Goal: Task Accomplishment & Management: Manage account settings

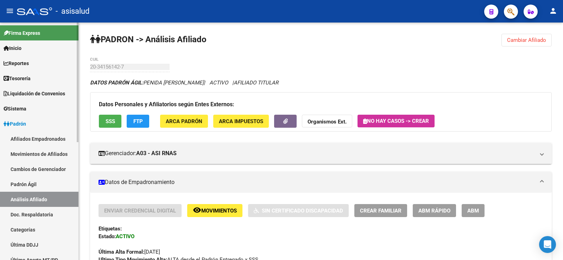
scroll to position [468, 0]
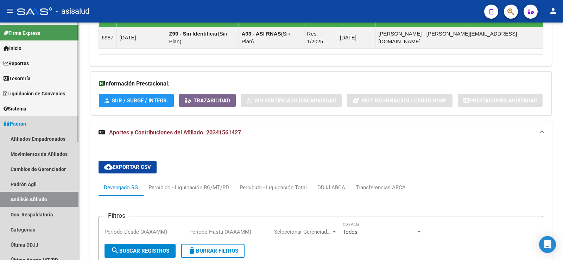
click at [22, 126] on span "Padrón" at bounding box center [15, 124] width 23 height 8
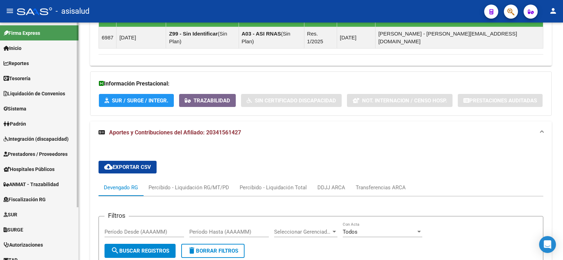
click at [26, 121] on span "Padrón" at bounding box center [15, 124] width 23 height 8
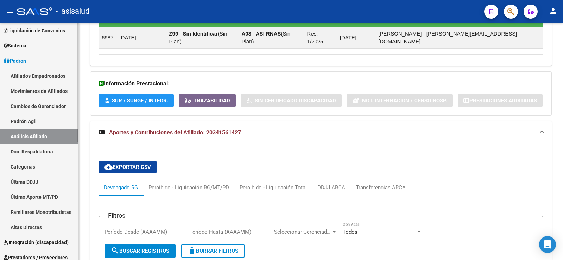
scroll to position [70, 0]
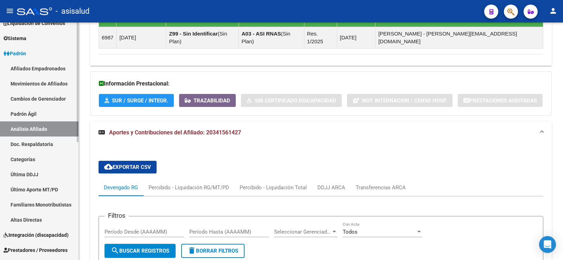
click at [26, 54] on span "Padrón" at bounding box center [15, 54] width 23 height 8
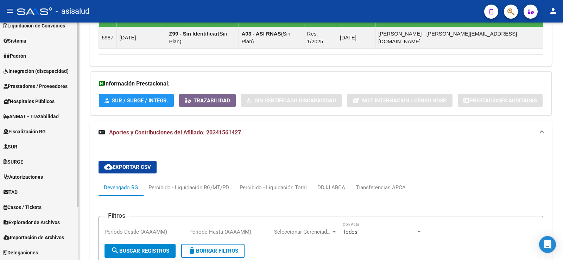
scroll to position [68, 0]
click at [33, 219] on span "Explorador de Archivos" at bounding box center [32, 222] width 56 height 8
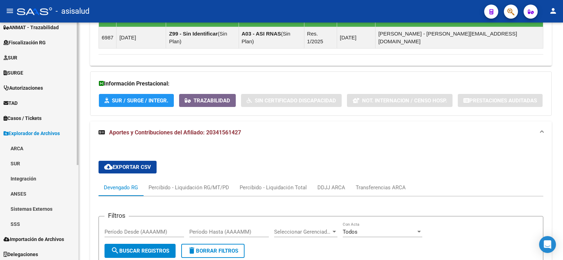
scroll to position [159, 0]
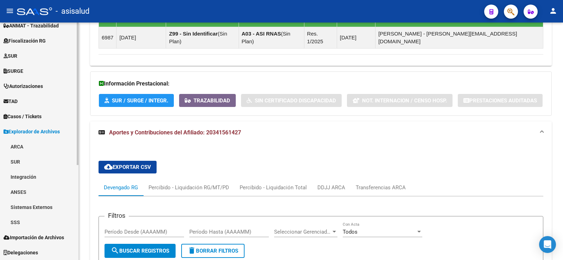
click at [21, 220] on link "SSS" at bounding box center [39, 221] width 78 height 15
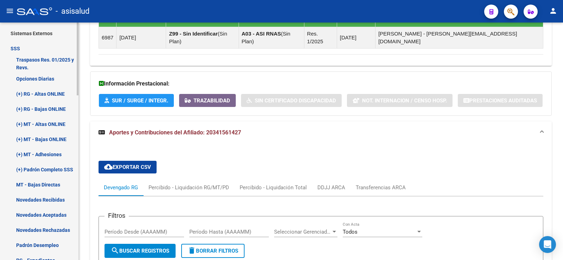
scroll to position [334, 0]
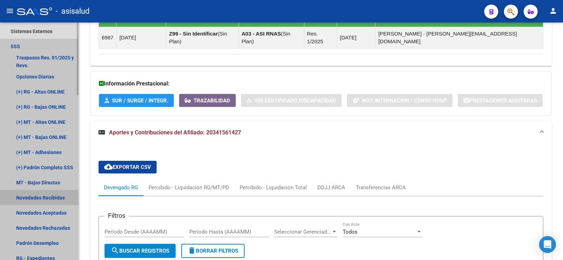
click at [54, 199] on link "Novedades Recibidas" at bounding box center [39, 197] width 78 height 15
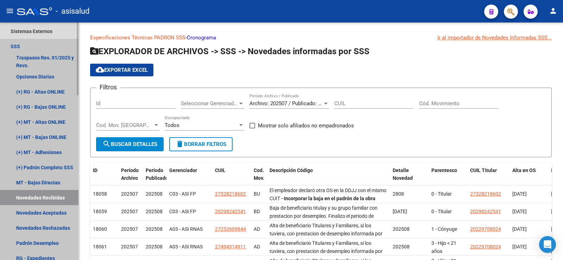
click at [22, 43] on link "SSS" at bounding box center [39, 46] width 78 height 15
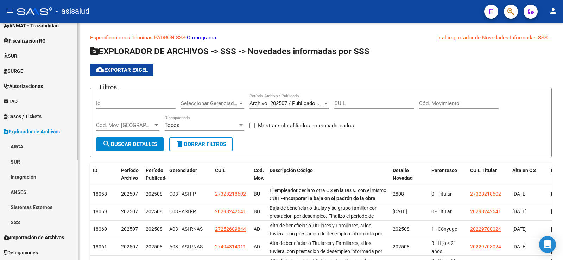
scroll to position [159, 0]
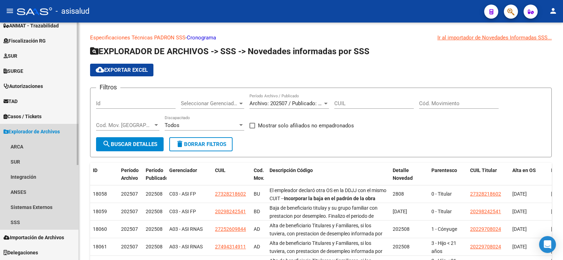
click at [17, 132] on span "Explorador de Archivos" at bounding box center [32, 132] width 56 height 8
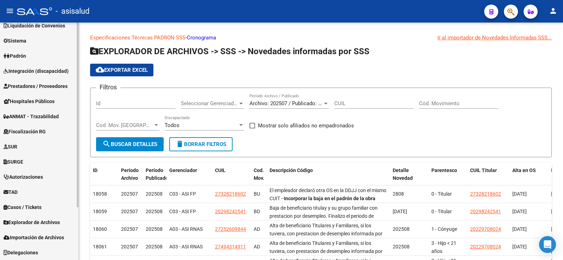
click at [38, 238] on span "Importación de Archivos" at bounding box center [34, 237] width 60 height 8
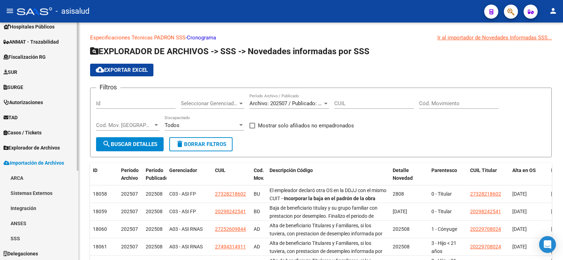
scroll to position [143, 0]
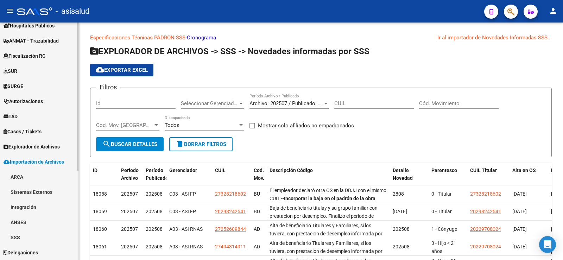
click at [17, 242] on link "SSS" at bounding box center [39, 237] width 78 height 15
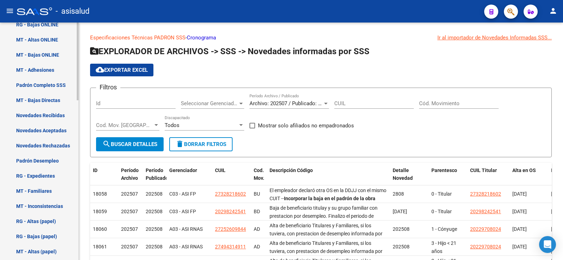
scroll to position [390, 0]
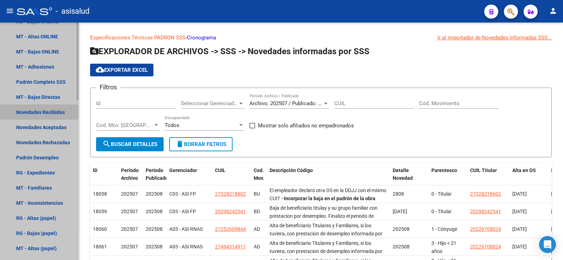
click at [44, 110] on link "Novedades Recibidas" at bounding box center [39, 111] width 78 height 15
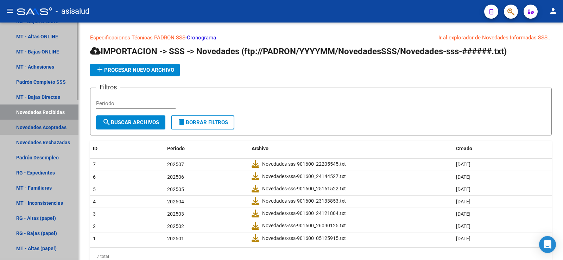
click at [46, 124] on link "Novedades Aceptadas" at bounding box center [39, 127] width 78 height 15
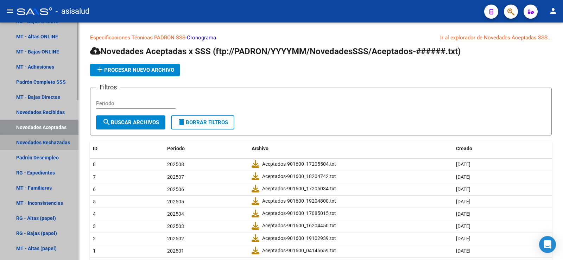
click at [46, 143] on link "Novedades Rechazadas" at bounding box center [39, 142] width 78 height 15
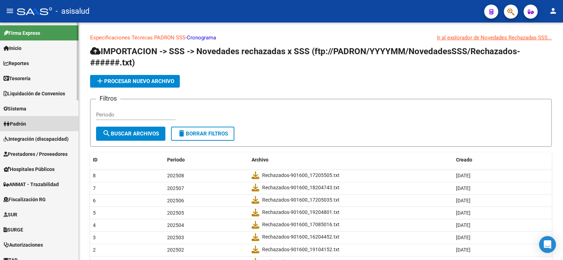
click at [24, 127] on span "Padrón" at bounding box center [15, 124] width 23 height 8
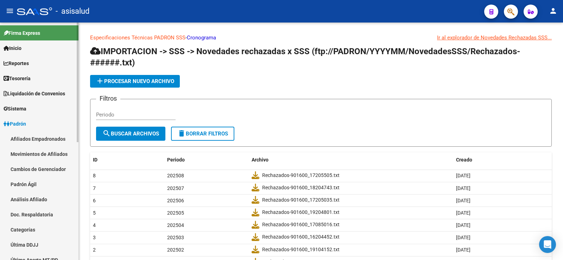
click at [32, 198] on link "Análisis Afiliado" at bounding box center [39, 199] width 78 height 15
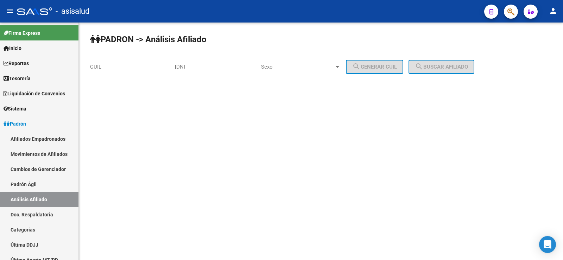
click at [109, 65] on input "CUIL" at bounding box center [129, 67] width 79 height 6
paste input "20-26346060-0"
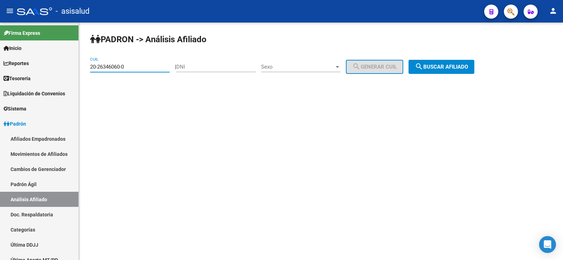
type input "20-26346060-0"
click at [457, 67] on span "search Buscar afiliado" at bounding box center [441, 67] width 53 height 6
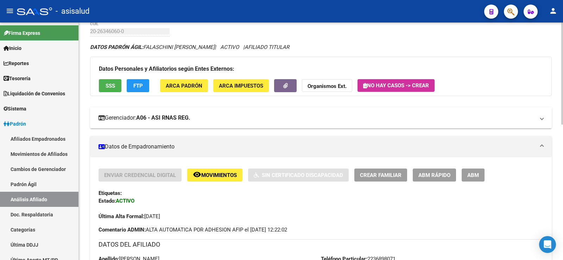
scroll to position [35, 0]
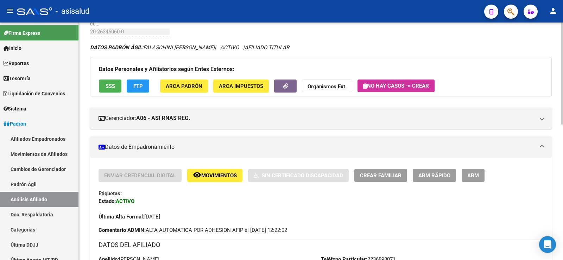
click at [107, 84] on span "SSS" at bounding box center [109, 86] width 9 height 6
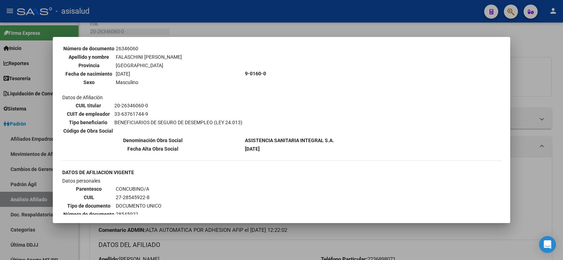
scroll to position [70, 0]
click at [557, 67] on div at bounding box center [281, 130] width 563 height 260
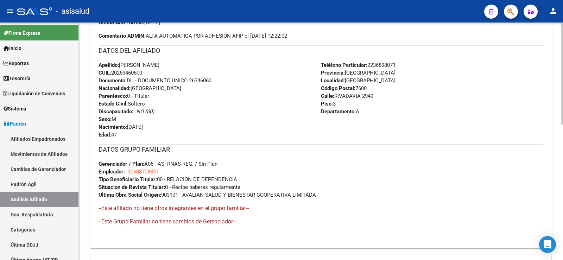
scroll to position [104, 0]
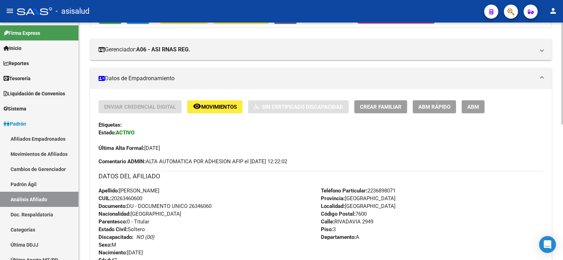
click at [204, 107] on span "Movimientos" at bounding box center [219, 107] width 36 height 6
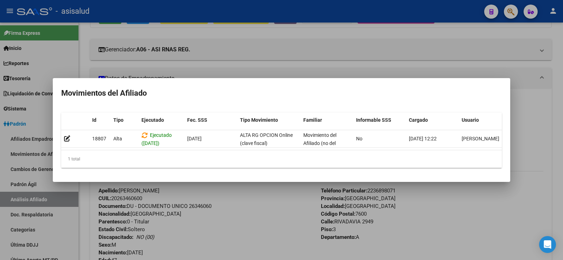
click at [282, 215] on div at bounding box center [281, 130] width 563 height 260
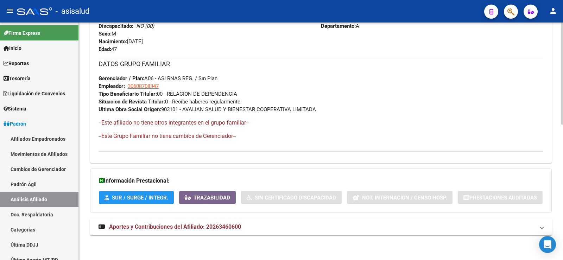
scroll to position [0, 0]
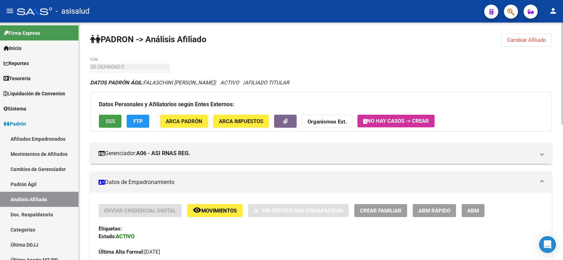
click at [110, 121] on span "SSS" at bounding box center [109, 121] width 9 height 6
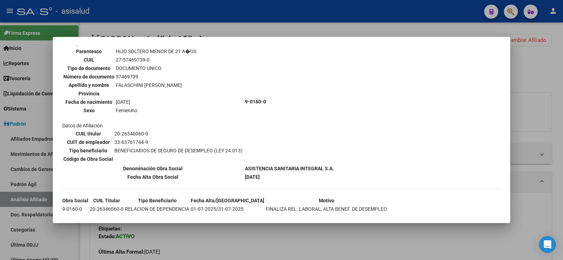
scroll to position [387, 0]
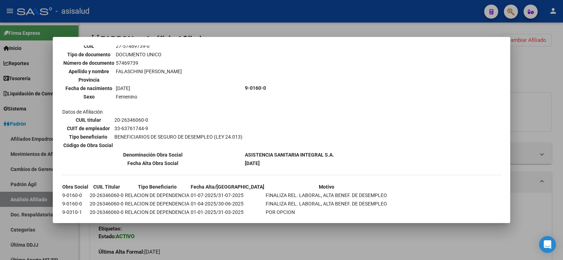
click at [555, 68] on div at bounding box center [281, 130] width 563 height 260
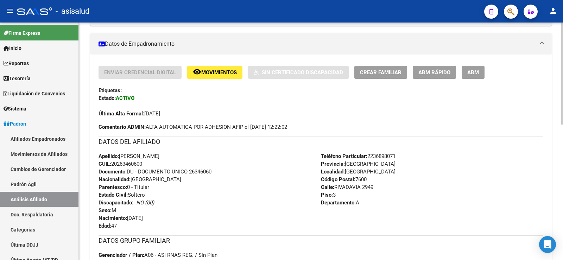
scroll to position [141, 0]
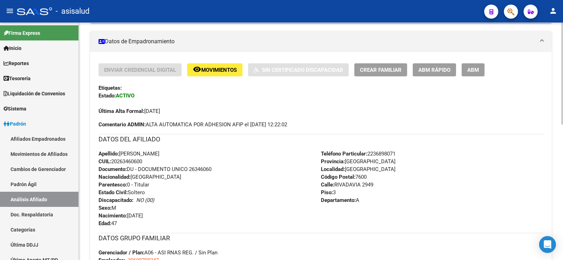
click at [430, 69] on span "ABM Rápido" at bounding box center [434, 70] width 32 height 6
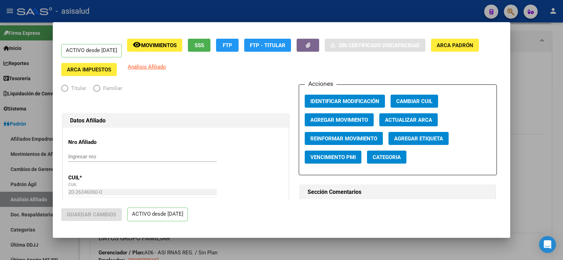
radio input "true"
type input "30-60870834-7"
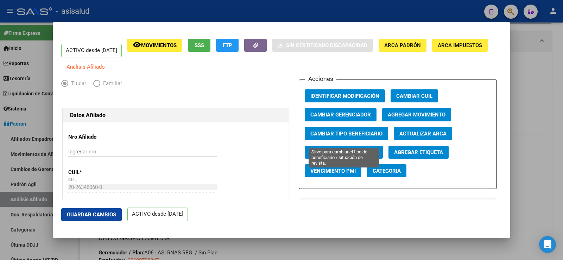
click at [324, 137] on span "Cambiar Tipo Beneficiario" at bounding box center [346, 133] width 72 height 6
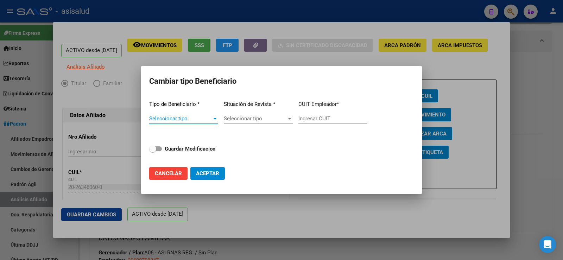
click at [184, 116] on span "Seleccionar tipo" at bounding box center [180, 118] width 63 height 6
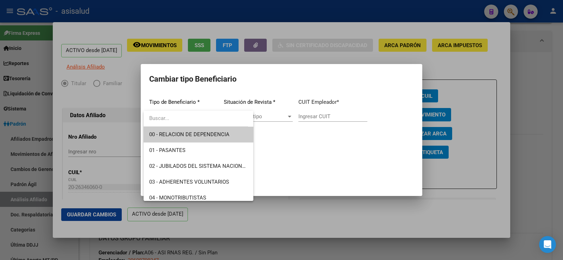
type input "m"
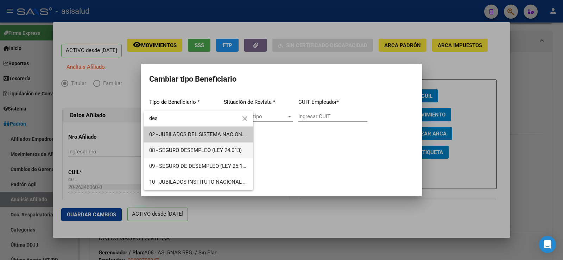
type input "des"
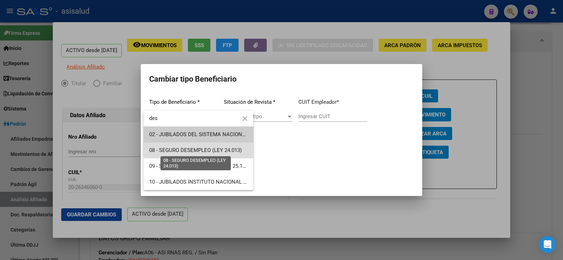
click at [204, 153] on span "08 - SEGURO DESEMPLEO (LEY 24.013)" at bounding box center [195, 150] width 92 height 6
type input "33-63761744-9"
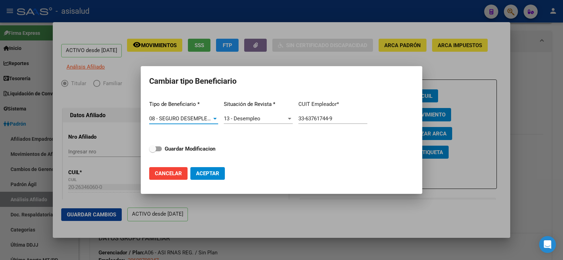
click at [155, 147] on span at bounding box center [152, 148] width 7 height 7
click at [153, 151] on input "Guardar Modificacion" at bounding box center [152, 151] width 0 height 0
click at [157, 149] on span at bounding box center [158, 148] width 7 height 7
click at [153, 151] on input "Guardar Modificacion" at bounding box center [152, 151] width 0 height 0
checkbox input "false"
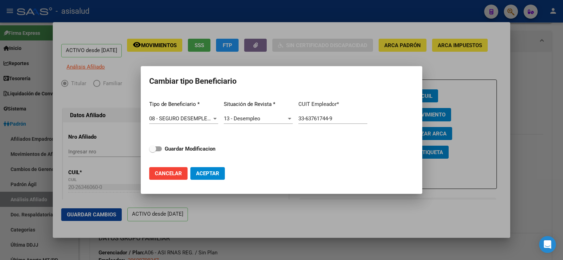
click at [217, 174] on span "Aceptar" at bounding box center [207, 173] width 23 height 6
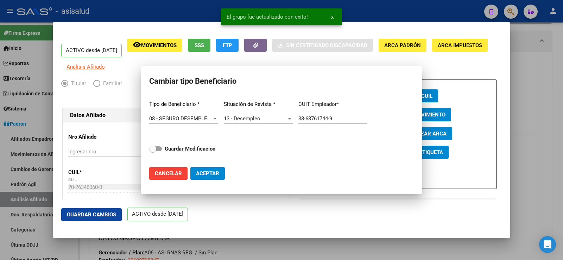
type input "33-63761744-9"
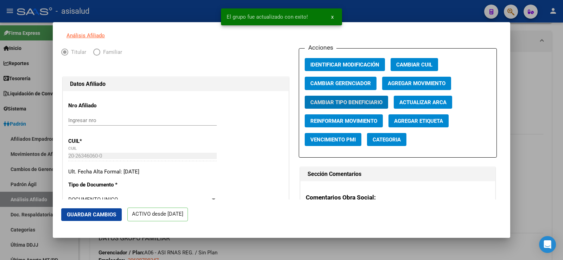
scroll to position [0, 0]
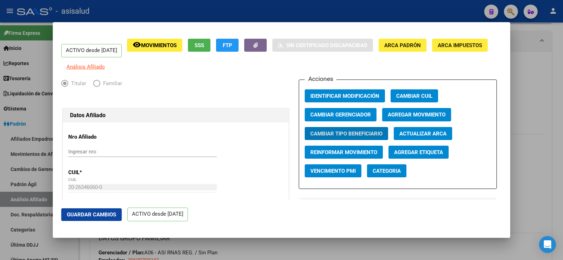
click at [232, 45] on span "FTP" at bounding box center [227, 45] width 9 height 6
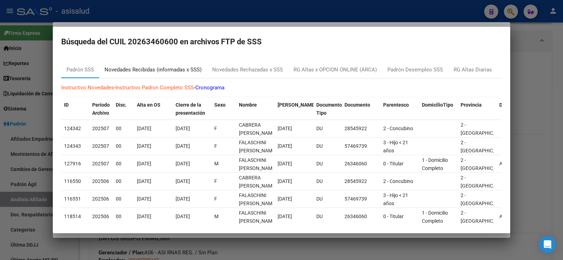
click at [160, 69] on div "Novedades Recibidas (informadas x SSS)" at bounding box center [152, 70] width 97 height 8
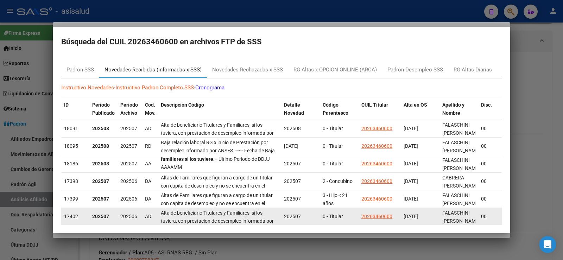
scroll to position [67, 0]
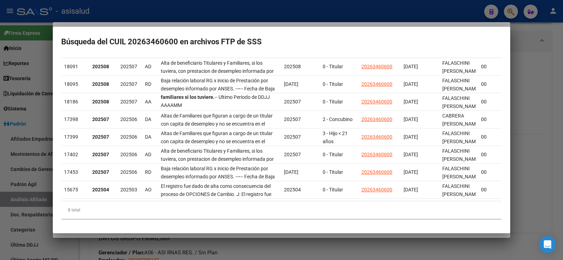
click at [203, 17] on div at bounding box center [281, 130] width 563 height 260
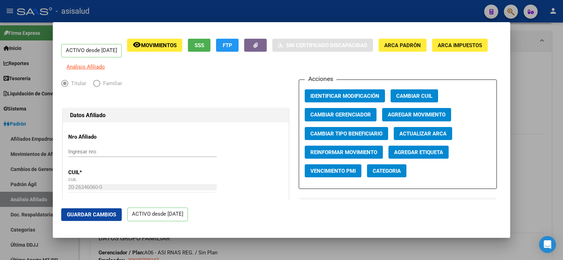
click at [397, 118] on span "Agregar Movimiento" at bounding box center [416, 115] width 58 height 6
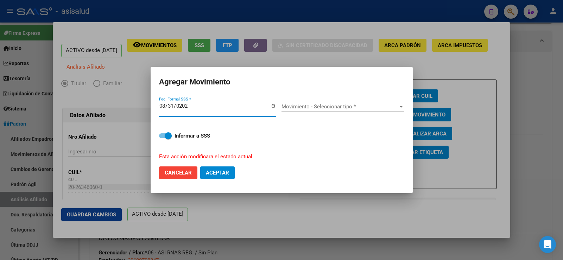
type input "2025-08-31"
click at [303, 103] on div "Movimiento - Seleccionar tipo * Movimiento - Seleccionar tipo *" at bounding box center [342, 106] width 123 height 11
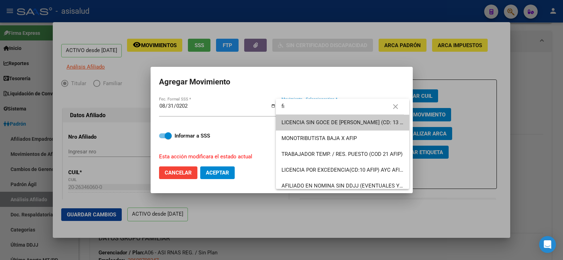
type input "f"
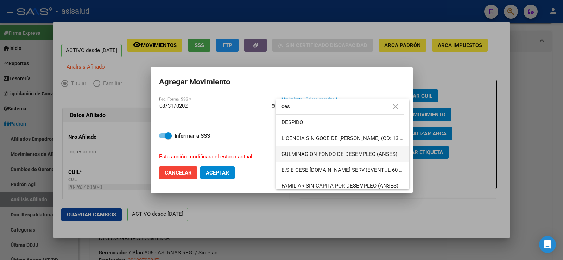
type input "des"
click at [329, 150] on span "CULMINACION FONDO DE DESEMPLEO (ANSES)" at bounding box center [342, 154] width 122 height 16
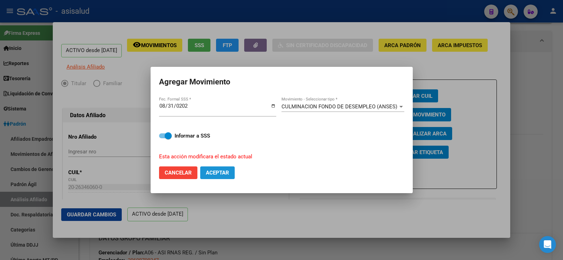
click at [225, 173] on span "Aceptar" at bounding box center [217, 172] width 23 height 6
checkbox input "false"
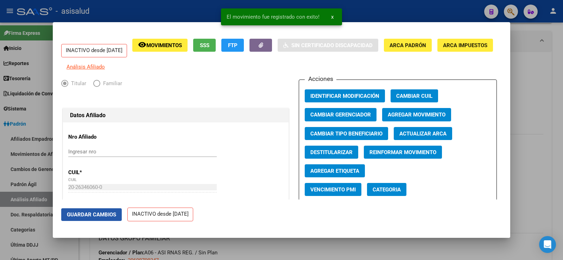
click at [96, 212] on span "Guardar Cambios" at bounding box center [91, 214] width 49 height 6
click at [550, 89] on div at bounding box center [281, 130] width 563 height 260
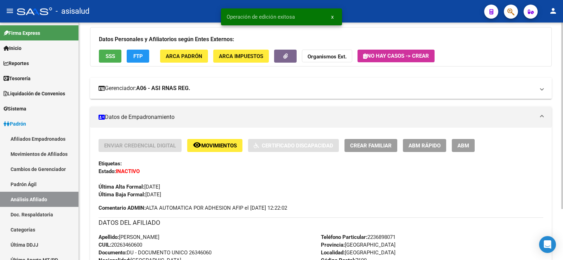
scroll to position [141, 0]
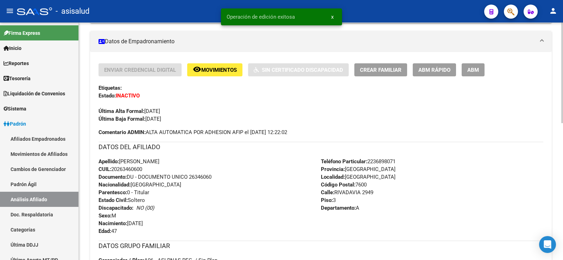
click at [434, 71] on span "ABM Rápido" at bounding box center [434, 70] width 32 height 6
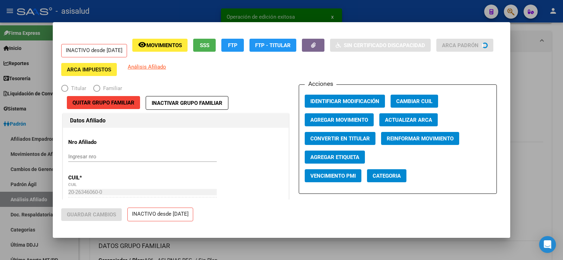
radio input "true"
type input "33-63761744-9"
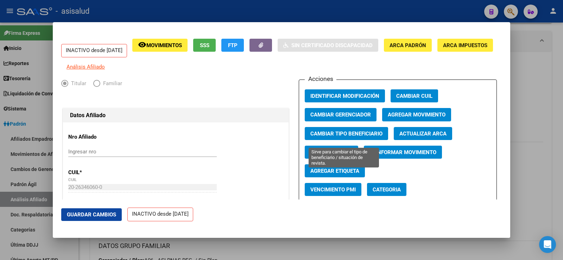
click at [354, 137] on span "Cambiar Tipo Beneficiario" at bounding box center [346, 133] width 72 height 6
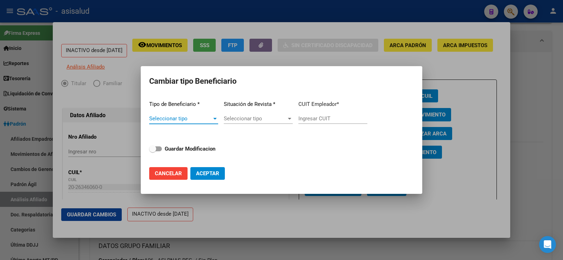
click at [202, 120] on span "Seleccionar tipo" at bounding box center [180, 118] width 63 height 6
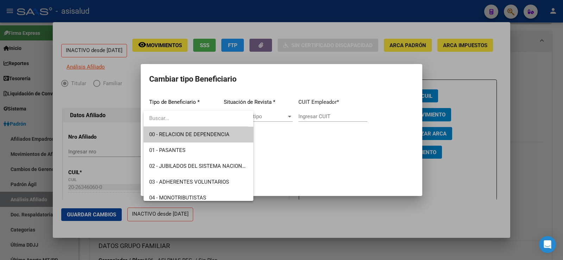
click at [199, 134] on span "00 - RELACION DE DEPENDENCIA" at bounding box center [189, 134] width 80 height 6
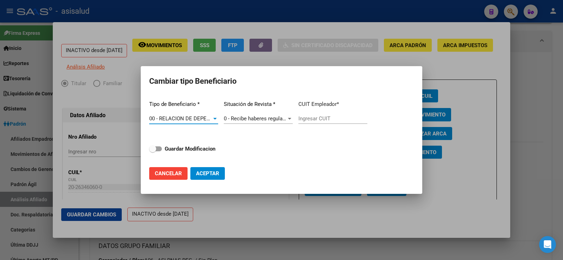
type input "30-60870834-7"
click at [212, 174] on span "Aceptar" at bounding box center [207, 173] width 23 height 6
type input "30-60870834-7"
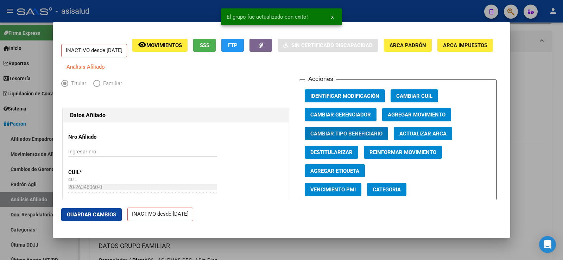
click at [410, 118] on span "Agregar Movimiento" at bounding box center [416, 115] width 58 height 6
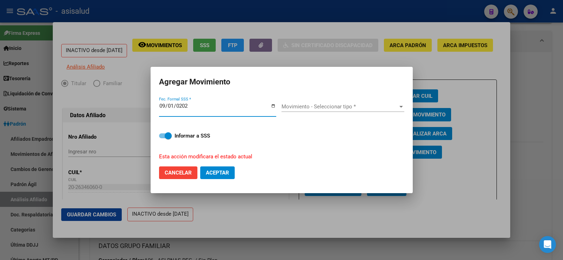
type input "2025-09-01"
click at [370, 107] on span "Movimiento - Seleccionar tipo *" at bounding box center [339, 106] width 116 height 6
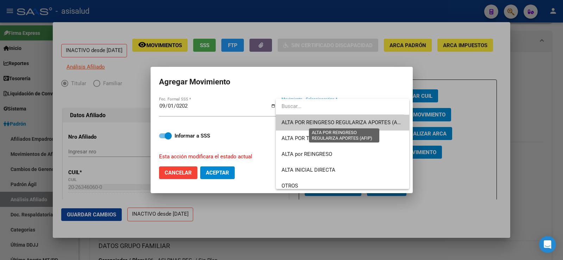
click at [372, 121] on span "ALTA POR REINGRESO REGULARIZA APORTES (AFIP)" at bounding box center [343, 122] width 125 height 6
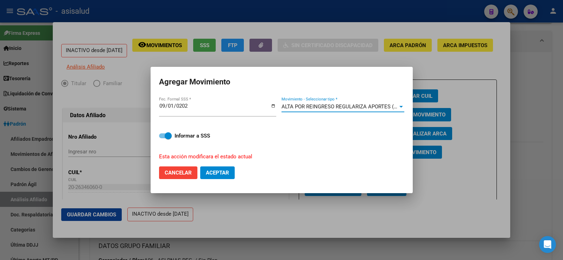
click at [221, 174] on span "Aceptar" at bounding box center [217, 172] width 23 height 6
checkbox input "false"
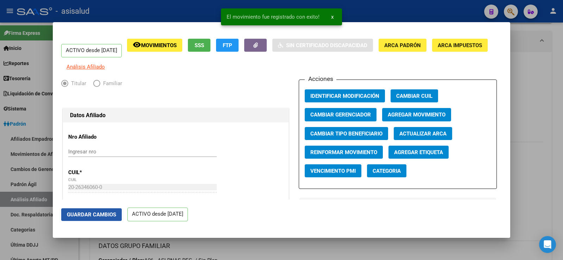
click at [110, 213] on span "Guardar Cambios" at bounding box center [91, 214] width 49 height 6
click at [402, 118] on span "Agregar Movimiento" at bounding box center [416, 115] width 58 height 6
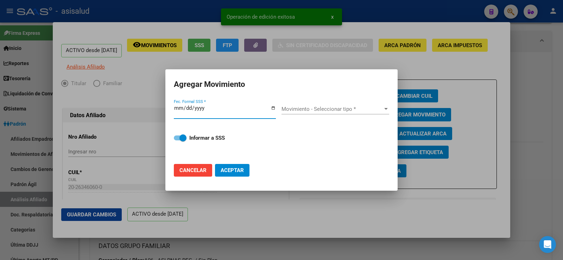
click at [201, 171] on span "Cancelar" at bounding box center [192, 170] width 27 height 6
checkbox input "false"
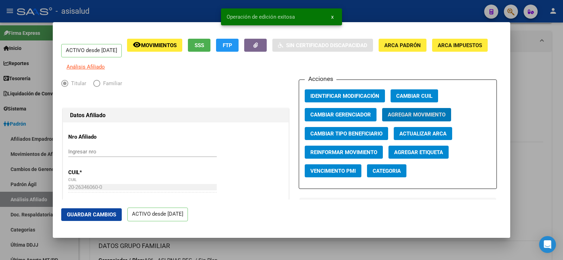
click at [106, 212] on span "Guardar Cambios" at bounding box center [91, 214] width 49 height 6
click at [538, 86] on div at bounding box center [281, 130] width 563 height 260
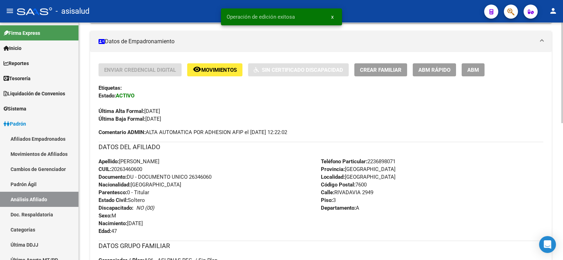
click at [400, 68] on span "Crear Familiar" at bounding box center [380, 70] width 41 height 6
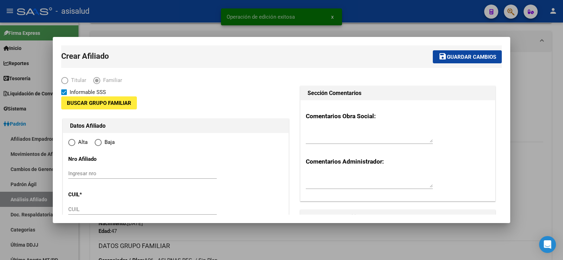
type input "30-60870834-7"
type input "MAR DEL PLATA NORTE"
type input "7600"
type input "RIVADAVIA"
type input "2949"
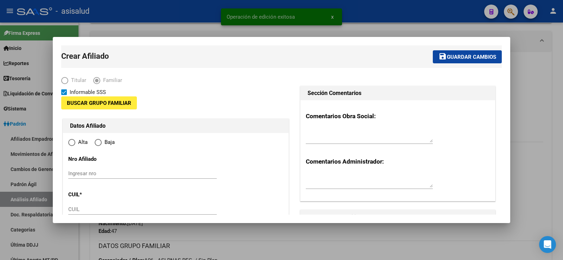
type input "3"
type input "A"
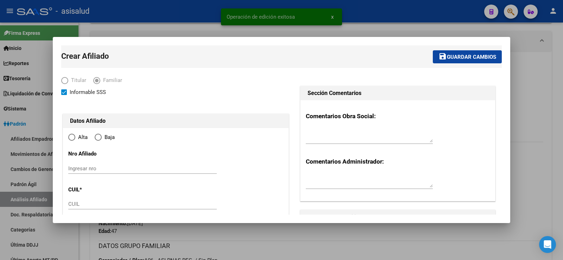
radio input "true"
type input "30-60870834-7"
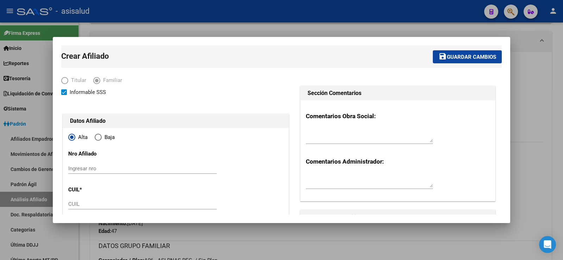
scroll to position [35, 0]
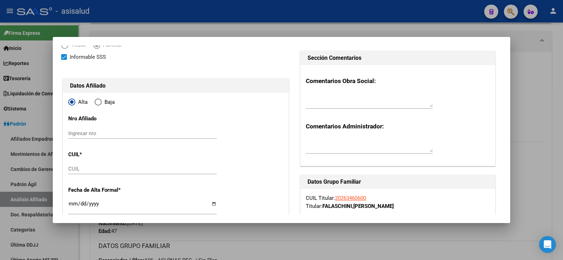
click at [80, 165] on div "CUIL" at bounding box center [142, 168] width 148 height 11
paste input "27-57469739-0"
type input "27-57469739-0"
type input "57469739"
type input "FALASCHINI"
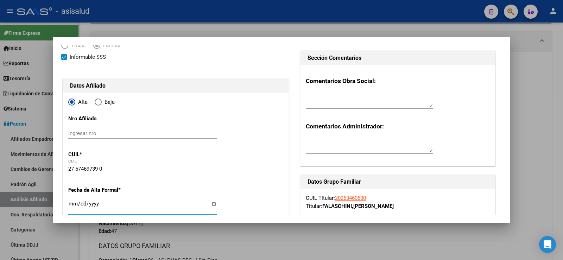
type input "KIARA AMANCAY"
type input "2018-11-30"
type input "MAR DEL PLATA"
type input "CATAMARCA"
type input "1530"
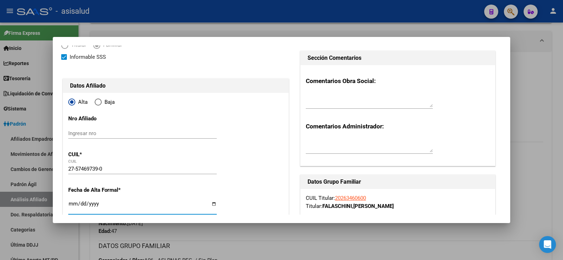
type input "09"
type input "2025-09-01"
click at [81, 203] on input "2025-09-01" at bounding box center [142, 206] width 148 height 11
type input "2025-04-01"
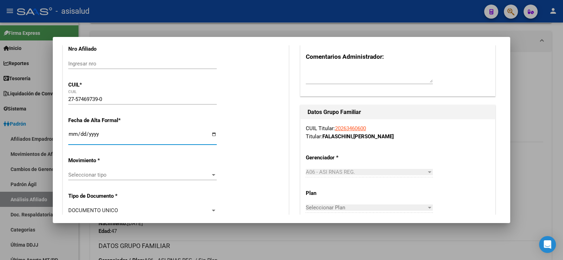
scroll to position [105, 0]
click at [110, 174] on span "Seleccionar tipo" at bounding box center [139, 174] width 142 height 6
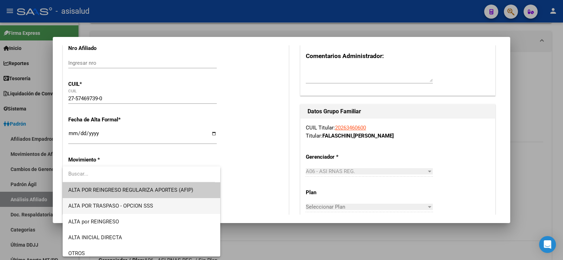
drag, startPoint x: 137, startPoint y: 210, endPoint x: 137, endPoint y: 204, distance: 6.3
click at [137, 210] on span "ALTA POR TRASPASO - OPCION SSS" at bounding box center [141, 206] width 146 height 16
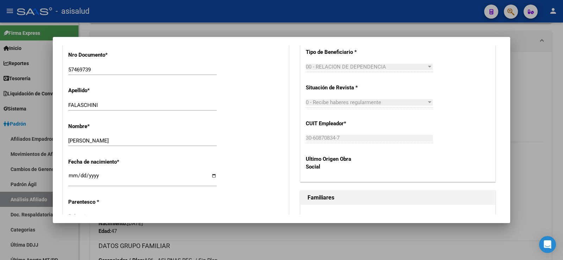
scroll to position [316, 0]
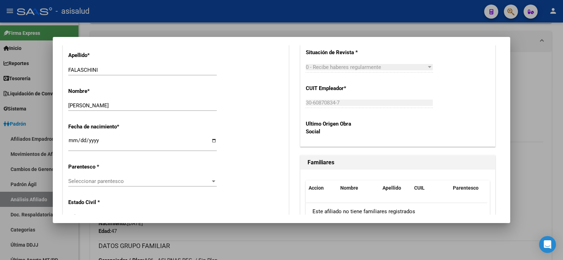
click at [110, 184] on span "Seleccionar parentesco" at bounding box center [139, 181] width 142 height 6
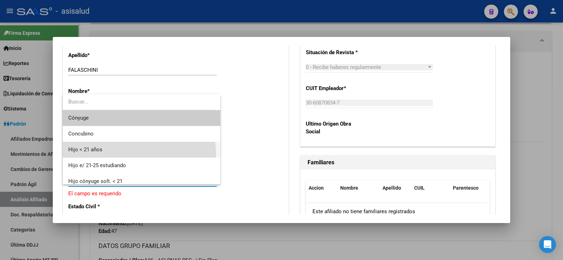
click at [102, 155] on span "Hijo < 21 años" at bounding box center [141, 150] width 146 height 16
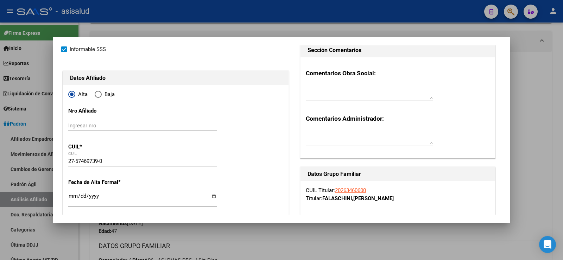
scroll to position [0, 0]
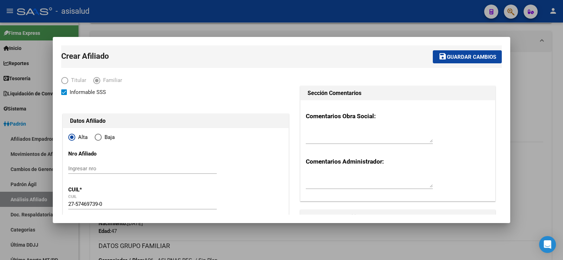
click at [65, 92] on span at bounding box center [64, 92] width 6 height 6
click at [64, 95] on input "Informable SSS" at bounding box center [64, 95] width 0 height 0
checkbox input "false"
click at [456, 56] on span "Guardar cambios" at bounding box center [471, 57] width 49 height 6
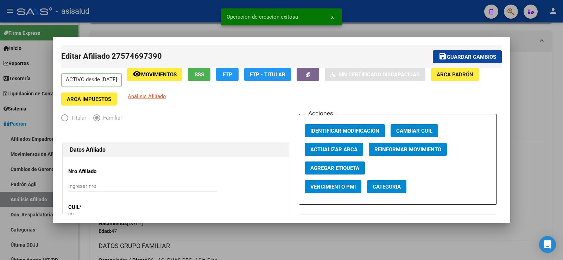
click at [466, 57] on span "Guardar cambios" at bounding box center [471, 57] width 49 height 6
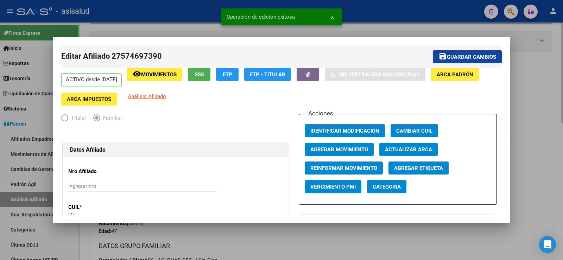
click at [528, 86] on div at bounding box center [281, 130] width 563 height 260
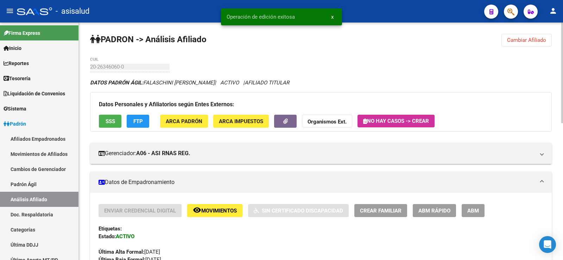
click at [116, 123] on button "SSS" at bounding box center [110, 121] width 23 height 13
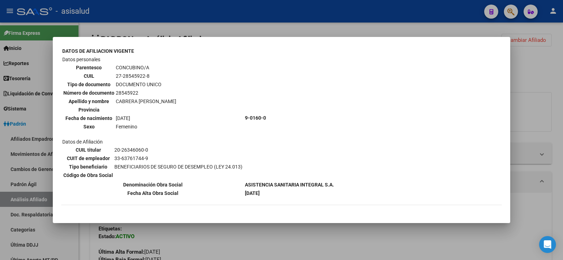
scroll to position [211, 0]
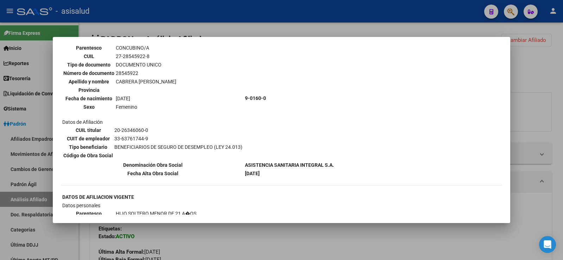
drag, startPoint x: 115, startPoint y: 57, endPoint x: 153, endPoint y: 57, distance: 38.0
click at [153, 57] on td "27-28545922-8" at bounding box center [145, 56] width 61 height 8
copy td "27-28545922-8"
click at [204, 168] on th "Denominación Obra Social" at bounding box center [153, 165] width 182 height 8
click at [549, 96] on div at bounding box center [281, 130] width 563 height 260
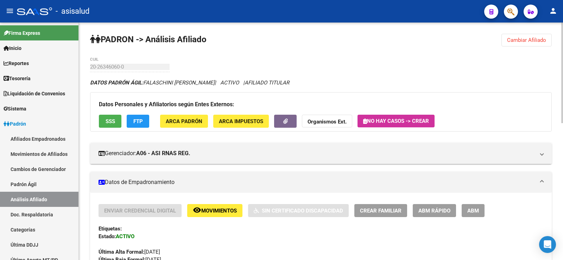
click at [384, 212] on span "Crear Familiar" at bounding box center [380, 210] width 41 height 6
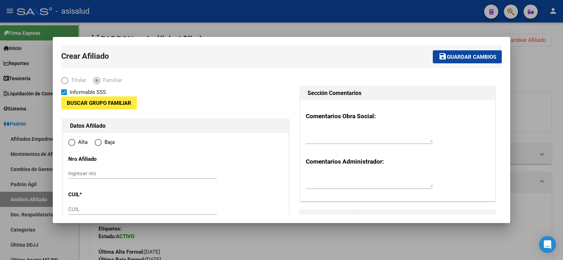
type input "30-60870834-7"
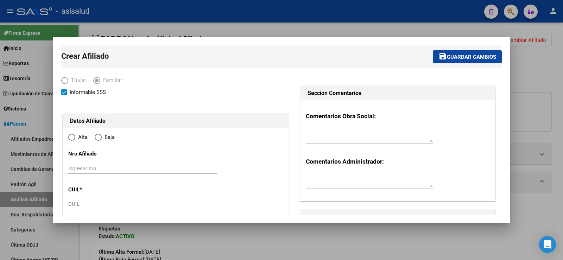
type input "MAR DEL PLATA NORTE"
type input "7600"
type input "RIVADAVIA"
type input "2949"
type input "3"
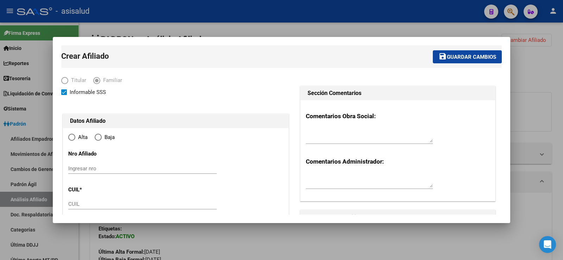
type input "A"
radio input "true"
click at [64, 92] on span at bounding box center [64, 92] width 6 height 6
click at [64, 95] on input "Informable SSS" at bounding box center [64, 95] width 0 height 0
checkbox input "false"
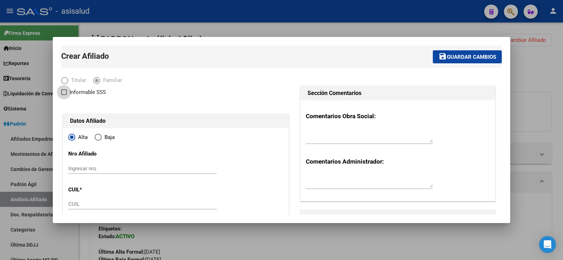
type input "30-60870834-7"
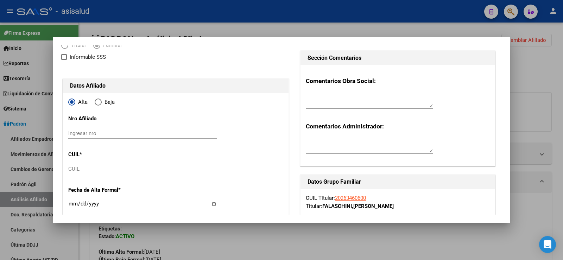
click at [81, 168] on input "CUIL" at bounding box center [142, 169] width 148 height 6
paste input "27-28545922-8"
type input "27-28545922-8"
type input "28545922"
type input "CABRERA"
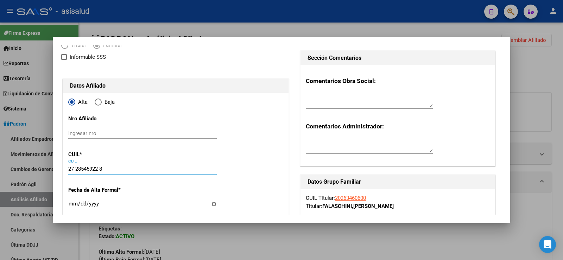
type input "JORGELINA BEATRIZ"
type input "1981-07-01"
type input "MAR DEL PLATA NORTE"
type input "CATAMARCA"
type input "1530"
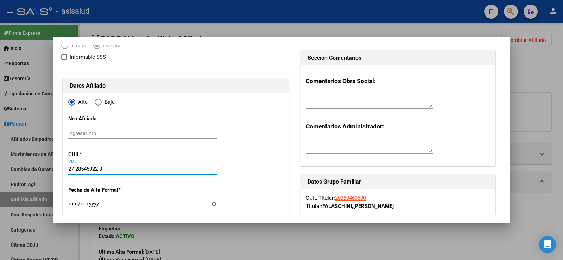
type input "9"
type input "2025-07-01"
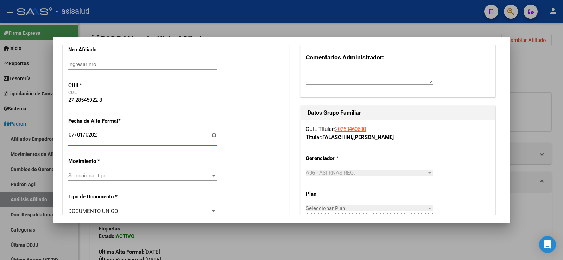
scroll to position [141, 0]
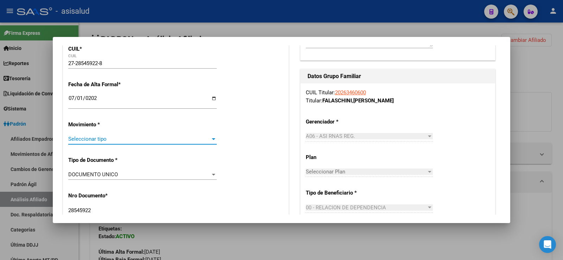
click at [84, 140] on span "Seleccionar tipo" at bounding box center [139, 139] width 142 height 6
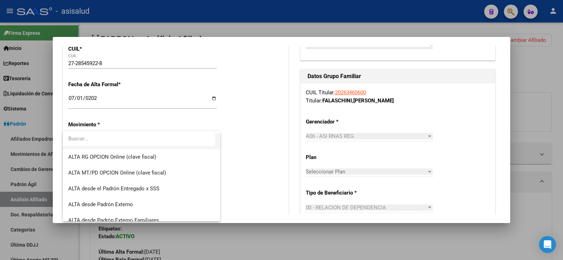
scroll to position [137, 0]
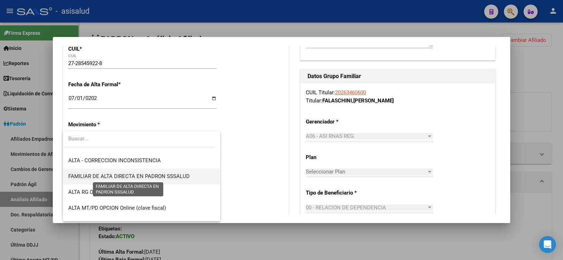
click at [162, 177] on span "FAMILIAR DE ALTA DIRECTA EN PADRON SSSALUD" at bounding box center [128, 176] width 121 height 6
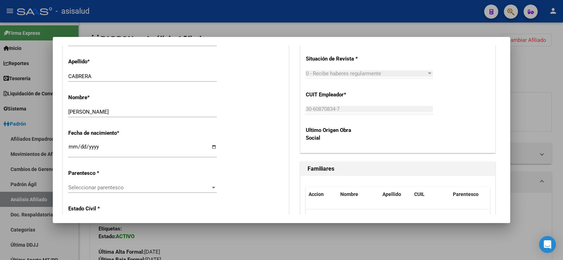
scroll to position [316, 0]
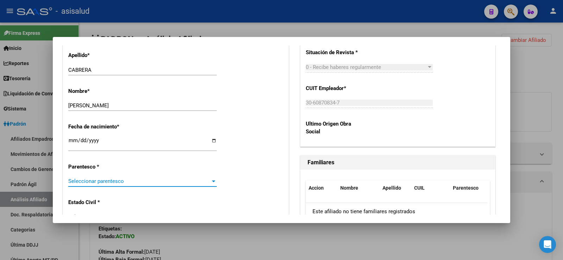
click at [97, 181] on span "Seleccionar parentesco" at bounding box center [139, 181] width 142 height 6
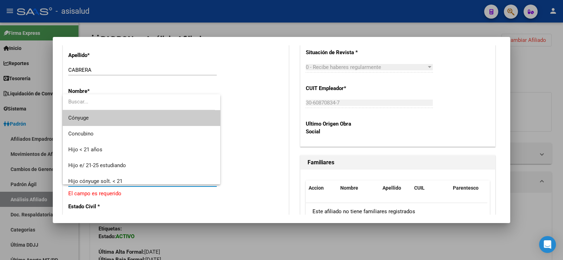
click at [90, 115] on span "Cónyuge" at bounding box center [141, 118] width 146 height 16
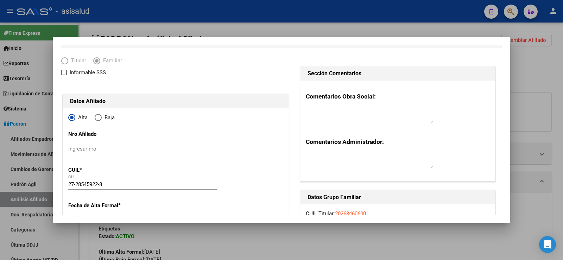
scroll to position [0, 0]
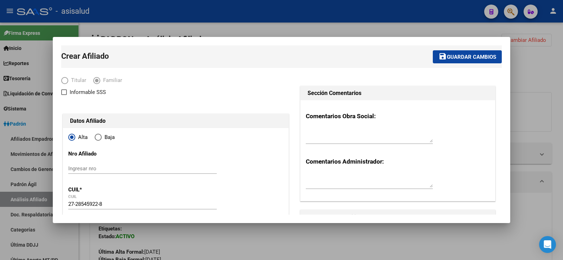
drag, startPoint x: 464, startPoint y: 59, endPoint x: 437, endPoint y: 52, distance: 27.9
click at [464, 57] on span "Guardar cambios" at bounding box center [471, 57] width 49 height 6
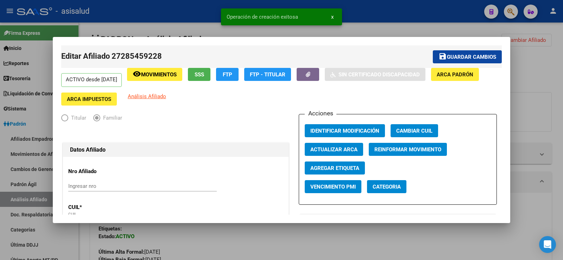
click at [459, 56] on span "Guardar cambios" at bounding box center [471, 57] width 49 height 6
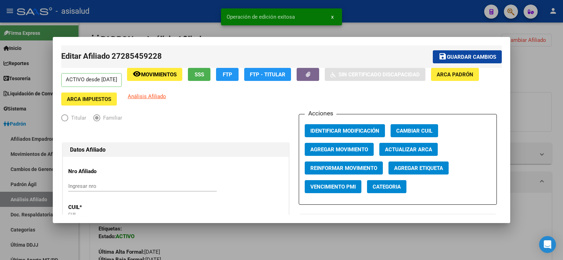
click at [338, 150] on span "Agregar Movimiento" at bounding box center [339, 149] width 58 height 6
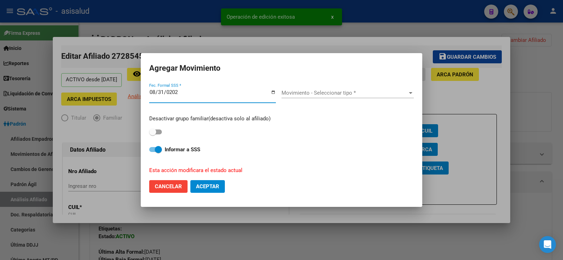
type input "2025-08-31"
click at [331, 94] on span "Movimiento - Seleccionar tipo *" at bounding box center [344, 93] width 126 height 6
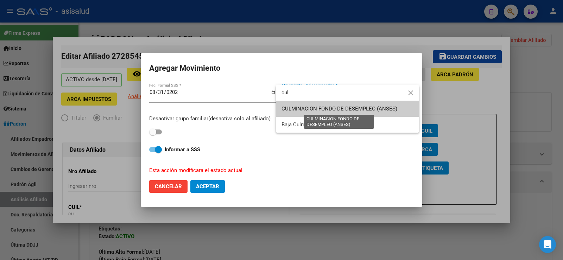
type input "cul"
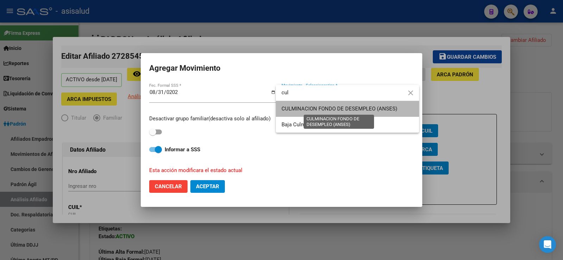
click at [329, 107] on span "CULMINACION FONDO DE DESEMPLEO (ANSES)" at bounding box center [339, 108] width 116 height 6
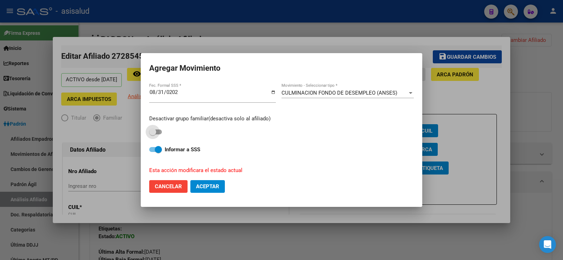
click at [159, 133] on span at bounding box center [155, 131] width 13 height 5
click at [153, 134] on input "checkbox" at bounding box center [152, 134] width 0 height 0
checkbox input "true"
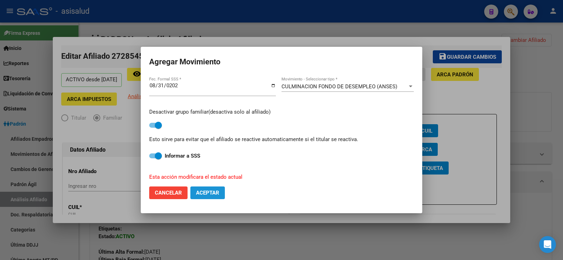
click at [213, 192] on span "Aceptar" at bounding box center [207, 193] width 23 height 6
checkbox input "false"
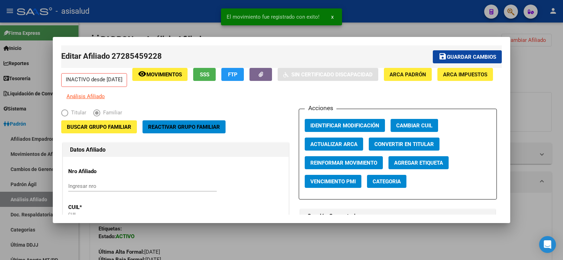
click at [448, 56] on span "Guardar cambios" at bounding box center [471, 57] width 49 height 6
click at [530, 70] on div at bounding box center [281, 130] width 563 height 260
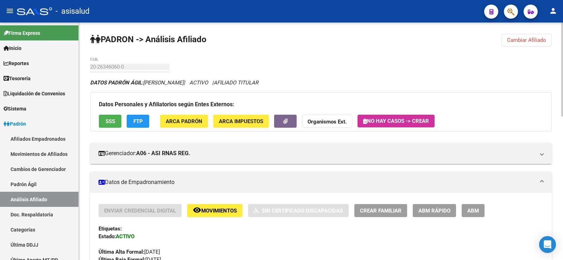
click at [515, 38] on span "Cambiar Afiliado" at bounding box center [526, 40] width 39 height 6
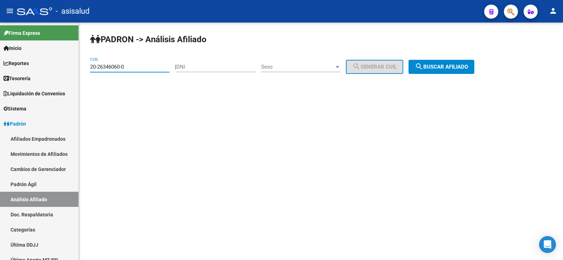
drag, startPoint x: 133, startPoint y: 66, endPoint x: 83, endPoint y: 66, distance: 49.6
click at [83, 66] on div "PADRON -> Análisis Afiliado 20-26346060-0 CUIL | DNI Sexo Sexo search Generar C…" at bounding box center [321, 60] width 484 height 74
paste input "4459193-1"
type input "20-24459193-1"
click at [455, 65] on span "search Buscar afiliado" at bounding box center [441, 67] width 53 height 6
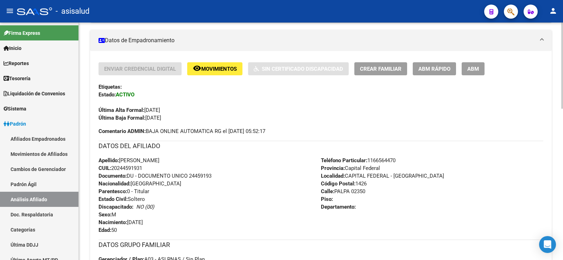
scroll to position [141, 0]
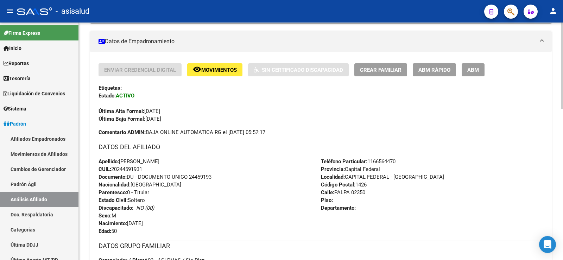
click at [437, 70] on span "ABM Rápido" at bounding box center [434, 70] width 32 height 6
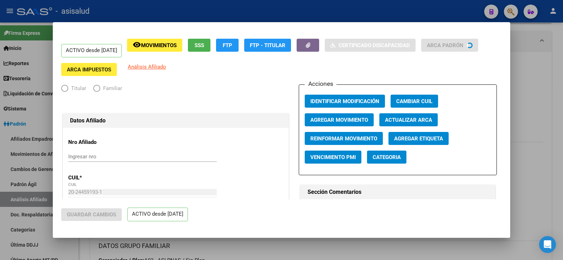
radio input "true"
type input "30-61133884-4"
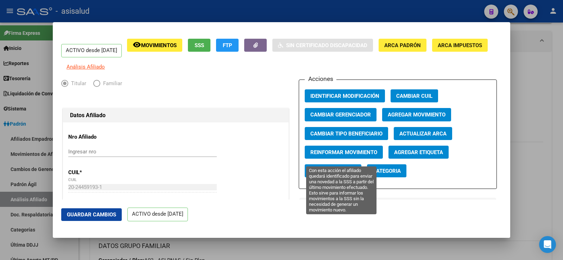
click at [347, 155] on span "Reinformar Movimiento" at bounding box center [343, 152] width 67 height 6
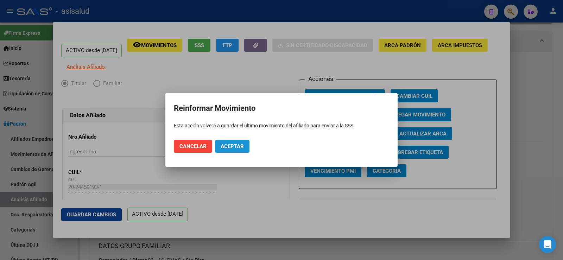
drag, startPoint x: 243, startPoint y: 148, endPoint x: 227, endPoint y: 160, distance: 19.3
click at [242, 148] on span "Aceptar" at bounding box center [231, 146] width 23 height 6
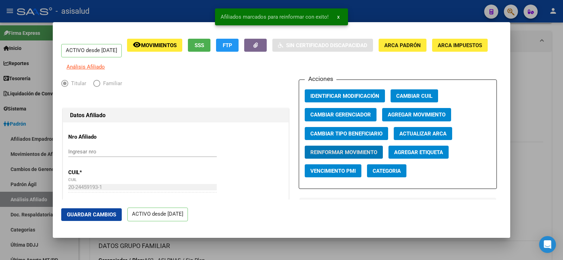
click at [100, 217] on span "Guardar Cambios" at bounding box center [91, 214] width 49 height 6
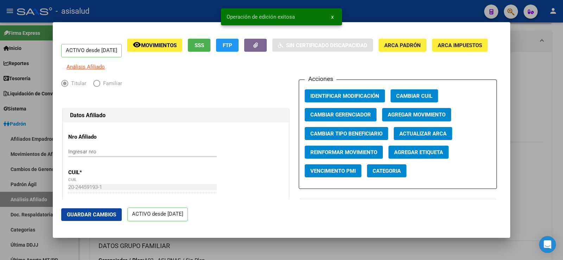
click at [549, 96] on div at bounding box center [281, 130] width 563 height 260
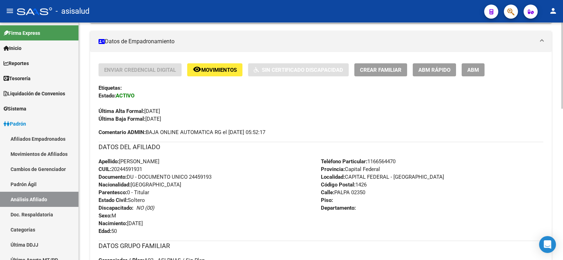
scroll to position [0, 0]
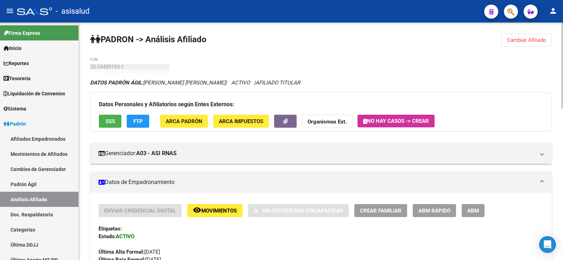
click at [538, 43] on button "Cambiar Afiliado" at bounding box center [526, 40] width 50 height 13
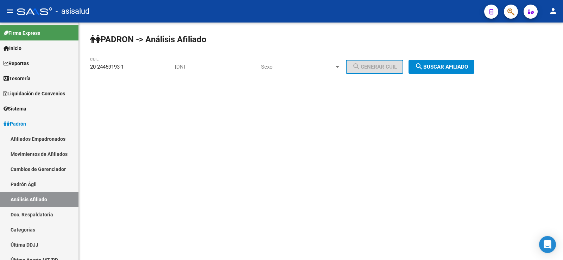
click at [136, 65] on div "20-24459193-1 CUIL" at bounding box center [129, 64] width 79 height 15
paste input "41897209-3"
drag, startPoint x: 136, startPoint y: 66, endPoint x: 86, endPoint y: 66, distance: 49.6
click at [86, 66] on div "PADRON -> Análisis Afiliado 20-24459193-1 CUIL | DNI Sexo Sexo search Generar C…" at bounding box center [321, 60] width 484 height 74
type input "20-41897209-3"
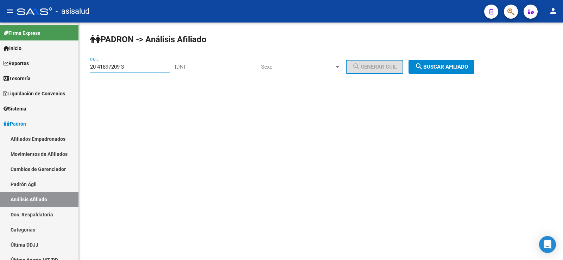
click at [458, 67] on span "search Buscar afiliado" at bounding box center [441, 67] width 53 height 6
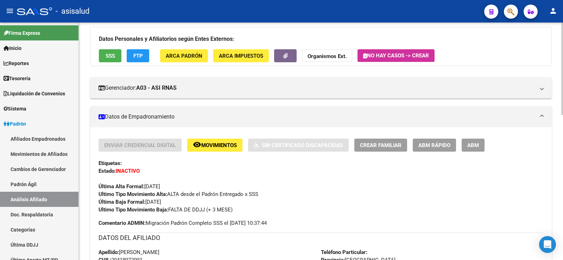
scroll to position [70, 0]
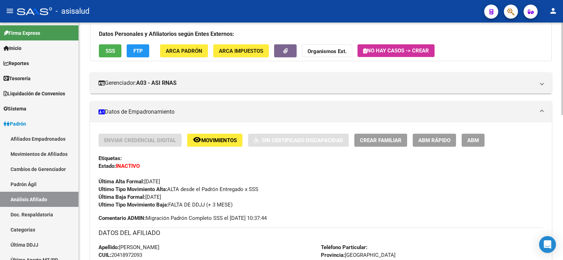
click at [111, 52] on span "SSS" at bounding box center [109, 51] width 9 height 6
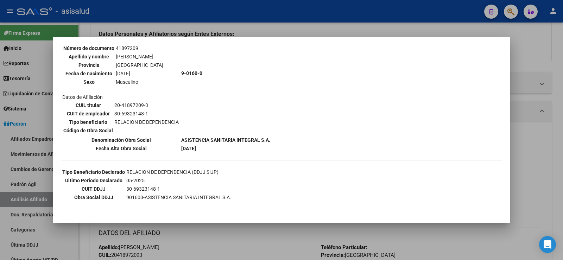
click at [235, 232] on div at bounding box center [281, 130] width 563 height 260
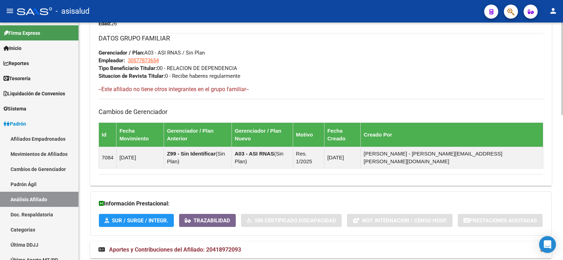
scroll to position [371, 0]
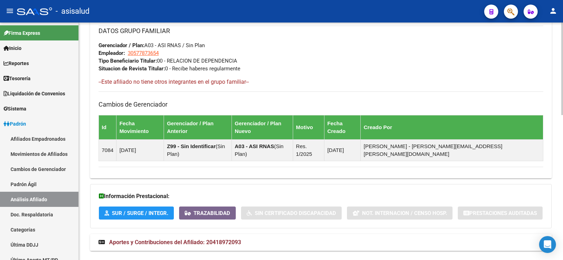
click at [235, 239] on span "Aportes y Contribuciones del Afiliado: 20418972093" at bounding box center [175, 242] width 132 height 7
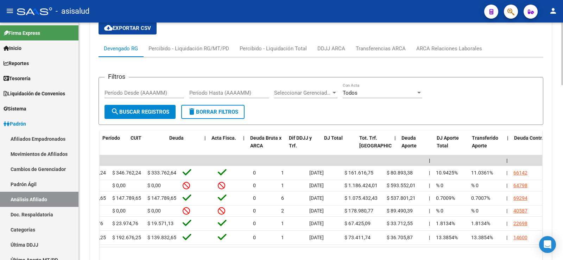
scroll to position [0, 0]
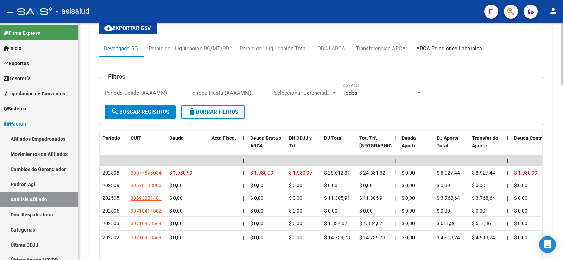
click at [450, 45] on div "ARCA Relaciones Laborales" at bounding box center [449, 49] width 66 height 8
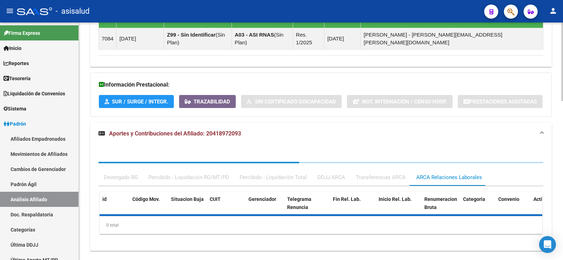
scroll to position [605, 0]
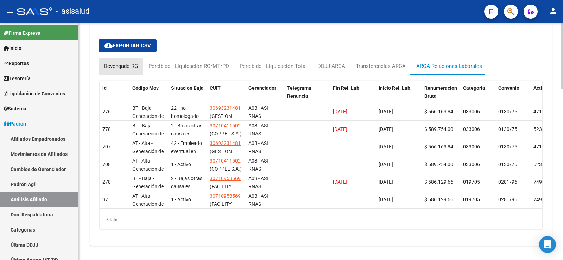
click at [110, 62] on div "Devengado RG" at bounding box center [121, 66] width 34 height 8
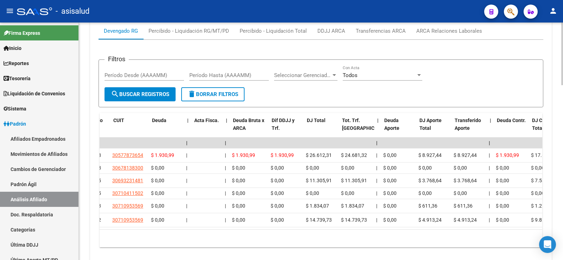
scroll to position [0, 0]
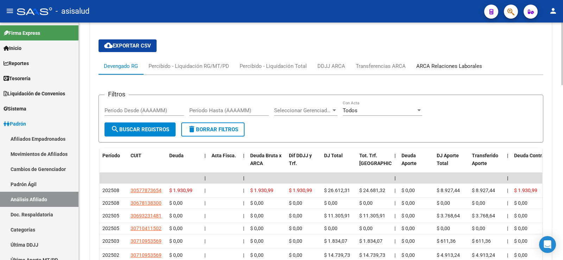
click at [459, 62] on div "ARCA Relaciones Laborales" at bounding box center [449, 66] width 66 height 8
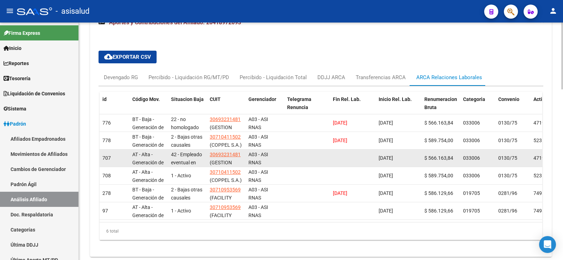
scroll to position [605, 0]
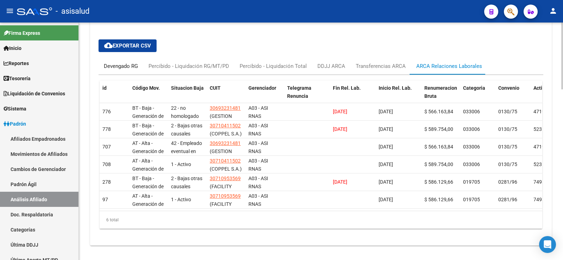
drag, startPoint x: 123, startPoint y: 51, endPoint x: 125, endPoint y: 67, distance: 15.6
click at [123, 62] on div "Devengado RG" at bounding box center [121, 66] width 34 height 8
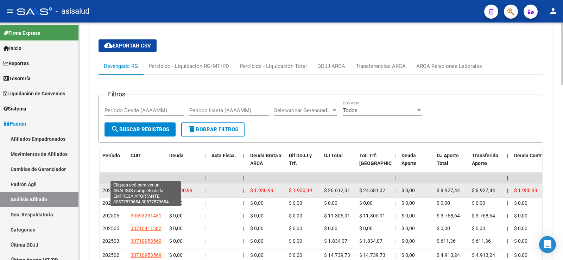
click at [151, 187] on span "30577873654" at bounding box center [145, 190] width 31 height 6
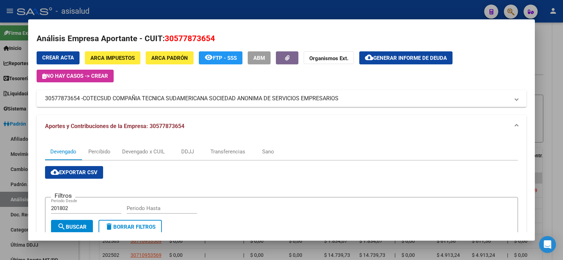
scroll to position [0, 0]
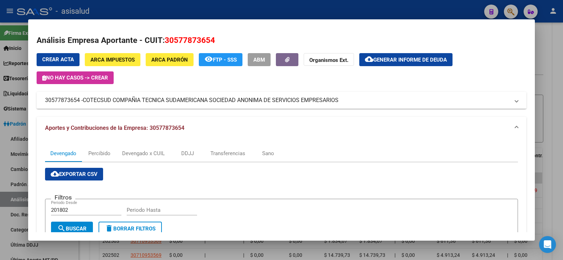
click at [167, 12] on div at bounding box center [281, 130] width 563 height 260
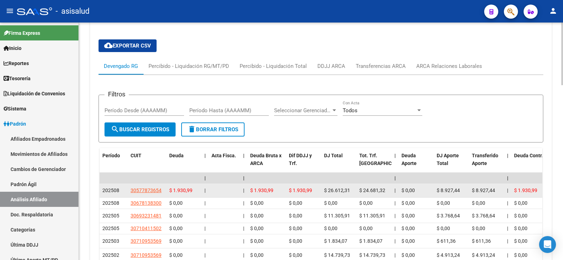
drag, startPoint x: 129, startPoint y: 174, endPoint x: 160, endPoint y: 179, distance: 31.3
click at [160, 184] on datatable-body-cell "30577873654" at bounding box center [147, 191] width 39 height 14
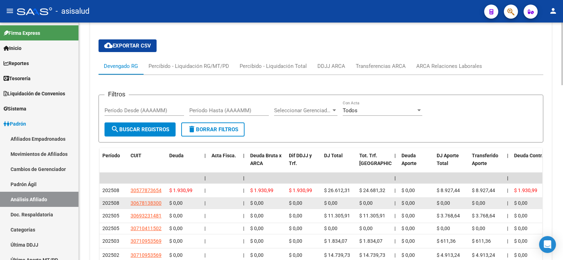
copy span "30577873654"
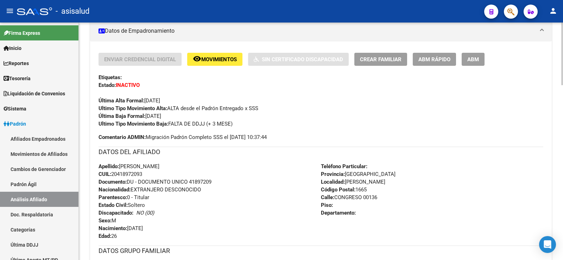
scroll to position [148, 0]
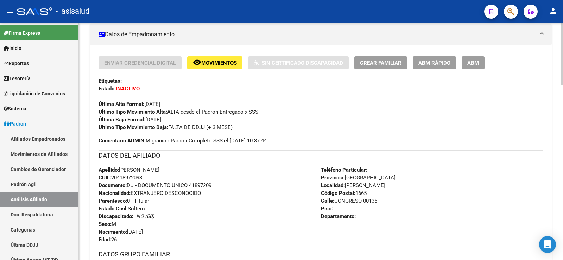
click at [434, 64] on span "ABM Rápido" at bounding box center [434, 63] width 32 height 6
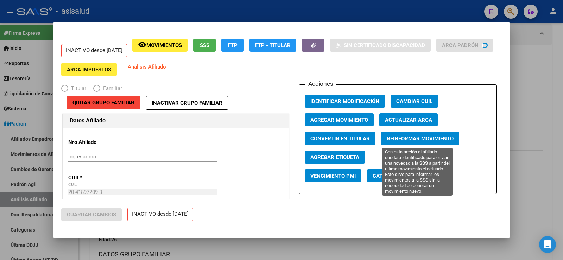
radio input "true"
type input "30-57787365-4"
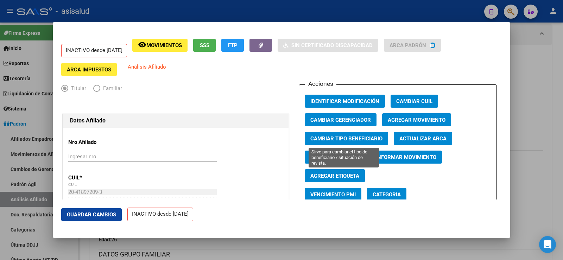
click at [367, 138] on span "Cambiar Tipo Beneficiario" at bounding box center [346, 138] width 72 height 6
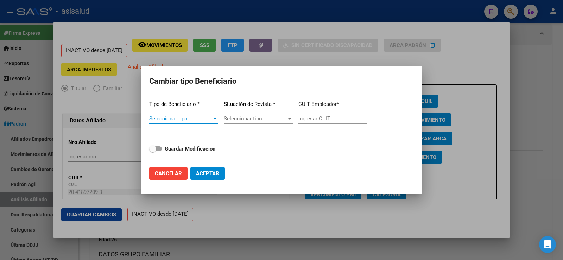
click at [195, 122] on div "Seleccionar tipo Seleccionar tipo" at bounding box center [183, 121] width 69 height 17
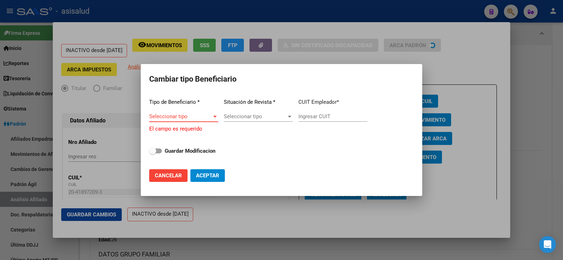
click at [198, 115] on span "Seleccionar tipo" at bounding box center [180, 116] width 63 height 6
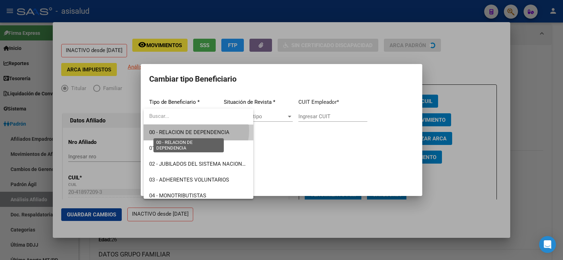
click at [191, 130] on span "00 - RELACION DE DEPENDENCIA" at bounding box center [189, 132] width 80 height 6
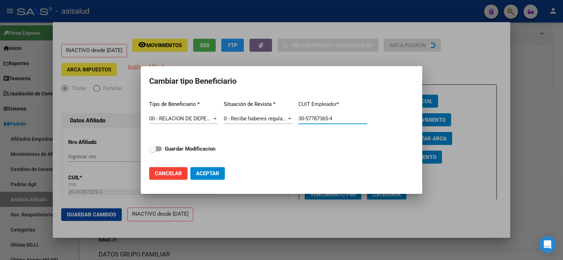
drag, startPoint x: 344, startPoint y: 118, endPoint x: 276, endPoint y: 118, distance: 67.5
click at [276, 118] on div "Tipo de Beneficiario * 00 - RELACION DE DEPENDENCIA Seleccionar tipo Situación …" at bounding box center [281, 128] width 264 height 66
paste input "text"
type input "30-57787365-4"
click at [178, 147] on strong "Guardar Modificacion" at bounding box center [190, 149] width 51 height 6
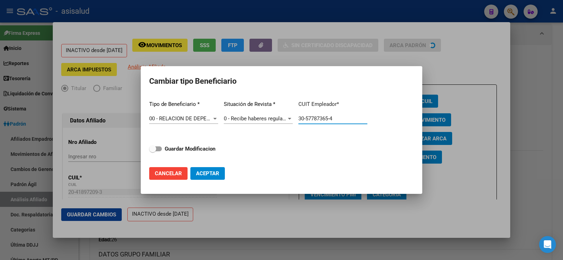
click at [153, 151] on input "Guardar Modificacion" at bounding box center [152, 151] width 0 height 0
click at [215, 173] on span "Aceptar" at bounding box center [207, 173] width 23 height 6
checkbox input "false"
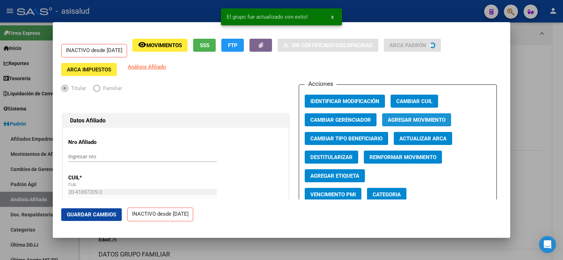
click at [393, 121] on span "Agregar Movimiento" at bounding box center [416, 120] width 58 height 6
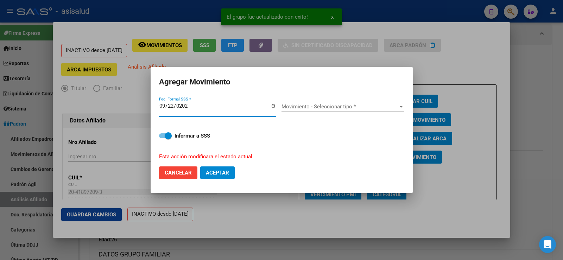
type input "[DATE]"
click at [364, 109] on span "Movimiento - Seleccionar tipo *" at bounding box center [339, 106] width 116 height 6
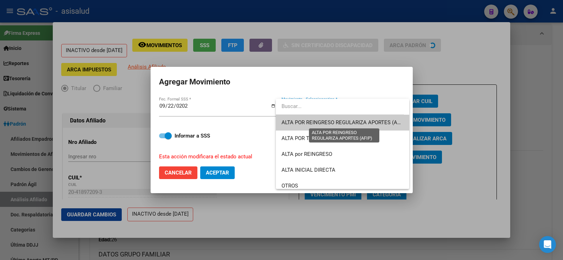
click at [360, 123] on span "ALTA POR REINGRESO REGULARIZA APORTES (AFIP)" at bounding box center [343, 122] width 125 height 6
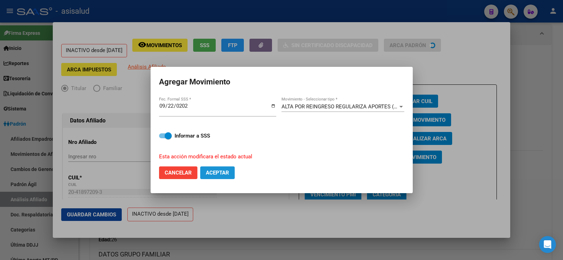
click at [224, 170] on span "Aceptar" at bounding box center [217, 172] width 23 height 6
checkbox input "false"
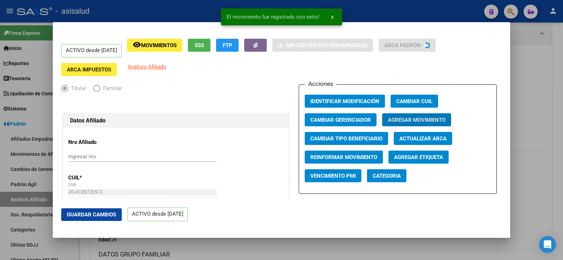
click at [91, 214] on span "Guardar Cambios" at bounding box center [91, 214] width 49 height 6
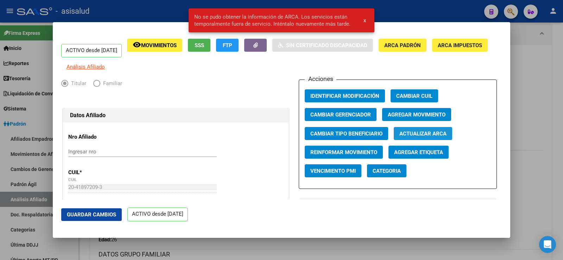
click at [413, 137] on span "Actualizar ARCA" at bounding box center [422, 133] width 47 height 6
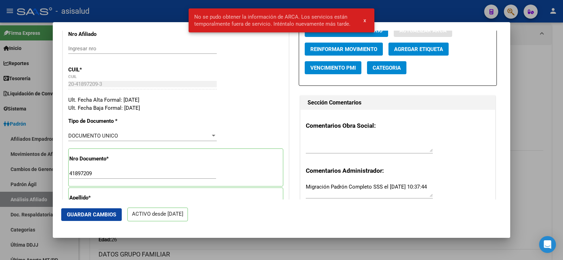
scroll to position [246, 0]
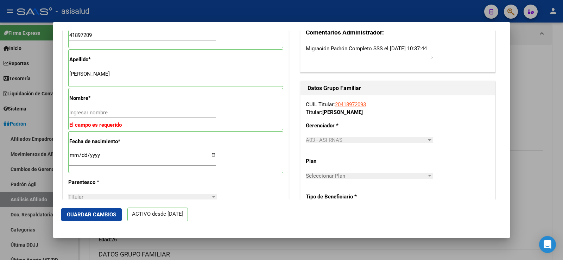
click at [102, 74] on input "[PERSON_NAME]" at bounding box center [142, 74] width 147 height 6
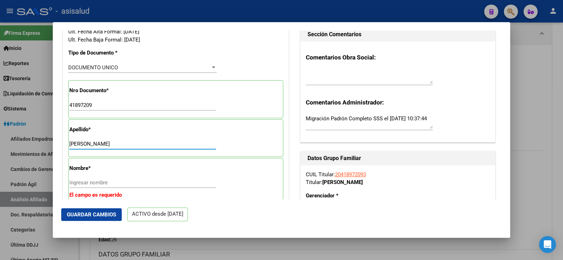
scroll to position [176, 0]
drag, startPoint x: 99, startPoint y: 145, endPoint x: 137, endPoint y: 145, distance: 38.7
click at [137, 145] on input "[PERSON_NAME]" at bounding box center [142, 144] width 147 height 6
type input "[PERSON_NAME]"
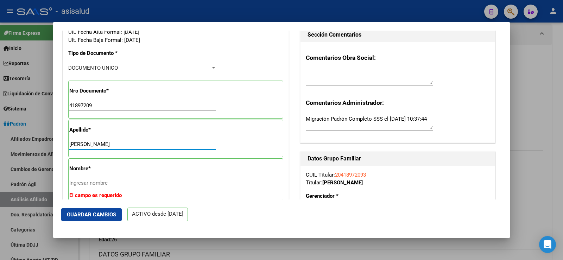
click at [94, 184] on input "Ingresar nombre" at bounding box center [142, 183] width 147 height 6
paste input "[PERSON_NAME]"
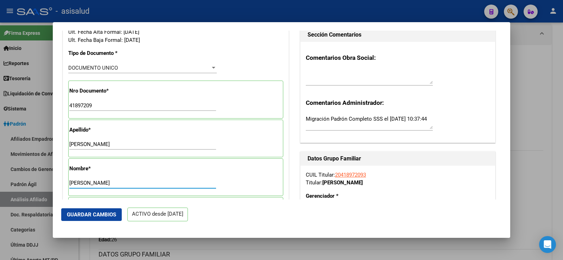
type input "[PERSON_NAME]"
click at [96, 217] on span "Guardar Cambios" at bounding box center [91, 214] width 49 height 6
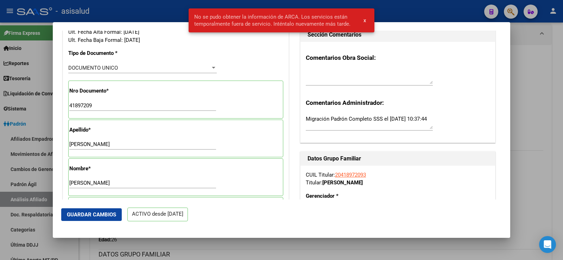
click at [528, 64] on div at bounding box center [281, 130] width 563 height 260
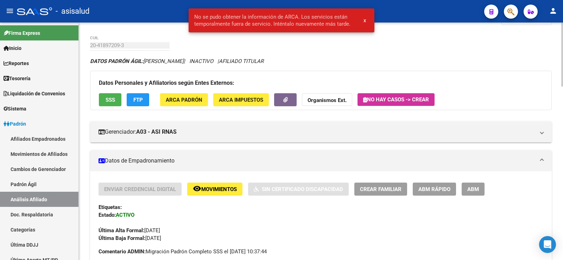
scroll to position [0, 0]
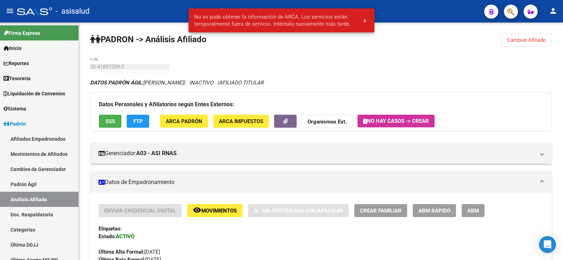
drag, startPoint x: 365, startPoint y: 20, endPoint x: 364, endPoint y: 49, distance: 28.5
click at [365, 20] on span "x" at bounding box center [364, 20] width 2 height 6
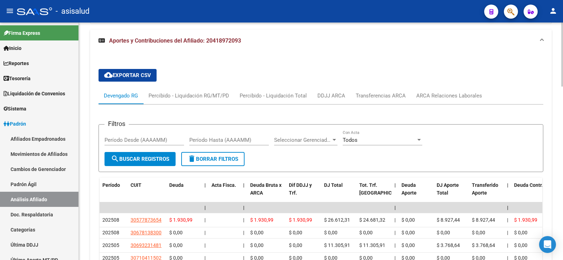
scroll to position [633, 0]
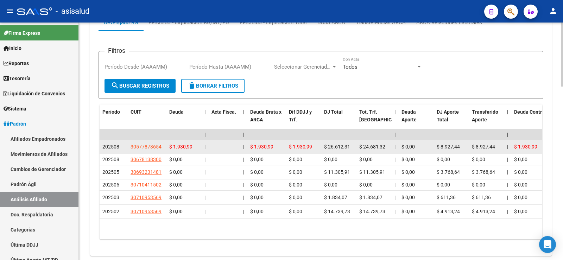
drag, startPoint x: 130, startPoint y: 132, endPoint x: 163, endPoint y: 132, distance: 33.1
click at [163, 140] on datatable-body-cell "30577873654" at bounding box center [147, 147] width 39 height 14
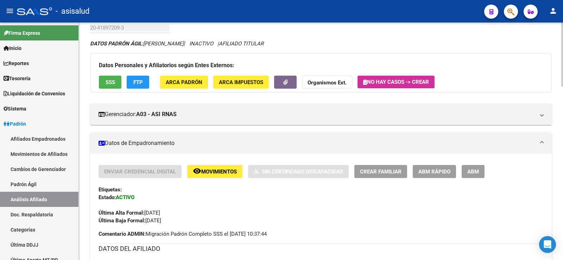
scroll to position [0, 0]
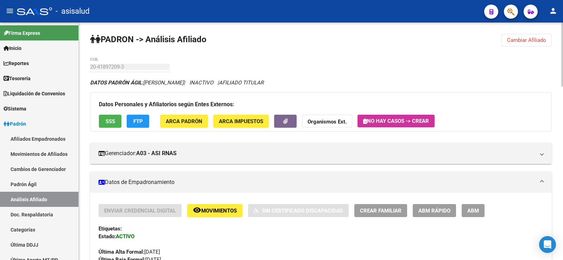
click at [546, 39] on button "Cambiar Afiliado" at bounding box center [526, 40] width 50 height 13
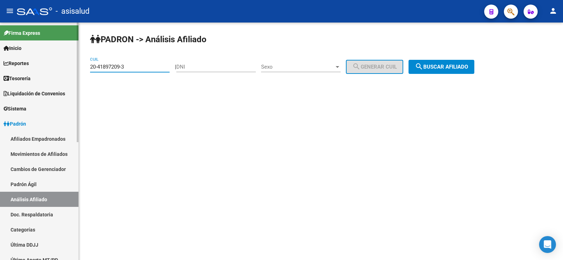
drag, startPoint x: 132, startPoint y: 65, endPoint x: 52, endPoint y: 65, distance: 80.5
click at [52, 65] on mat-sidenav-container "Firma Express Inicio Calendario SSS Instructivos Contacto OS Reportes Tablero d…" at bounding box center [281, 141] width 563 height 237
paste input "3-18406418-9"
type input "23-18406418-9"
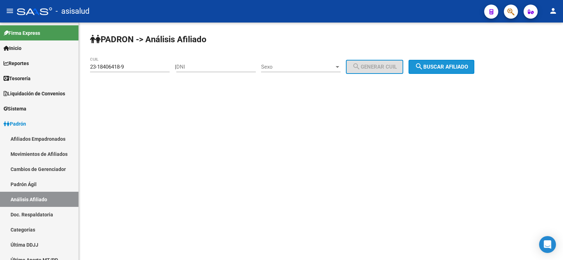
click at [474, 62] on button "search Buscar afiliado" at bounding box center [441, 67] width 66 height 14
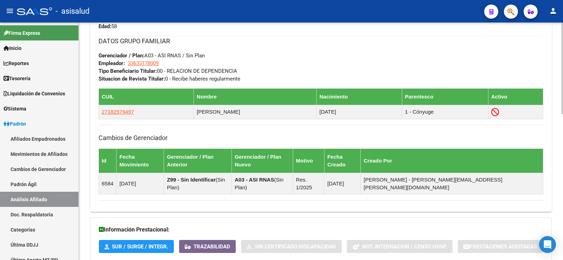
scroll to position [379, 0]
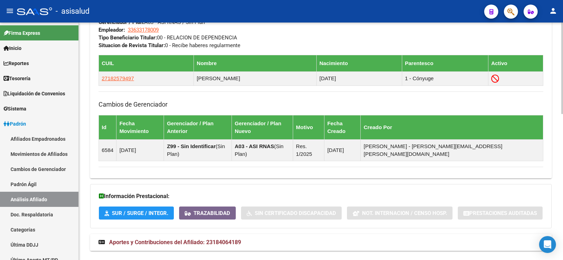
click at [229, 239] on span "Aportes y Contribuciones del Afiliado: 23184064189" at bounding box center [175, 242] width 132 height 7
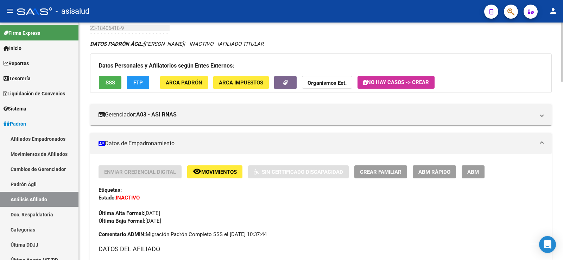
scroll to position [0, 0]
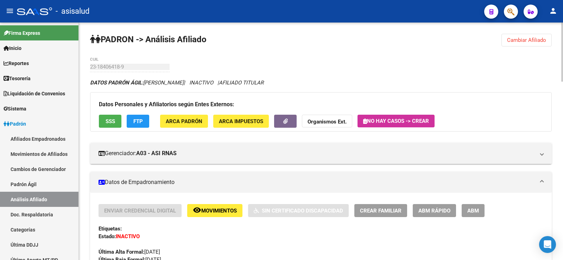
click at [142, 118] on span "FTP" at bounding box center [137, 121] width 9 height 6
click at [105, 117] on button "SSS" at bounding box center [110, 121] width 23 height 13
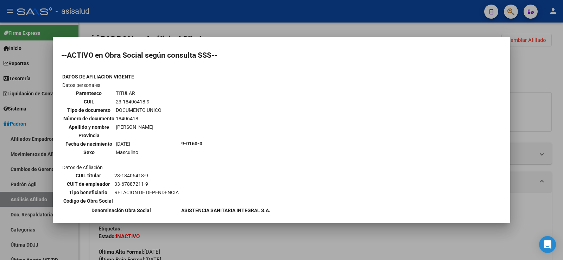
drag, startPoint x: 114, startPoint y: 184, endPoint x: 158, endPoint y: 186, distance: 43.3
click at [158, 186] on td "33-67887211-9" at bounding box center [146, 184] width 65 height 8
click at [547, 80] on div at bounding box center [281, 130] width 563 height 260
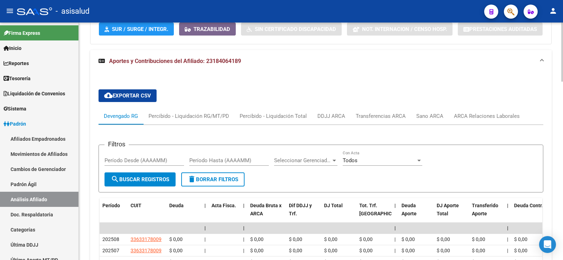
scroll to position [598, 0]
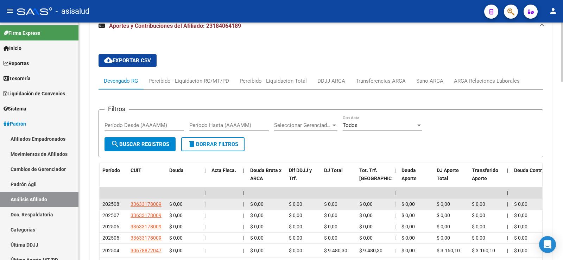
drag, startPoint x: 129, startPoint y: 189, endPoint x: 166, endPoint y: 189, distance: 37.3
copy span "33633178009"
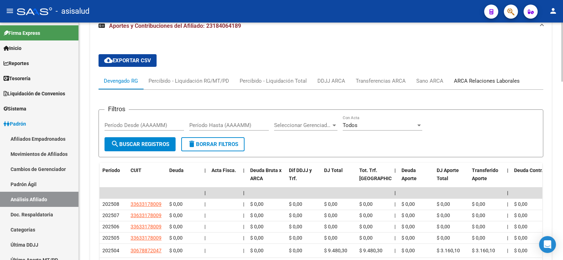
click at [496, 77] on div "ARCA Relaciones Laborales" at bounding box center [487, 81] width 66 height 8
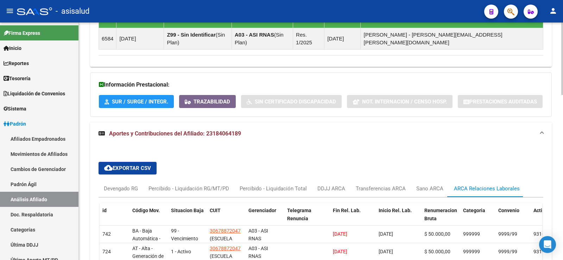
scroll to position [522, 0]
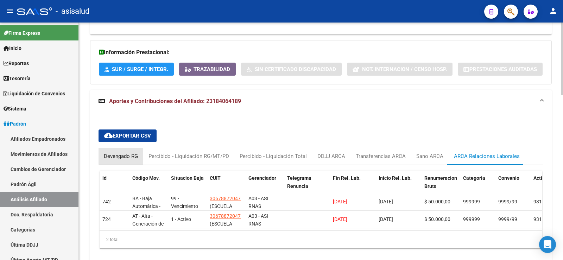
click at [125, 152] on div "Devengado RG" at bounding box center [121, 156] width 34 height 8
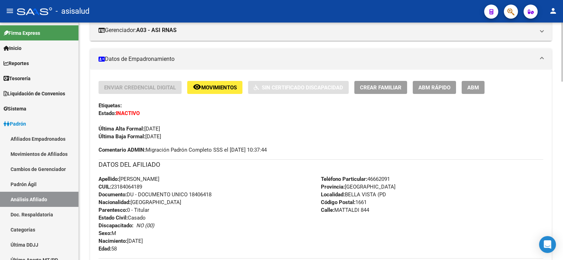
scroll to position [30, 0]
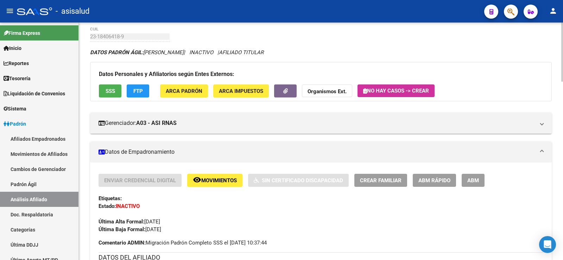
click at [232, 181] on span "Movimientos" at bounding box center [219, 180] width 36 height 6
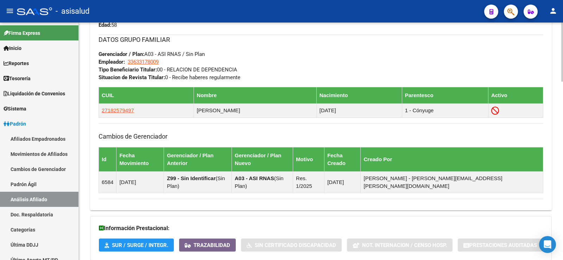
scroll to position [101, 0]
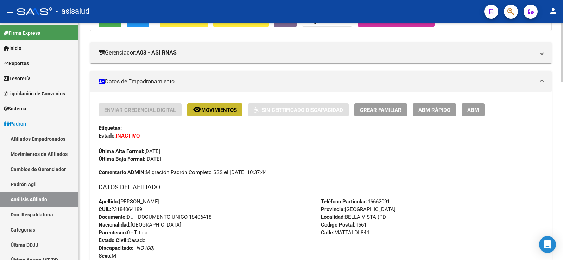
click at [228, 109] on span "Movimientos" at bounding box center [219, 110] width 36 height 6
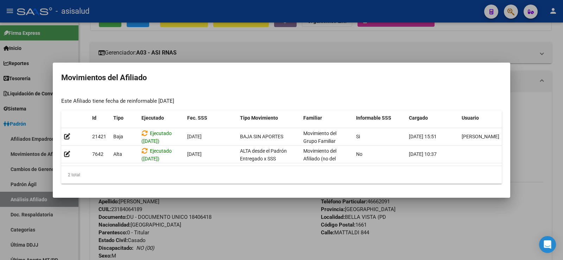
drag, startPoint x: 249, startPoint y: 168, endPoint x: 346, endPoint y: 174, distance: 96.9
click at [346, 174] on div "2 total" at bounding box center [281, 175] width 440 height 18
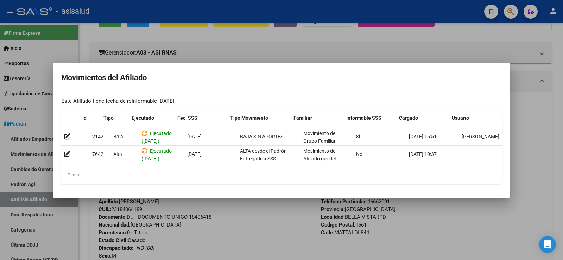
scroll to position [0, 10]
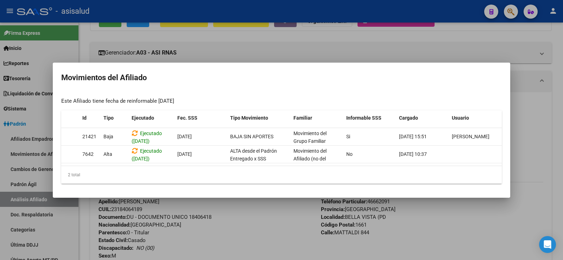
click at [537, 138] on div at bounding box center [281, 130] width 563 height 260
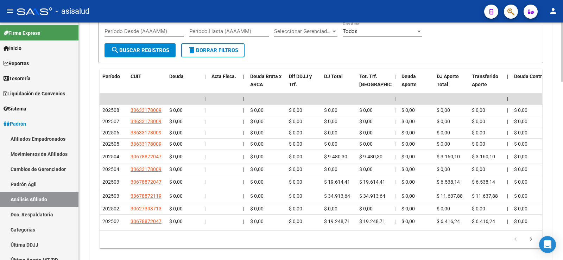
scroll to position [698, 0]
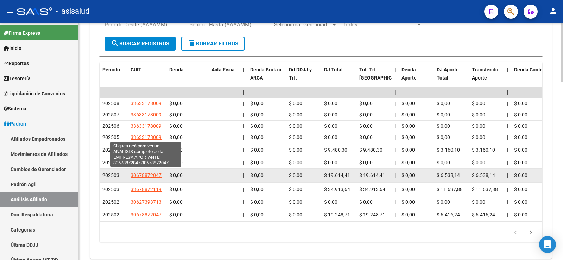
drag, startPoint x: 130, startPoint y: 136, endPoint x: 169, endPoint y: 158, distance: 45.2
click at [160, 143] on datatable-body-cell "30678872047" at bounding box center [147, 150] width 39 height 14
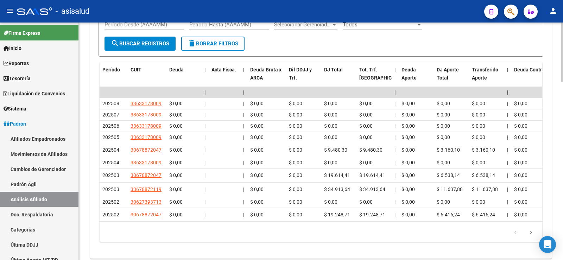
copy span "30678872047"
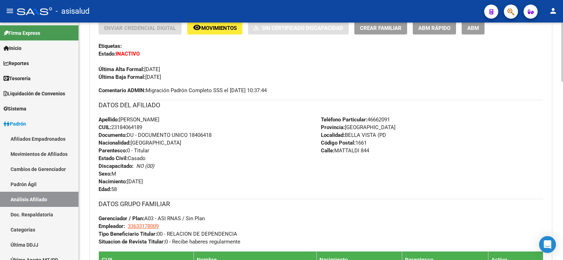
scroll to position [171, 0]
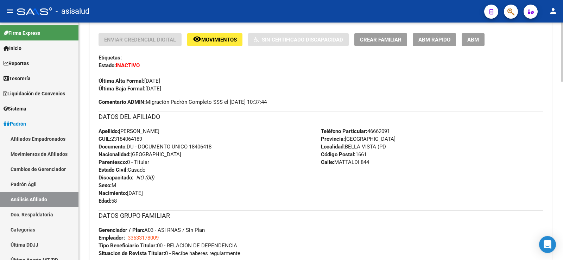
click at [431, 41] on span "ABM Rápido" at bounding box center [434, 40] width 32 height 6
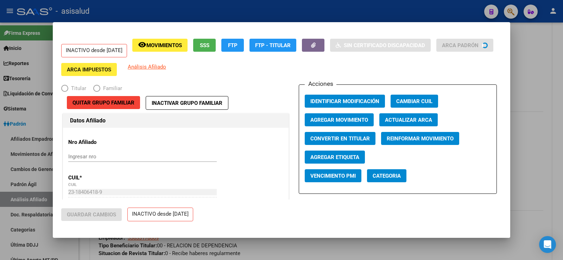
radio input "true"
type input "33-63317800-9"
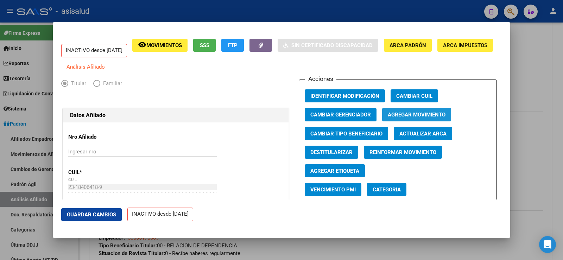
click at [397, 118] on span "Agregar Movimiento" at bounding box center [416, 115] width 58 height 6
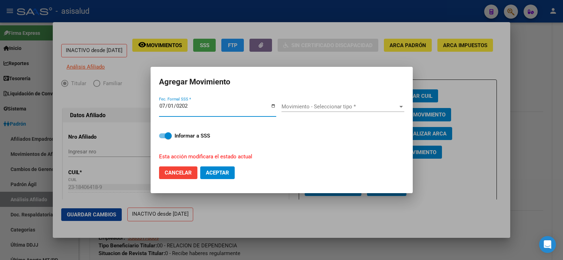
type input "[DATE]"
click at [309, 105] on span "Movimiento - Seleccionar tipo *" at bounding box center [339, 106] width 116 height 6
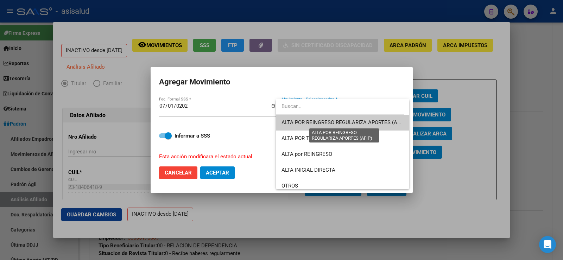
click at [327, 121] on span "ALTA POR REINGRESO REGULARIZA APORTES (AFIP)" at bounding box center [343, 122] width 125 height 6
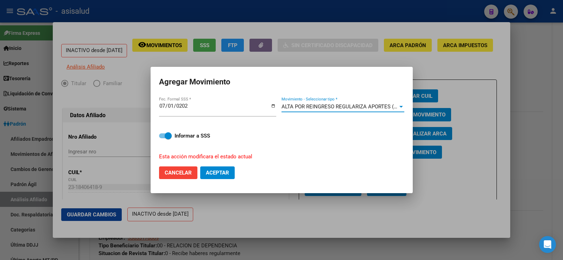
click at [165, 138] on label "Informar a SSS" at bounding box center [281, 136] width 245 height 8
click at [162, 138] on input "Informar a SSS" at bounding box center [162, 138] width 0 height 0
checkbox input "false"
click at [229, 175] on span "Aceptar" at bounding box center [217, 172] width 23 height 6
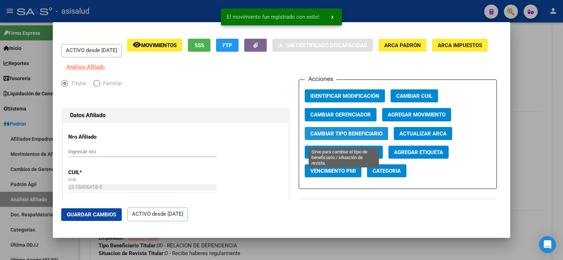
click at [352, 137] on span "Cambiar Tipo Beneficiario" at bounding box center [346, 133] width 72 height 6
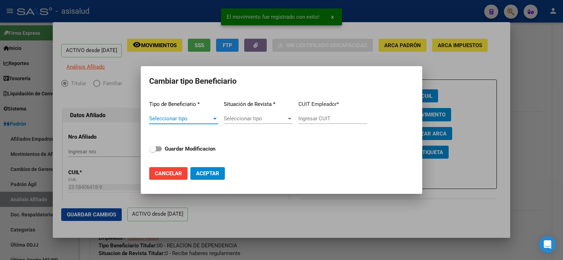
click at [205, 121] on span "Seleccionar tipo" at bounding box center [180, 118] width 63 height 6
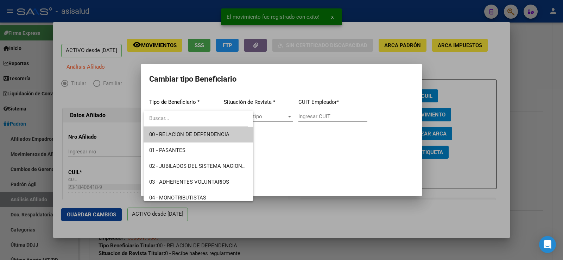
click at [184, 132] on span "00 - RELACION DE DEPENDENCIA" at bounding box center [189, 134] width 80 height 6
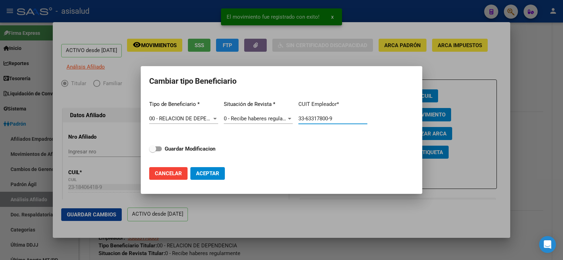
drag, startPoint x: 340, startPoint y: 118, endPoint x: 290, endPoint y: 118, distance: 50.3
click at [290, 118] on div "Tipo de Beneficiario * 00 - RELACION DE DEPENDENCIA Seleccionar tipo Situación …" at bounding box center [281, 128] width 264 height 66
paste input "0-67887204-7"
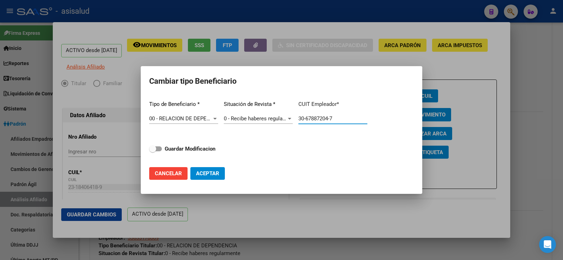
type input "30-67887204-7"
click at [211, 172] on span "Aceptar" at bounding box center [207, 173] width 23 height 6
type input "30-67887204-7"
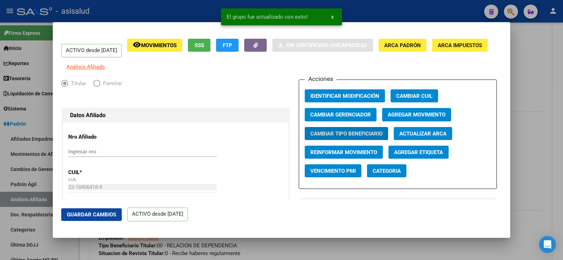
click at [395, 116] on span "Agregar Movimiento" at bounding box center [416, 114] width 58 height 6
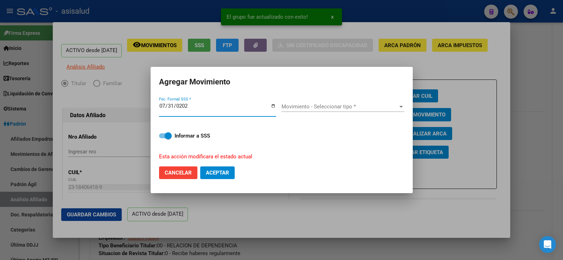
type input "[DATE]"
click at [344, 106] on span "Movimiento - Seleccionar tipo *" at bounding box center [339, 106] width 116 height 6
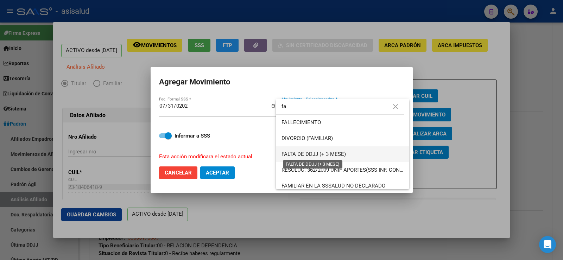
type input "fa"
click at [314, 156] on span "FALTA DE DDJJ (+ 3 MESE)" at bounding box center [313, 154] width 64 height 6
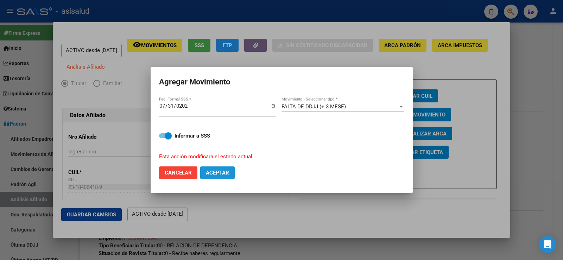
click at [230, 171] on button "Aceptar" at bounding box center [217, 172] width 34 height 13
checkbox input "false"
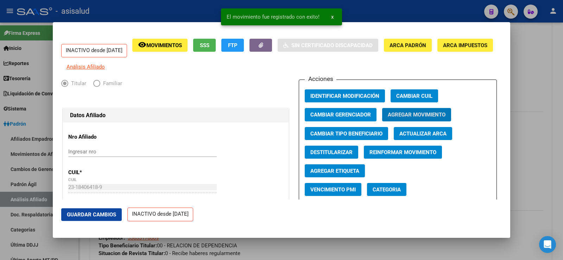
click at [118, 216] on button "Guardar Cambios" at bounding box center [91, 214] width 60 height 13
click at [550, 74] on div at bounding box center [281, 130] width 563 height 260
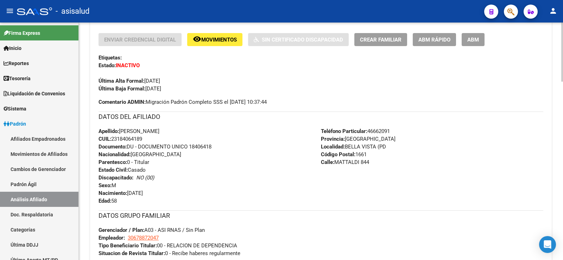
scroll to position [0, 0]
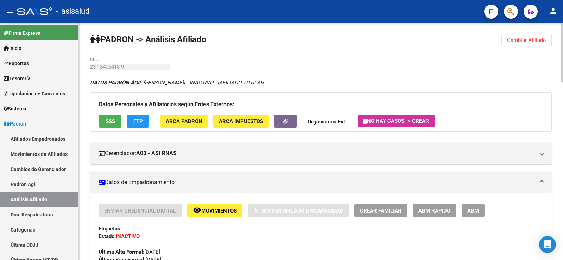
click at [511, 38] on span "Cambiar Afiliado" at bounding box center [526, 40] width 39 height 6
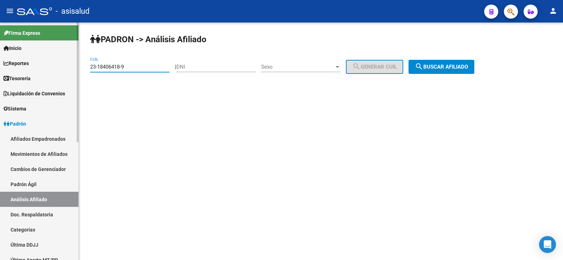
drag, startPoint x: 127, startPoint y: 65, endPoint x: 74, endPoint y: 65, distance: 52.7
click at [74, 65] on mat-sidenav-container "Firma Express Inicio Calendario SSS Instructivos Contacto OS Reportes Tablero d…" at bounding box center [281, 141] width 563 height 237
paste input "7-37496518-8"
type input "27-37496518-8"
click at [468, 64] on span "search Buscar afiliado" at bounding box center [441, 67] width 53 height 6
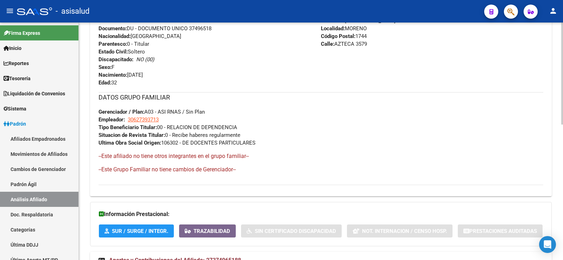
scroll to position [315, 0]
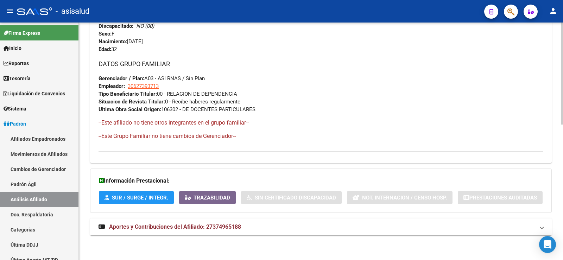
click at [243, 224] on mat-panel-title "Aportes y Contribuciones del Afiliado: 27374965188" at bounding box center [316, 227] width 436 height 8
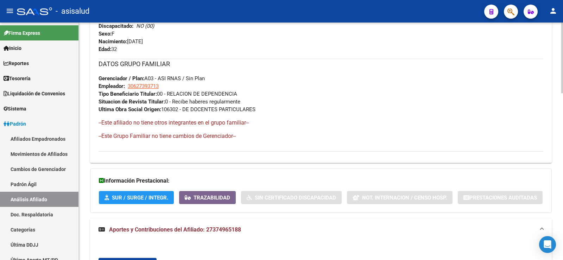
scroll to position [561, 0]
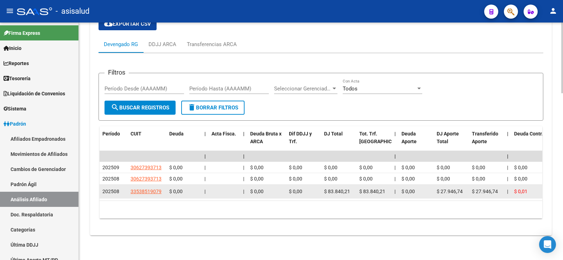
drag, startPoint x: 162, startPoint y: 186, endPoint x: 131, endPoint y: 190, distance: 31.5
click at [131, 190] on div "33538519079" at bounding box center [146, 191] width 33 height 8
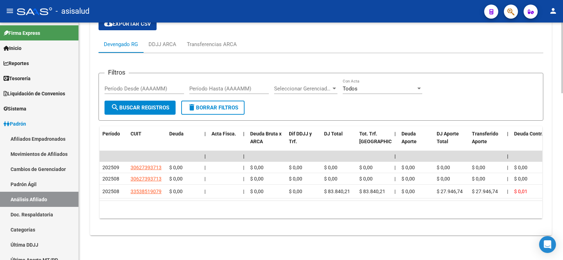
copy span "33538519079"
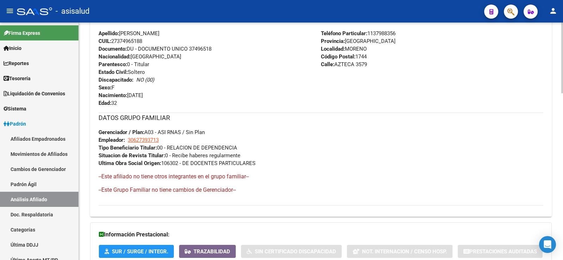
scroll to position [139, 0]
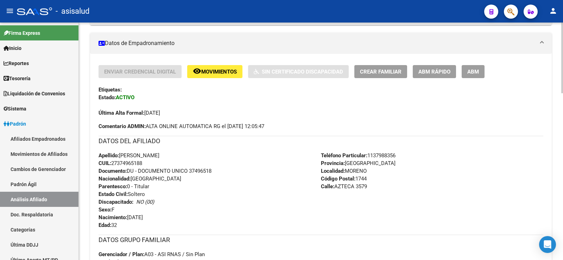
click at [430, 73] on span "ABM Rápido" at bounding box center [434, 72] width 32 height 6
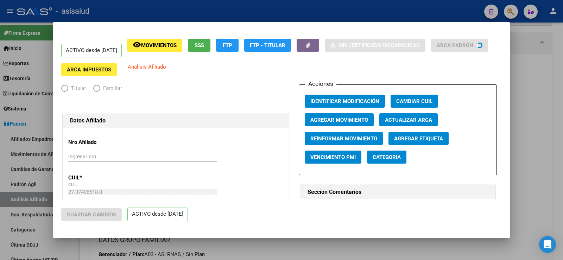
radio input "true"
type input "30-62739371-3"
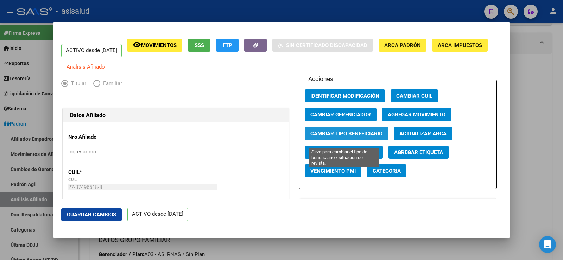
click at [341, 137] on span "Cambiar Tipo Beneficiario" at bounding box center [346, 133] width 72 height 6
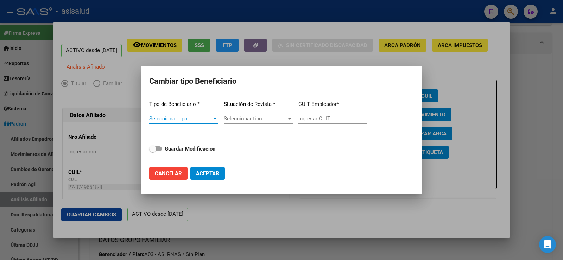
click at [204, 121] on span "Seleccionar tipo" at bounding box center [180, 118] width 63 height 6
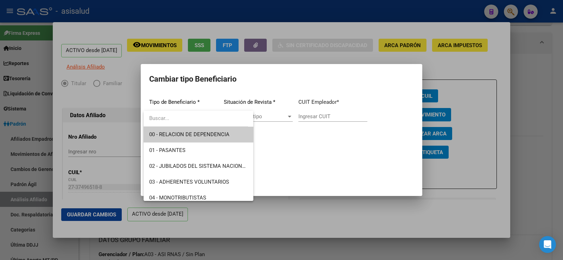
click at [193, 129] on span "00 - RELACION DE DEPENDENCIA" at bounding box center [198, 135] width 98 height 16
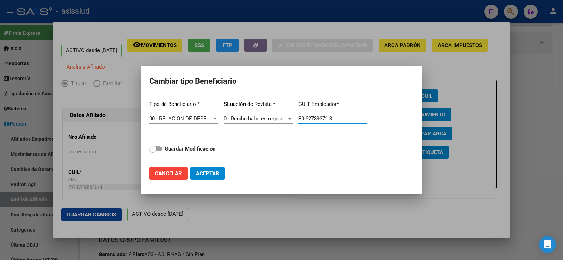
drag, startPoint x: 316, startPoint y: 118, endPoint x: 284, endPoint y: 118, distance: 31.6
click at [284, 118] on div "Tipo de Beneficiario * 00 - RELACION DE DEPENDENCIA Seleccionar tipo Situación …" at bounding box center [281, 128] width 264 height 66
paste input "3-53851907-9"
type input "33-53851907-9"
click at [162, 176] on span "Cancelar" at bounding box center [168, 173] width 27 height 6
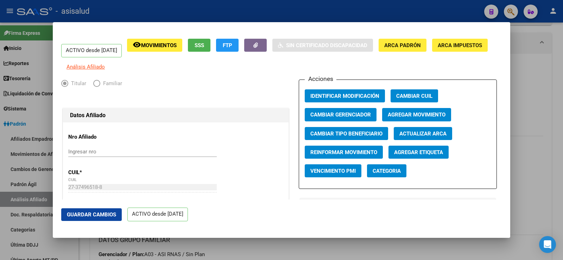
click at [562, 52] on div at bounding box center [281, 130] width 563 height 260
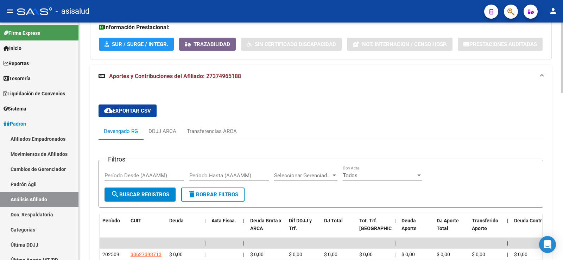
scroll to position [561, 0]
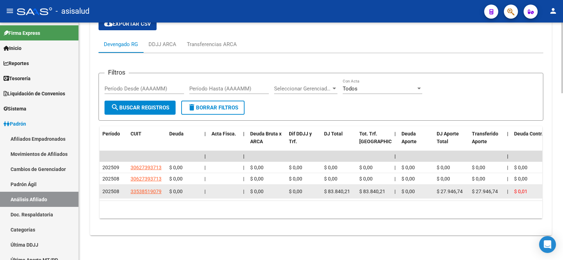
drag, startPoint x: 131, startPoint y: 187, endPoint x: 162, endPoint y: 187, distance: 30.6
click at [162, 187] on div "33538519079" at bounding box center [146, 191] width 33 height 8
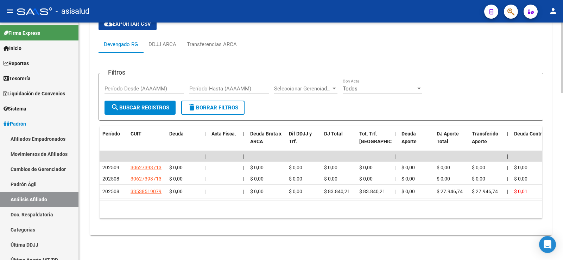
copy span "33538519079"
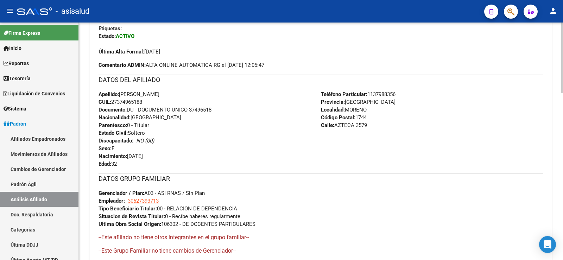
scroll to position [104, 0]
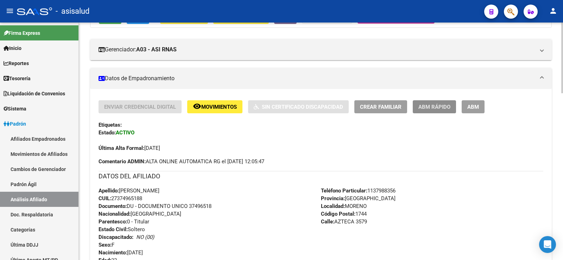
click at [436, 106] on span "ABM Rápido" at bounding box center [434, 107] width 32 height 6
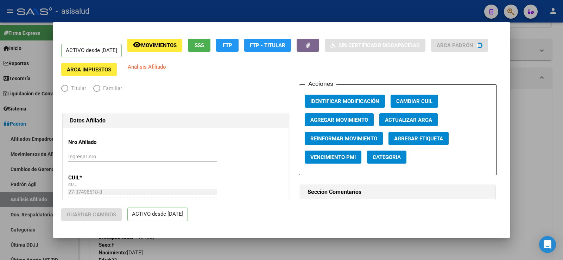
radio input "true"
type input "30-62739371-3"
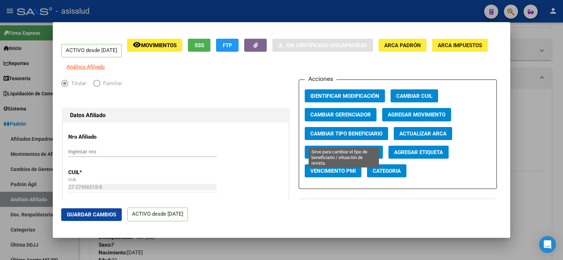
click at [363, 137] on span "Cambiar Tipo Beneficiario" at bounding box center [346, 133] width 72 height 6
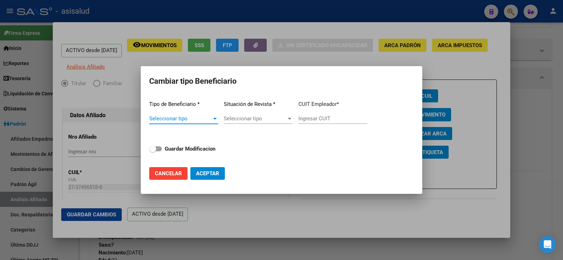
click at [188, 120] on span "Seleccionar tipo" at bounding box center [180, 118] width 63 height 6
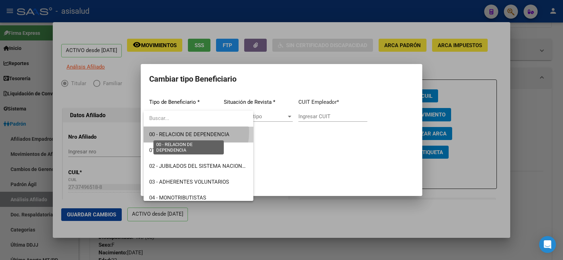
click at [190, 132] on span "00 - RELACION DE DEPENDENCIA" at bounding box center [189, 134] width 80 height 6
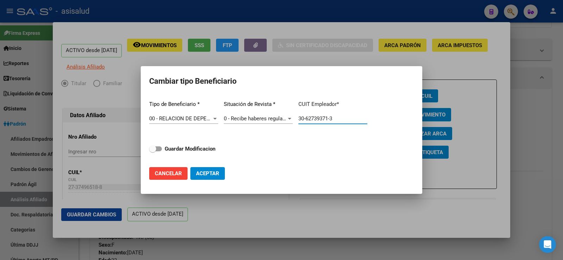
drag, startPoint x: 346, startPoint y: 120, endPoint x: 282, endPoint y: 119, distance: 63.6
click at [282, 119] on div "Tipo de Beneficiario * 00 - RELACION DE DEPENDENCIA Seleccionar tipo Situación …" at bounding box center [281, 128] width 264 height 66
paste input "3-53851907-9"
type input "33-53851907-9"
click at [156, 145] on label "Guardar Modificacion" at bounding box center [182, 149] width 66 height 8
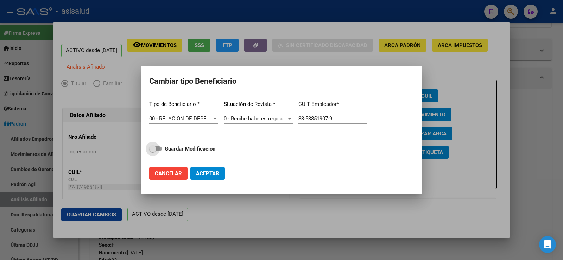
click at [153, 151] on input "Guardar Modificacion" at bounding box center [152, 151] width 0 height 0
checkbox input "true"
click at [210, 173] on span "Aceptar" at bounding box center [207, 173] width 23 height 6
type input "33-53851907-9"
checkbox input "false"
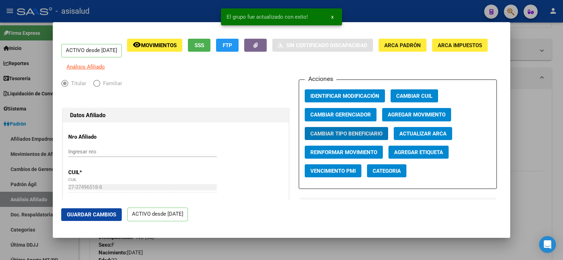
click at [101, 214] on span "Guardar Cambios" at bounding box center [91, 214] width 49 height 6
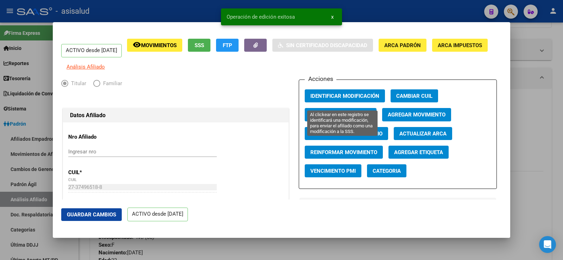
click at [350, 98] on span "Identificar Modificación" at bounding box center [344, 96] width 69 height 6
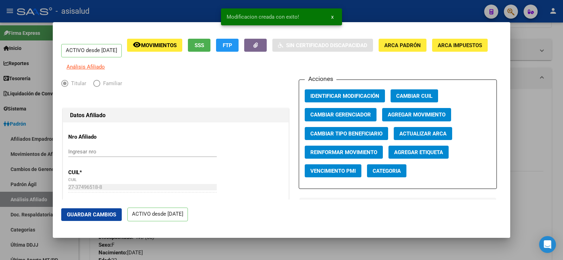
click at [551, 96] on div at bounding box center [281, 130] width 563 height 260
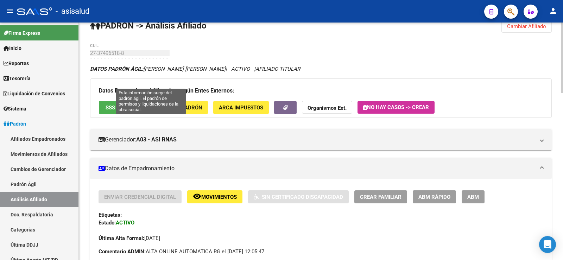
scroll to position [0, 0]
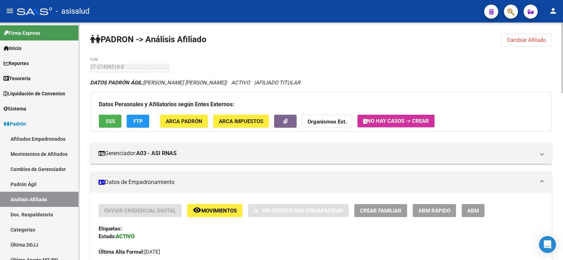
click at [536, 44] on button "Cambiar Afiliado" at bounding box center [526, 40] width 50 height 13
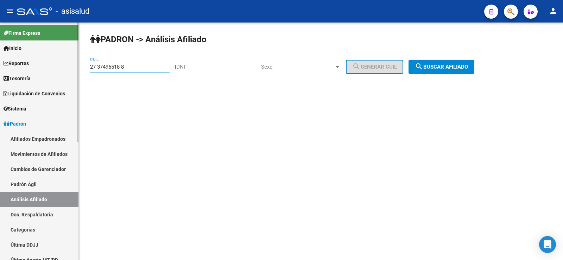
drag, startPoint x: 111, startPoint y: 70, endPoint x: 66, endPoint y: 70, distance: 44.7
click at [66, 70] on mat-sidenav-container "Firma Express Inicio Calendario SSS Instructivos Contacto OS Reportes Tablero d…" at bounding box center [281, 141] width 563 height 237
paste input "0-39158705-2"
type input "20-39158705-2"
click at [434, 68] on span "search Buscar afiliado" at bounding box center [441, 67] width 53 height 6
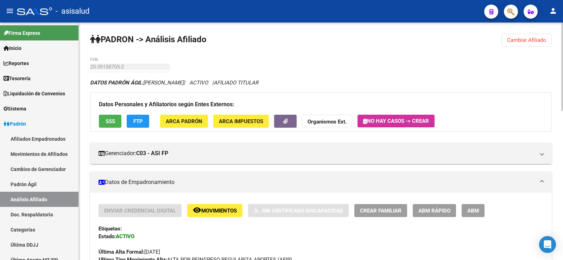
click at [142, 124] on span "FTP" at bounding box center [137, 121] width 9 height 6
drag, startPoint x: 121, startPoint y: 124, endPoint x: 118, endPoint y: 124, distance: 3.5
click at [121, 124] on div "Datos Personales y Afiliatorios según Entes Externos: SSS FTP ARCA Padrón ARCA …" at bounding box center [320, 111] width 461 height 39
click at [118, 124] on button "SSS" at bounding box center [110, 121] width 23 height 13
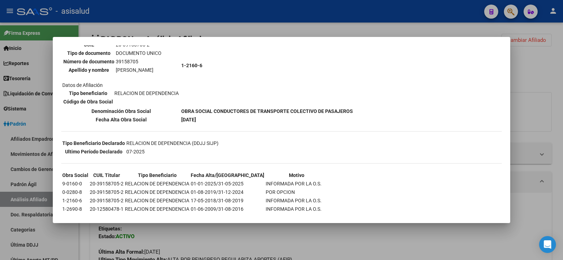
scroll to position [101, 0]
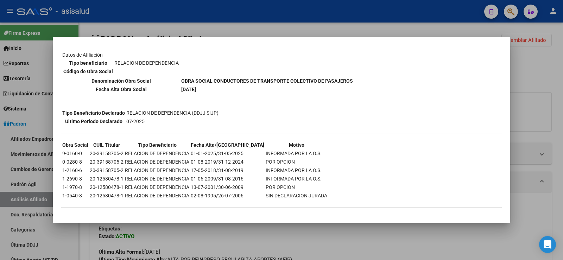
click at [562, 76] on div at bounding box center [281, 130] width 563 height 260
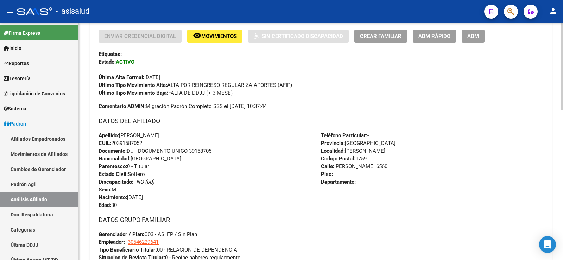
scroll to position [176, 0]
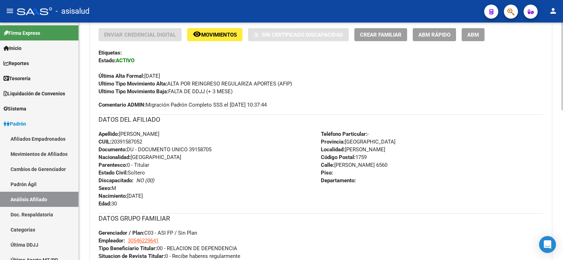
click at [441, 34] on span "ABM Rápido" at bounding box center [434, 35] width 32 height 6
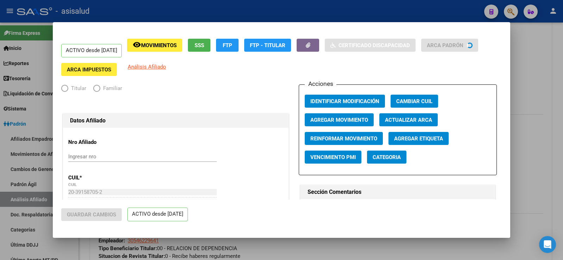
radio input "true"
type input "30-54622964-1"
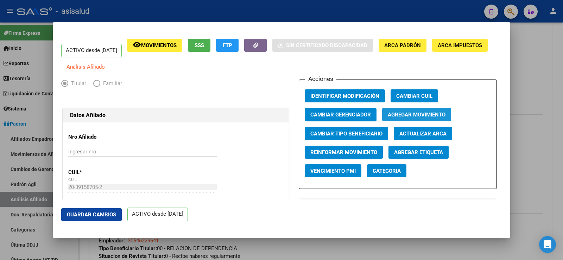
click at [402, 118] on span "Agregar Movimiento" at bounding box center [416, 115] width 58 height 6
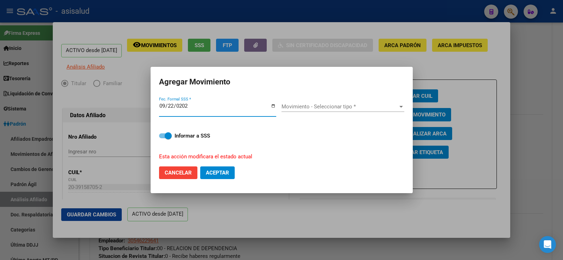
type input "2025-09-22"
click at [365, 104] on span "Movimiento - Seleccionar tipo *" at bounding box center [339, 106] width 116 height 6
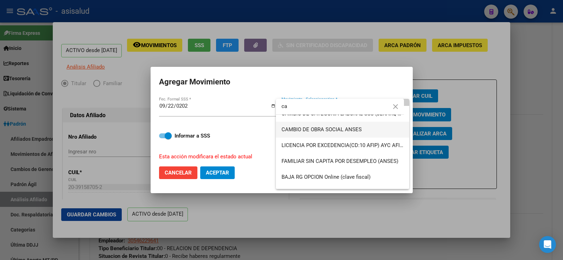
scroll to position [52, 0]
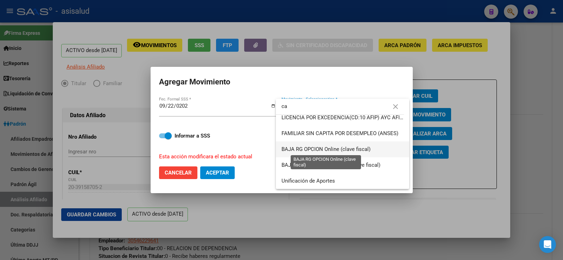
type input "ca"
click at [366, 152] on span "BAJA RG OPCION Online (clave fiscal)" at bounding box center [325, 149] width 89 height 6
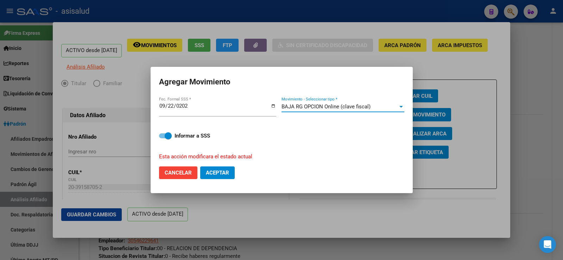
click at [219, 177] on button "Aceptar" at bounding box center [217, 172] width 34 height 13
checkbox input "false"
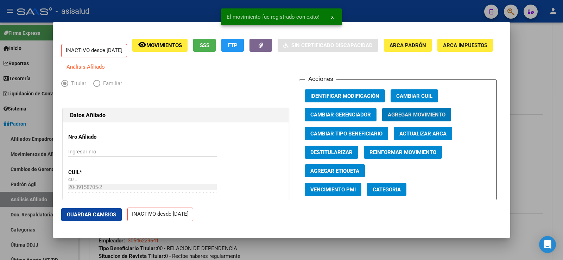
click at [532, 88] on div at bounding box center [281, 130] width 563 height 260
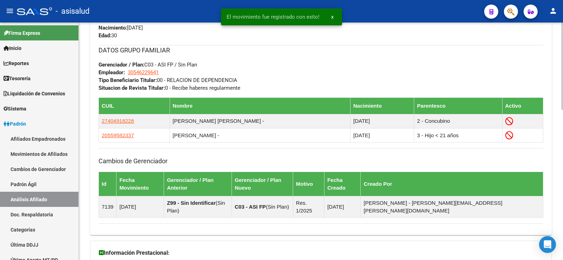
scroll to position [408, 0]
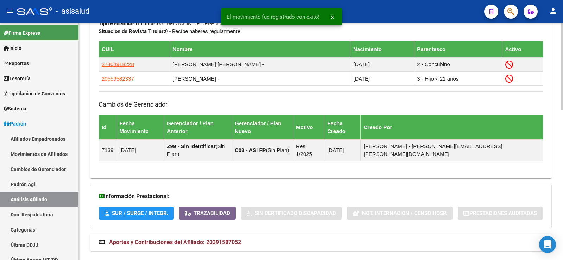
click at [244, 238] on mat-panel-title "Aportes y Contribuciones del Afiliado: 20391587052" at bounding box center [316, 242] width 436 height 8
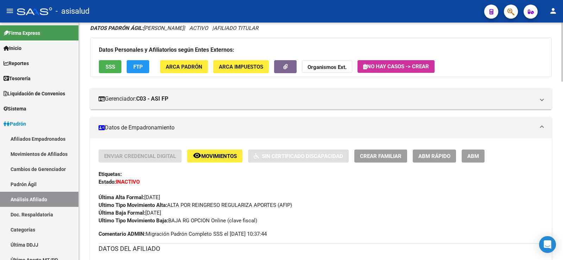
scroll to position [0, 0]
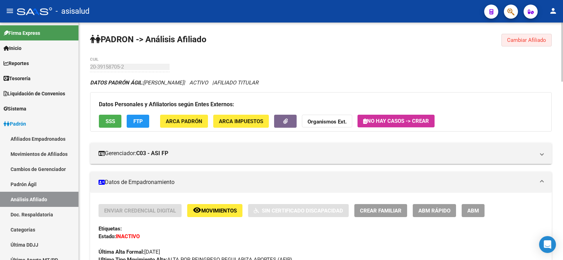
click at [527, 36] on button "Cambiar Afiliado" at bounding box center [526, 40] width 50 height 13
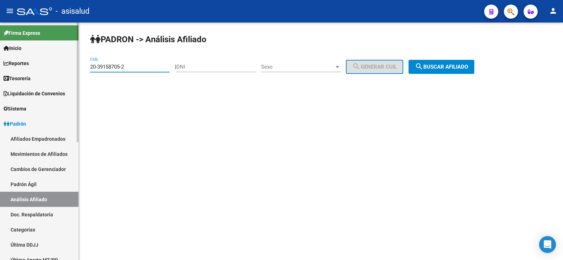
drag, startPoint x: 107, startPoint y: 68, endPoint x: 67, endPoint y: 68, distance: 40.1
click at [67, 68] on mat-sidenav-container "Firma Express Inicio Calendario SSS Instructivos Contacto OS Reportes Tablero d…" at bounding box center [281, 141] width 563 height 237
paste input "3220902-8"
click at [455, 65] on span "search Buscar afiliado" at bounding box center [441, 67] width 53 height 6
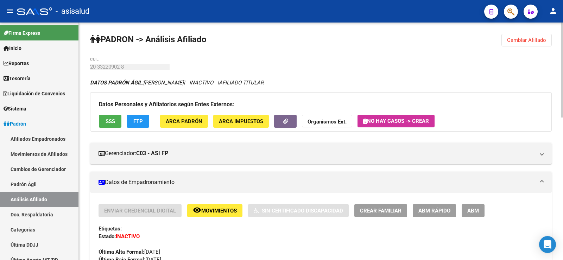
click at [517, 39] on span "Cambiar Afiliado" at bounding box center [526, 40] width 39 height 6
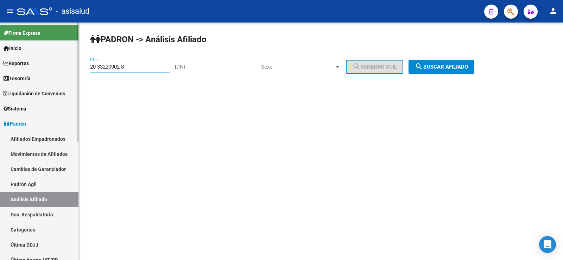
drag, startPoint x: 132, startPoint y: 68, endPoint x: 73, endPoint y: 68, distance: 58.4
click at [73, 68] on mat-sidenav-container "Firma Express Inicio Calendario SSS Instructivos Contacto OS Reportes Tablero d…" at bounding box center [281, 141] width 563 height 237
paste input "16828355-6"
click at [468, 64] on span "search Buscar afiliado" at bounding box center [441, 67] width 53 height 6
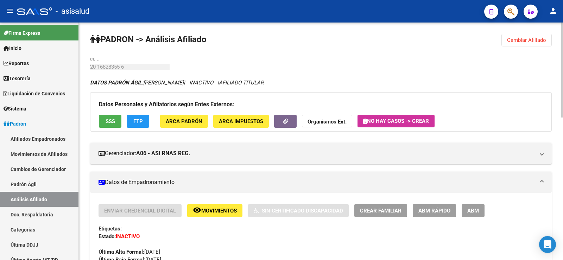
click at [529, 40] on span "Cambiar Afiliado" at bounding box center [526, 40] width 39 height 6
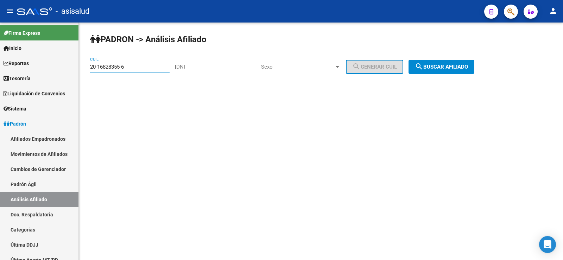
drag, startPoint x: 149, startPoint y: 68, endPoint x: 86, endPoint y: 70, distance: 63.0
click at [86, 70] on div "PADRON -> Análisis Afiliado 20-16828355-6 CUIL | DNI Sexo Sexo search Generar C…" at bounding box center [321, 60] width 484 height 74
paste input "33220902-8"
click at [472, 63] on button "search Buscar afiliado" at bounding box center [441, 67] width 66 height 14
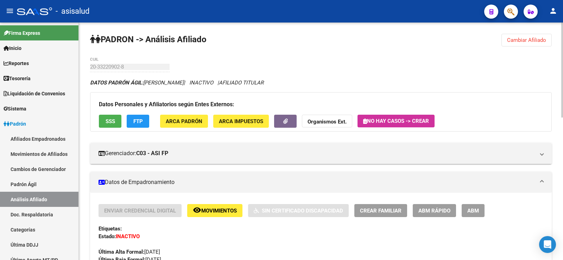
click at [513, 41] on span "Cambiar Afiliado" at bounding box center [526, 40] width 39 height 6
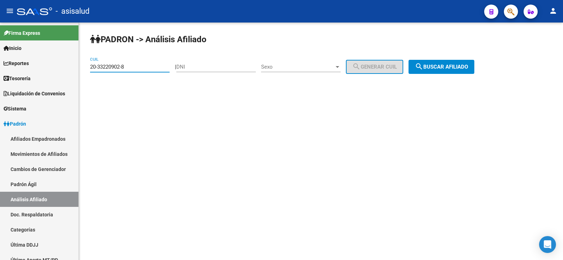
drag, startPoint x: 138, startPoint y: 66, endPoint x: 82, endPoint y: 66, distance: 56.3
click at [82, 66] on div "PADRON -> Análisis Afiliado 20-33220902-8 CUIL | DNI Sexo Sexo search Generar C…" at bounding box center [321, 60] width 484 height 74
paste input "4740391-2"
click at [441, 66] on span "search Buscar afiliado" at bounding box center [441, 67] width 53 height 6
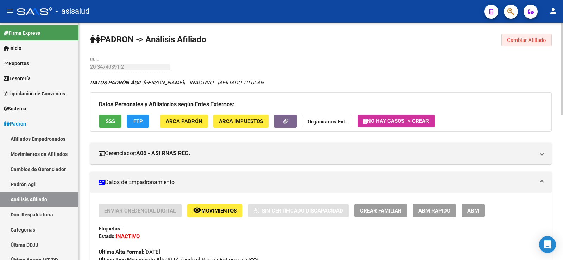
click at [543, 39] on span "Cambiar Afiliado" at bounding box center [526, 40] width 39 height 6
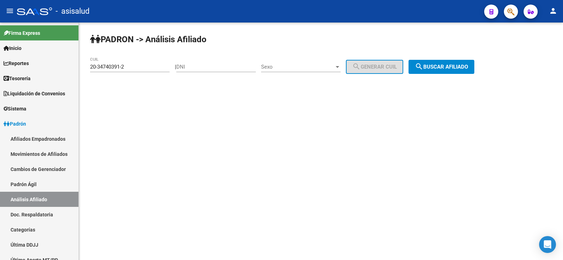
click at [130, 64] on div "20-34740391-2 CUIL" at bounding box center [129, 64] width 79 height 15
drag, startPoint x: 130, startPoint y: 64, endPoint x: 89, endPoint y: 64, distance: 41.5
click at [89, 64] on div "PADRON -> Análisis Afiliado 20-34740391-2 CUIL | DNI Sexo Sexo search Generar C…" at bounding box center [321, 60] width 484 height 74
paste input "7-25778350-8"
click at [423, 70] on mat-icon "search" at bounding box center [419, 66] width 8 height 8
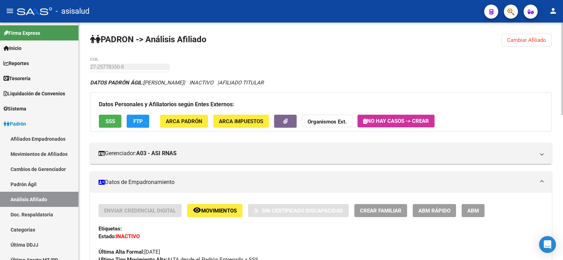
click at [549, 39] on button "Cambiar Afiliado" at bounding box center [526, 40] width 50 height 13
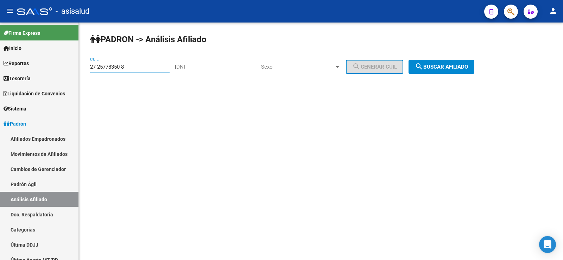
drag, startPoint x: 146, startPoint y: 67, endPoint x: 84, endPoint y: 69, distance: 61.9
click at [84, 69] on div "PADRON -> Análisis Afiliado 27-25778350-8 CUIL | DNI Sexo Sexo search Generar C…" at bounding box center [321, 60] width 484 height 74
paste input "39486056-0"
click at [441, 66] on span "search Buscar afiliado" at bounding box center [441, 67] width 53 height 6
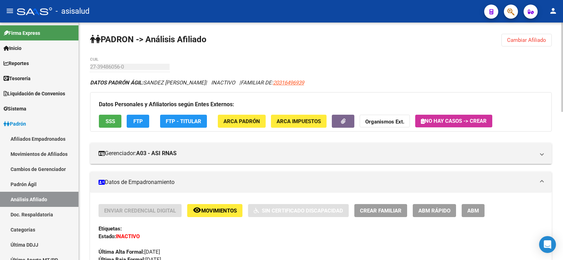
click at [525, 42] on span "Cambiar Afiliado" at bounding box center [526, 40] width 39 height 6
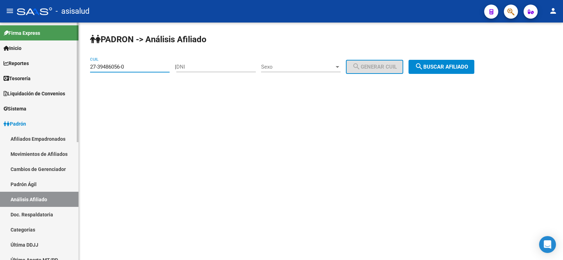
drag, startPoint x: 138, startPoint y: 67, endPoint x: 65, endPoint y: 67, distance: 73.5
click at [65, 67] on mat-sidenav-container "Firma Express Inicio Calendario SSS Instructivos Contacto OS Reportes Tablero d…" at bounding box center [281, 141] width 563 height 237
paste input "0-31649693-9"
type input "20-31649693-9"
click at [468, 68] on span "search Buscar afiliado" at bounding box center [441, 67] width 53 height 6
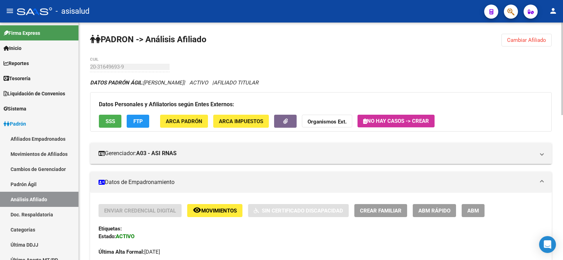
click at [146, 119] on button "FTP" at bounding box center [138, 121] width 23 height 13
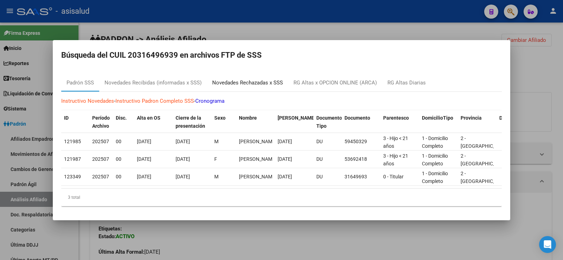
click at [237, 79] on div "Novedades Rechazadas x SSS" at bounding box center [247, 83] width 71 height 8
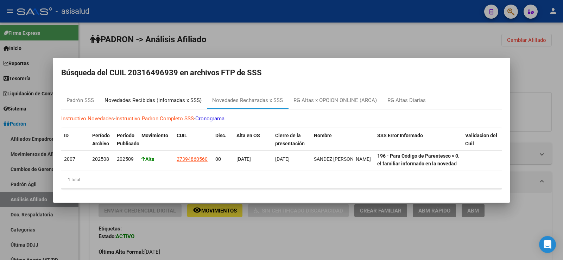
click at [194, 99] on div "Novedades Recibidas (informadas x SSS)" at bounding box center [152, 100] width 97 height 8
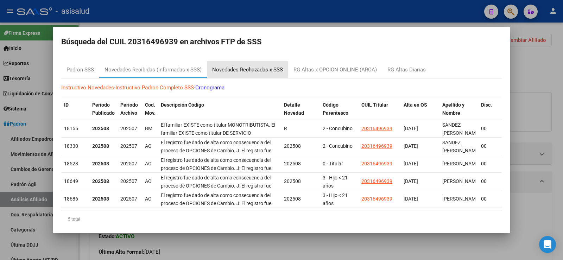
click at [264, 67] on div "Novedades Rechazadas x SSS" at bounding box center [247, 70] width 71 height 8
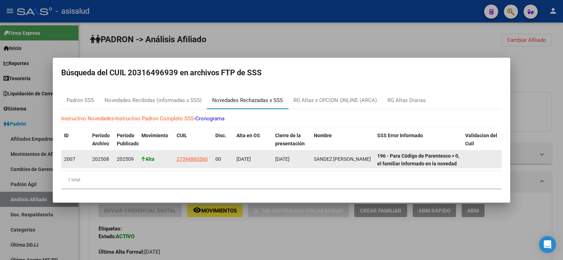
scroll to position [33, 0]
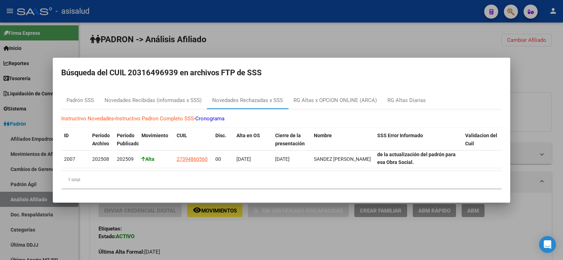
click at [534, 68] on div at bounding box center [281, 130] width 563 height 260
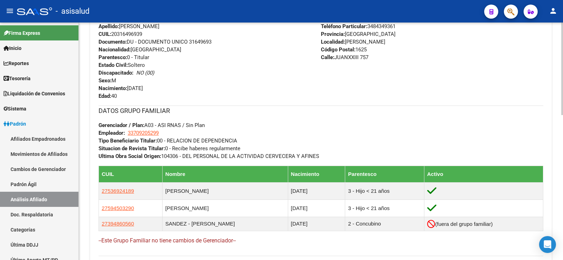
scroll to position [352, 0]
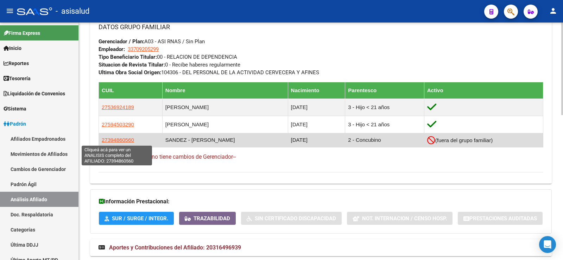
click at [117, 140] on span "27394860560" at bounding box center [118, 140] width 32 height 6
type textarea "27394860560"
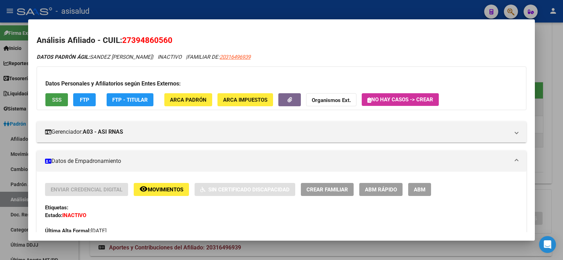
click at [59, 100] on span "SSS" at bounding box center [56, 100] width 9 height 6
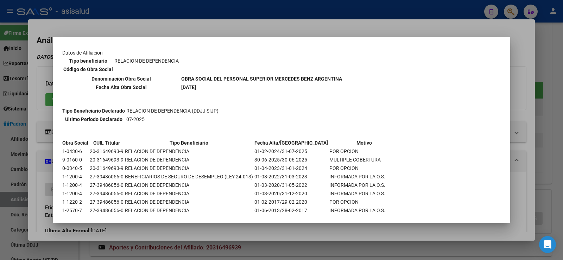
scroll to position [134, 0]
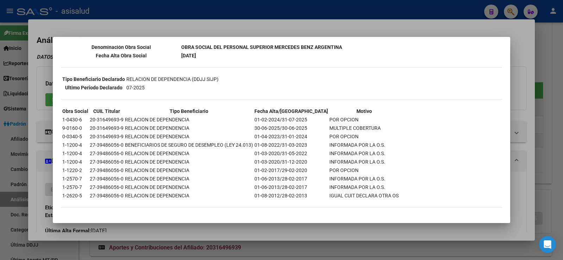
click at [291, 26] on div at bounding box center [281, 130] width 563 height 260
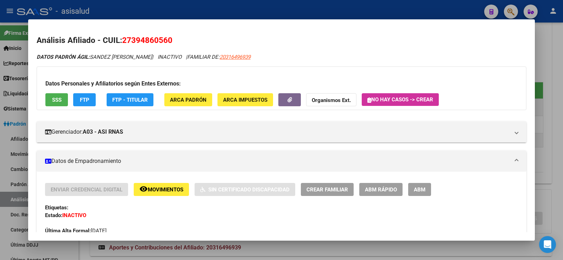
click at [546, 37] on div at bounding box center [281, 130] width 563 height 260
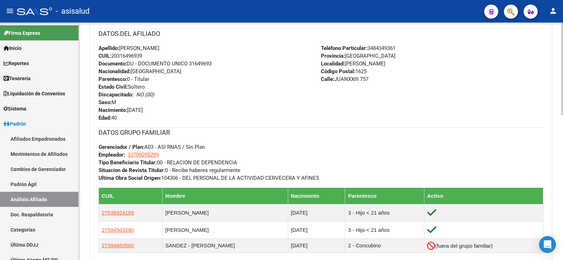
scroll to position [0, 0]
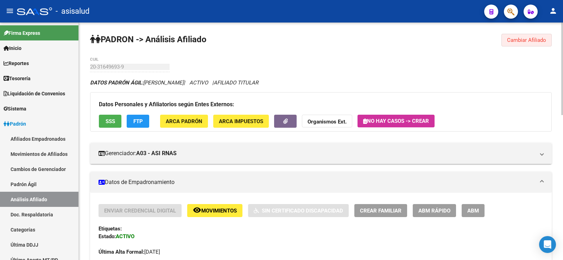
click at [537, 42] on span "Cambiar Afiliado" at bounding box center [526, 40] width 39 height 6
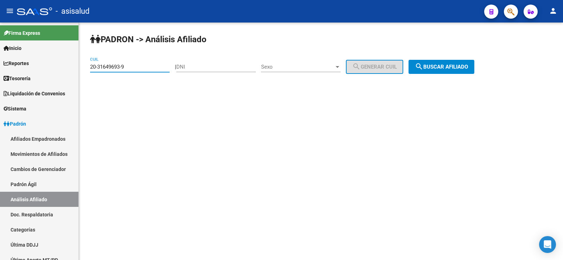
drag, startPoint x: 127, startPoint y: 65, endPoint x: 79, endPoint y: 66, distance: 47.8
click at [79, 66] on div "PADRON -> Análisis Afiliado 20-31649693-9 CUIL | DNI Sexo Sexo search Generar C…" at bounding box center [321, 60] width 484 height 74
paste input "4464391-2"
type input "20-34464391-2"
click at [438, 67] on span "search Buscar afiliado" at bounding box center [441, 67] width 53 height 6
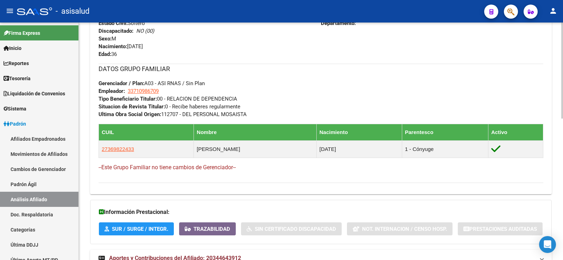
scroll to position [349, 0]
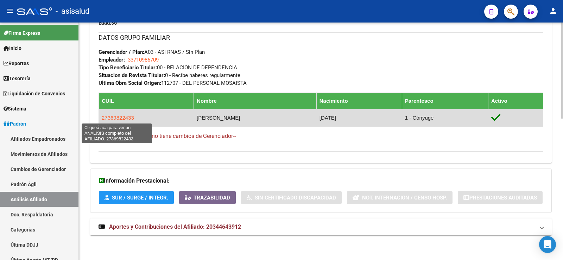
click at [124, 120] on span "27369822433" at bounding box center [118, 118] width 32 height 6
type textarea "27369822433"
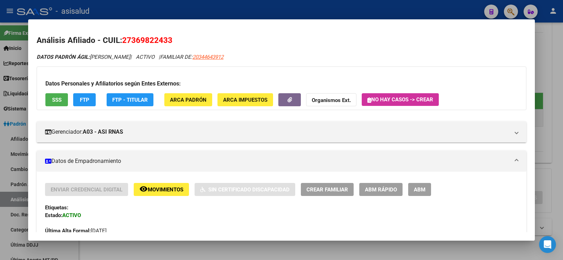
scroll to position [35, 0]
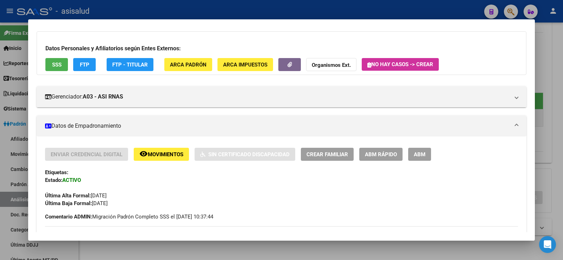
click at [84, 63] on span "FTP" at bounding box center [84, 65] width 9 height 6
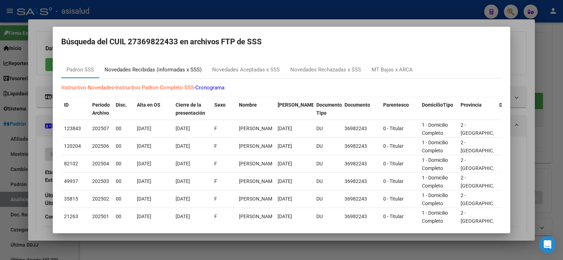
click at [154, 71] on div "Novedades Recibidas (informadas x SSS)" at bounding box center [152, 70] width 97 height 8
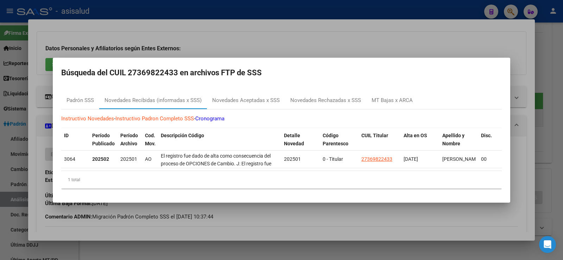
click at [188, 25] on div at bounding box center [281, 130] width 563 height 260
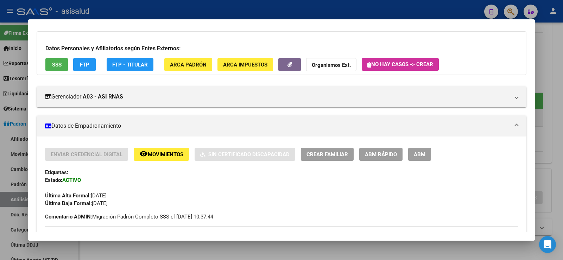
click at [64, 63] on button "SSS" at bounding box center [56, 64] width 23 height 13
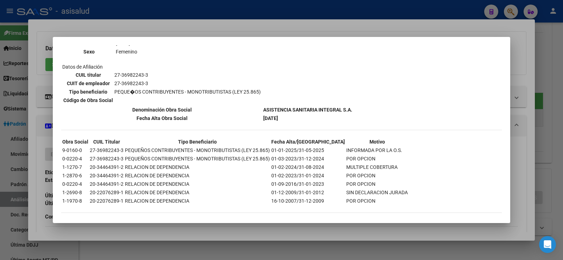
scroll to position [106, 0]
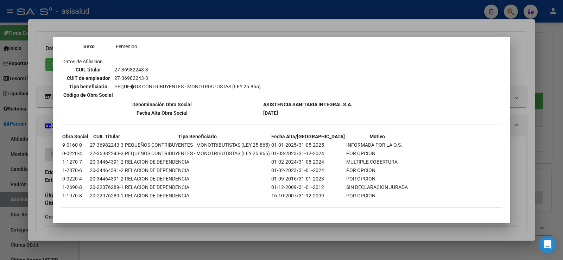
click at [522, 72] on div at bounding box center [281, 130] width 563 height 260
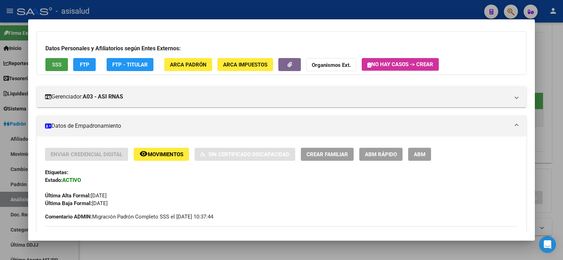
click at [53, 64] on span "SSS" at bounding box center [56, 65] width 9 height 6
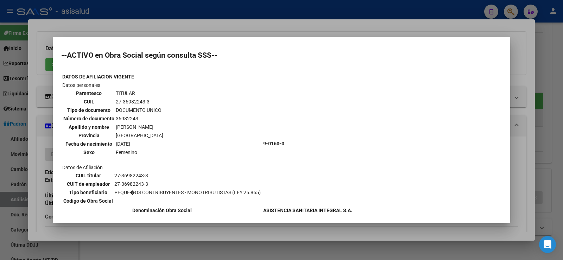
click at [396, 27] on div at bounding box center [281, 130] width 563 height 260
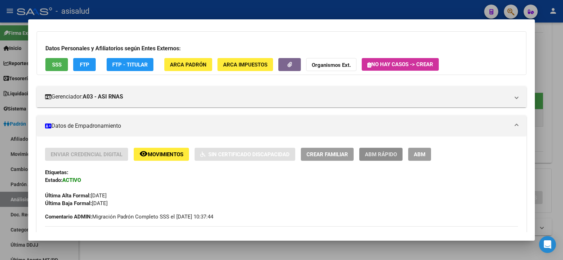
click at [375, 155] on span "ABM Rápido" at bounding box center [381, 154] width 32 height 6
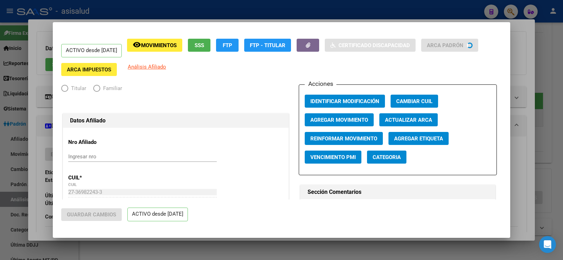
radio input "true"
type input "33-71098670-9"
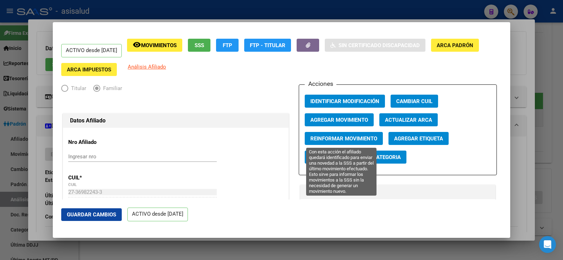
click at [329, 139] on span "Reinformar Movimiento" at bounding box center [343, 138] width 67 height 6
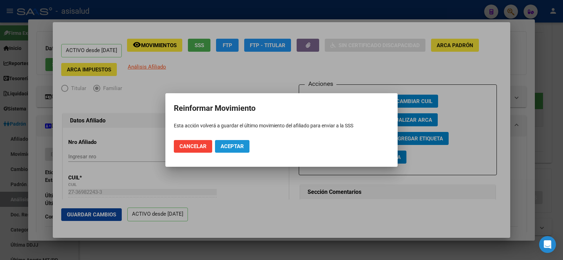
click at [237, 148] on span "Aceptar" at bounding box center [231, 146] width 23 height 6
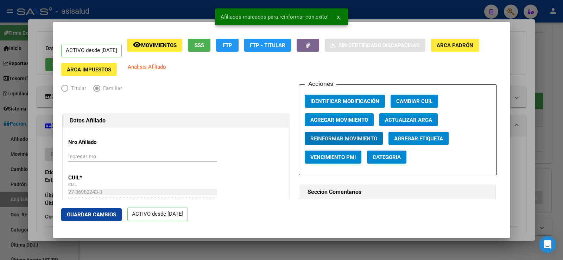
click at [113, 217] on span "Guardar Cambios" at bounding box center [91, 214] width 49 height 6
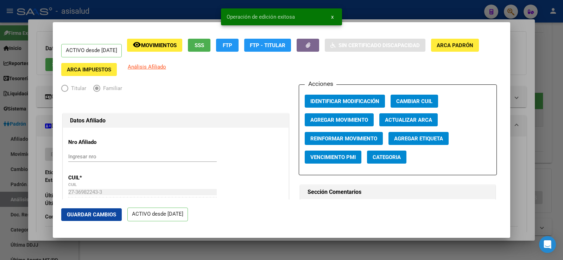
click at [523, 75] on div at bounding box center [281, 130] width 563 height 260
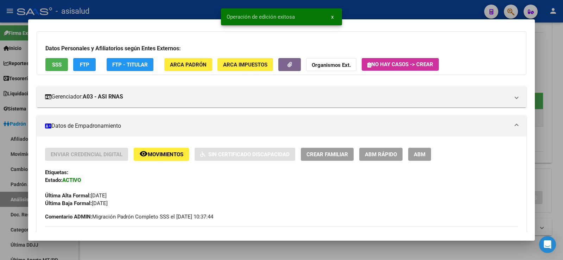
click at [558, 72] on div at bounding box center [281, 130] width 563 height 260
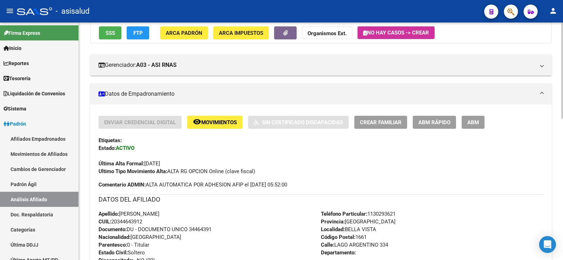
scroll to position [0, 0]
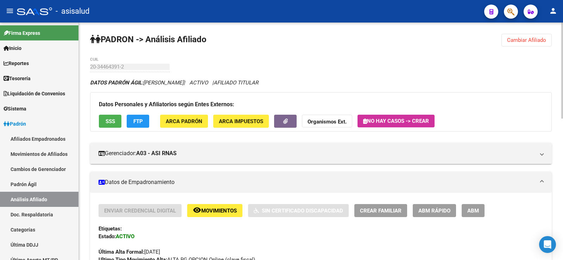
click at [528, 38] on span "Cambiar Afiliado" at bounding box center [526, 40] width 39 height 6
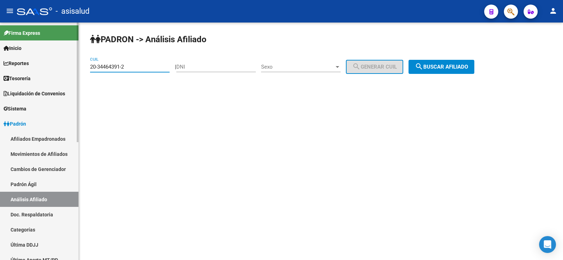
drag, startPoint x: 129, startPoint y: 65, endPoint x: 71, endPoint y: 65, distance: 57.7
click at [71, 65] on mat-sidenav-container "Firma Express Inicio Calendario SSS Instructivos Contacto OS Reportes Tablero d…" at bounding box center [281, 141] width 563 height 237
paste input "47865251-9"
click at [439, 65] on span "search Buscar afiliado" at bounding box center [441, 67] width 53 height 6
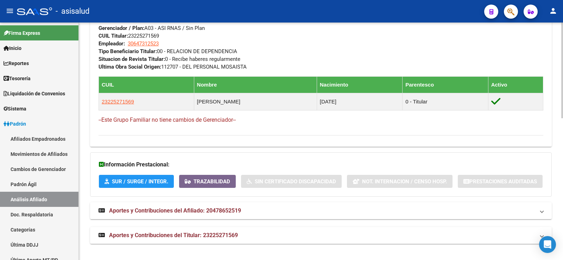
scroll to position [352, 0]
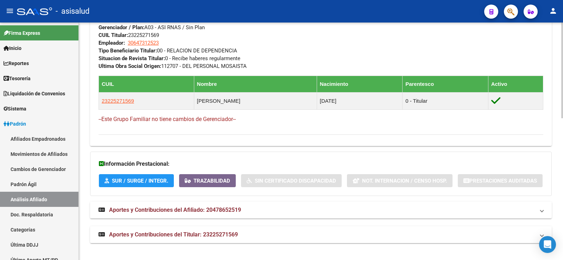
click at [227, 235] on span "Aportes y Contribuciones del Titular: 23225271569" at bounding box center [173, 234] width 129 height 7
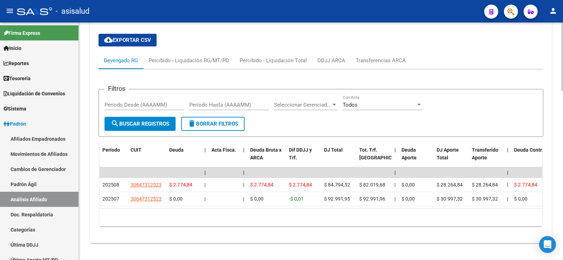
scroll to position [590, 0]
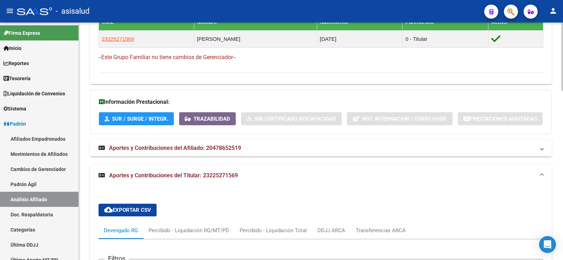
click at [186, 180] on mat-expansion-panel-header "Aportes y Contribuciones del Titular: 23225271569" at bounding box center [320, 175] width 461 height 23
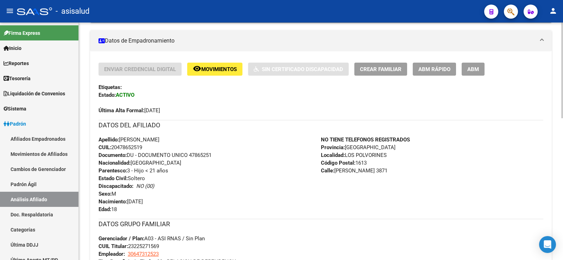
scroll to position [0, 0]
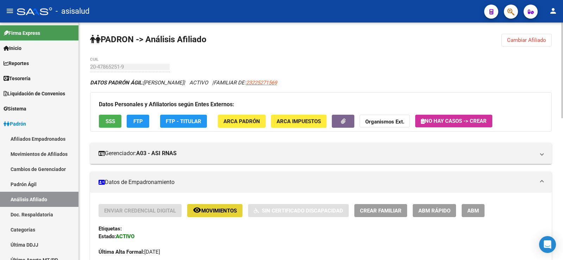
click at [228, 209] on span "Movimientos" at bounding box center [219, 210] width 36 height 6
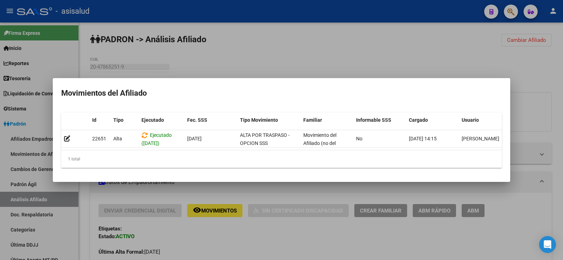
click at [270, 229] on div at bounding box center [281, 130] width 563 height 260
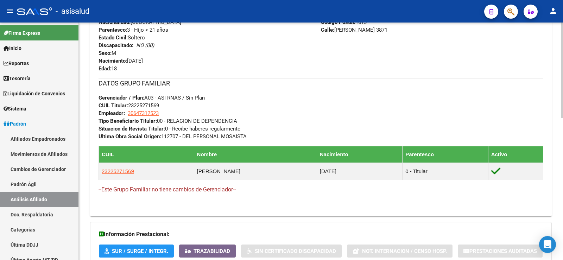
scroll to position [352, 0]
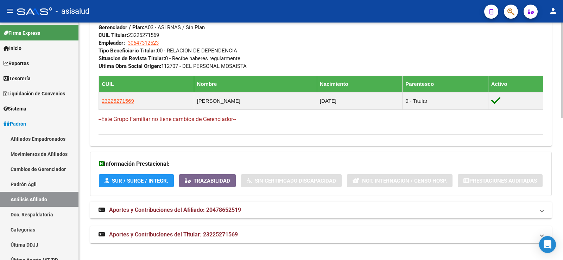
click at [202, 235] on span "Aportes y Contribuciones del Titular: 23225271569" at bounding box center [173, 234] width 129 height 7
click at [225, 207] on span "Aportes y Contribuciones del Afiliado: 20478652519" at bounding box center [175, 209] width 132 height 7
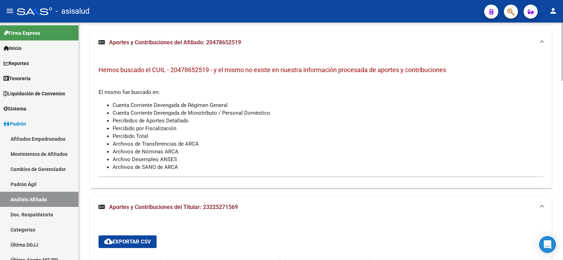
scroll to position [528, 0]
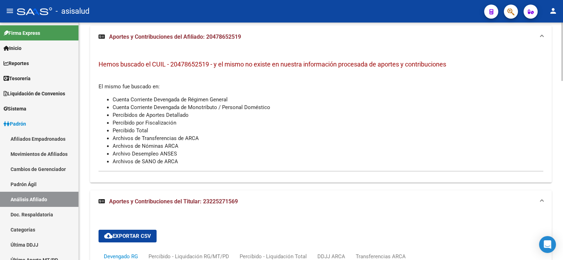
click at [210, 38] on span "Aportes y Contribuciones del Afiliado: 20478652519" at bounding box center [175, 36] width 132 height 7
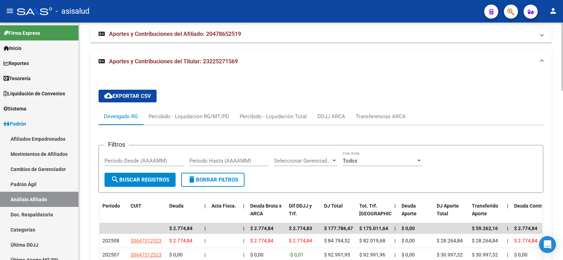
click at [215, 61] on span "Aportes y Contribuciones del Titular: 23225271569" at bounding box center [173, 61] width 129 height 7
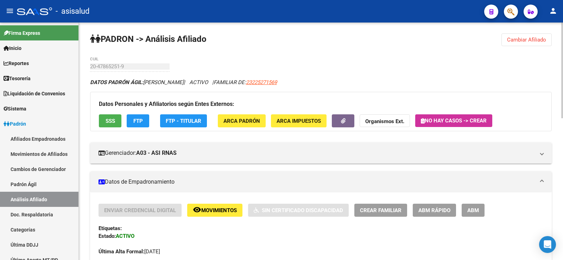
scroll to position [0, 0]
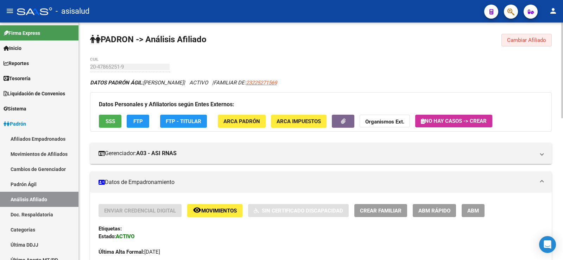
click at [513, 39] on span "Cambiar Afiliado" at bounding box center [526, 40] width 39 height 6
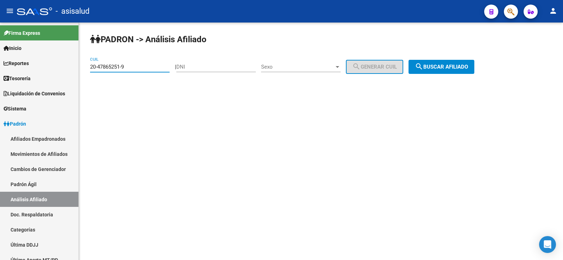
drag, startPoint x: 129, startPoint y: 64, endPoint x: 82, endPoint y: 64, distance: 46.8
click at [82, 64] on div "PADRON -> Análisis Afiliado 20-47865251-9 CUIL | DNI Sexo Sexo search Generar C…" at bounding box center [321, 60] width 484 height 74
paste input "16877508-4"
click at [463, 63] on button "search Buscar afiliado" at bounding box center [441, 67] width 66 height 14
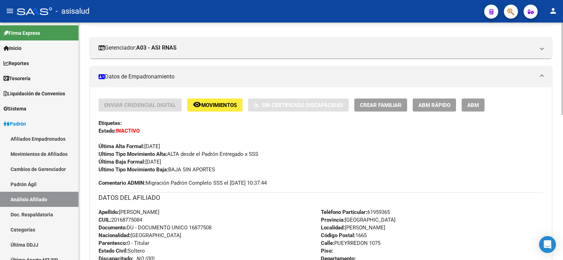
scroll to position [352, 0]
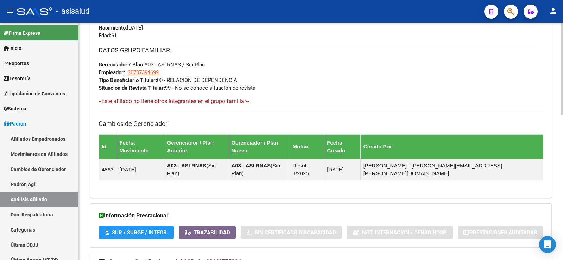
click at [204, 253] on mat-expansion-panel-header "Aportes y Contribuciones del Afiliado: 20168775084" at bounding box center [320, 261] width 461 height 17
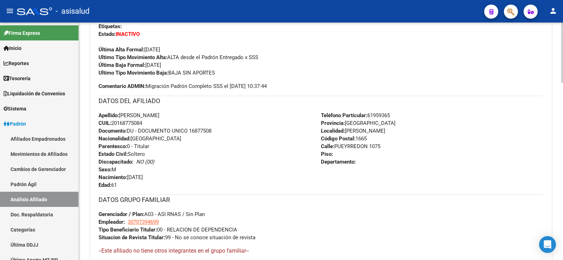
scroll to position [0, 0]
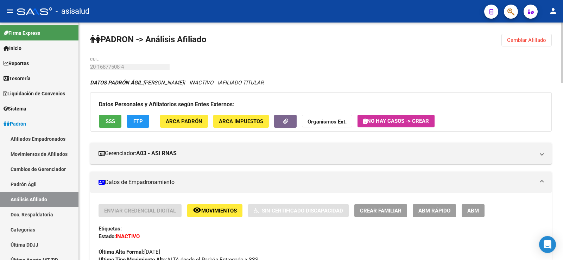
click at [512, 36] on button "Cambiar Afiliado" at bounding box center [526, 40] width 50 height 13
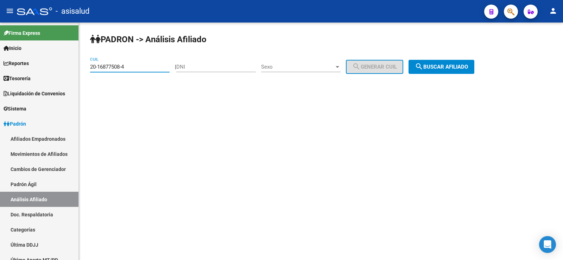
paste input "24657561-5"
drag, startPoint x: 136, startPoint y: 66, endPoint x: 89, endPoint y: 67, distance: 47.5
click at [89, 67] on div "PADRON -> Análisis Afiliado 20-24657561-5 CUIL | DNI Sexo Sexo search Generar C…" at bounding box center [321, 60] width 484 height 74
click at [444, 65] on span "search Buscar afiliado" at bounding box center [441, 67] width 53 height 6
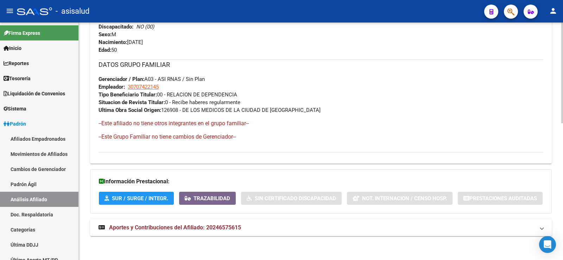
scroll to position [322, 0]
click at [237, 228] on span "Aportes y Contribuciones del Afiliado: 20246575615" at bounding box center [175, 226] width 132 height 7
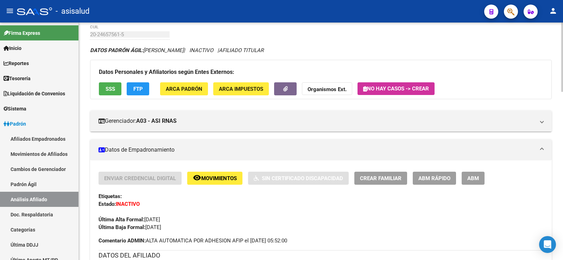
scroll to position [0, 0]
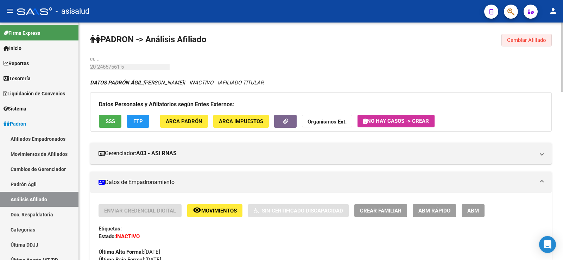
click at [526, 39] on span "Cambiar Afiliado" at bounding box center [526, 40] width 39 height 6
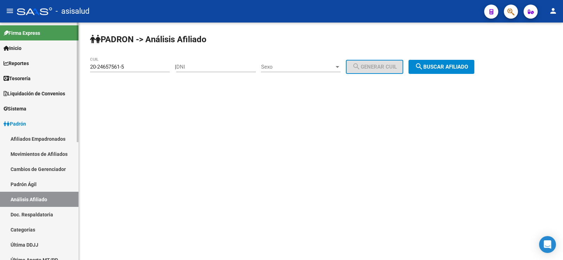
drag, startPoint x: 147, startPoint y: 70, endPoint x: 67, endPoint y: 69, distance: 80.5
click at [67, 69] on mat-sidenav-container "Firma Express Inicio Calendario SSS Instructivos Contacto OS Reportes Tablero d…" at bounding box center [281, 141] width 563 height 237
click at [115, 68] on input "20-24657561-5" at bounding box center [129, 67] width 79 height 6
drag, startPoint x: 91, startPoint y: 66, endPoint x: 149, endPoint y: 60, distance: 58.0
click at [149, 60] on div "20-24657561-5 CUIL" at bounding box center [129, 64] width 79 height 15
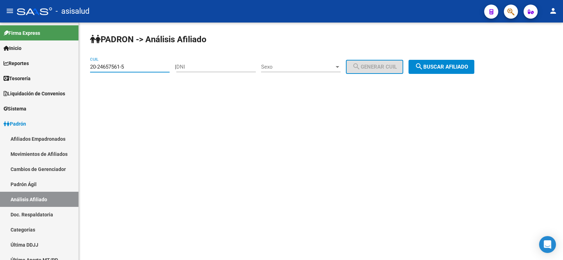
paste input "36636789-7"
click at [441, 64] on span "search Buscar afiliado" at bounding box center [441, 67] width 53 height 6
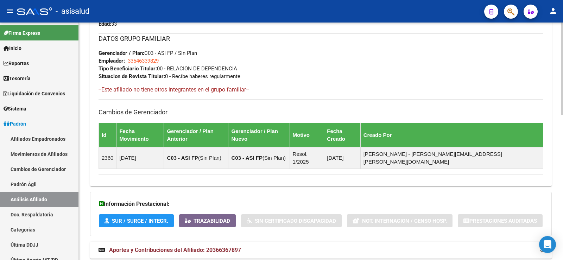
scroll to position [371, 0]
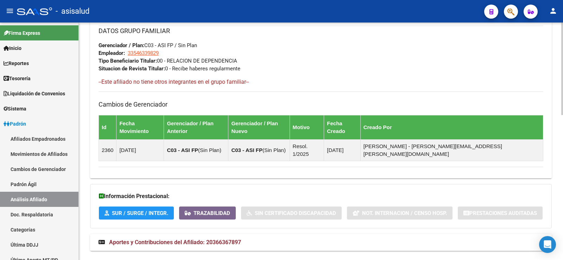
click at [245, 238] on mat-panel-title "Aportes y Contribuciones del Afiliado: 20366367897" at bounding box center [316, 242] width 436 height 8
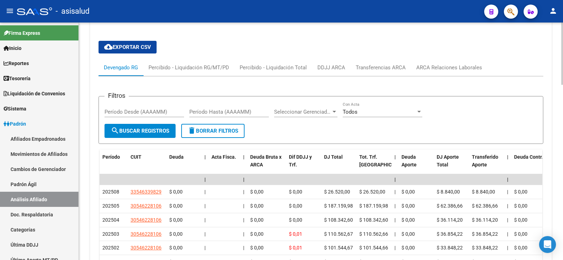
scroll to position [617, 0]
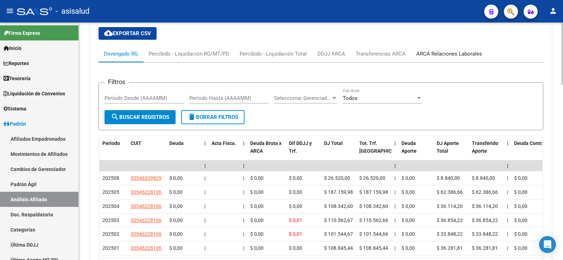
click at [444, 50] on div "ARCA Relaciones Laborales" at bounding box center [449, 54] width 66 height 8
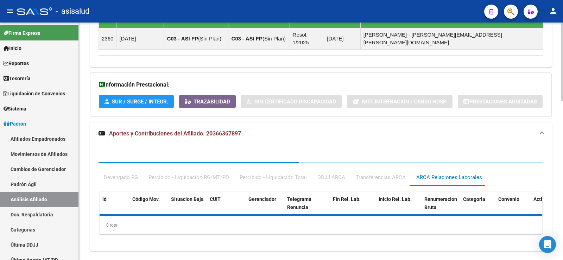
scroll to position [515, 0]
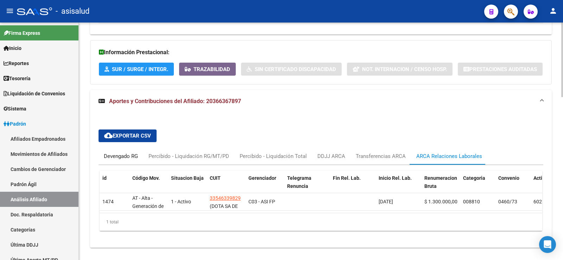
click at [125, 152] on div "Devengado RG" at bounding box center [121, 156] width 34 height 8
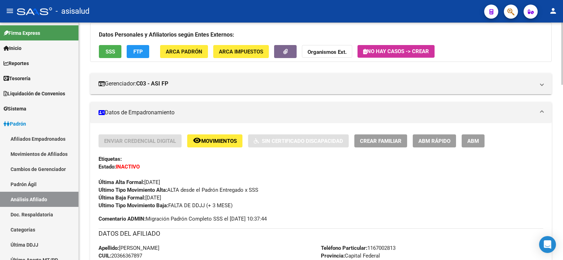
scroll to position [0, 0]
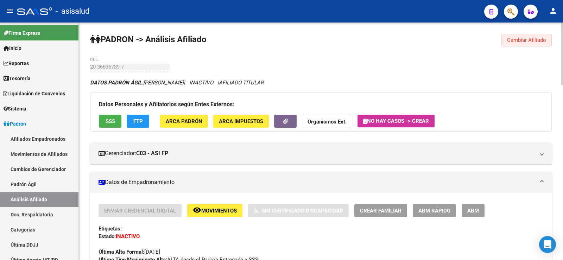
click at [522, 39] on span "Cambiar Afiliado" at bounding box center [526, 40] width 39 height 6
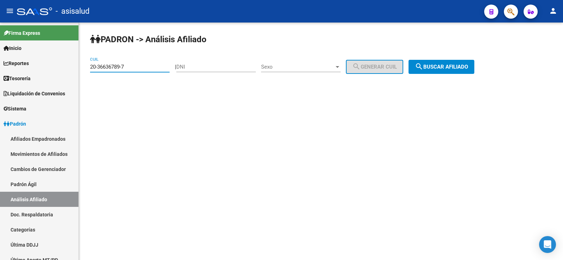
drag, startPoint x: 137, startPoint y: 66, endPoint x: 83, endPoint y: 65, distance: 53.8
click at [83, 65] on div "PADRON -> Análisis Afiliado 20-36636789-7 CUIL | DNI Sexo Sexo search Generar C…" at bounding box center [321, 60] width 484 height 74
paste input "8707888"
click at [443, 63] on button "search Buscar afiliado" at bounding box center [441, 67] width 66 height 14
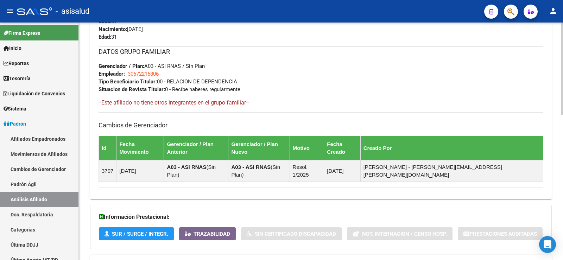
scroll to position [371, 0]
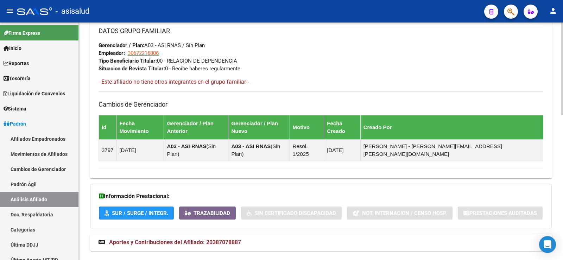
click at [220, 235] on mat-expansion-panel-header "Aportes y Contribuciones del Afiliado: 20387078887" at bounding box center [320, 242] width 461 height 17
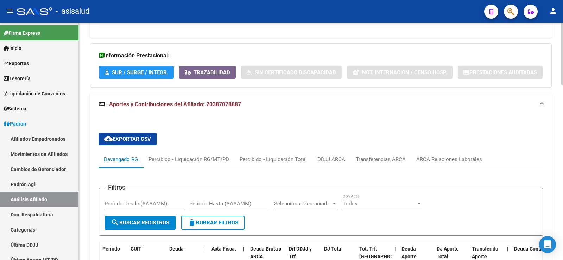
scroll to position [652, 0]
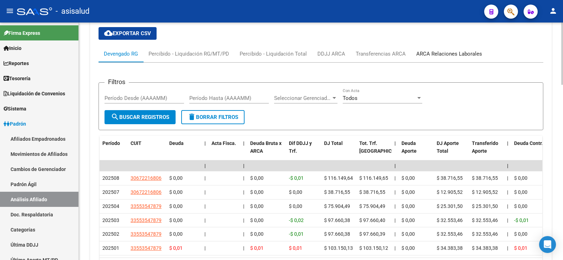
click at [430, 50] on div "ARCA Relaciones Laborales" at bounding box center [449, 54] width 66 height 8
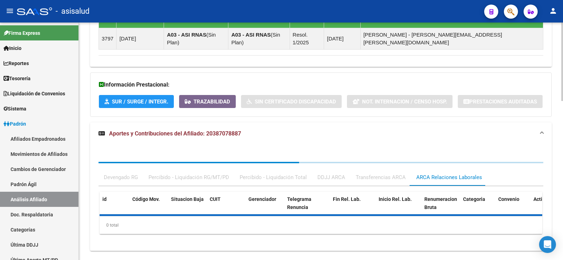
scroll to position [515, 0]
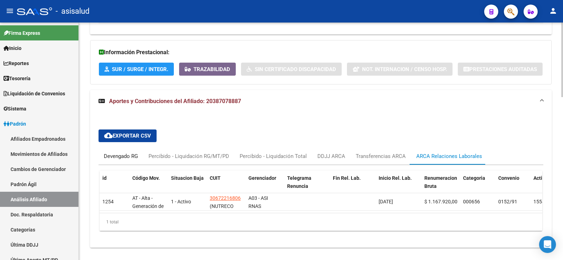
click at [108, 152] on div "Devengado RG" at bounding box center [121, 156] width 34 height 8
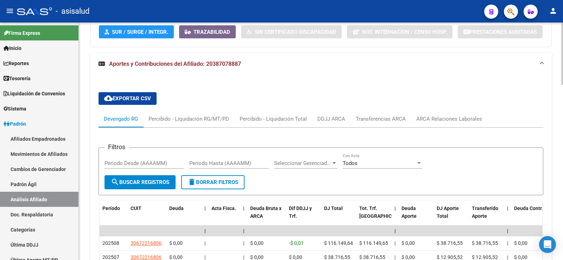
scroll to position [620, 0]
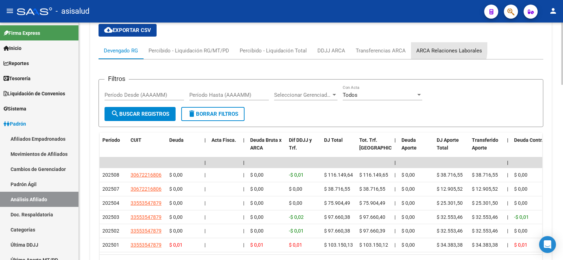
click at [437, 47] on div "ARCA Relaciones Laborales" at bounding box center [449, 51] width 66 height 8
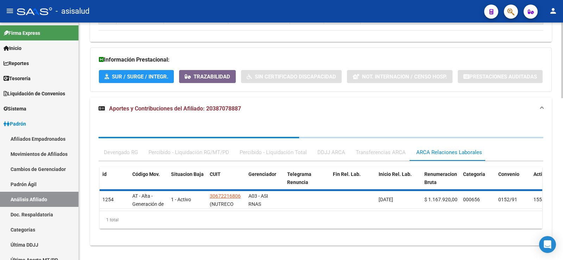
scroll to position [517, 0]
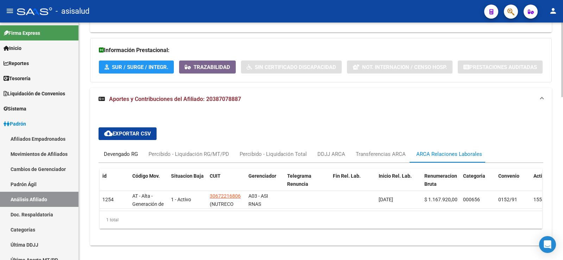
click at [119, 150] on div "Devengado RG" at bounding box center [121, 154] width 34 height 8
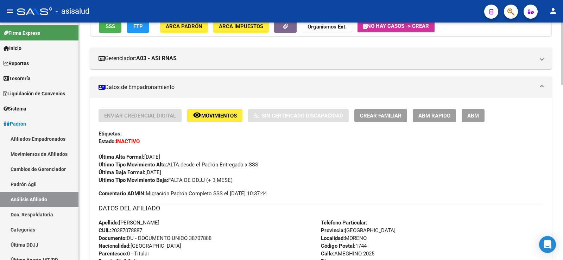
scroll to position [0, 0]
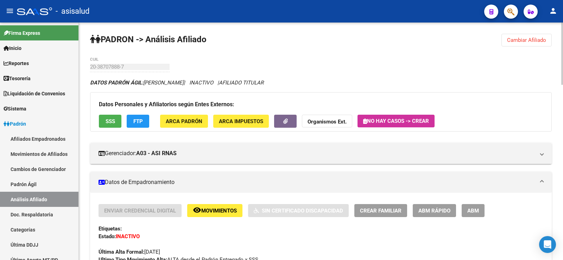
click at [517, 42] on span "Cambiar Afiliado" at bounding box center [526, 40] width 39 height 6
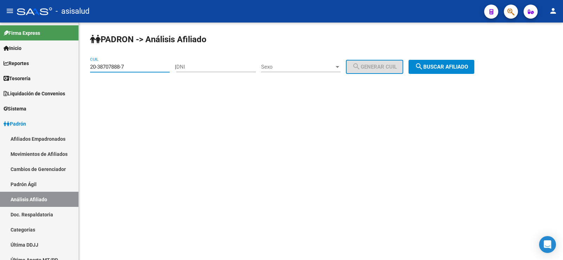
drag, startPoint x: 126, startPoint y: 65, endPoint x: 86, endPoint y: 69, distance: 40.2
click at [86, 69] on div "PADRON -> Análisis Afiliado 20-38707888-7 CUIL | DNI Sexo Sexo search Generar C…" at bounding box center [321, 60] width 484 height 74
paste input "42074772-2"
drag, startPoint x: 435, startPoint y: 69, endPoint x: 429, endPoint y: 69, distance: 5.3
click at [434, 69] on span "search Buscar afiliado" at bounding box center [441, 67] width 53 height 6
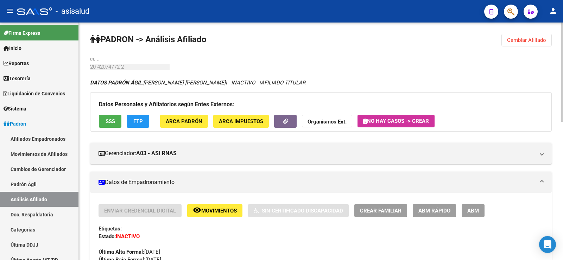
click at [519, 34] on button "Cambiar Afiliado" at bounding box center [526, 40] width 50 height 13
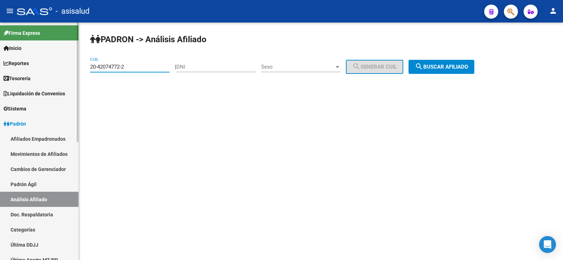
drag, startPoint x: 144, startPoint y: 66, endPoint x: 77, endPoint y: 70, distance: 67.6
click at [77, 70] on mat-sidenav-container "Firma Express Inicio Calendario SSS Instructivos Contacto OS Reportes Tablero d…" at bounding box center [281, 141] width 563 height 237
paste input
type input "20-42074772-2"
click at [450, 60] on button "search Buscar afiliado" at bounding box center [441, 67] width 66 height 14
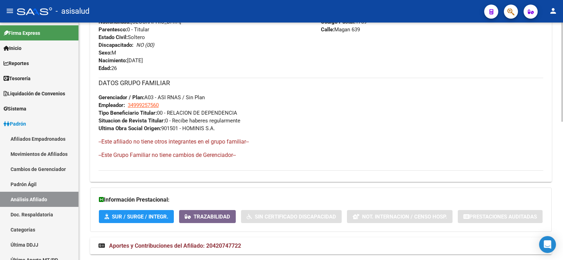
scroll to position [330, 0]
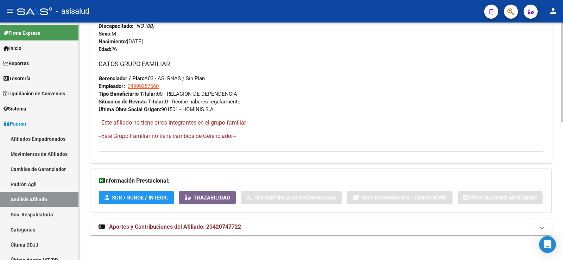
click at [205, 232] on mat-expansion-panel-header "Aportes y Contribuciones del Afiliado: 20420747722" at bounding box center [320, 226] width 461 height 17
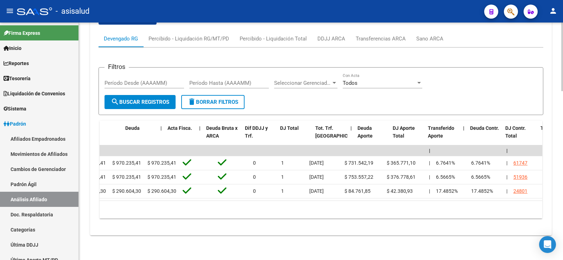
scroll to position [0, 0]
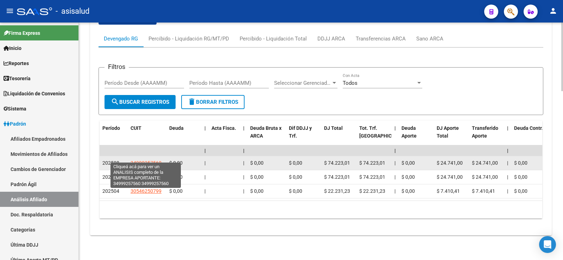
click at [155, 160] on span "34999257560" at bounding box center [145, 163] width 31 height 6
type textarea "34999257560"
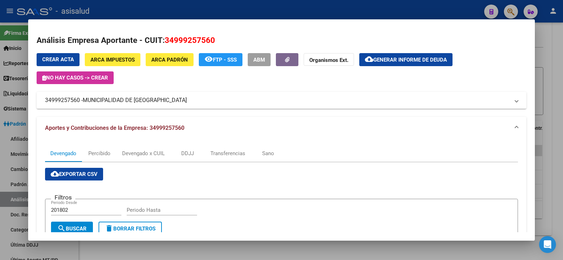
click at [221, 8] on div at bounding box center [281, 130] width 563 height 260
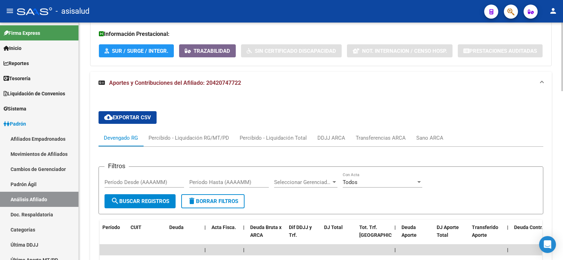
scroll to position [547, 0]
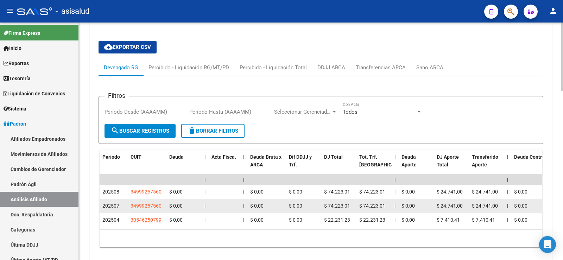
drag, startPoint x: 130, startPoint y: 206, endPoint x: 161, endPoint y: 207, distance: 31.0
click at [161, 207] on div "34999257560" at bounding box center [146, 206] width 33 height 8
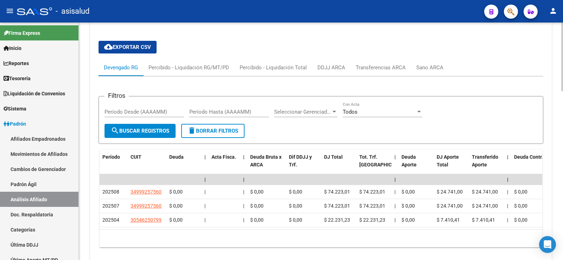
copy span "34999257560"
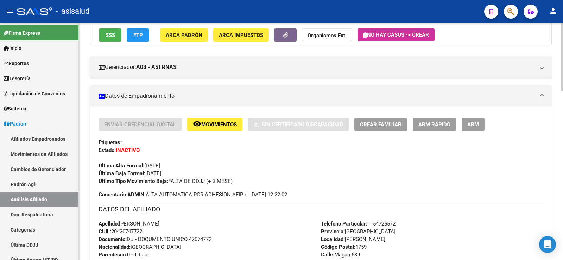
scroll to position [55, 0]
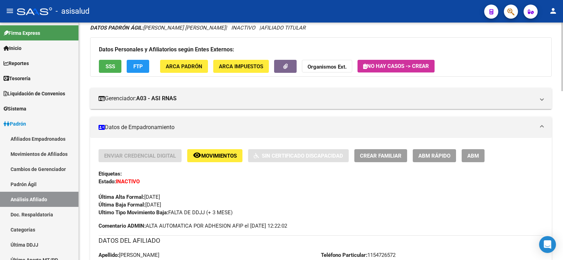
click at [433, 153] on span "ABM Rápido" at bounding box center [434, 156] width 32 height 6
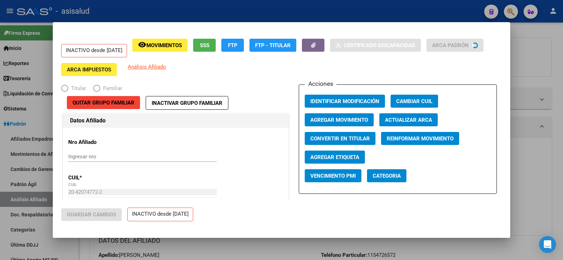
radio input "true"
type input "34-99925756-0"
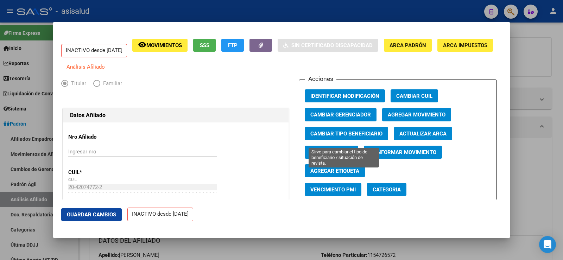
click at [365, 140] on button "Cambiar Tipo Beneficiario" at bounding box center [345, 133] width 83 height 13
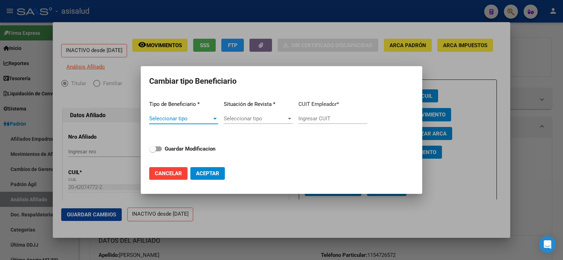
click at [189, 120] on span "Seleccionar tipo" at bounding box center [180, 118] width 63 height 6
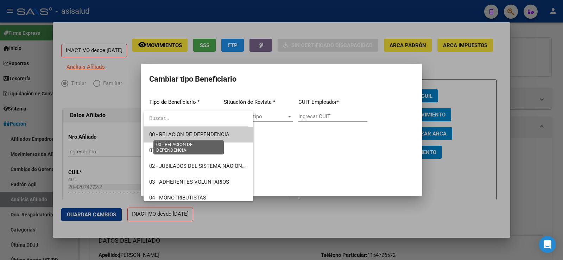
click at [184, 133] on span "00 - RELACION DE DEPENDENCIA" at bounding box center [189, 134] width 80 height 6
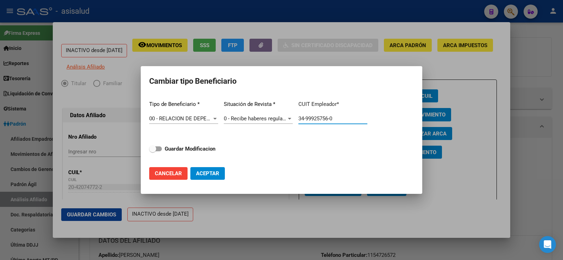
drag, startPoint x: 332, startPoint y: 118, endPoint x: 278, endPoint y: 119, distance: 54.2
click at [278, 119] on div "Tipo de Beneficiario * 00 - RELACION DE DEPENDENCIA Seleccionar tipo Situación …" at bounding box center [281, 128] width 264 height 66
paste input "text"
type input "34-99925756-0"
click at [166, 175] on span "Cancelar" at bounding box center [168, 173] width 27 height 6
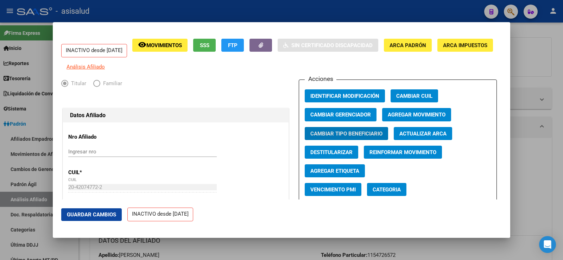
click at [537, 73] on div at bounding box center [281, 130] width 563 height 260
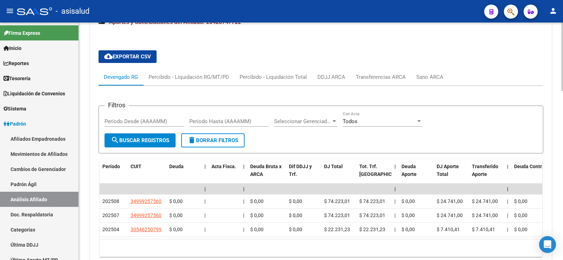
scroll to position [582, 0]
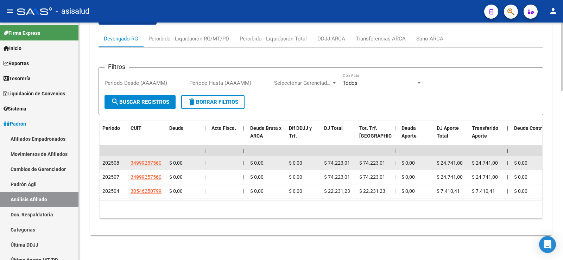
drag, startPoint x: 130, startPoint y: 157, endPoint x: 162, endPoint y: 158, distance: 32.7
click at [162, 158] on datatable-body-cell "34999257560" at bounding box center [147, 163] width 39 height 14
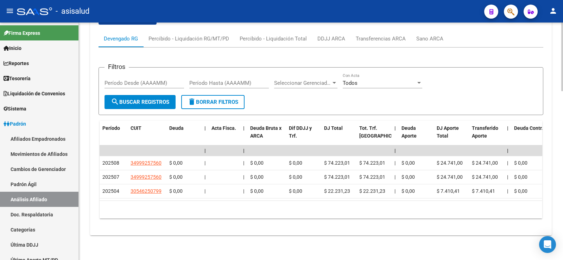
copy span "34999257560"
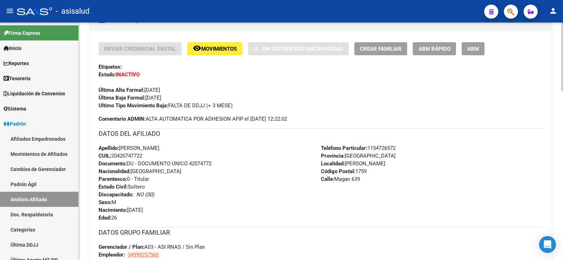
scroll to position [160, 0]
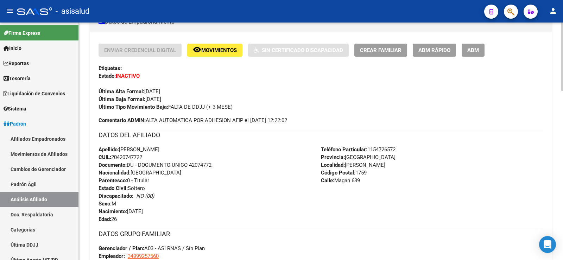
click at [438, 52] on span "ABM Rápido" at bounding box center [434, 50] width 32 height 6
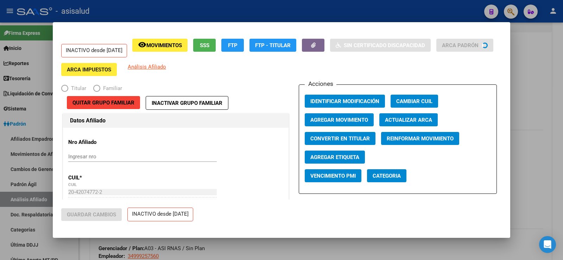
radio input "true"
type input "34-99925756-0"
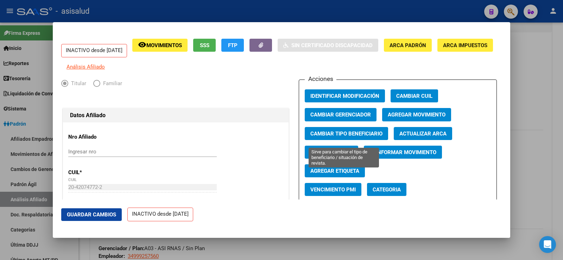
click at [358, 135] on span "Cambiar Tipo Beneficiario" at bounding box center [346, 133] width 72 height 6
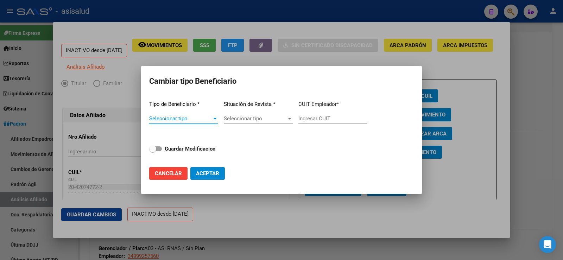
click at [215, 120] on div at bounding box center [215, 119] width 6 height 6
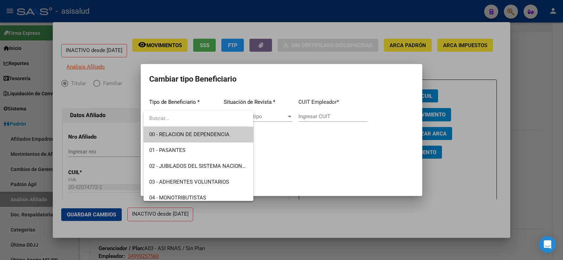
click at [195, 130] on span "00 - RELACION DE DEPENDENCIA" at bounding box center [198, 135] width 98 height 16
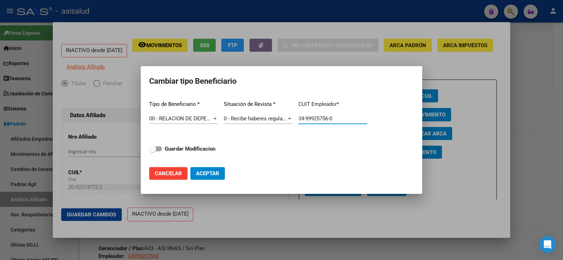
drag, startPoint x: 337, startPoint y: 119, endPoint x: 291, endPoint y: 119, distance: 46.1
click at [291, 119] on div "Tipo de Beneficiario * 00 - RELACION DE DEPENDENCIA Seleccionar tipo Situación …" at bounding box center [281, 128] width 264 height 66
paste input "text"
type input "34-99925756-0"
click at [156, 150] on span at bounding box center [152, 148] width 7 height 7
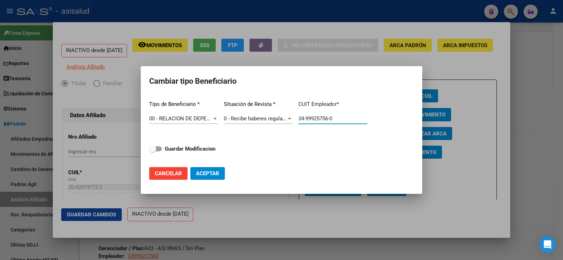
click at [153, 151] on input "Guardar Modificacion" at bounding box center [152, 151] width 0 height 0
click at [206, 173] on span "Aceptar" at bounding box center [207, 173] width 23 height 6
checkbox input "false"
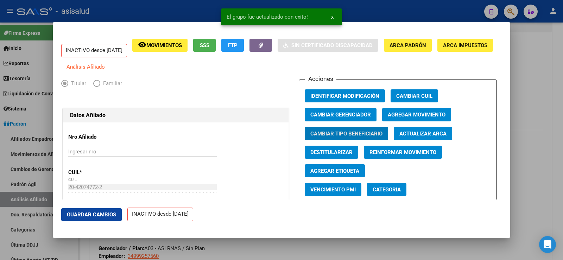
click at [117, 214] on button "Guardar Cambios" at bounding box center [91, 214] width 60 height 13
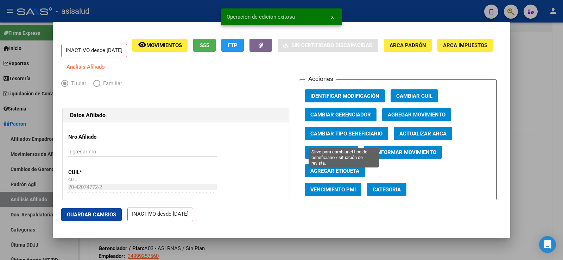
click at [327, 137] on span "Cambiar Tipo Beneficiario" at bounding box center [346, 133] width 72 height 6
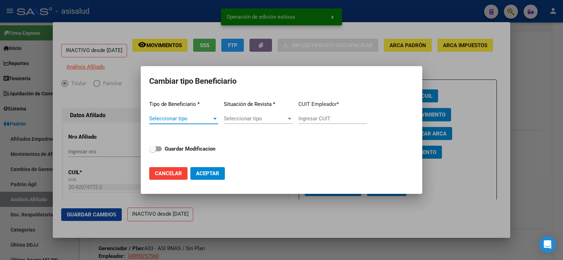
click at [175, 174] on span "Cancelar" at bounding box center [168, 173] width 27 height 6
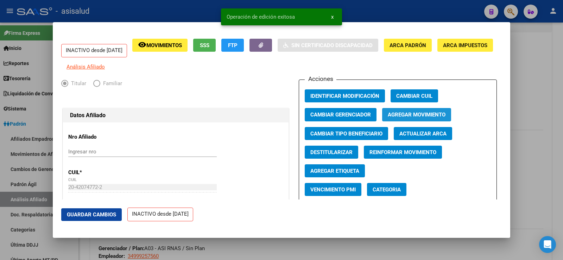
click at [428, 118] on span "Agregar Movimiento" at bounding box center [416, 115] width 58 height 6
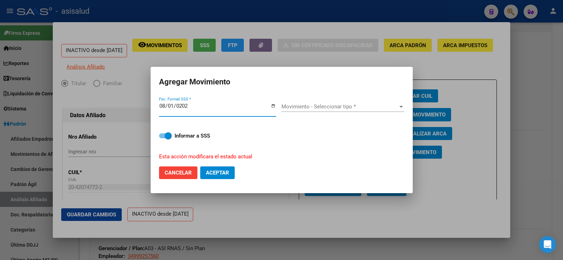
type input "2025-08-01"
click at [350, 108] on span "Movimiento - Seleccionar tipo *" at bounding box center [339, 106] width 116 height 6
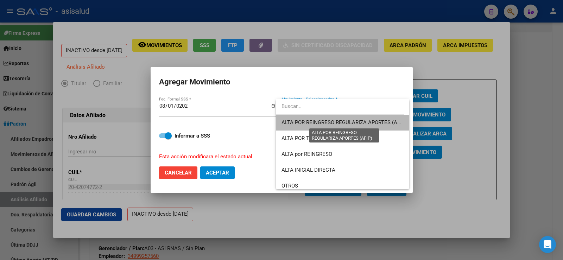
click at [361, 122] on span "ALTA POR REINGRESO REGULARIZA APORTES (AFIP)" at bounding box center [343, 122] width 125 height 6
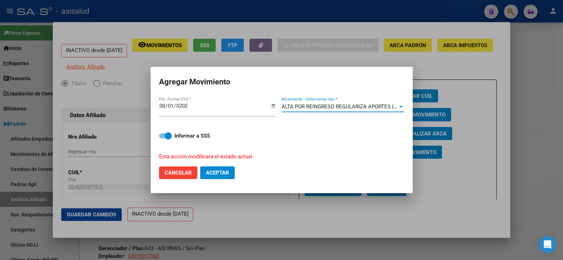
click at [228, 173] on span "Aceptar" at bounding box center [217, 172] width 23 height 6
checkbox input "false"
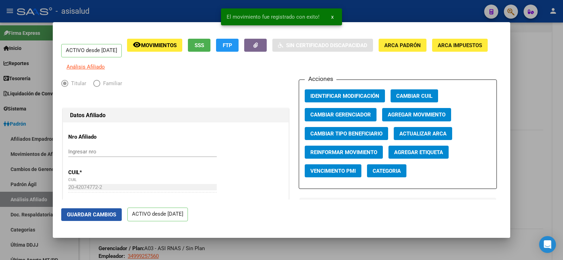
click at [85, 214] on span "Guardar Cambios" at bounding box center [91, 214] width 49 height 6
click at [544, 80] on div at bounding box center [281, 130] width 563 height 260
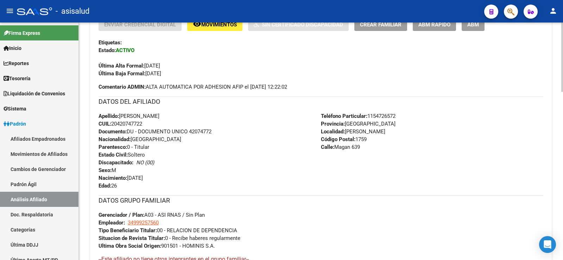
scroll to position [20, 0]
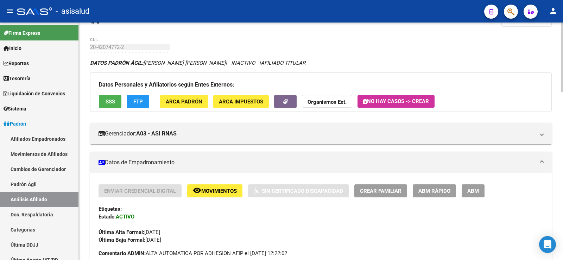
click at [393, 193] on span "Crear Familiar" at bounding box center [380, 191] width 41 height 6
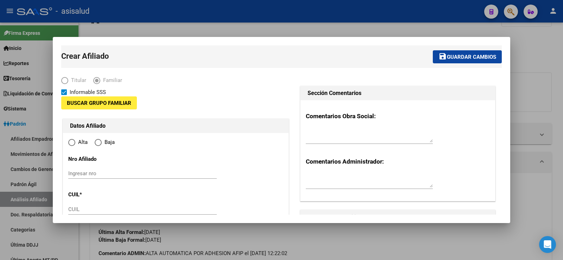
type input "34-99925756-0"
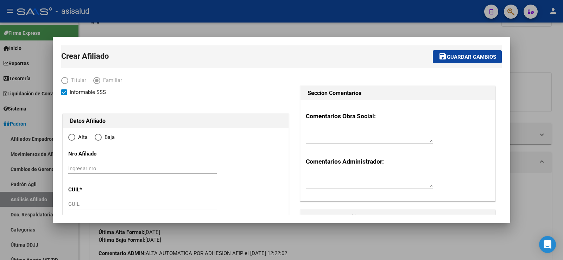
type input "gonzalez catan"
type input "1759"
type input "Magan"
type input "639"
radio input "true"
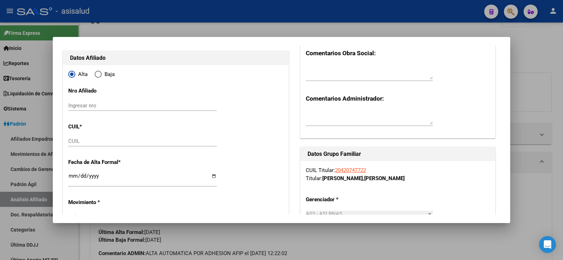
scroll to position [70, 0]
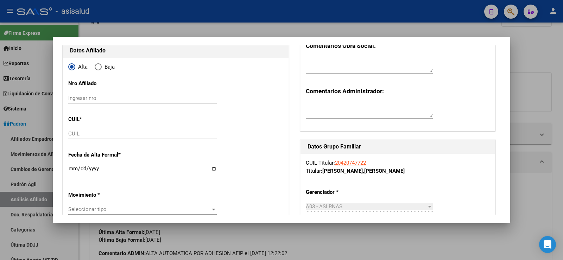
type input "34-99925756-0"
click at [83, 135] on input "CUIL" at bounding box center [142, 133] width 148 height 6
paste input "27-32214737-1"
type input "27-32214737-1"
type input "32214737"
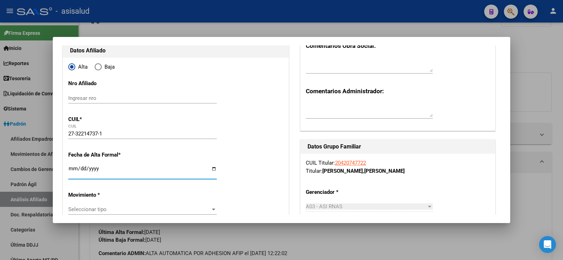
type input "AYALA"
type input "MONICA"
type input "1986-04-08"
type input "PUERTO DESEADO"
type input "9050"
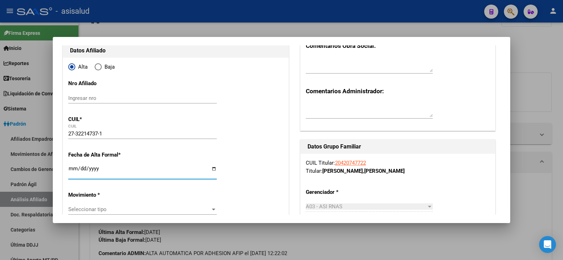
type input "DON BOSCO"
type input "827"
type input "2025-08-01"
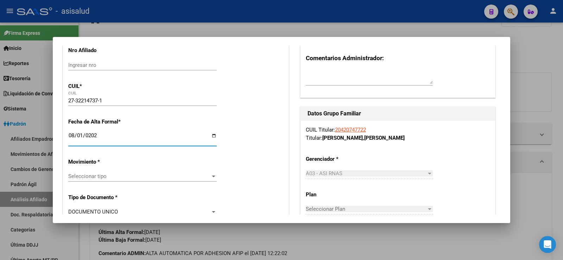
scroll to position [176, 0]
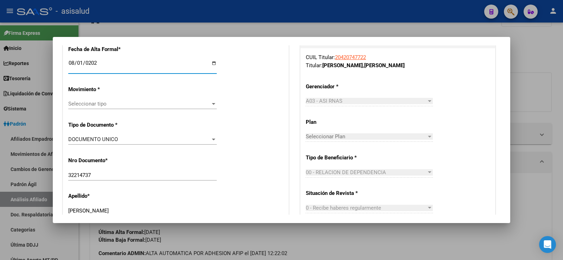
click at [101, 103] on span "Seleccionar tipo" at bounding box center [139, 104] width 142 height 6
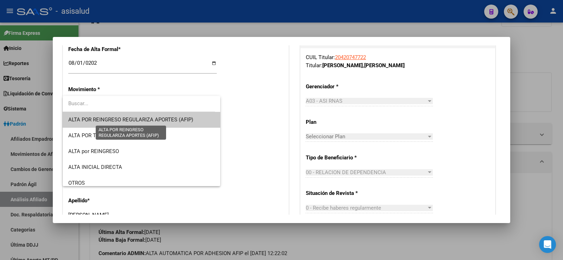
click at [148, 121] on span "ALTA POR REINGRESO REGULARIZA APORTES (AFIP)" at bounding box center [130, 119] width 125 height 6
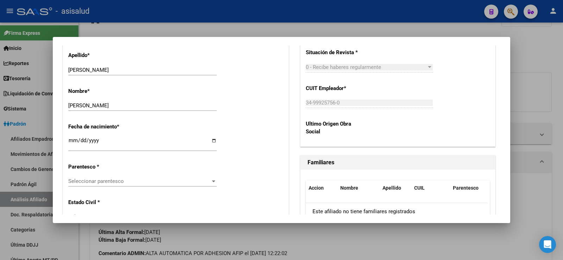
scroll to position [352, 0]
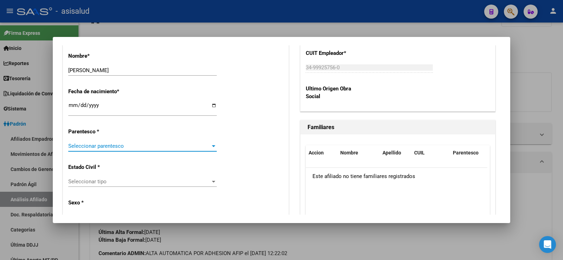
click at [78, 148] on span "Seleccionar parentesco" at bounding box center [139, 146] width 142 height 6
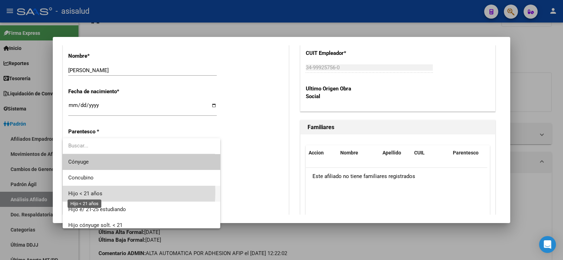
click at [92, 192] on span "Hijo < 21 años" at bounding box center [85, 193] width 34 height 6
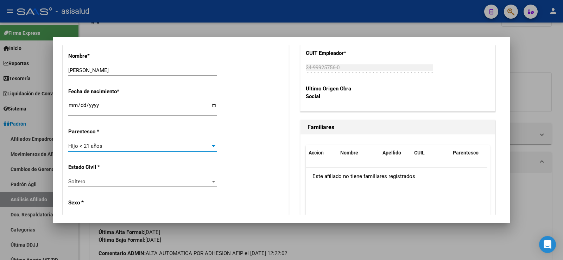
click at [253, 158] on div "Estado Civil * Soltero Seleccionar tipo" at bounding box center [175, 176] width 215 height 36
click at [162, 149] on div "Hijo < 21 años Seleccionar parentesco" at bounding box center [142, 146] width 148 height 11
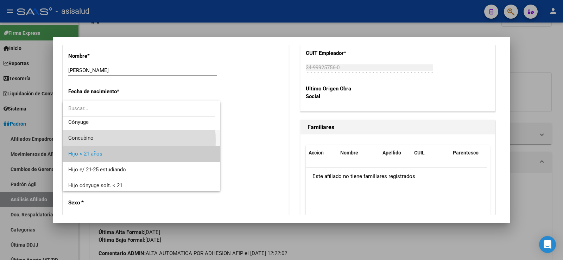
scroll to position [0, 0]
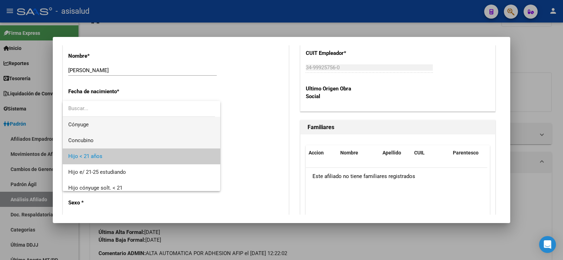
drag, startPoint x: 94, startPoint y: 133, endPoint x: 94, endPoint y: 126, distance: 7.0
click at [94, 126] on div "Cónyuge Concubino Hijo < 21 años Hijo e/ 21-25 estudiando Hijo cónyuge solt. < …" at bounding box center [142, 146] width 158 height 90
click at [94, 126] on span "Cónyuge" at bounding box center [141, 125] width 146 height 16
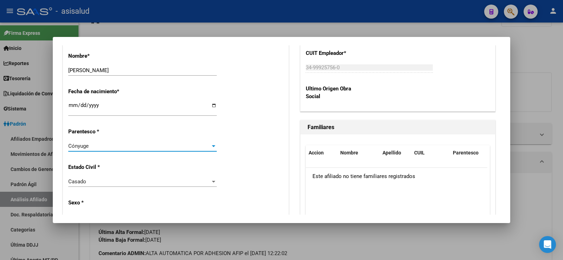
click at [251, 164] on div "Estado Civil * Casado Seleccionar tipo" at bounding box center [175, 176] width 215 height 36
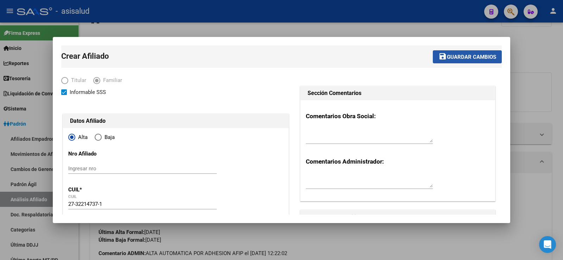
click at [445, 61] on button "save Guardar cambios" at bounding box center [466, 56] width 69 height 13
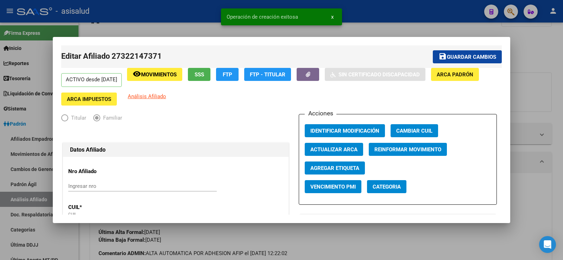
click at [461, 58] on span "Guardar cambios" at bounding box center [471, 57] width 49 height 6
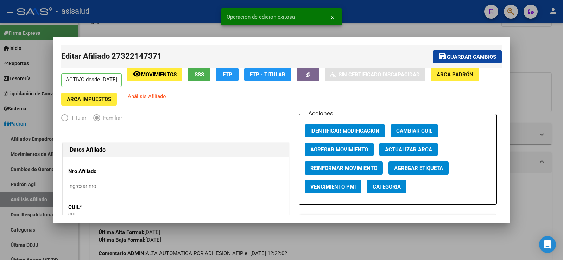
click at [530, 57] on div at bounding box center [281, 130] width 563 height 260
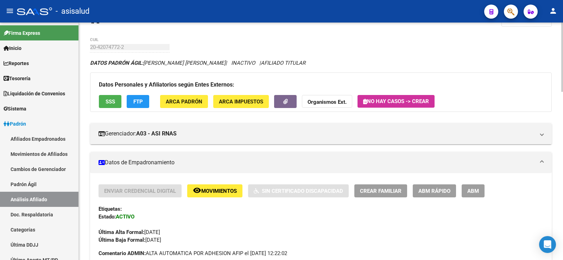
click at [387, 194] on button "Crear Familiar" at bounding box center [380, 190] width 53 height 13
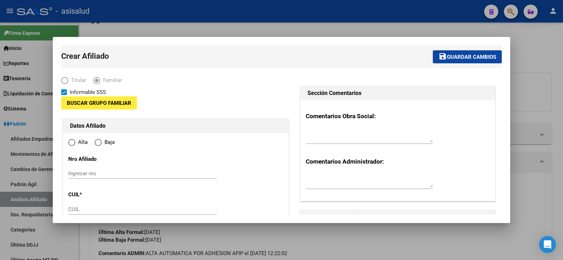
type input "34-99925756-0"
type input "gonzalez catan"
type input "1759"
type input "Magan"
type input "639"
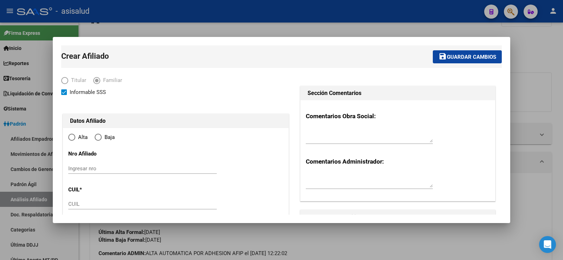
radio input "true"
type input "34-99925756-0"
click at [85, 206] on input "CUIL" at bounding box center [142, 204] width 148 height 6
paste input "27-57798333-5"
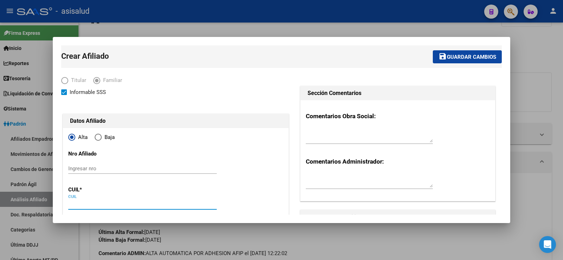
type input "27-57798333-5"
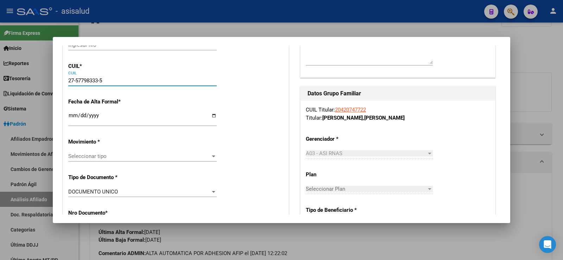
scroll to position [141, 0]
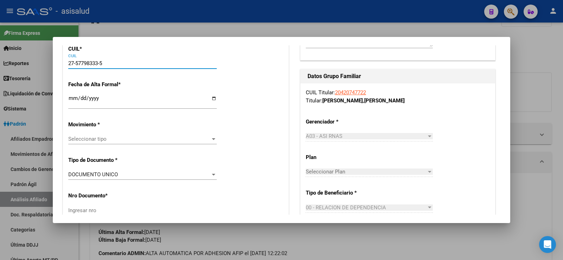
type input "57798333"
type input "RUIZ"
type input "OLIVIA VALENTINA"
type input "2019-12-19"
type input "MARIANO ACOSTA"
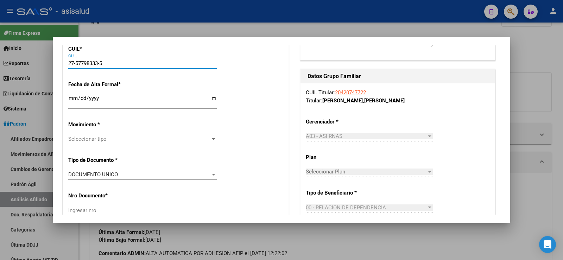
type input "1723"
type input "PINCIROLLI"
type input "27-57798333-5"
click at [78, 138] on span "Seleccionar tipo" at bounding box center [139, 139] width 142 height 6
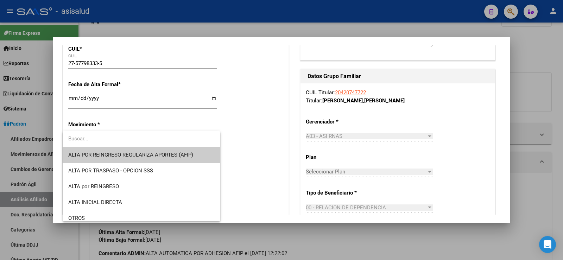
click at [70, 100] on div at bounding box center [281, 130] width 563 height 260
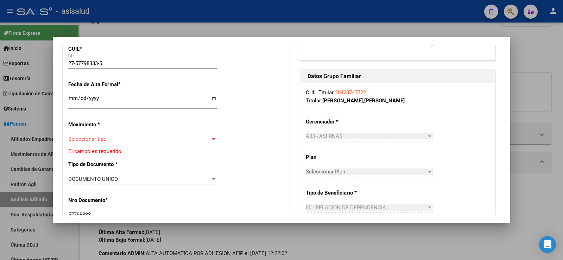
click at [71, 99] on input "Ingresar fecha" at bounding box center [142, 100] width 148 height 11
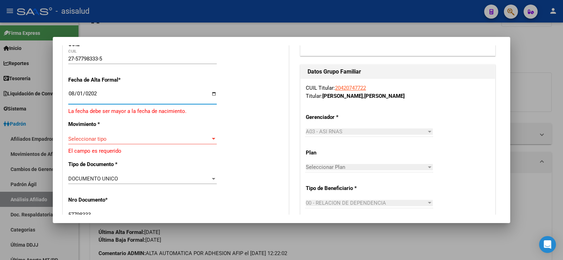
type input "2025-08-01"
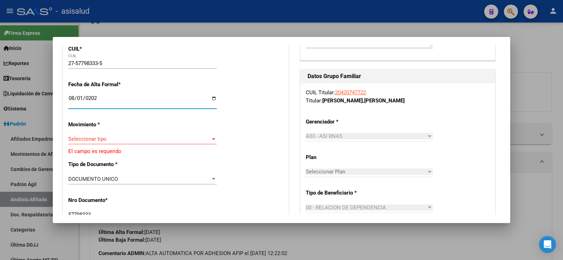
click at [146, 142] on div "Seleccionar tipo Seleccionar tipo" at bounding box center [142, 139] width 148 height 11
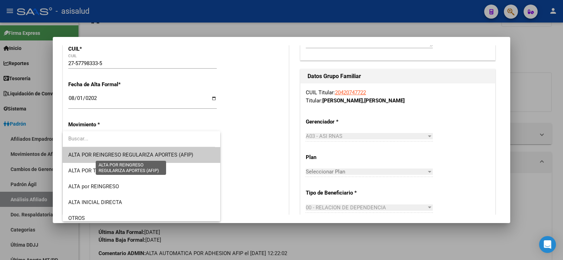
click at [150, 154] on span "ALTA POR REINGRESO REGULARIZA APORTES (AFIP)" at bounding box center [130, 155] width 125 height 6
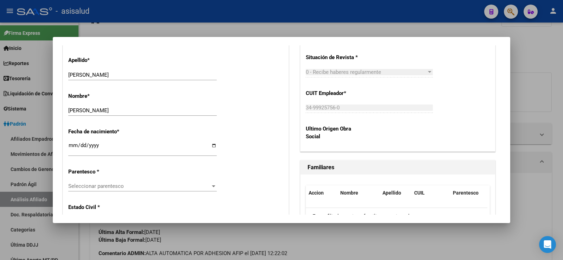
scroll to position [316, 0]
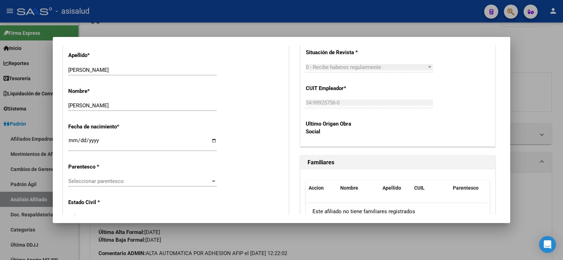
click at [118, 177] on div "Seleccionar parentesco Seleccionar parentesco" at bounding box center [142, 181] width 148 height 11
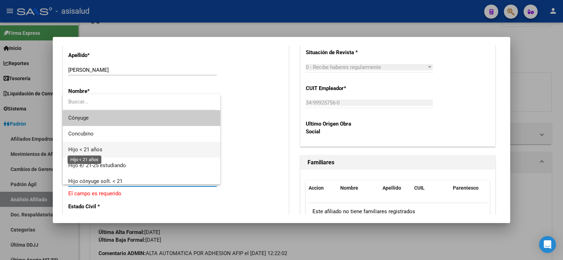
click at [101, 149] on span "Hijo < 21 años" at bounding box center [85, 149] width 34 height 6
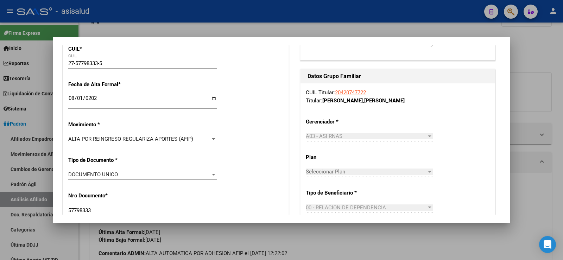
scroll to position [0, 0]
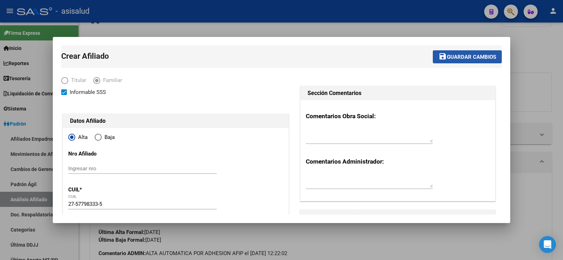
click at [447, 61] on button "save Guardar cambios" at bounding box center [466, 56] width 69 height 13
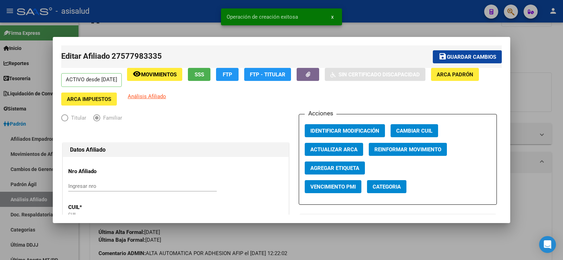
click at [448, 57] on span "Guardar cambios" at bounding box center [471, 57] width 49 height 6
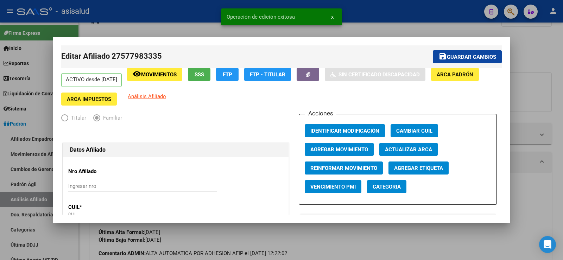
click at [535, 52] on div at bounding box center [281, 130] width 563 height 260
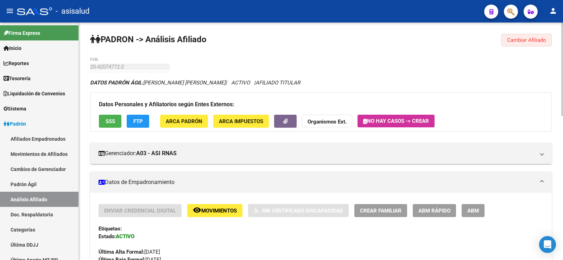
click at [520, 39] on span "Cambiar Afiliado" at bounding box center [526, 40] width 39 height 6
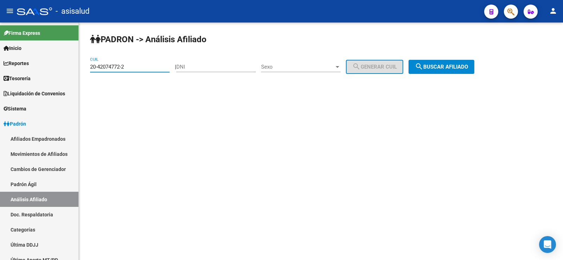
drag, startPoint x: 134, startPoint y: 66, endPoint x: 83, endPoint y: 66, distance: 51.7
click at [83, 66] on div "PADRON -> Análisis Afiliado 20-42074772-2 CUIL | DNI Sexo Sexo search Generar C…" at bounding box center [321, 60] width 484 height 74
paste input "394253-4"
click at [440, 68] on span "search Buscar afiliado" at bounding box center [441, 67] width 53 height 6
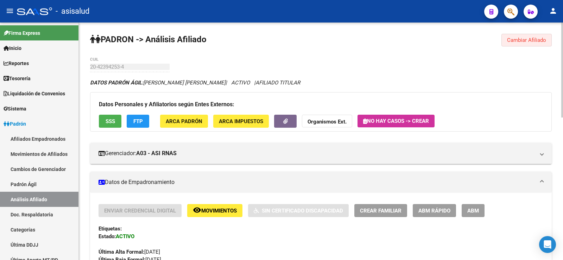
click at [524, 40] on span "Cambiar Afiliado" at bounding box center [526, 40] width 39 height 6
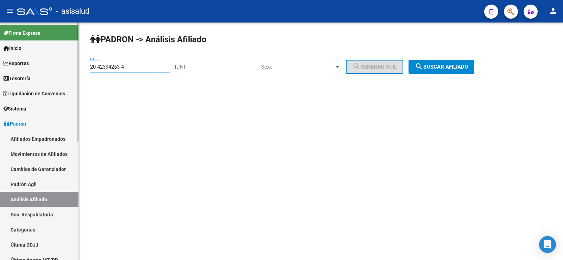
drag, startPoint x: 132, startPoint y: 67, endPoint x: 77, endPoint y: 68, distance: 55.2
click at [77, 68] on mat-sidenav-container "Firma Express Inicio Calendario SSS Instructivos Contacto OS Reportes Tablero d…" at bounding box center [281, 141] width 563 height 237
paste input "4707924-1"
click at [442, 68] on span "search Buscar afiliado" at bounding box center [441, 67] width 53 height 6
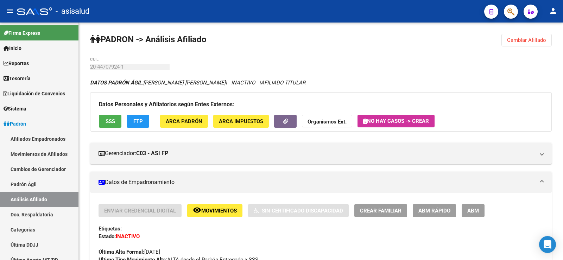
click at [527, 39] on span "Cambiar Afiliado" at bounding box center [526, 40] width 39 height 6
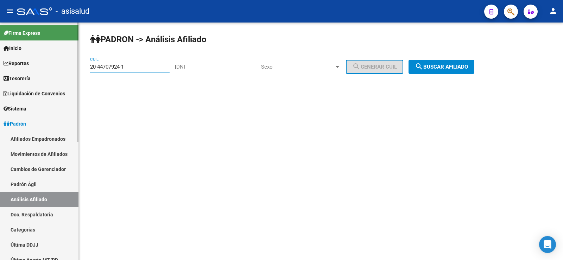
drag, startPoint x: 140, startPoint y: 67, endPoint x: 71, endPoint y: 67, distance: 68.9
click at [71, 67] on mat-sidenav-container "Firma Express Inicio Calendario SSS Instructivos Contacto OS Reportes Tablero d…" at bounding box center [281, 141] width 563 height 237
paste input "5299934-0"
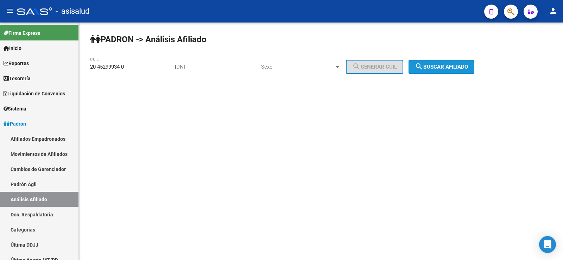
click at [466, 65] on span "search Buscar afiliado" at bounding box center [441, 67] width 53 height 6
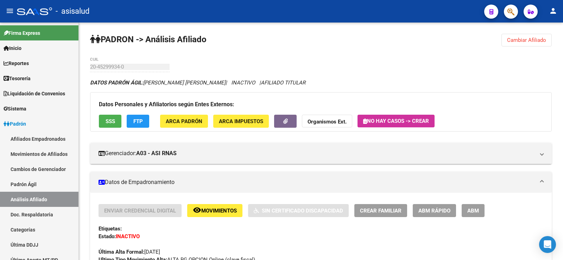
click at [513, 37] on span "Cambiar Afiliado" at bounding box center [526, 40] width 39 height 6
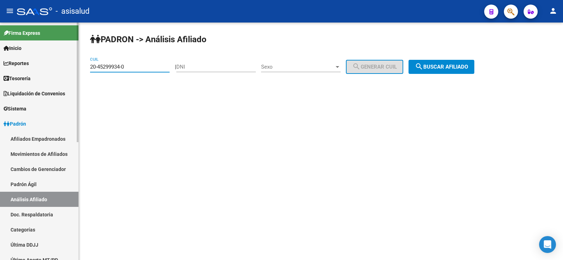
drag, startPoint x: 133, startPoint y: 65, endPoint x: 67, endPoint y: 65, distance: 66.1
click at [67, 65] on mat-sidenav-container "Firma Express Inicio Calendario SSS Instructivos Contacto OS Reportes Tablero d…" at bounding box center [281, 141] width 563 height 237
paste input "50530632-6"
drag, startPoint x: 445, startPoint y: 65, endPoint x: 287, endPoint y: 132, distance: 171.0
click at [445, 65] on span "search Buscar afiliado" at bounding box center [441, 67] width 53 height 6
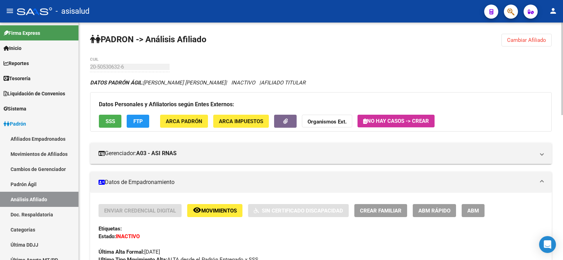
click at [526, 36] on button "Cambiar Afiliado" at bounding box center [526, 40] width 50 height 13
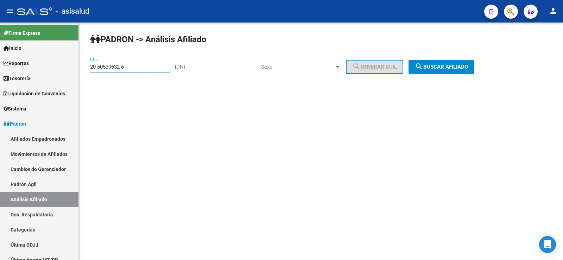
drag, startPoint x: 145, startPoint y: 68, endPoint x: 88, endPoint y: 75, distance: 56.6
click at [88, 75] on div "PADRON -> Análisis Afiliado 20-50530632-6 CUIL | DNI Sexo Sexo search Generar C…" at bounding box center [321, 60] width 484 height 74
paste input "92445555-2"
type input "20-92445555-2"
click at [445, 70] on button "search Buscar afiliado" at bounding box center [441, 67] width 66 height 14
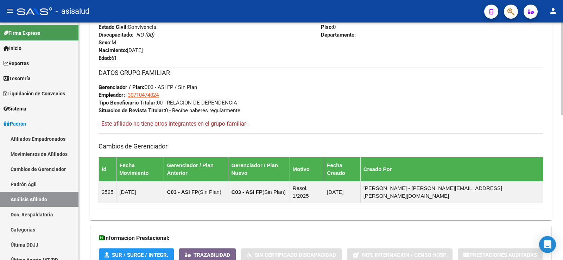
scroll to position [371, 0]
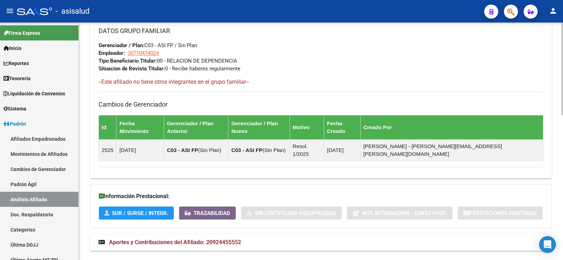
click at [224, 239] on span "Aportes y Contribuciones del Afiliado: 20924455552" at bounding box center [175, 242] width 132 height 7
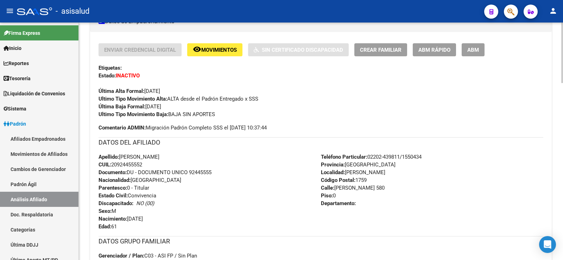
scroll to position [160, 0]
click at [218, 49] on span "Movimientos" at bounding box center [219, 50] width 36 height 6
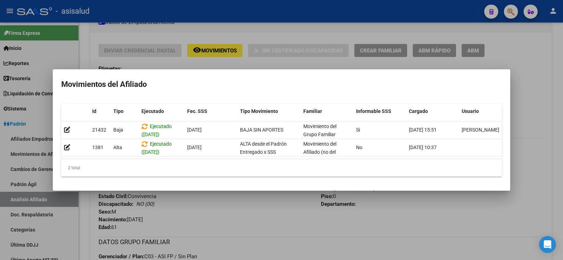
click at [278, 216] on div at bounding box center [281, 130] width 563 height 260
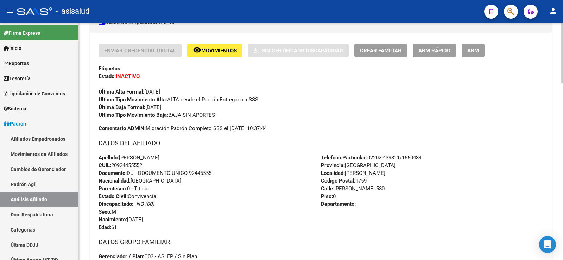
click at [225, 51] on span "Movimientos" at bounding box center [219, 50] width 36 height 6
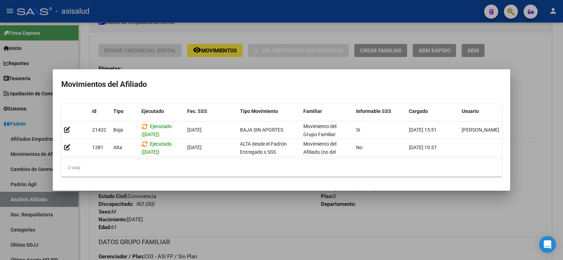
click at [286, 201] on div at bounding box center [281, 130] width 563 height 260
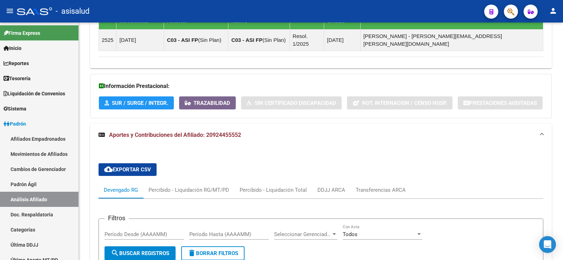
scroll to position [512, 0]
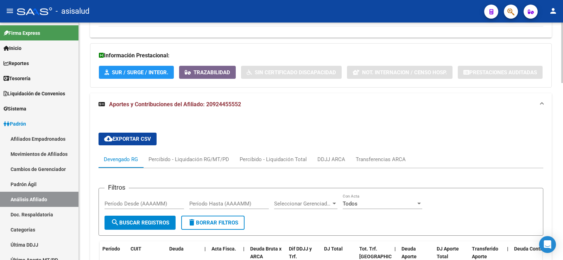
click at [188, 70] on icon "button" at bounding box center [188, 72] width 6 height 5
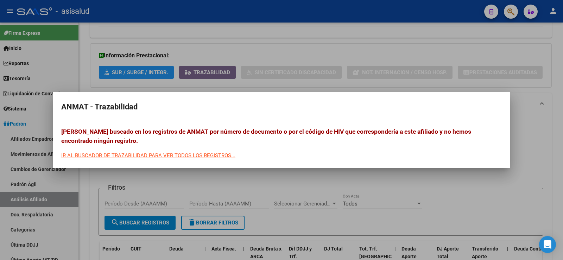
click at [133, 49] on div at bounding box center [281, 130] width 563 height 260
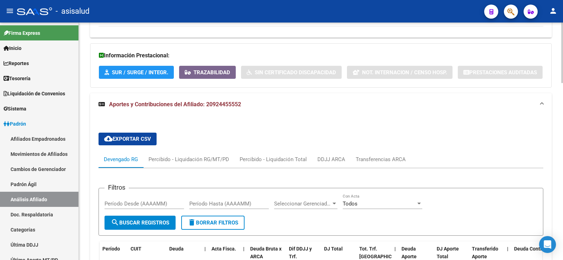
click at [136, 69] on span "SUR / SURGE / INTEGR." at bounding box center [140, 72] width 56 height 6
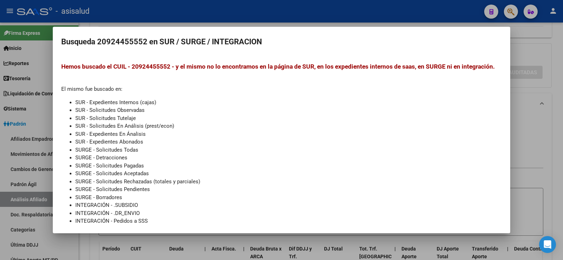
click at [209, 24] on div at bounding box center [281, 130] width 563 height 260
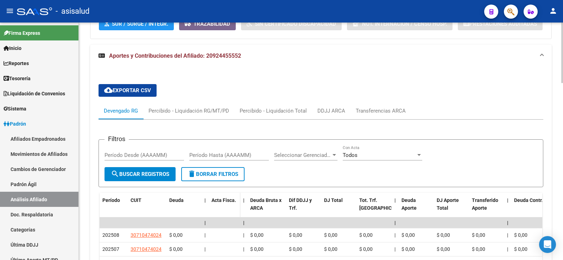
scroll to position [617, 0]
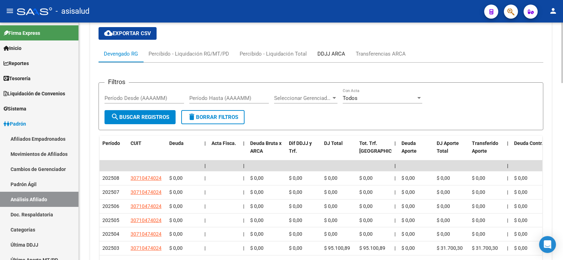
click at [332, 50] on div "DDJJ ARCA" at bounding box center [331, 54] width 28 height 8
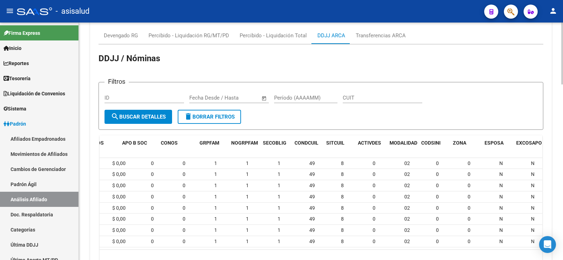
scroll to position [0, 385]
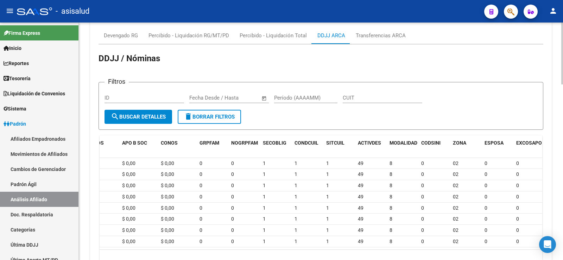
click at [470, 53] on app-list-header "DDJJ / Nóminas Filtros ID Fecha inicio – Fecha fin Fecha Desde / Hasta Período …" at bounding box center [320, 91] width 444 height 77
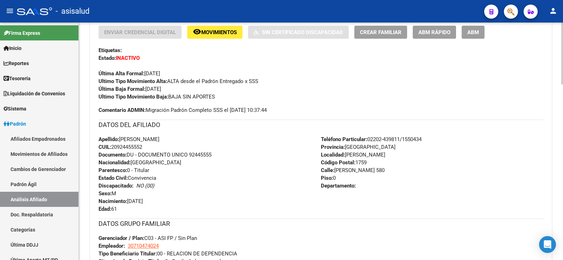
scroll to position [0, 0]
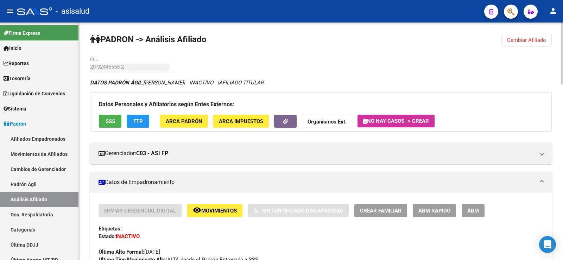
click at [115, 118] on span "SSS" at bounding box center [109, 121] width 9 height 6
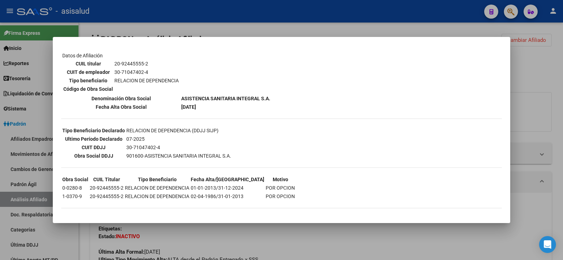
scroll to position [113, 0]
click at [539, 81] on div at bounding box center [281, 130] width 563 height 260
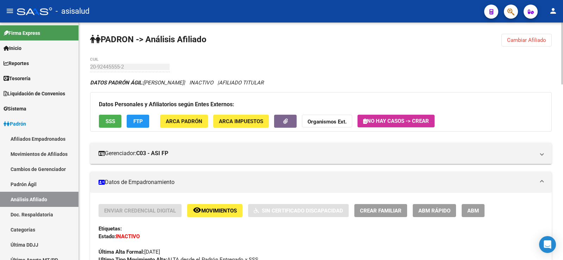
click at [140, 118] on span "FTP" at bounding box center [137, 121] width 9 height 6
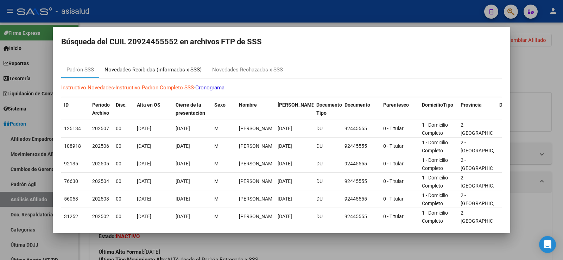
click at [161, 70] on div "Novedades Recibidas (informadas x SSS)" at bounding box center [152, 70] width 97 height 8
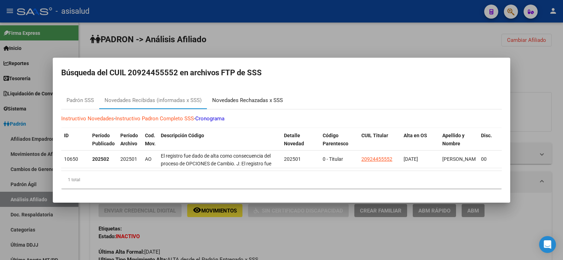
click at [242, 96] on div "Novedades Rechazadas x SSS" at bounding box center [247, 100] width 71 height 8
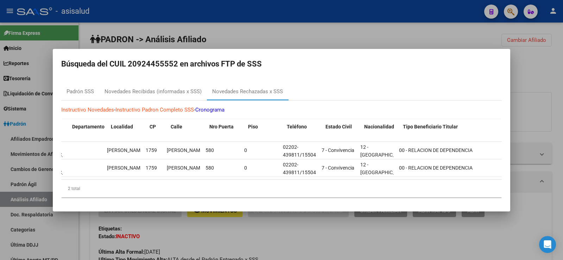
scroll to position [0, 0]
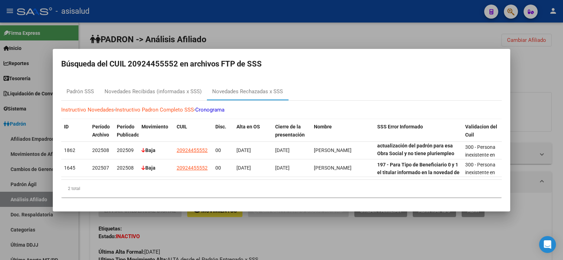
click at [548, 72] on div at bounding box center [281, 130] width 563 height 260
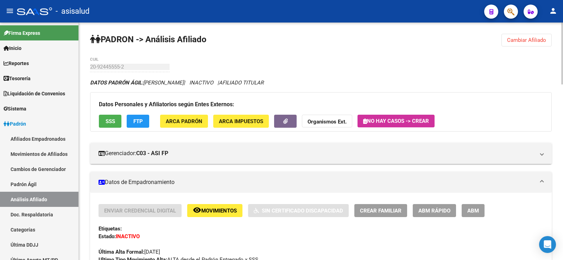
click at [115, 121] on button "SSS" at bounding box center [110, 121] width 23 height 13
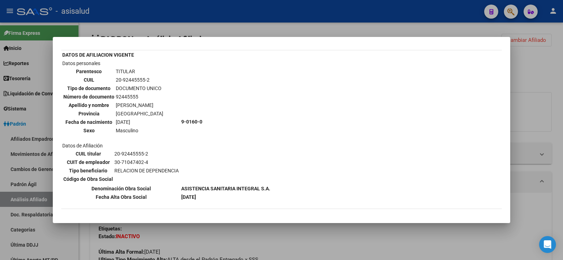
scroll to position [35, 0]
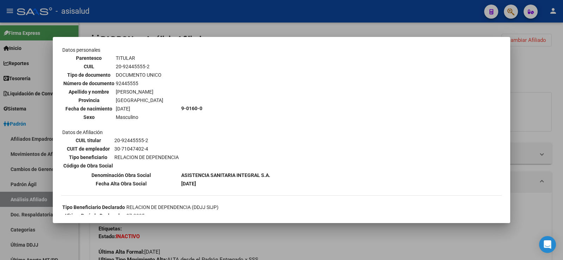
drag, startPoint x: 112, startPoint y: 147, endPoint x: 155, endPoint y: 149, distance: 43.3
click at [155, 149] on tr "CUIT de empleador 30-71047402-4" at bounding box center [121, 149] width 116 height 8
click at [531, 69] on div at bounding box center [281, 130] width 563 height 260
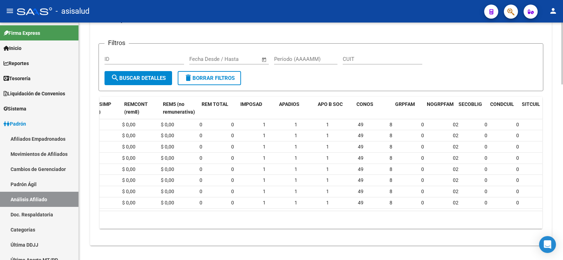
scroll to position [0, 0]
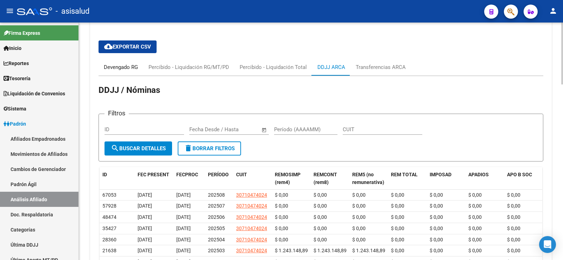
click at [124, 59] on div "Devengado RG" at bounding box center [120, 67] width 45 height 17
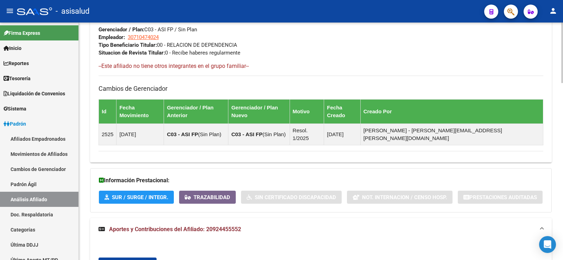
scroll to position [563, 0]
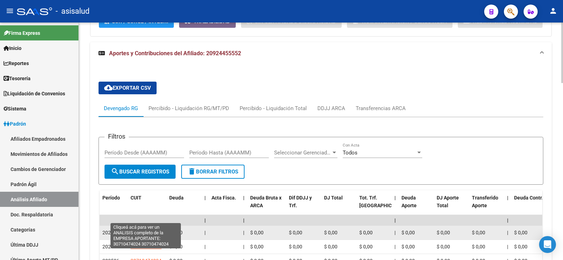
click at [154, 230] on span "30710474024" at bounding box center [145, 233] width 31 height 6
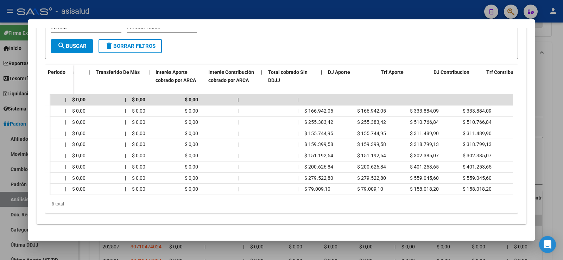
scroll to position [0, 0]
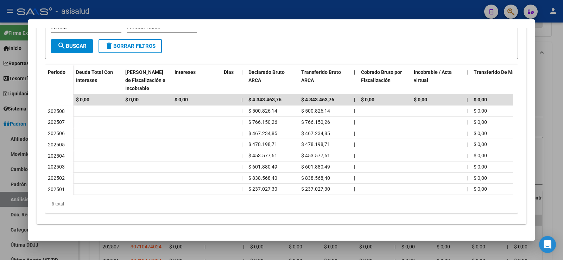
click at [556, 97] on div at bounding box center [281, 130] width 563 height 260
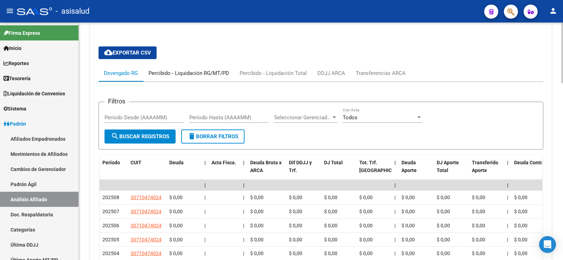
click at [191, 69] on div "Percibido - Liquidación RG/MT/PD" at bounding box center [188, 73] width 81 height 8
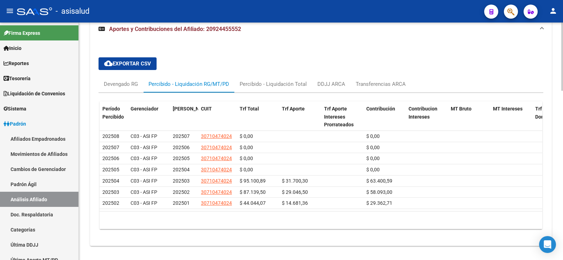
scroll to position [587, 0]
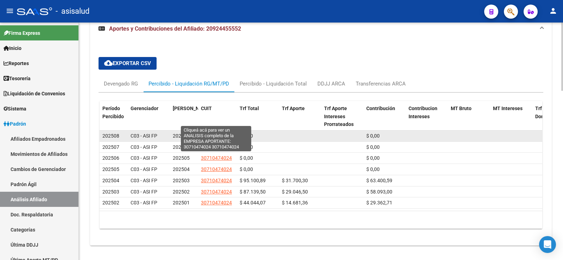
drag, startPoint x: 234, startPoint y: 119, endPoint x: 202, endPoint y: 121, distance: 32.0
click at [202, 130] on datatable-body-cell "30710474024" at bounding box center [217, 135] width 39 height 11
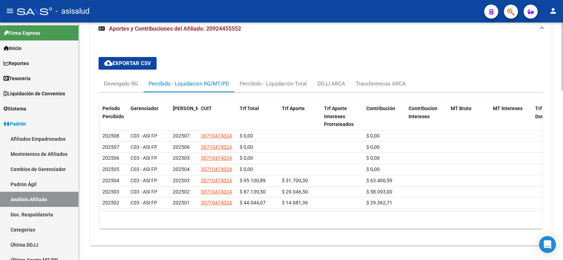
copy span "30710474024"
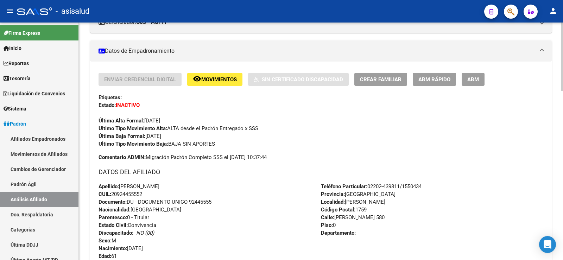
scroll to position [130, 0]
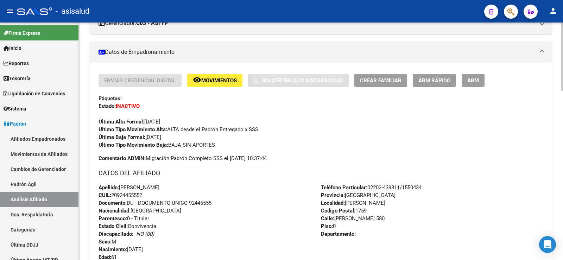
click at [435, 82] on span "ABM Rápido" at bounding box center [434, 80] width 32 height 6
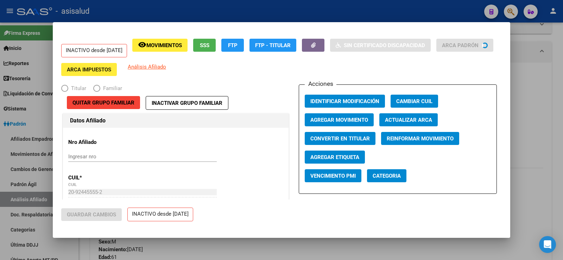
radio input "true"
type input "30-71047402-4"
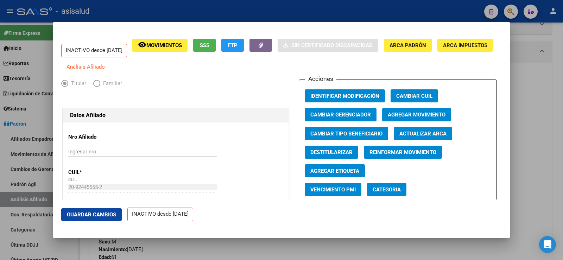
click at [168, 47] on span "Movimientos" at bounding box center [164, 45] width 36 height 6
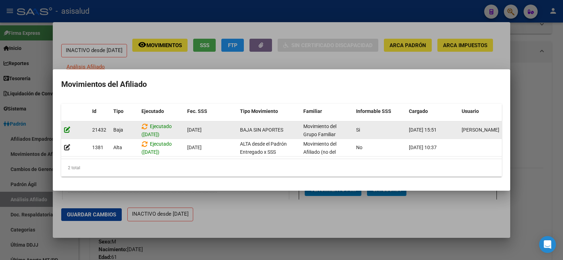
click at [68, 129] on icon at bounding box center [67, 129] width 6 height 7
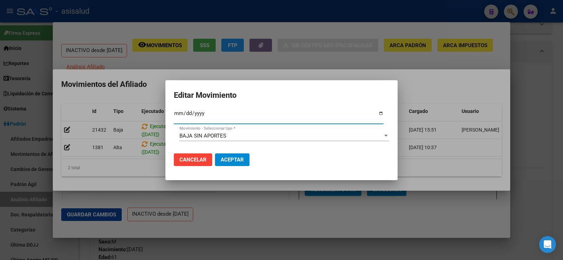
type input "[DATE]"
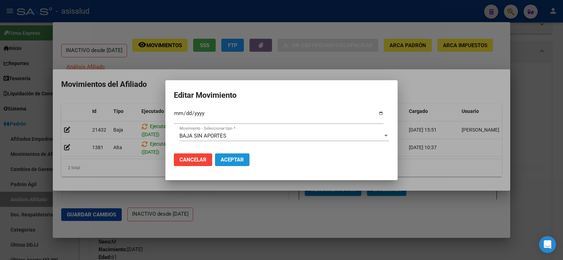
click at [236, 159] on span "Aceptar" at bounding box center [231, 159] width 23 height 6
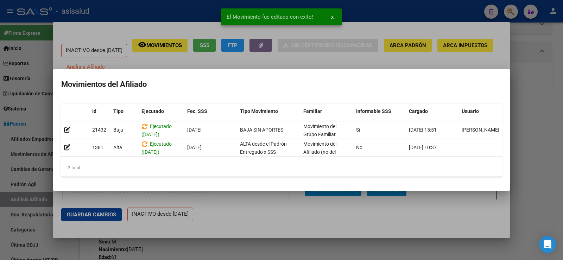
click at [228, 59] on div at bounding box center [281, 130] width 563 height 260
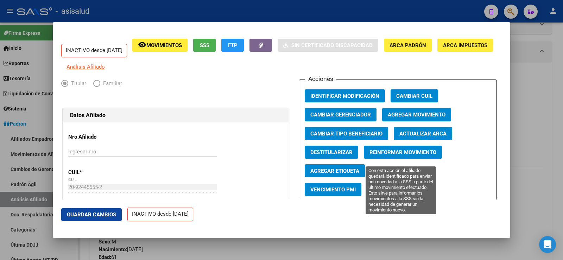
click at [413, 155] on span "Reinformar Movimiento" at bounding box center [402, 152] width 67 height 6
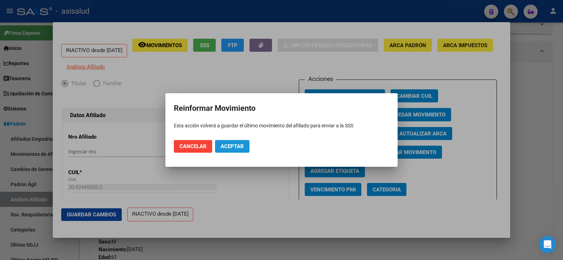
click at [234, 147] on span "Aceptar" at bounding box center [231, 146] width 23 height 6
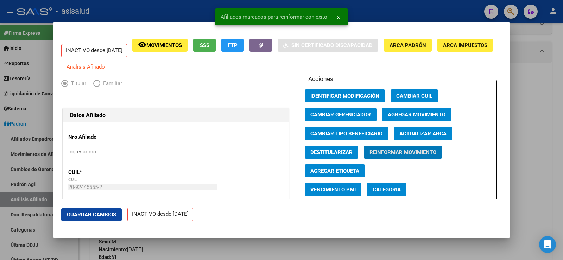
click at [540, 77] on div at bounding box center [281, 130] width 563 height 260
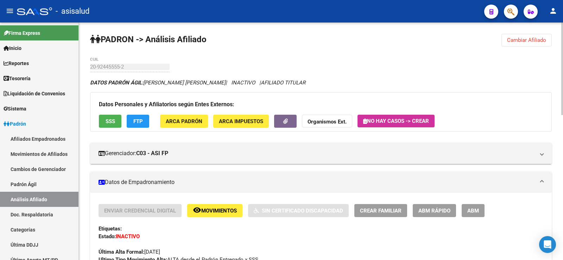
click at [533, 38] on span "Cambiar Afiliado" at bounding box center [526, 40] width 39 height 6
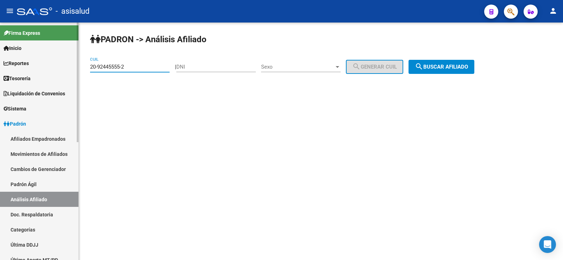
drag, startPoint x: 127, startPoint y: 67, endPoint x: 70, endPoint y: 71, distance: 56.4
click at [70, 71] on mat-sidenav-container "Firma Express Inicio Calendario SSS Instructivos Contacto OS Reportes Tablero d…" at bounding box center [281, 141] width 563 height 237
paste input "5325220"
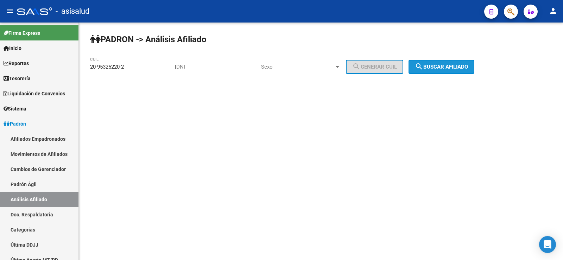
click at [459, 68] on span "search Buscar afiliado" at bounding box center [441, 67] width 53 height 6
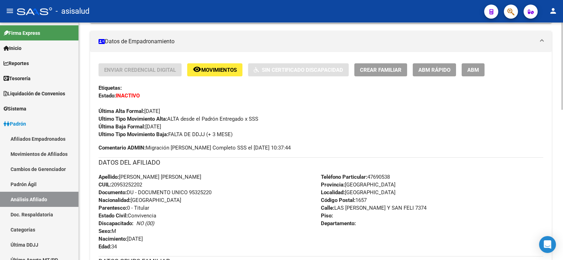
scroll to position [387, 0]
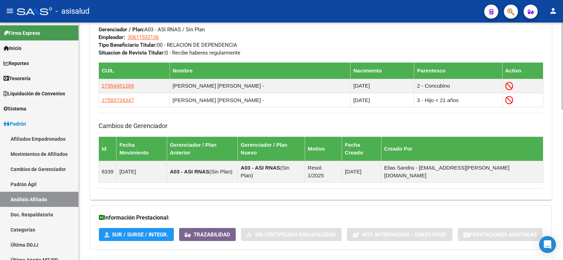
click at [184, 259] on span "Aportes y Contribuciones del Afiliado: 20953252202" at bounding box center [175, 263] width 132 height 7
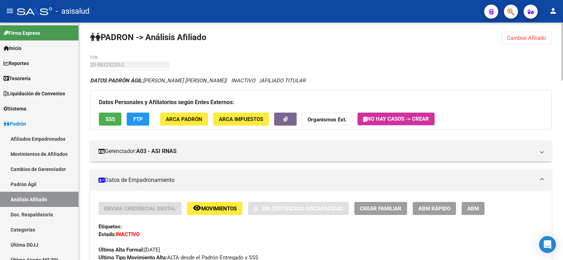
scroll to position [0, 0]
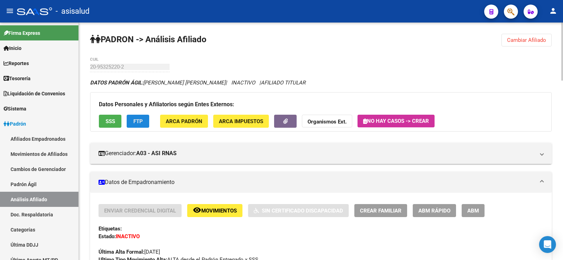
click at [140, 120] on span "FTP" at bounding box center [137, 121] width 9 height 6
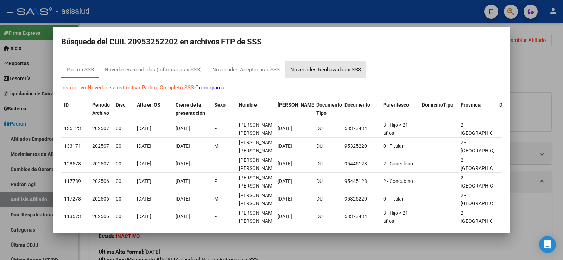
click at [303, 73] on div "Novedades Rechazadas x SSS" at bounding box center [325, 70] width 71 height 8
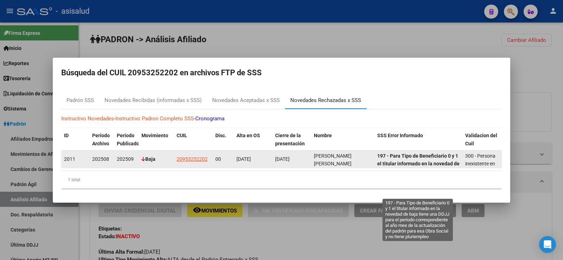
scroll to position [33, 0]
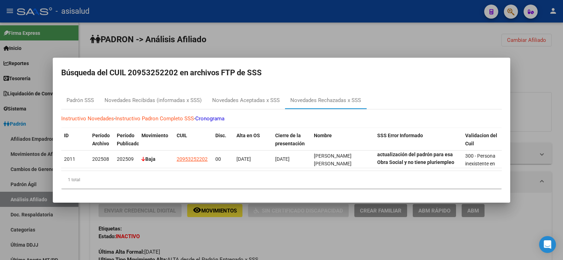
click at [540, 76] on div at bounding box center [281, 130] width 563 height 260
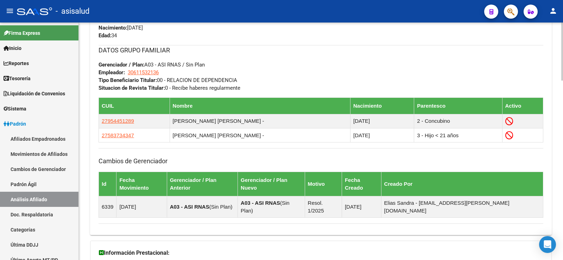
scroll to position [598, 0]
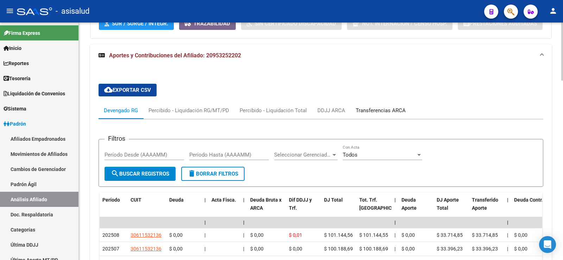
click at [380, 107] on div "Transferencias ARCA" at bounding box center [380, 111] width 50 height 8
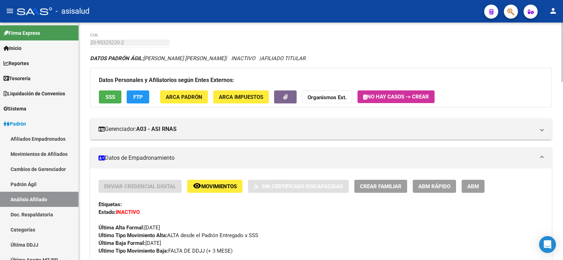
scroll to position [0, 0]
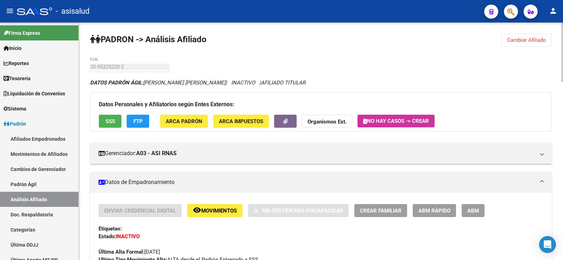
click at [522, 40] on span "Cambiar Afiliado" at bounding box center [526, 40] width 39 height 6
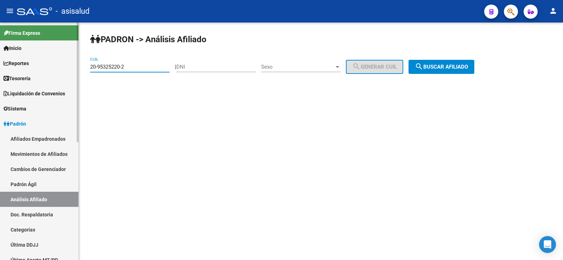
drag, startPoint x: 147, startPoint y: 65, endPoint x: 69, endPoint y: 71, distance: 77.9
click at [69, 71] on mat-sidenav-container "Firma Express Inicio Calendario SSS Instructivos Contacto OS Reportes Tablero d…" at bounding box center [281, 141] width 563 height 237
paste input "7-20442270-8"
click at [435, 63] on button "search Buscar afiliado" at bounding box center [441, 67] width 66 height 14
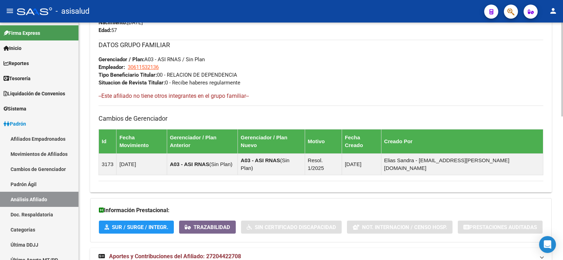
scroll to position [352, 0]
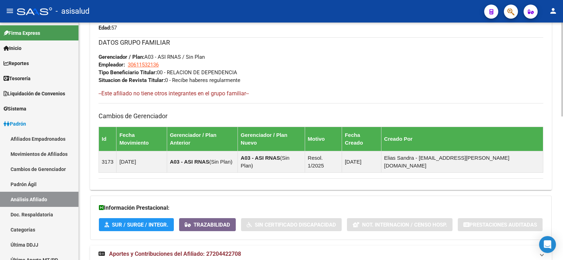
click at [203, 245] on mat-expansion-panel-header "Aportes y Contribuciones del Afiliado: 27204422708" at bounding box center [320, 253] width 461 height 17
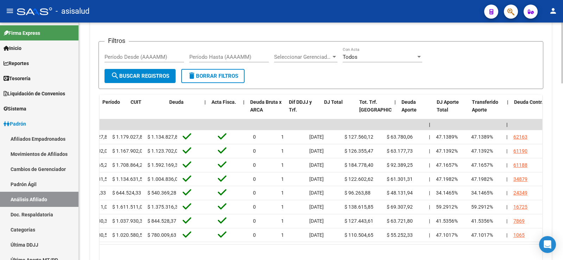
scroll to position [0, 0]
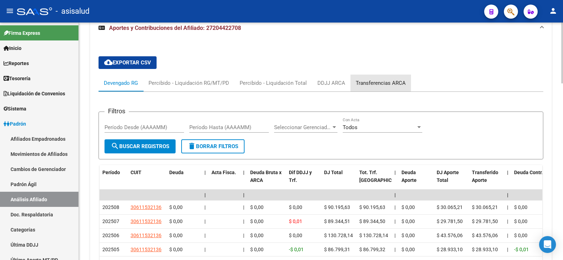
click at [375, 79] on div "Transferencias ARCA" at bounding box center [380, 83] width 50 height 8
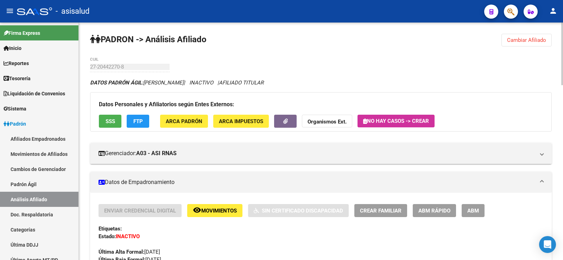
click at [530, 42] on span "Cambiar Afiliado" at bounding box center [526, 40] width 39 height 6
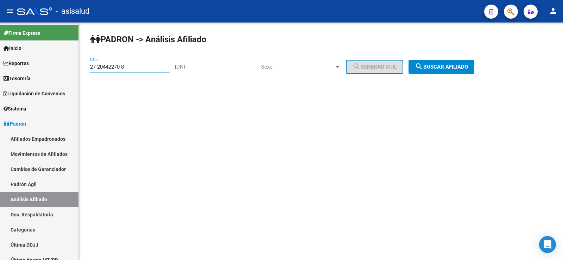
drag, startPoint x: 132, startPoint y: 66, endPoint x: 81, endPoint y: 66, distance: 50.3
click at [81, 66] on div "PADRON -> Análisis Afiliado 27-20442270-8 CUIL | DNI Sexo Sexo search Generar C…" at bounding box center [321, 60] width 484 height 74
paste input "7919522-7"
type input "27-27919522-7"
click at [439, 64] on span "search Buscar afiliado" at bounding box center [441, 67] width 53 height 6
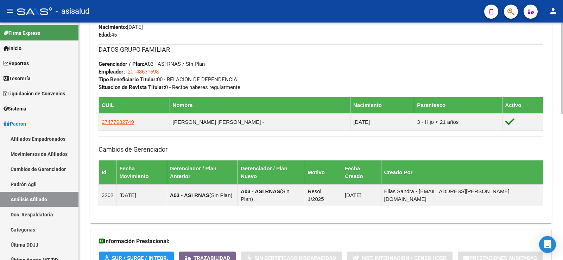
scroll to position [382, 0]
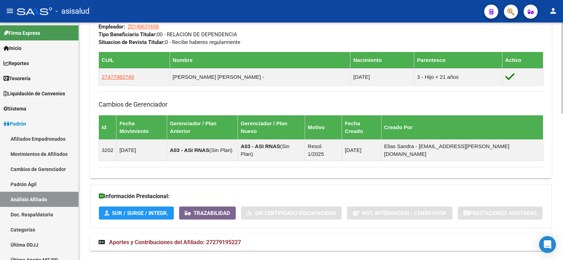
click at [184, 239] on span "Aportes y Contribuciones del Afiliado: 27279195227" at bounding box center [175, 242] width 132 height 7
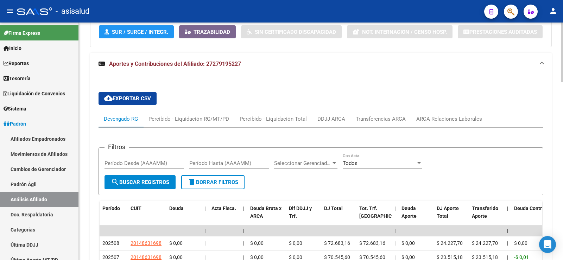
scroll to position [663, 0]
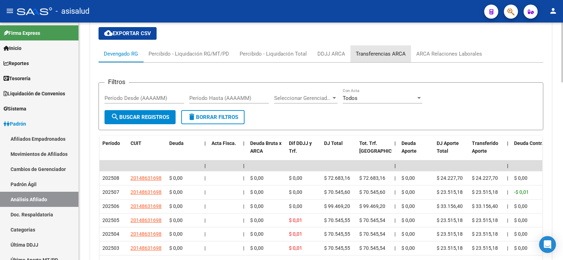
click at [389, 50] on div "Transferencias ARCA" at bounding box center [380, 54] width 50 height 8
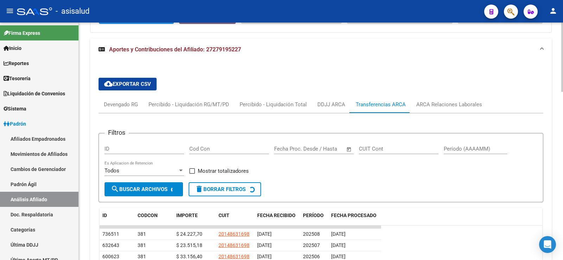
scroll to position [610, 0]
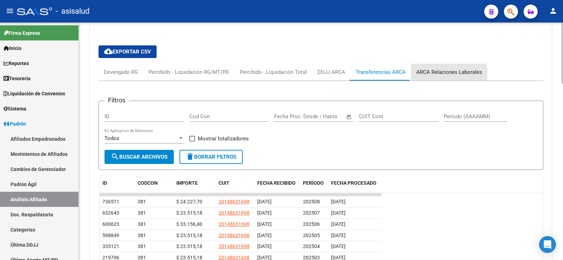
click at [426, 64] on div "ARCA Relaciones Laborales" at bounding box center [449, 72] width 76 height 17
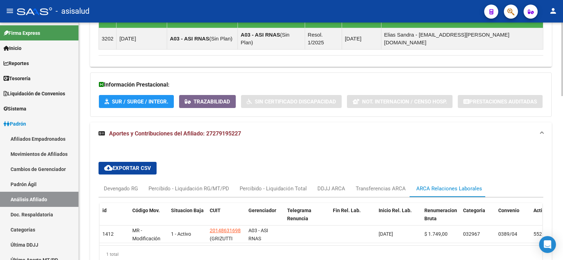
scroll to position [526, 0]
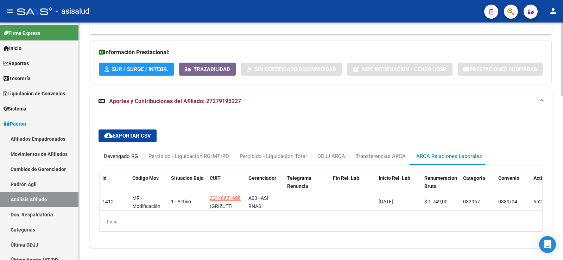
click at [121, 152] on div "Devengado RG" at bounding box center [121, 156] width 34 height 8
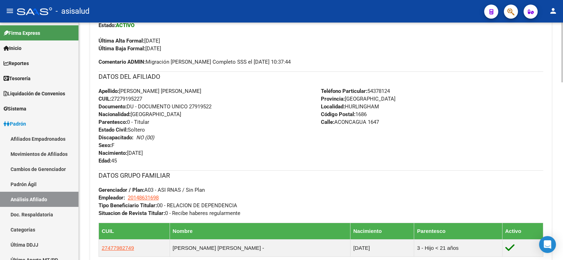
scroll to position [0, 0]
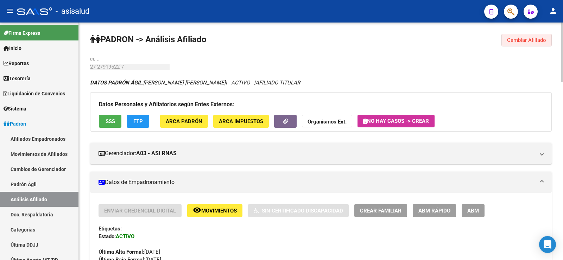
click at [508, 36] on button "Cambiar Afiliado" at bounding box center [526, 40] width 50 height 13
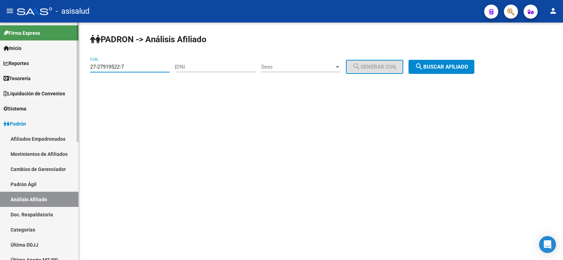
drag, startPoint x: 135, startPoint y: 64, endPoint x: 77, endPoint y: 66, distance: 58.0
click at [77, 66] on mat-sidenav-container "Firma Express Inicio Calendario SSS Instructivos Contacto OS Reportes Tablero d…" at bounding box center [281, 141] width 563 height 237
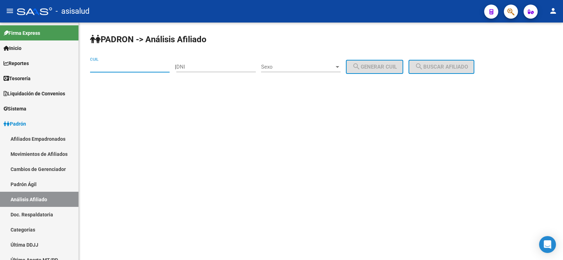
paste input "27-33152329-7"
click at [422, 65] on button "search Buscar afiliado" at bounding box center [441, 67] width 66 height 14
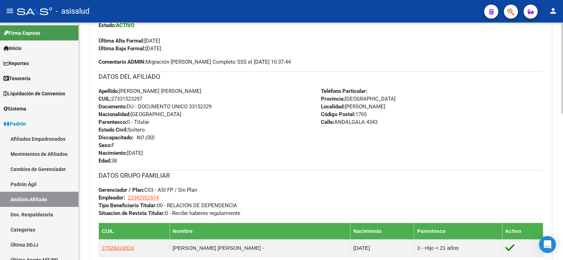
scroll to position [382, 0]
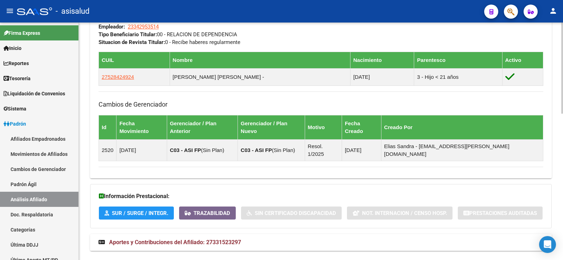
click at [212, 239] on span "Aportes y Contribuciones del Afiliado: 27331523297" at bounding box center [175, 242] width 132 height 7
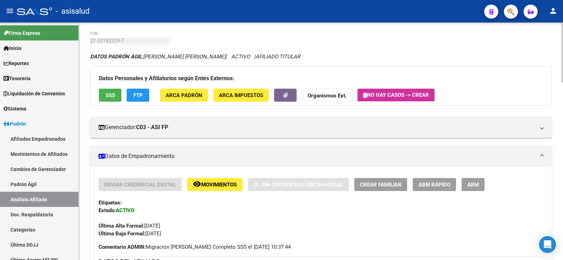
scroll to position [0, 0]
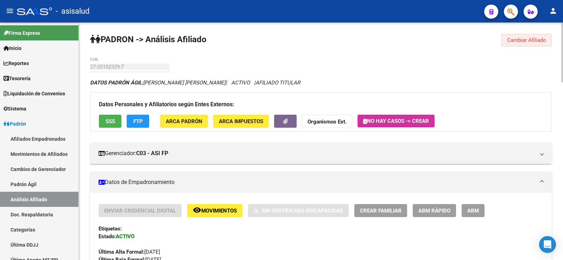
click at [517, 40] on span "Cambiar Afiliado" at bounding box center [526, 40] width 39 height 6
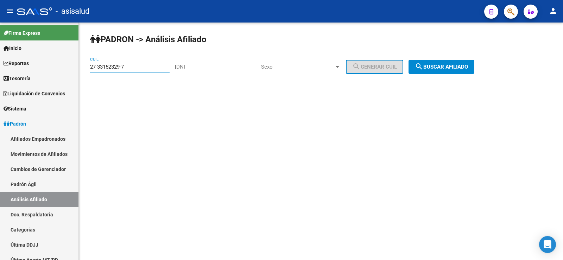
drag, startPoint x: 148, startPoint y: 66, endPoint x: 81, endPoint y: 66, distance: 67.5
click at [81, 66] on div "PADRON -> Análisis Afiliado 27-33152329-7 CUIL | DNI Sexo Sexo search Generar C…" at bounding box center [321, 60] width 484 height 74
paste input "43537070-0"
type input "27-43537070-0"
click at [441, 69] on span "search Buscar afiliado" at bounding box center [441, 67] width 53 height 6
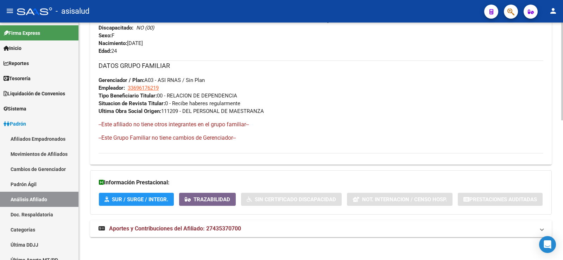
scroll to position [338, 0]
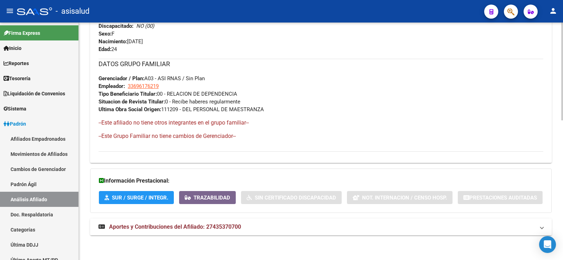
click at [211, 229] on span "Aportes y Contribuciones del Afiliado: 27435370700" at bounding box center [175, 226] width 132 height 7
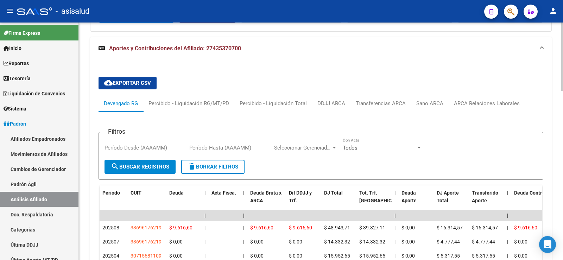
scroll to position [554, 0]
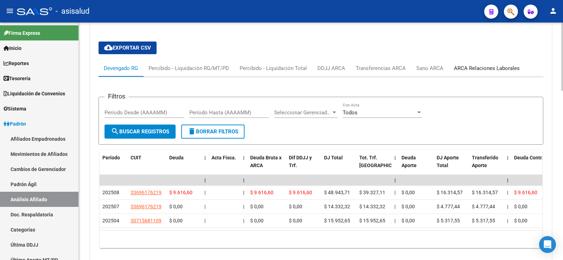
click at [475, 69] on div "ARCA Relaciones Laborales" at bounding box center [487, 68] width 66 height 8
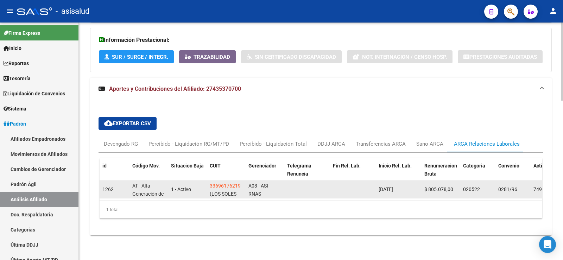
scroll to position [0, 5]
drag, startPoint x: 210, startPoint y: 179, endPoint x: 243, endPoint y: 181, distance: 33.5
click at [243, 181] on datatable-body-cell "33696176219 (LOS SOLES INTERNACIONAL S A)" at bounding box center [226, 189] width 39 height 17
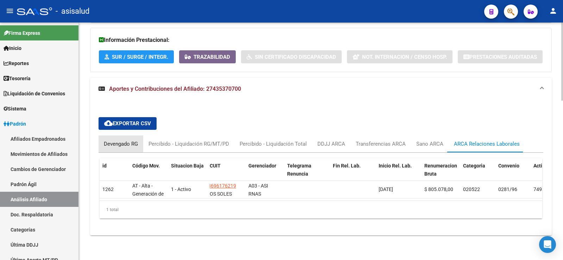
click at [127, 140] on div "Devengado RG" at bounding box center [121, 144] width 34 height 8
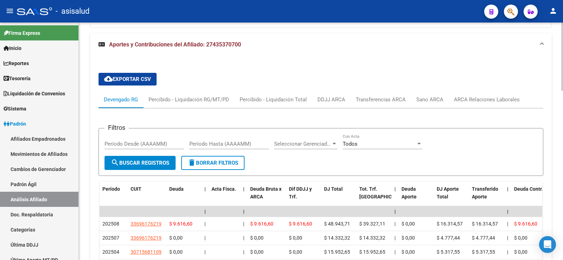
scroll to position [590, 0]
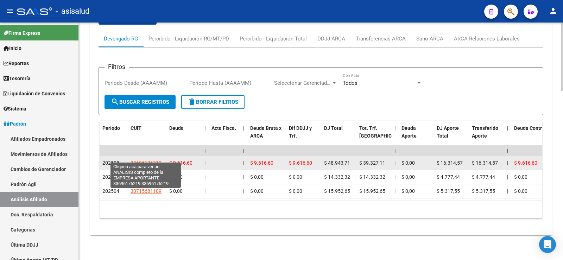
drag, startPoint x: 129, startPoint y: 158, endPoint x: 160, endPoint y: 159, distance: 31.3
click at [160, 159] on datatable-body-cell "33696176219" at bounding box center [147, 163] width 39 height 14
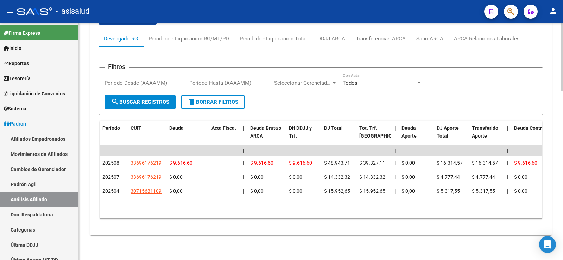
copy span "33696176219"
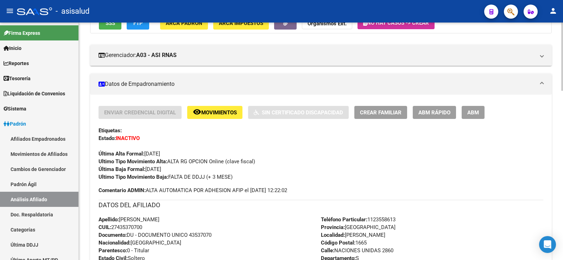
scroll to position [98, 0]
click at [429, 114] on span "ABM Rápido" at bounding box center [434, 113] width 32 height 6
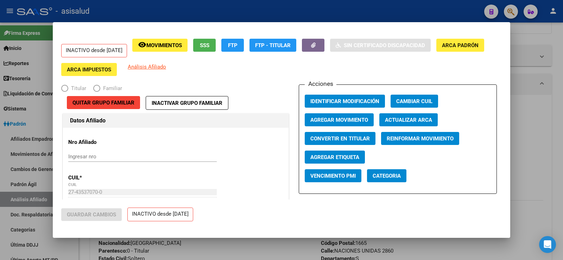
radio input "true"
type input "33-69617621-9"
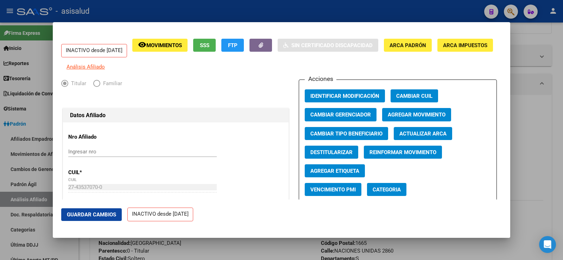
click at [425, 118] on span "Agregar Movimiento" at bounding box center [416, 115] width 58 height 6
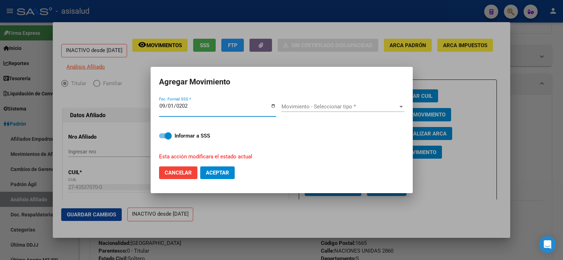
type input "2025-09-01"
click at [301, 111] on div "Movimiento - Seleccionar tipo * Movimiento - Seleccionar tipo *" at bounding box center [342, 106] width 123 height 11
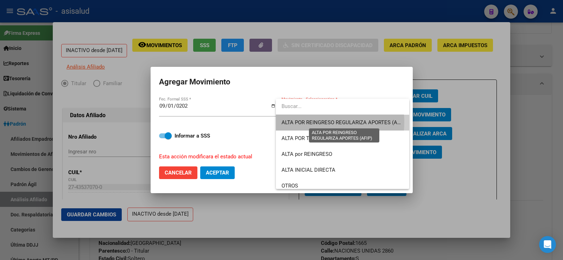
click at [311, 122] on span "ALTA POR REINGRESO REGULARIZA APORTES (AFIP)" at bounding box center [343, 122] width 125 height 6
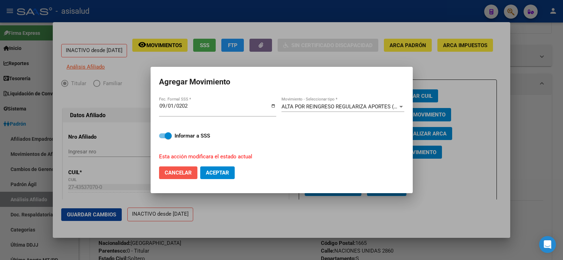
click at [181, 172] on span "Cancelar" at bounding box center [178, 172] width 27 height 6
checkbox input "false"
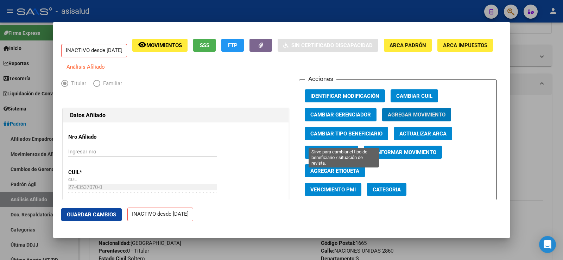
click at [320, 136] on span "Cambiar Tipo Beneficiario" at bounding box center [346, 133] width 72 height 6
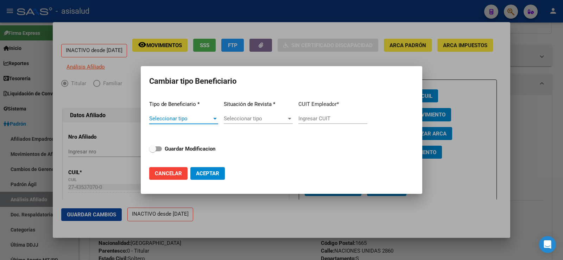
click at [209, 116] on span "Seleccionar tipo" at bounding box center [180, 118] width 63 height 6
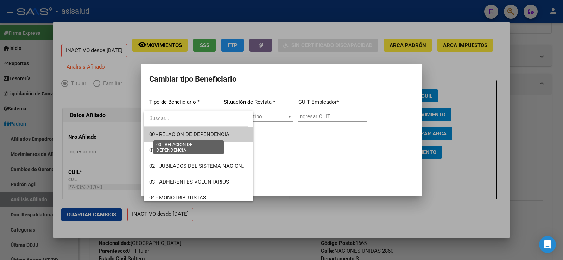
click at [193, 133] on span "00 - RELACION DE DEPENDENCIA" at bounding box center [189, 134] width 80 height 6
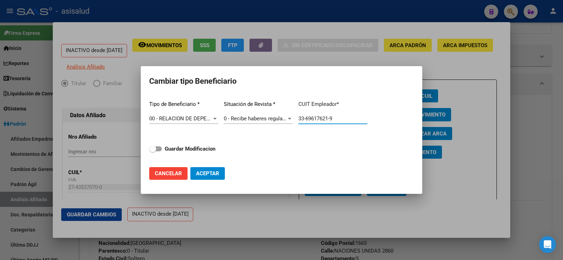
drag, startPoint x: 342, startPoint y: 118, endPoint x: 275, endPoint y: 120, distance: 66.8
click at [275, 120] on div "Tipo de Beneficiario * 00 - RELACION DE DEPENDENCIA Seleccionar tipo Situación …" at bounding box center [281, 128] width 264 height 66
paste input "text"
type input "33-69617621-9"
click at [211, 174] on span "Aceptar" at bounding box center [207, 173] width 23 height 6
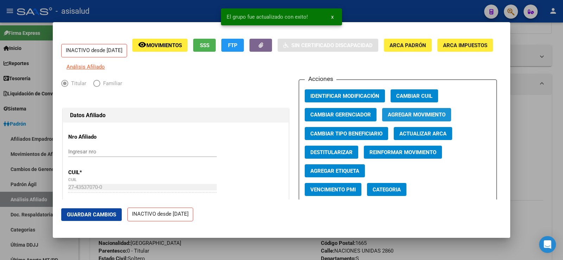
click at [406, 118] on span "Agregar Movimiento" at bounding box center [416, 115] width 58 height 6
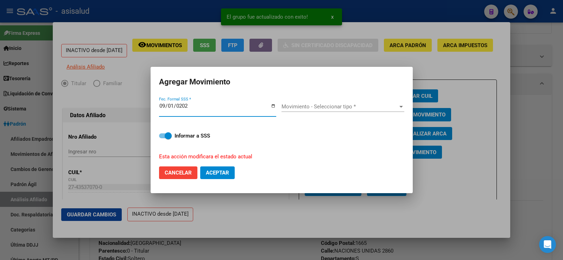
type input "2025-09-01"
click at [368, 107] on span "Movimiento - Seleccionar tipo *" at bounding box center [339, 106] width 116 height 6
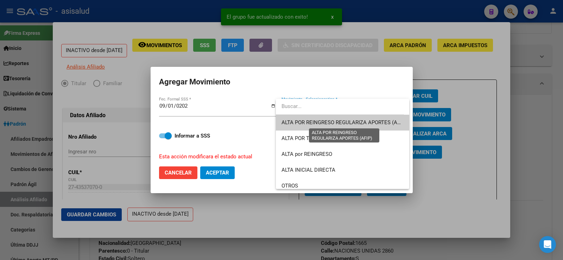
click at [367, 122] on span "ALTA POR REINGRESO REGULARIZA APORTES (AFIP)" at bounding box center [343, 122] width 125 height 6
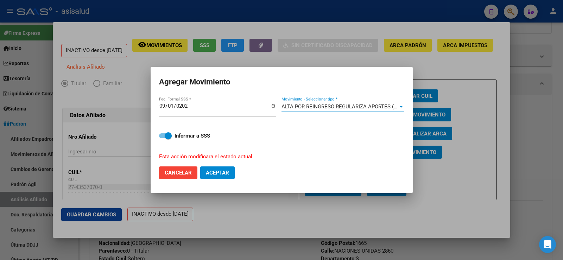
click at [213, 175] on span "Aceptar" at bounding box center [217, 172] width 23 height 6
checkbox input "false"
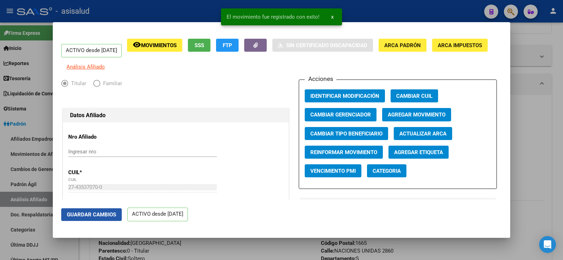
click at [108, 211] on span "Guardar Cambios" at bounding box center [91, 214] width 49 height 6
click at [554, 109] on div at bounding box center [281, 130] width 563 height 260
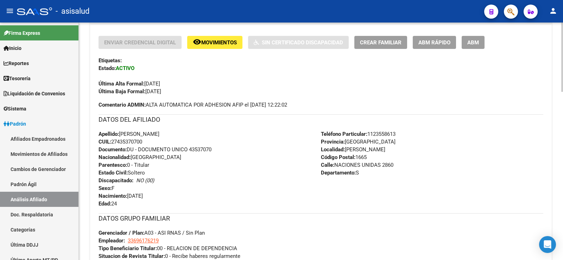
scroll to position [0, 0]
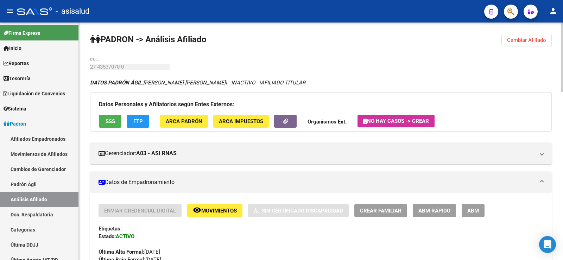
click at [518, 44] on button "Cambiar Afiliado" at bounding box center [526, 40] width 50 height 13
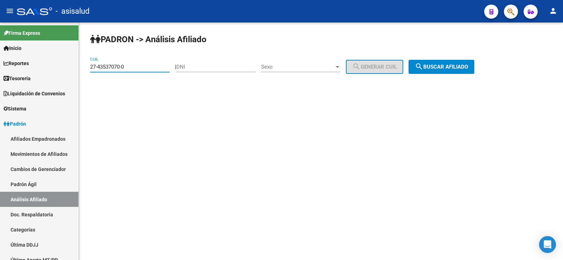
drag, startPoint x: 139, startPoint y: 69, endPoint x: 90, endPoint y: 65, distance: 49.4
click at [90, 65] on div "PADRON -> Análisis Afiliado 27-43537070-0 CUIL | DNI Sexo Sexo search Generar C…" at bounding box center [321, 60] width 484 height 74
paste input "94415415-4"
click at [436, 68] on span "search Buscar afiliado" at bounding box center [441, 67] width 53 height 6
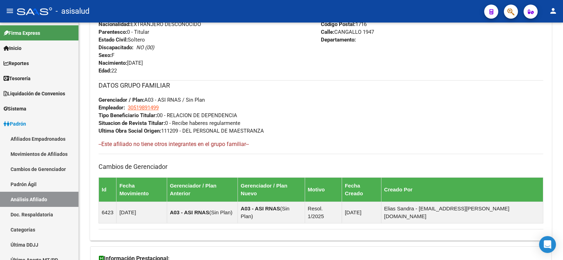
scroll to position [379, 0]
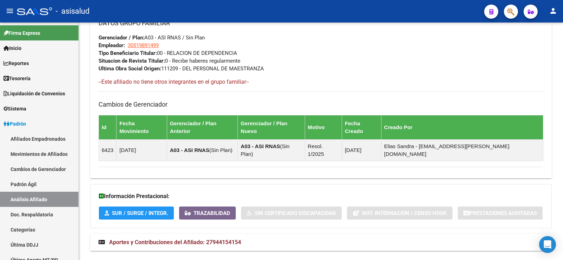
click at [216, 234] on mat-expansion-panel-header "Aportes y Contribuciones del Afiliado: 27944154154" at bounding box center [320, 242] width 461 height 17
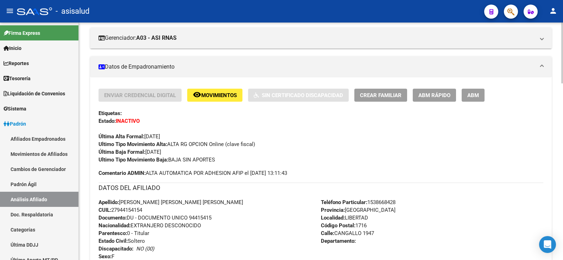
scroll to position [0, 0]
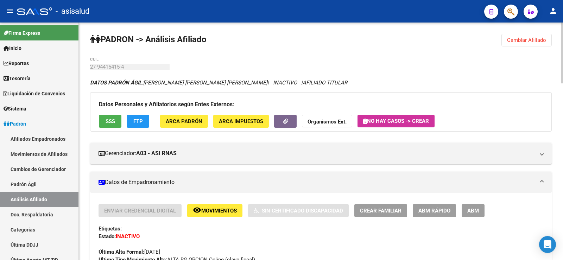
click at [530, 42] on span "Cambiar Afiliado" at bounding box center [526, 40] width 39 height 6
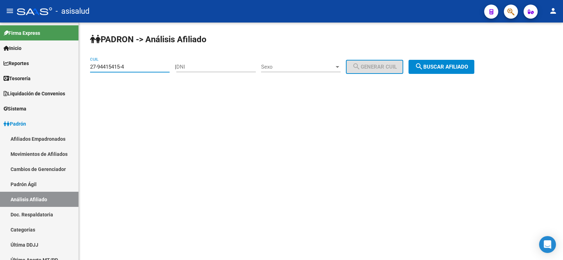
drag, startPoint x: 140, startPoint y: 66, endPoint x: 78, endPoint y: 68, distance: 61.5
click at [78, 68] on mat-sidenav-container "Firma Express Inicio Calendario SSS Instructivos Contacto OS Reportes Tablero d…" at bounding box center [281, 141] width 563 height 237
paste input "3-92164771-9"
type input "23-92164771-9"
click at [463, 69] on span "search Buscar afiliado" at bounding box center [441, 67] width 53 height 6
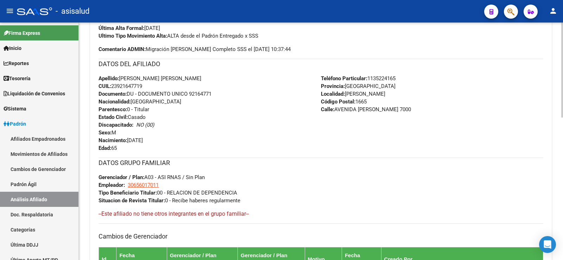
scroll to position [74, 0]
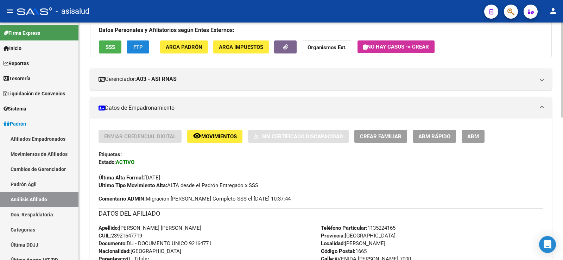
click at [142, 47] on span "FTP" at bounding box center [137, 47] width 9 height 6
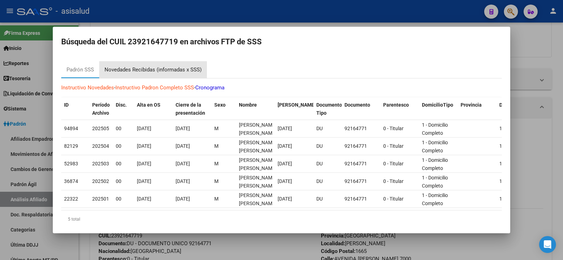
click at [146, 70] on div "Novedades Recibidas (informadas x SSS)" at bounding box center [152, 70] width 97 height 8
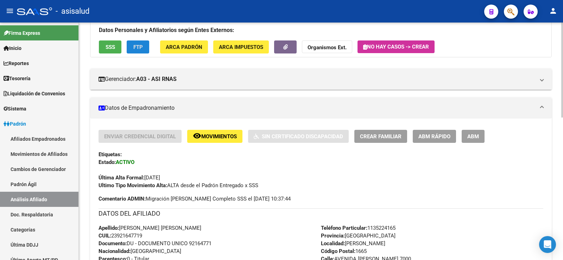
click at [429, 137] on span "ABM Rápido" at bounding box center [434, 136] width 32 height 6
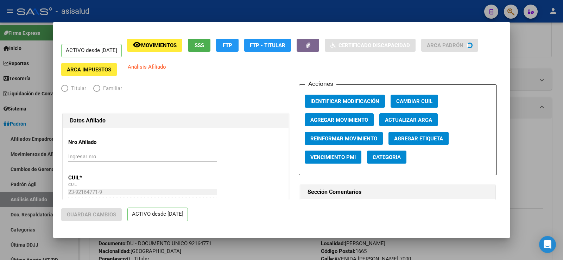
radio input "true"
type input "30-65601701-1"
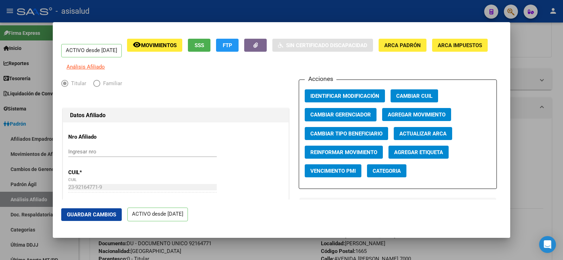
click at [417, 118] on span "Agregar Movimiento" at bounding box center [416, 115] width 58 height 6
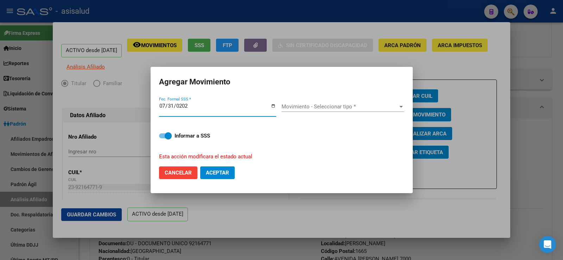
type input "[DATE]"
click at [312, 111] on div "Movimiento - Seleccionar tipo * Movimiento - Seleccionar tipo *" at bounding box center [342, 106] width 123 height 11
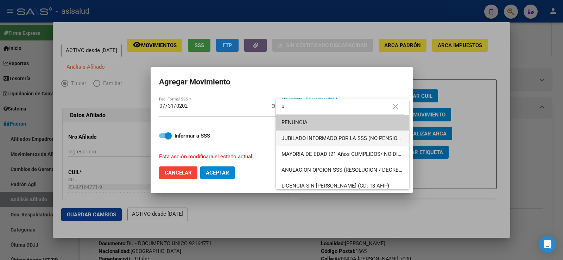
type input "u"
click at [303, 134] on span "JUBILADO INFORMADO POR LA SSS (NO PENSIONADO)" at bounding box center [342, 138] width 122 height 16
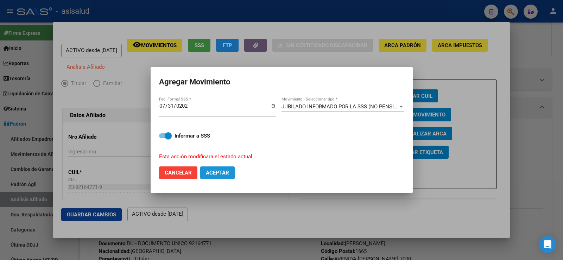
click at [225, 171] on span "Aceptar" at bounding box center [217, 172] width 23 height 6
checkbox input "false"
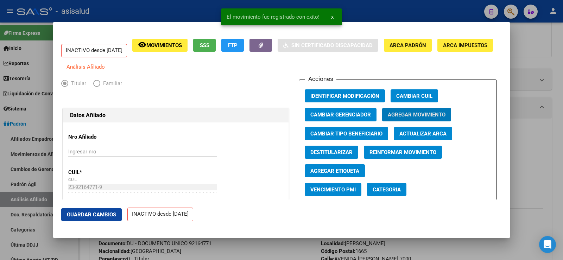
click at [95, 211] on span "Guardar Cambios" at bounding box center [91, 214] width 49 height 6
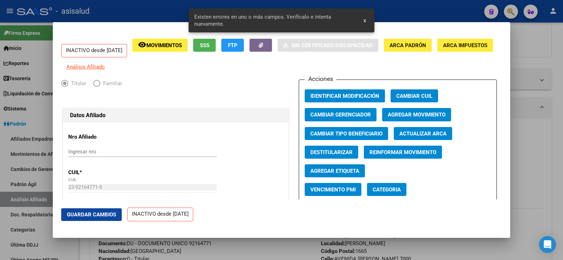
click at [424, 137] on span "Actualizar ARCA" at bounding box center [422, 133] width 47 height 6
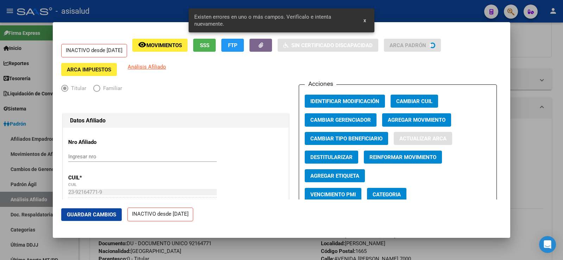
type input "SEGOVIA VALDEZ"
type input "HERMINIO ANGEL"
type input "JOSE C PAZ"
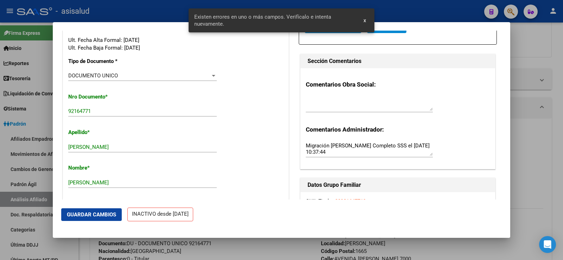
scroll to position [176, 0]
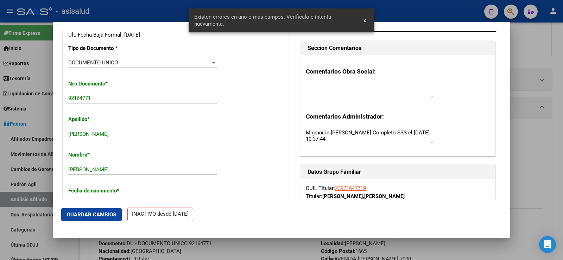
click at [113, 211] on button "Guardar Cambios" at bounding box center [91, 214] width 60 height 13
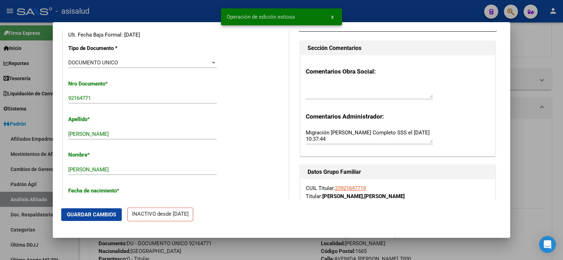
click at [557, 75] on div at bounding box center [281, 130] width 563 height 260
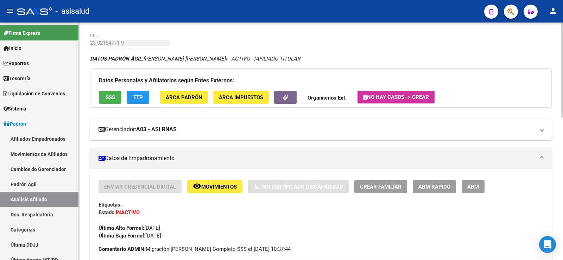
scroll to position [0, 0]
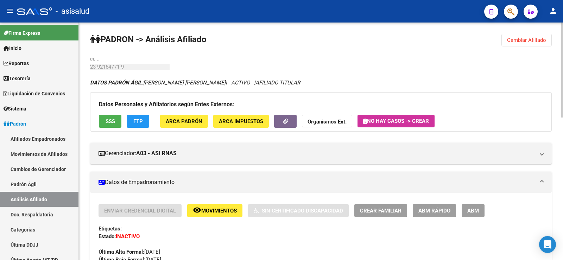
click at [531, 38] on span "Cambiar Afiliado" at bounding box center [526, 40] width 39 height 6
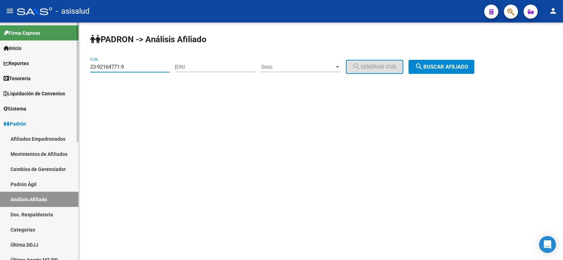
drag, startPoint x: 135, startPoint y: 68, endPoint x: 69, endPoint y: 69, distance: 66.5
click at [69, 69] on mat-sidenav-container "Firma Express Inicio Calendario SSS Instructivos Contacto OS Reportes Tablero d…" at bounding box center [281, 141] width 563 height 237
paste input "0-39916256-5"
type input "20-39916256-5"
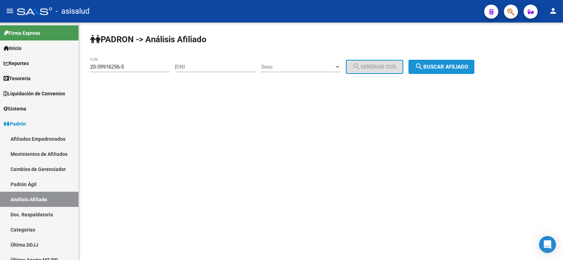
click at [423, 68] on mat-icon "search" at bounding box center [419, 66] width 8 height 8
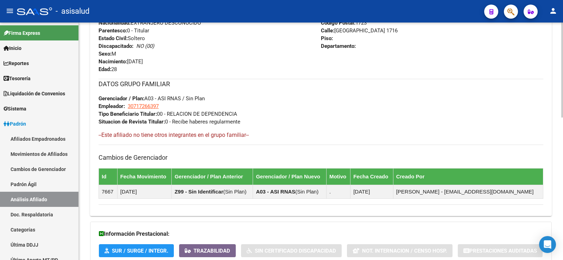
scroll to position [355, 0]
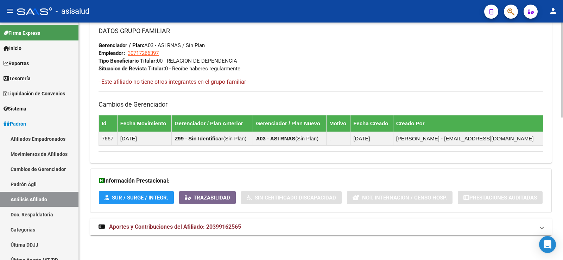
click at [198, 232] on mat-expansion-panel-header "Aportes y Contribuciones del Afiliado: 20399162565" at bounding box center [320, 226] width 461 height 17
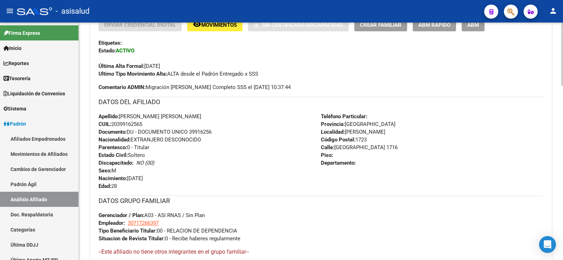
scroll to position [150, 0]
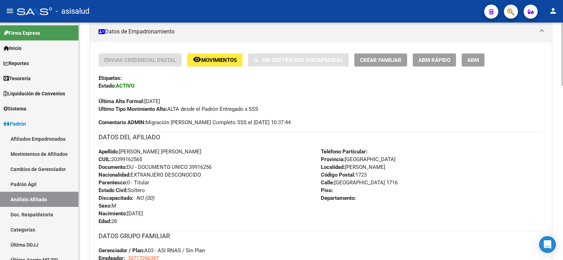
click at [442, 58] on span "ABM Rápido" at bounding box center [434, 60] width 32 height 6
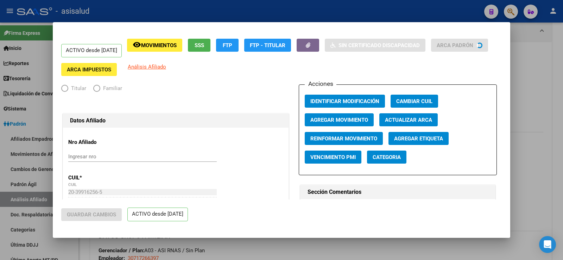
radio input "true"
type input "30-71726639-7"
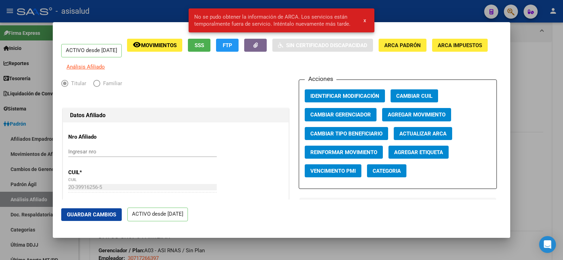
click at [366, 20] on button "x" at bounding box center [365, 20] width 14 height 13
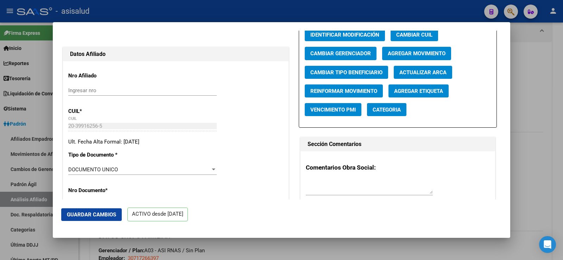
scroll to position [176, 0]
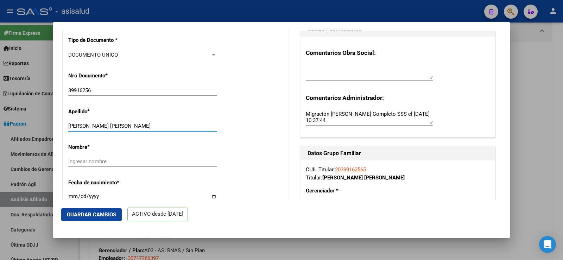
drag, startPoint x: 100, startPoint y: 131, endPoint x: 138, endPoint y: 132, distance: 37.6
click at [138, 129] on input "FERNANDEZ ALAN RICARDO" at bounding box center [142, 126] width 148 height 6
type input "FERNANDEZ"
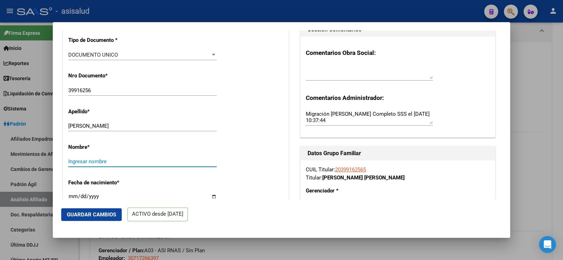
click at [90, 165] on input "Ingresar nombre" at bounding box center [142, 161] width 148 height 6
paste input "ALAN RICARDO"
type input "ALAN RICARDO"
click at [107, 217] on span "Guardar Cambios" at bounding box center [91, 214] width 49 height 6
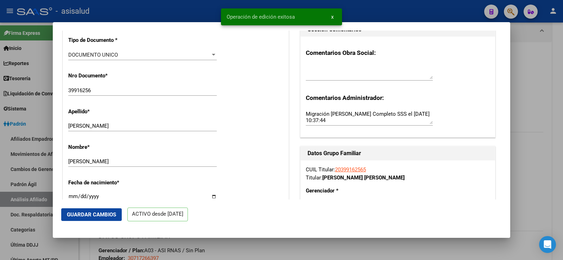
scroll to position [0, 0]
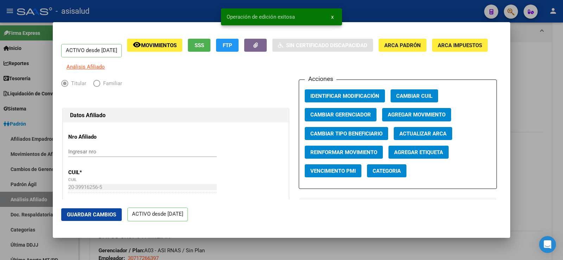
click at [404, 118] on span "Agregar Movimiento" at bounding box center [416, 115] width 58 height 6
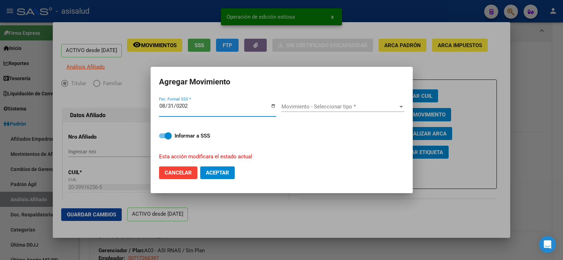
type input "2025-08-31"
click at [353, 104] on span "Movimiento - Seleccionar tipo *" at bounding box center [339, 106] width 116 height 6
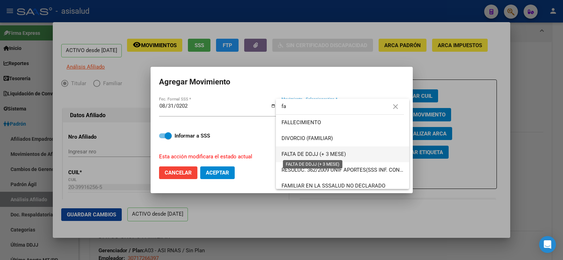
type input "fa"
click at [326, 153] on span "FALTA DE DDJJ (+ 3 MESE)" at bounding box center [313, 154] width 64 height 6
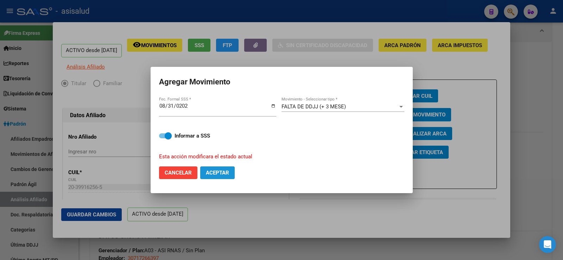
click at [214, 171] on span "Aceptar" at bounding box center [217, 172] width 23 height 6
checkbox input "false"
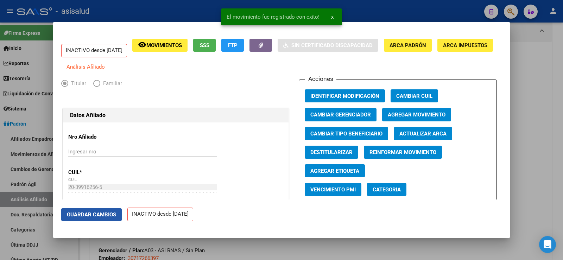
click at [112, 216] on span "Guardar Cambios" at bounding box center [91, 214] width 49 height 6
click at [329, 155] on span "Destitularizar" at bounding box center [331, 152] width 42 height 6
radio input "false"
radio input "true"
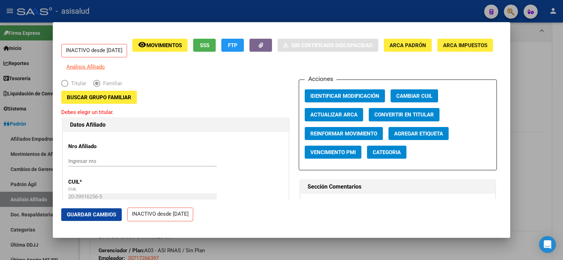
click at [102, 101] on span "Buscar Grupo Familiar" at bounding box center [99, 97] width 64 height 6
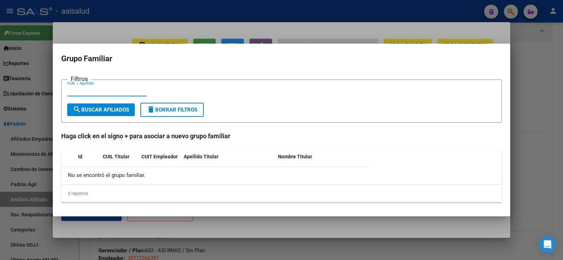
paste input "27-39608358-8"
click at [75, 90] on input "27-39608358-8" at bounding box center [106, 91] width 79 height 6
click at [98, 91] on input "2739608358-8" at bounding box center [106, 91] width 79 height 6
type input "27396083588"
click at [110, 107] on span "search Buscar Afiliados" at bounding box center [101, 110] width 56 height 6
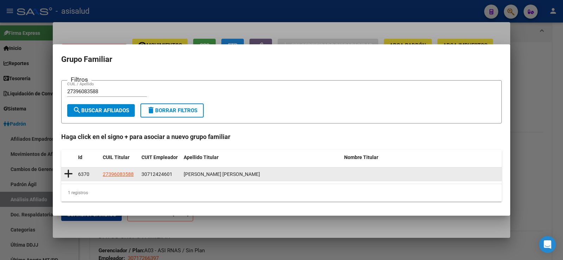
click at [71, 174] on icon at bounding box center [68, 174] width 9 height 10
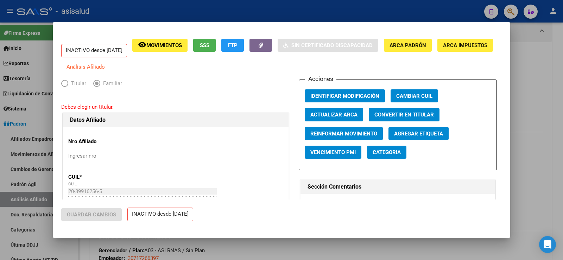
type input "30-71242460-1"
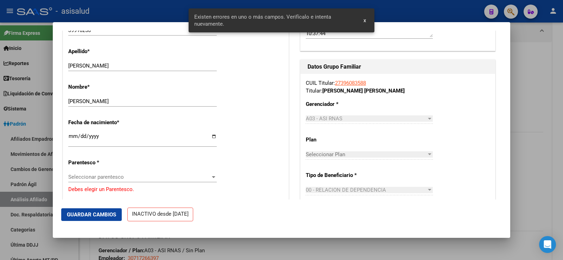
scroll to position [316, 0]
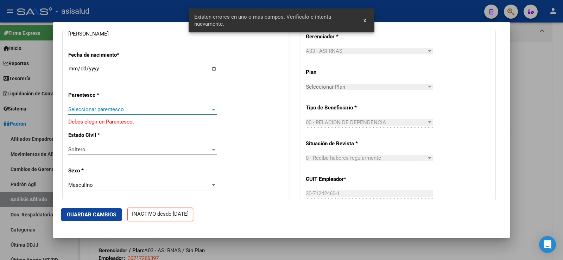
click at [130, 109] on span "Seleccionar parentesco" at bounding box center [139, 109] width 142 height 6
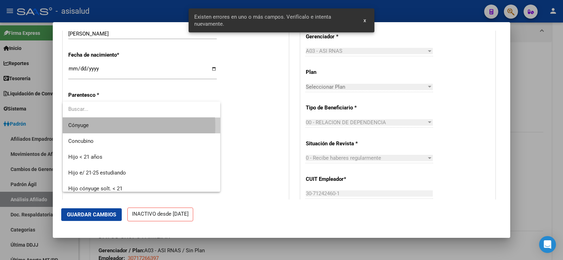
click at [96, 126] on span "Cónyuge" at bounding box center [141, 125] width 146 height 16
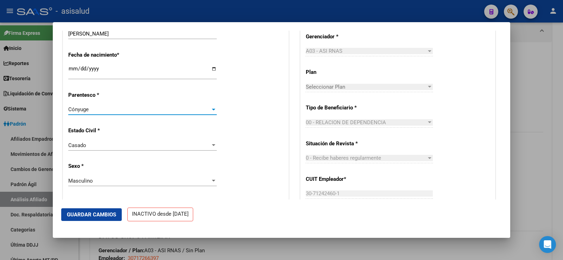
click at [231, 132] on div "Estado Civil * [DEMOGRAPHIC_DATA] Seleccionar tipo" at bounding box center [175, 139] width 215 height 36
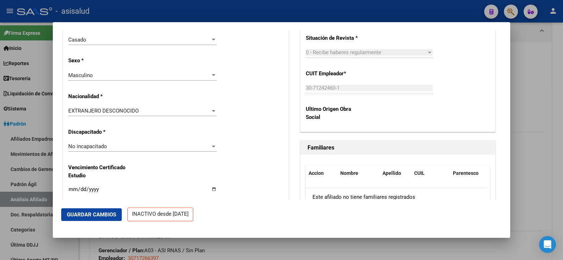
click at [124, 113] on span "EXTRANJERO DESCONOCIDO" at bounding box center [103, 111] width 70 height 6
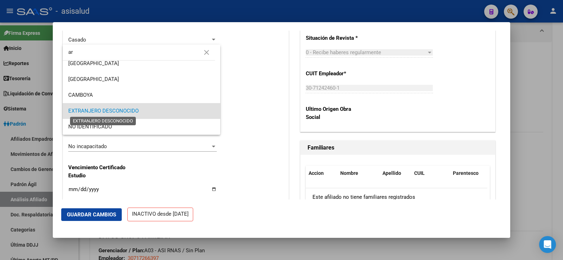
scroll to position [0, 0]
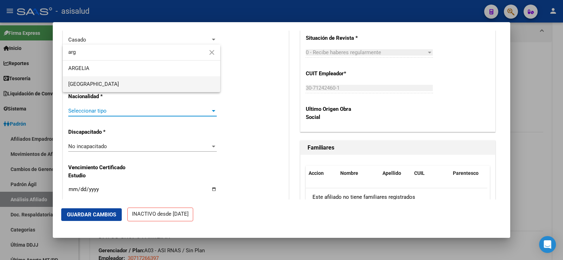
type input "arg"
click at [90, 83] on span "[GEOGRAPHIC_DATA]" at bounding box center [93, 84] width 51 height 6
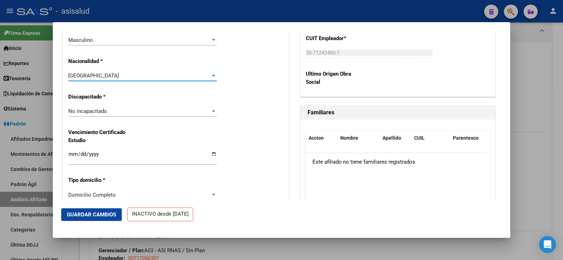
scroll to position [598, 0]
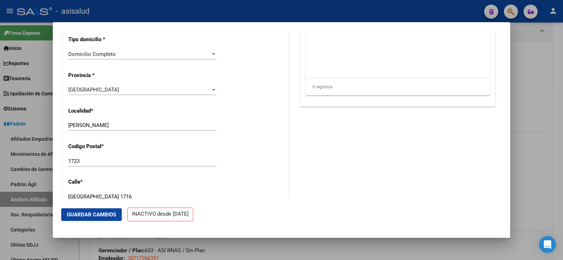
click at [106, 216] on span "Guardar Cambios" at bounding box center [91, 214] width 49 height 6
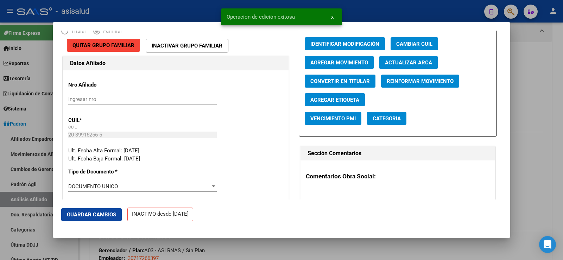
scroll to position [0, 0]
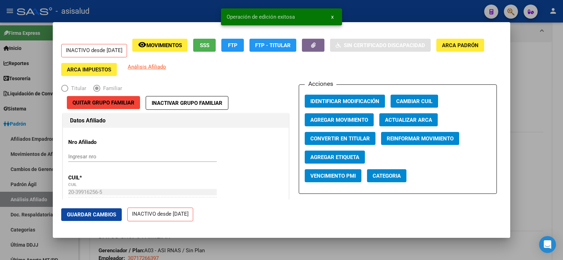
click at [329, 120] on span "Agregar Movimiento" at bounding box center [339, 120] width 58 height 6
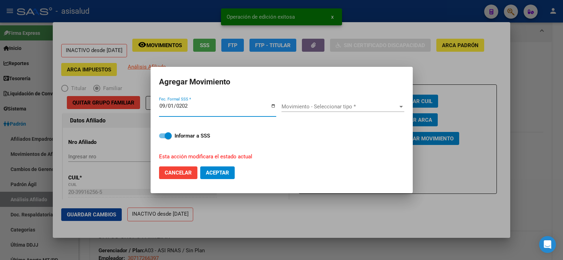
type input "2025-09-01"
click at [335, 110] on div "Movimiento - Seleccionar tipo * Movimiento - Seleccionar tipo *" at bounding box center [342, 106] width 123 height 11
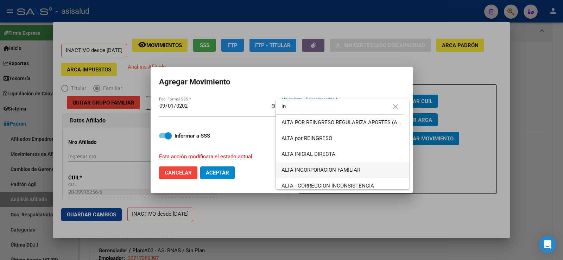
type input "in"
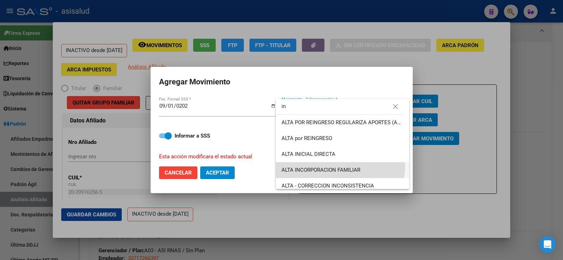
click at [335, 166] on span "ALTA INCORPORACION FAMILIAR" at bounding box center [342, 170] width 122 height 16
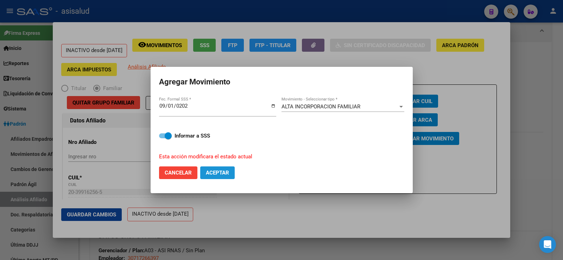
click at [223, 175] on span "Aceptar" at bounding box center [217, 172] width 23 height 6
checkbox input "false"
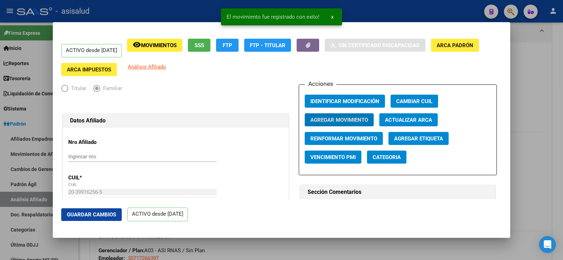
click at [112, 218] on button "Guardar Cambios" at bounding box center [91, 214] width 60 height 13
click at [558, 91] on div at bounding box center [281, 130] width 563 height 260
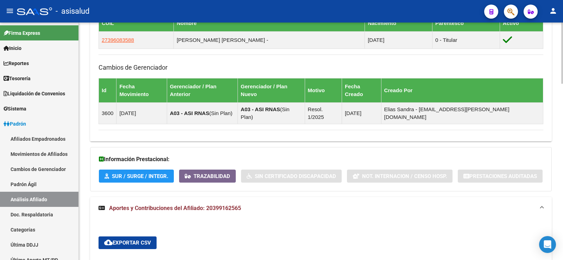
scroll to position [422, 0]
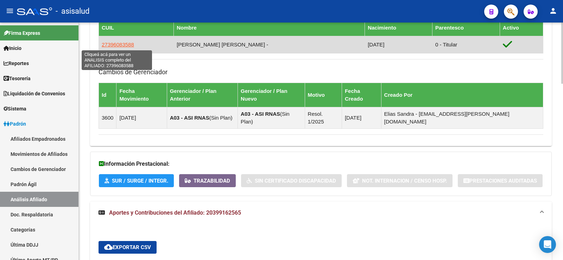
click at [115, 41] on span "27396083588" at bounding box center [118, 44] width 32 height 6
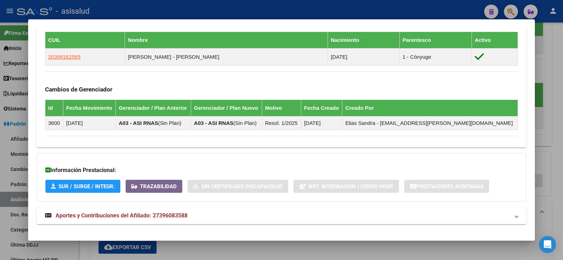
scroll to position [398, 0]
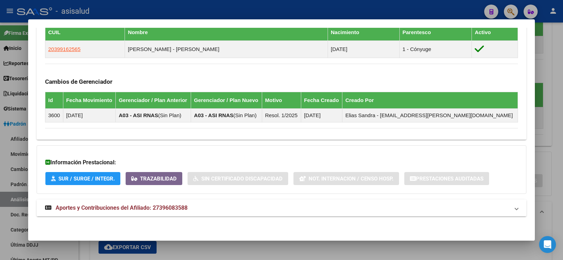
click at [143, 208] on span "Aportes y Contribuciones del Afiliado: 27396083588" at bounding box center [122, 207] width 132 height 7
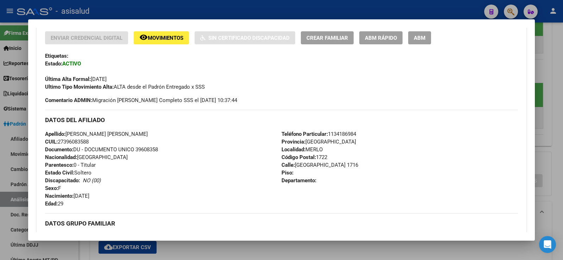
scroll to position [0, 0]
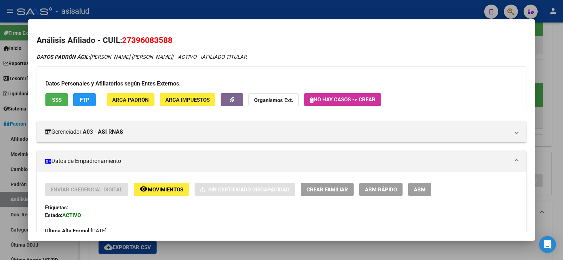
click at [554, 57] on div at bounding box center [281, 130] width 563 height 260
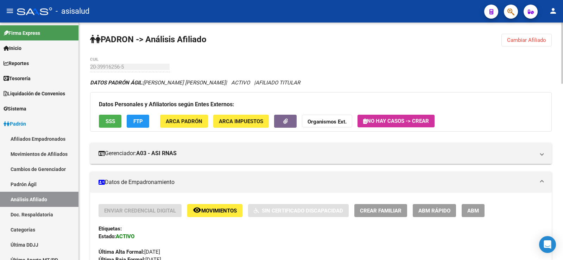
click at [538, 43] on span "Cambiar Afiliado" at bounding box center [526, 40] width 39 height 6
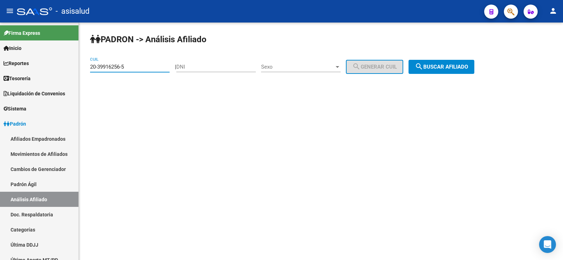
drag, startPoint x: 145, startPoint y: 69, endPoint x: 79, endPoint y: 68, distance: 65.8
click at [79, 68] on div "PADRON -> Análisis Afiliado 20-39916256-5 CUIL | DNI Sexo Sexo search Generar C…" at bounding box center [321, 60] width 484 height 74
paste input "57094083-0"
type input "20-57094083-0"
click at [441, 71] on button "search Buscar afiliado" at bounding box center [441, 67] width 66 height 14
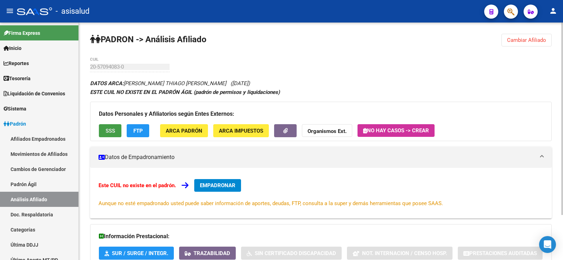
click at [106, 132] on span "SSS" at bounding box center [109, 131] width 9 height 6
click at [223, 184] on span "EMPADRONAR" at bounding box center [218, 185] width 36 height 6
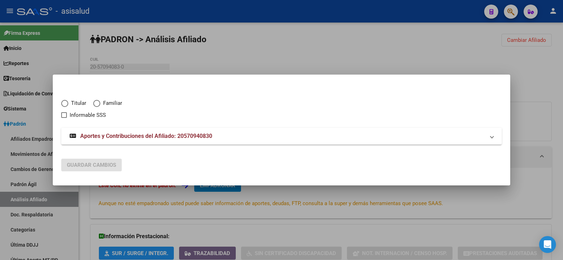
click at [100, 103] on span "Elija una opción" at bounding box center [96, 103] width 7 height 7
click at [100, 103] on input "Familiar" at bounding box center [96, 103] width 7 height 7
radio input "true"
checkbox input "true"
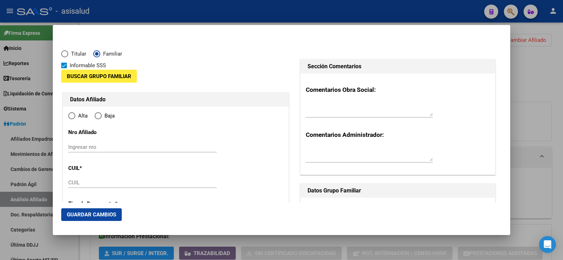
type input "20-57094083-0"
type input "57094083"
type input "FERNANDEZ RIVEROS"
type input "THIAGO SAMIR"
type input "2018-06-23"
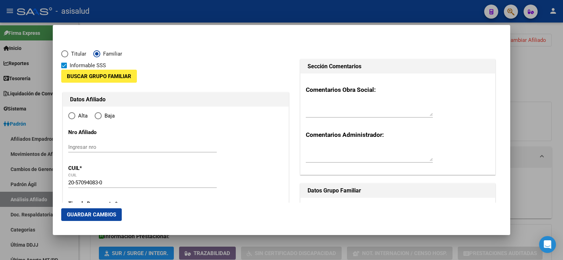
type input "MARIANO ACOSTA"
type input "1723"
type input "MONTEVIDEO"
type input "1716"
radio input "true"
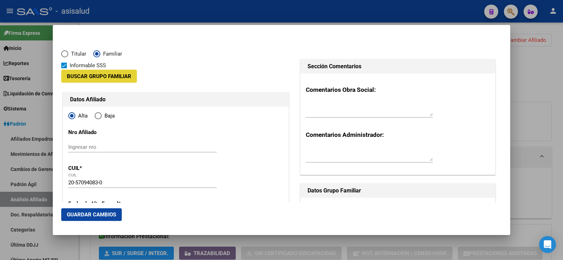
type input "MARIANO ACOSTA"
click at [88, 79] on span "Buscar Grupo Familiar" at bounding box center [99, 76] width 64 height 6
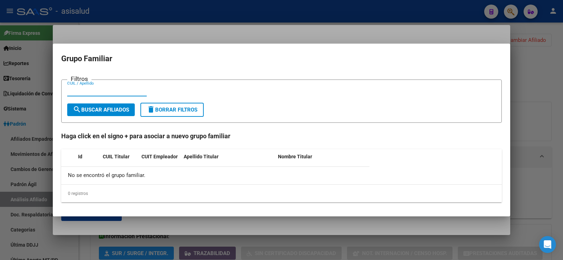
paste input "27-39608358-8"
click at [74, 90] on input "27-39608358-8" at bounding box center [106, 91] width 79 height 6
click at [97, 88] on input "2739608358-8" at bounding box center [106, 91] width 79 height 6
type input "27396083588"
click at [108, 110] on span "search Buscar Afiliados" at bounding box center [101, 110] width 56 height 6
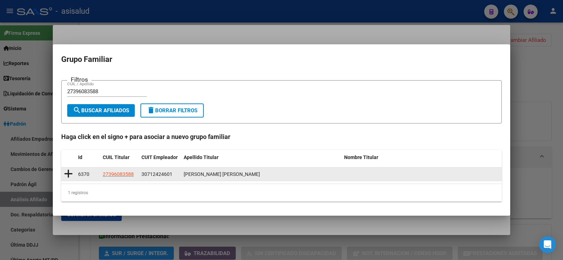
click at [68, 174] on icon at bounding box center [68, 174] width 9 height 10
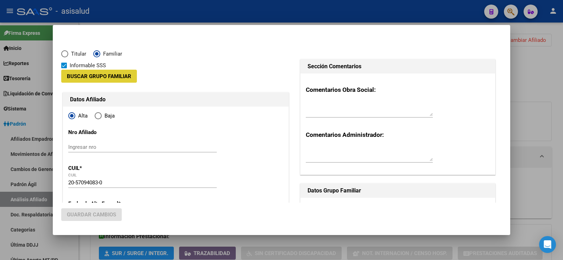
type input "30-71242460-1"
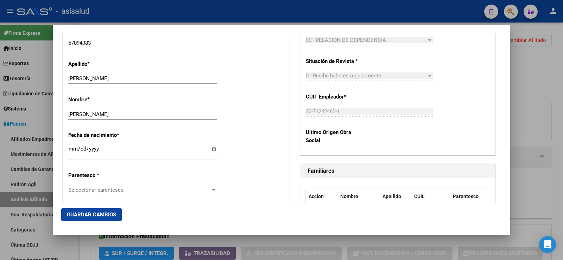
scroll to position [316, 0]
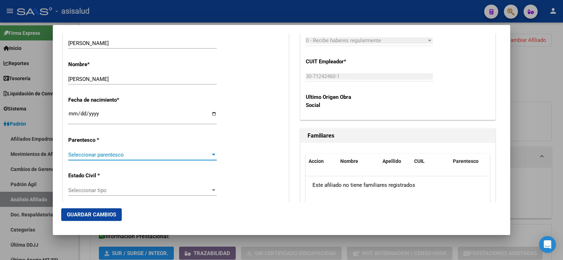
click at [102, 156] on span "Seleccionar parentesco" at bounding box center [139, 155] width 142 height 6
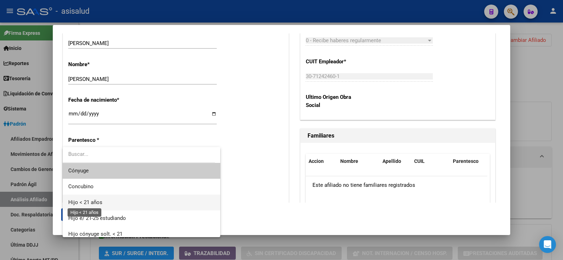
click at [96, 199] on span "Hijo < 21 años" at bounding box center [85, 202] width 34 height 6
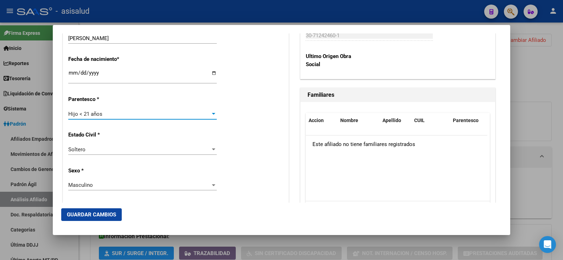
scroll to position [352, 0]
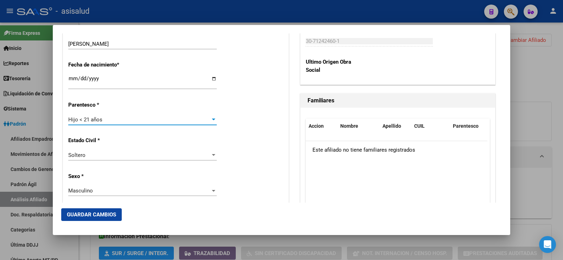
click at [104, 218] on button "Guardar Cambios" at bounding box center [91, 214] width 60 height 13
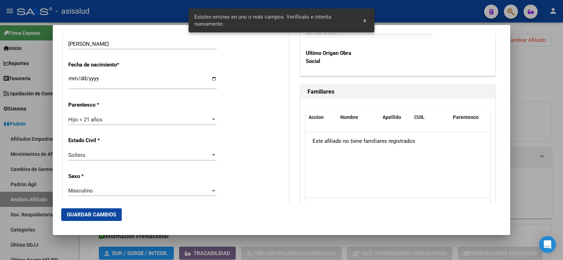
scroll to position [149, 0]
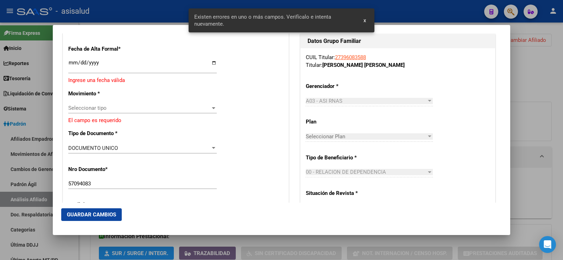
click at [72, 68] on input "Ingresar fecha" at bounding box center [142, 65] width 148 height 11
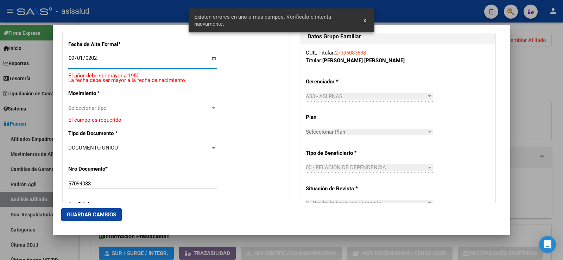
type input "2025-09-01"
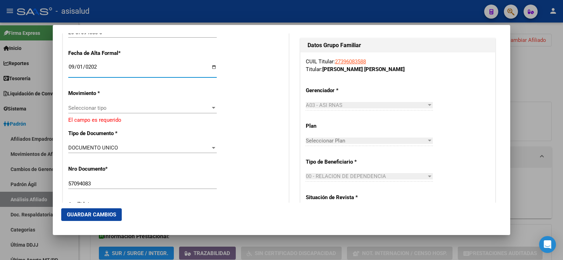
click at [93, 105] on span "Seleccionar tipo" at bounding box center [139, 108] width 142 height 6
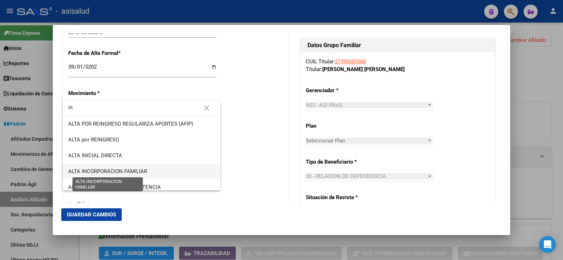
type input "in"
click at [145, 168] on span "ALTA INCORPORACION FAMILIAR" at bounding box center [107, 171] width 79 height 6
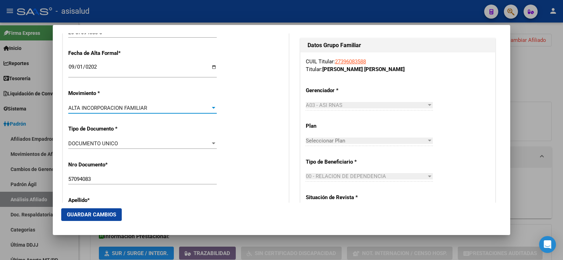
click at [96, 217] on span "Guardar Cambios" at bounding box center [91, 214] width 49 height 6
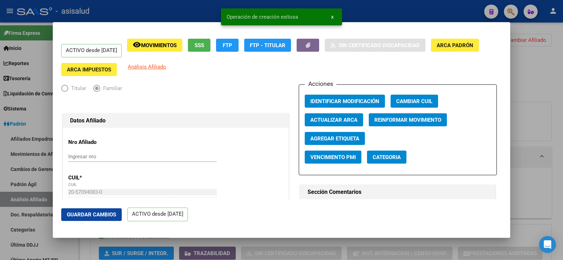
click at [93, 216] on span "Guardar Cambios" at bounding box center [91, 214] width 49 height 6
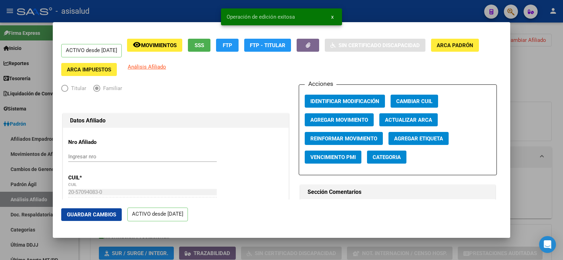
click at [532, 83] on div at bounding box center [281, 130] width 563 height 260
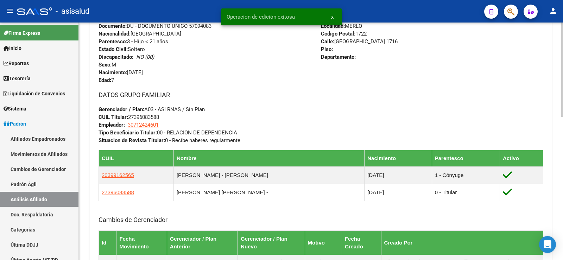
scroll to position [246, 0]
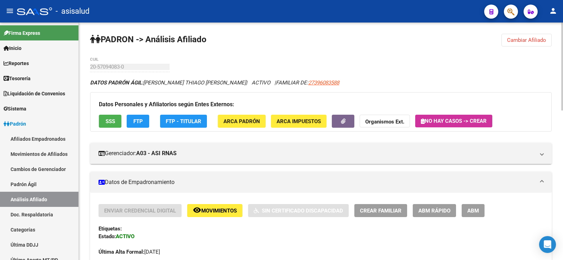
click at [522, 40] on span "Cambiar Afiliado" at bounding box center [526, 40] width 39 height 6
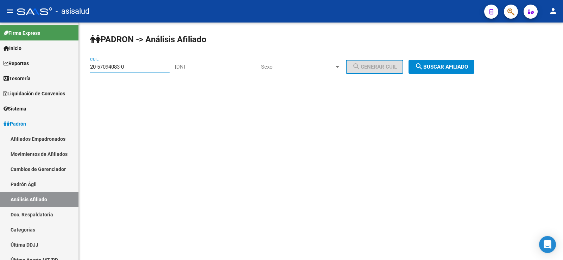
drag, startPoint x: 146, startPoint y: 66, endPoint x: 82, endPoint y: 68, distance: 63.7
click at [82, 68] on div "[PERSON_NAME] -> Análisis Afiliado 20-57094083-0 CUIL | DNI Sexo Sexo search Ge…" at bounding box center [321, 60] width 484 height 74
paste input "7-29632313-1"
click at [450, 69] on span "search Buscar afiliado" at bounding box center [441, 67] width 53 height 6
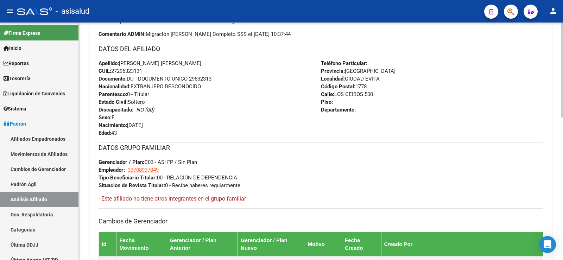
scroll to position [355, 0]
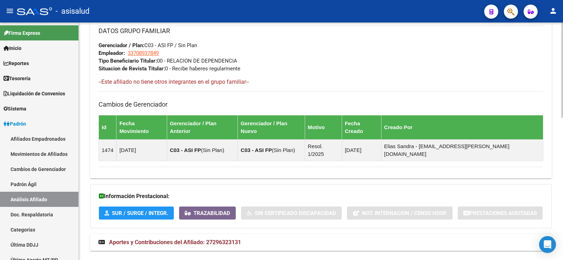
click at [230, 239] on span "Aportes y Contribuciones del Afiliado: 27296323131" at bounding box center [175, 242] width 132 height 7
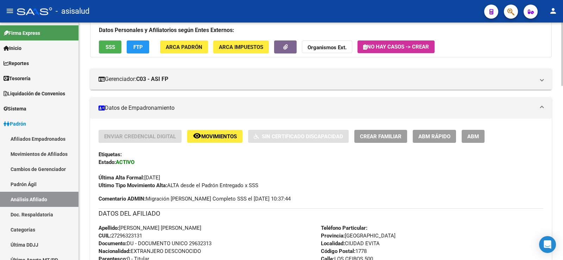
scroll to position [0, 0]
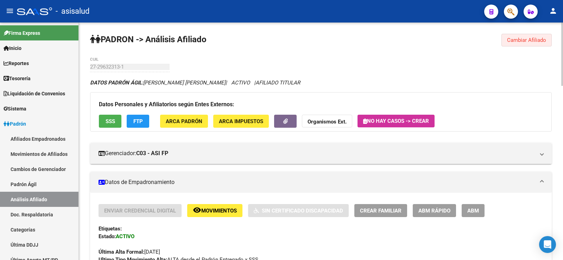
click at [522, 40] on span "Cambiar Afiliado" at bounding box center [526, 40] width 39 height 6
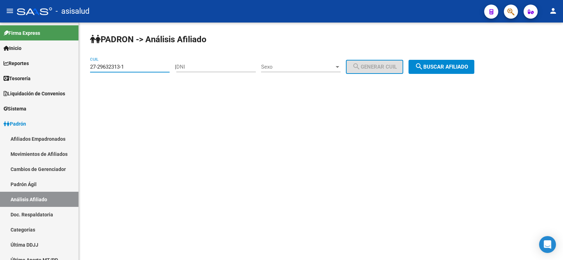
drag, startPoint x: 138, startPoint y: 67, endPoint x: 85, endPoint y: 67, distance: 53.1
click at [85, 67] on div "[PERSON_NAME] -> Análisis Afiliado 27-29632313-1 CUIL | DNI Sexo Sexo search Ge…" at bounding box center [321, 60] width 484 height 74
paste input "3-17034886-9"
click at [423, 67] on mat-icon "search" at bounding box center [419, 66] width 8 height 8
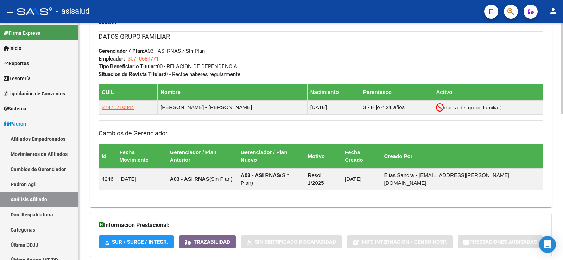
scroll to position [352, 0]
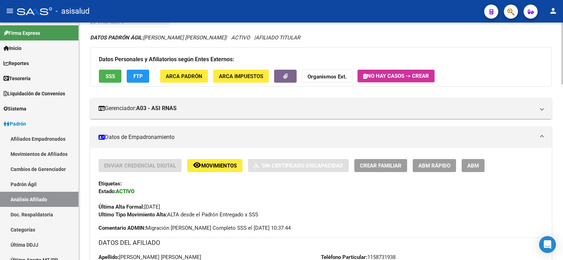
scroll to position [0, 0]
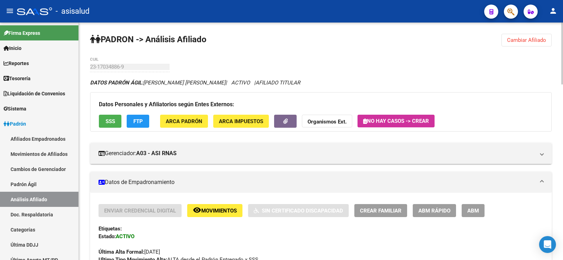
click at [515, 39] on span "Cambiar Afiliado" at bounding box center [526, 40] width 39 height 6
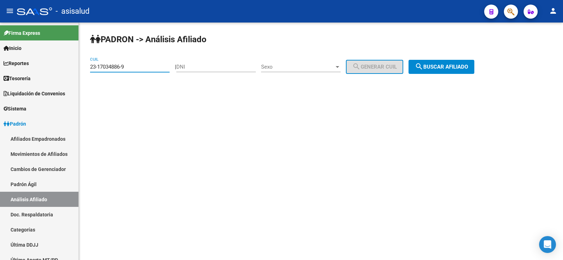
drag, startPoint x: 142, startPoint y: 68, endPoint x: 86, endPoint y: 68, distance: 56.3
click at [86, 68] on div "[PERSON_NAME] -> Análisis Afiliado 23-17034886-9 CUIL | DNI Sexo Sexo search Ge…" at bounding box center [321, 60] width 484 height 74
paste input "0-25219798-3"
click at [468, 64] on span "search Buscar afiliado" at bounding box center [441, 67] width 53 height 6
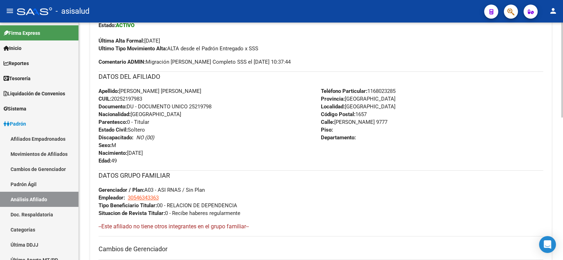
scroll to position [355, 0]
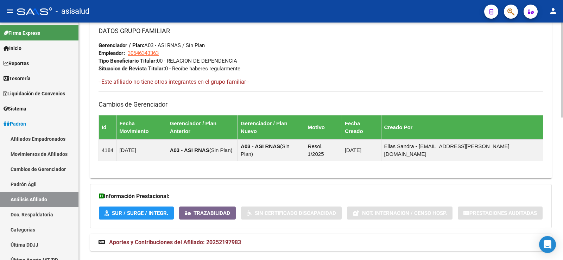
click at [220, 239] on span "Aportes y Contribuciones del Afiliado: 20252197983" at bounding box center [175, 242] width 132 height 7
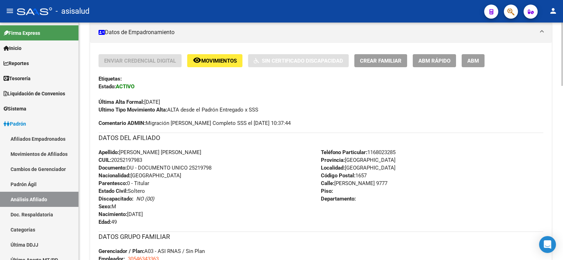
scroll to position [0, 0]
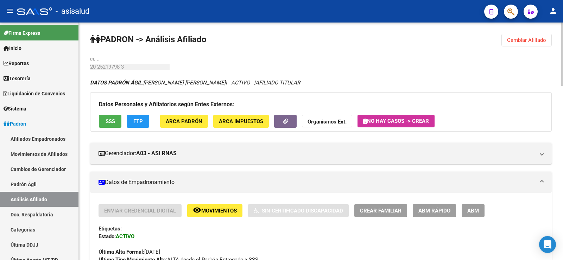
click at [514, 39] on span "Cambiar Afiliado" at bounding box center [526, 40] width 39 height 6
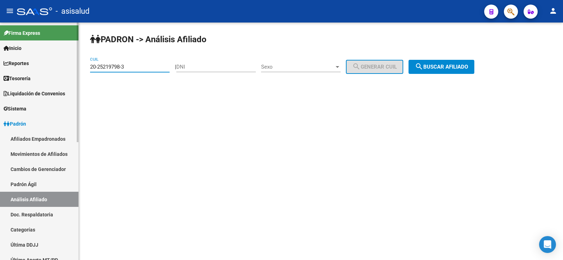
drag, startPoint x: 133, startPoint y: 68, endPoint x: 72, endPoint y: 68, distance: 61.2
click at [72, 68] on mat-sidenav-container "Firma Express Inicio Calendario SSS Instructivos Contacto OS Reportes Tablero d…" at bounding box center [281, 141] width 563 height 237
paste input "37145299-1"
click at [459, 69] on span "search Buscar afiliado" at bounding box center [441, 67] width 53 height 6
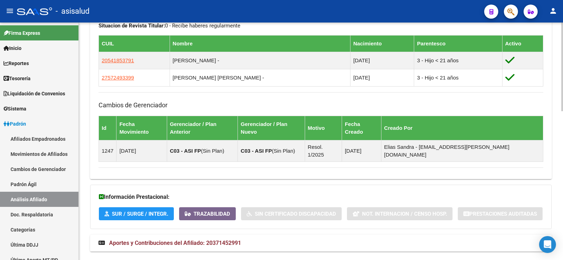
scroll to position [399, 0]
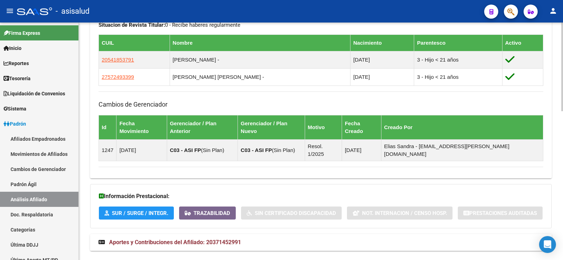
click at [241, 239] on span "Aportes y Contribuciones del Afiliado: 20371452991" at bounding box center [175, 242] width 132 height 7
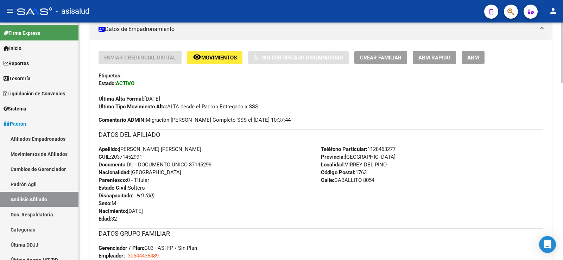
scroll to position [0, 0]
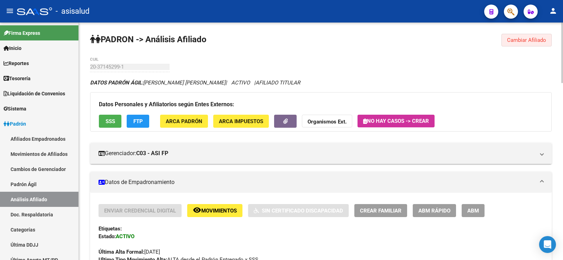
click at [520, 37] on span "Cambiar Afiliado" at bounding box center [526, 40] width 39 height 6
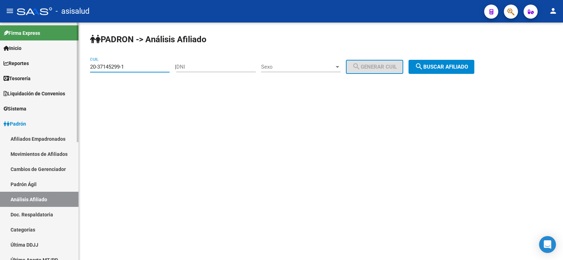
drag, startPoint x: 132, startPoint y: 68, endPoint x: 60, endPoint y: 68, distance: 71.7
click at [60, 68] on mat-sidenav-container "Firma Express Inicio Calendario SSS Instructivos Contacto OS Reportes Tablero d…" at bounding box center [281, 141] width 563 height 237
paste input "17195540-9"
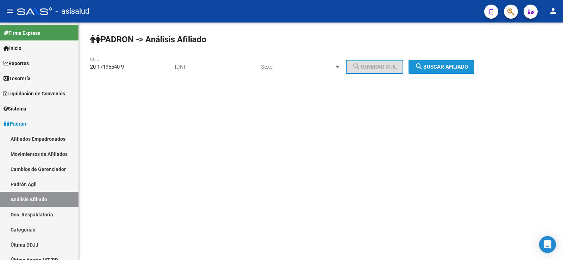
click at [454, 64] on span "search Buscar afiliado" at bounding box center [441, 67] width 53 height 6
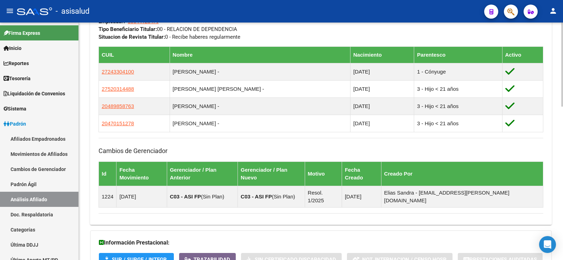
scroll to position [434, 0]
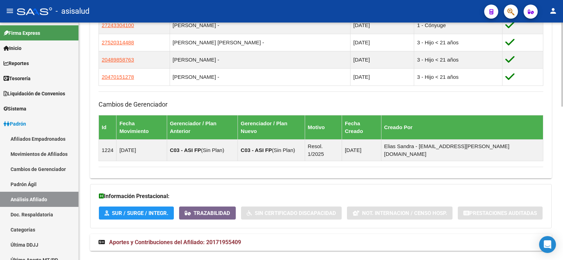
click at [229, 239] on span "Aportes y Contribuciones del Afiliado: 20171955409" at bounding box center [175, 242] width 132 height 7
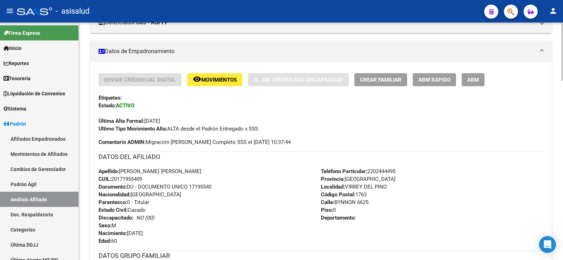
scroll to position [0, 0]
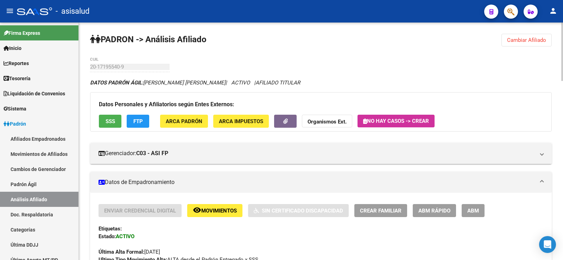
click at [518, 40] on span "Cambiar Afiliado" at bounding box center [526, 40] width 39 height 6
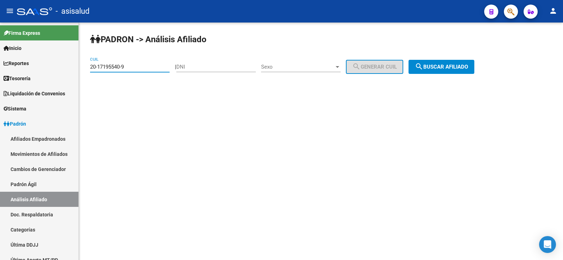
drag, startPoint x: 141, startPoint y: 67, endPoint x: 82, endPoint y: 67, distance: 59.4
click at [82, 67] on div "[PERSON_NAME] -> Análisis Afiliado 20-17195540-9 CUIL | DNI Sexo Sexo search Ge…" at bounding box center [321, 60] width 484 height 74
paste input "37987983-8"
click at [467, 63] on button "search Buscar afiliado" at bounding box center [441, 67] width 66 height 14
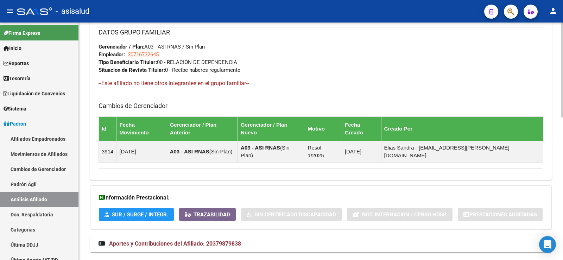
scroll to position [355, 0]
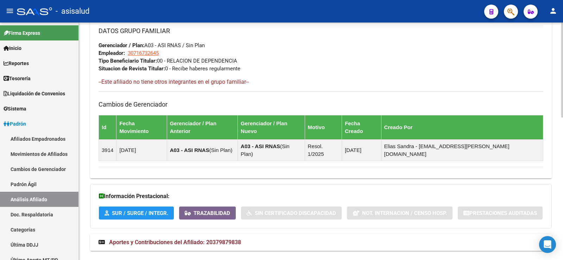
click at [262, 238] on mat-panel-title "Aportes y Contribuciones del Afiliado: 20379879838" at bounding box center [316, 242] width 436 height 8
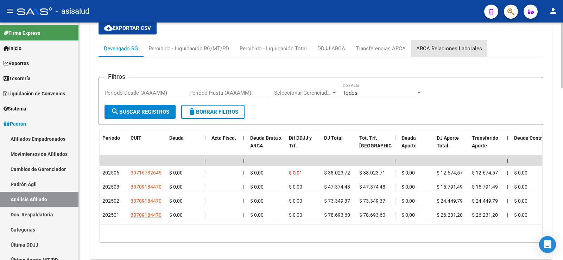
click at [470, 45] on div "ARCA Relaciones Laborales" at bounding box center [449, 49] width 66 height 8
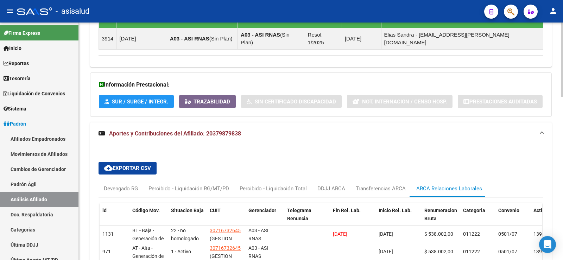
scroll to position [519, 0]
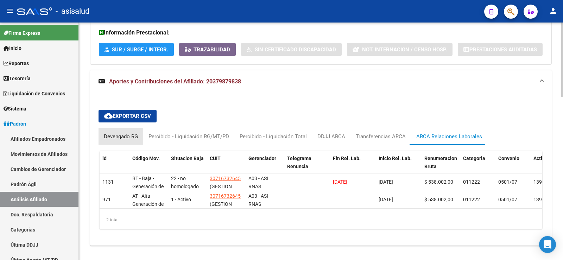
click at [119, 133] on div "Devengado RG" at bounding box center [121, 137] width 34 height 8
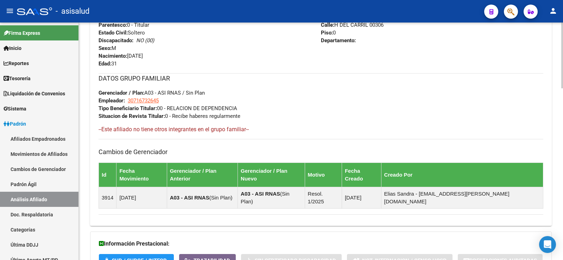
scroll to position [0, 0]
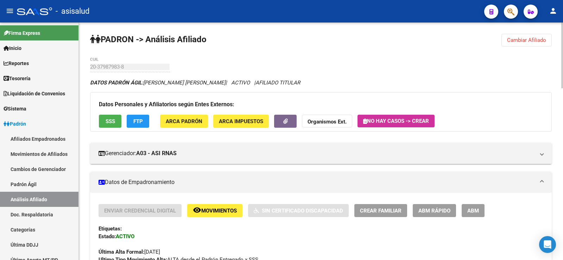
click at [544, 43] on button "Cambiar Afiliado" at bounding box center [526, 40] width 50 height 13
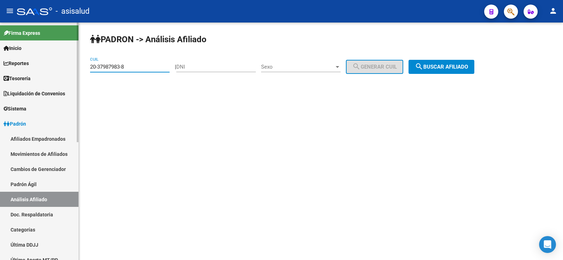
drag, startPoint x: 130, startPoint y: 65, endPoint x: 74, endPoint y: 66, distance: 56.3
click at [74, 66] on mat-sidenav-container "Firma Express Inicio Calendario SSS Instructivos Contacto OS Reportes Tablero d…" at bounding box center [281, 141] width 563 height 237
paste input "94616529-9"
click at [468, 64] on span "search Buscar afiliado" at bounding box center [441, 67] width 53 height 6
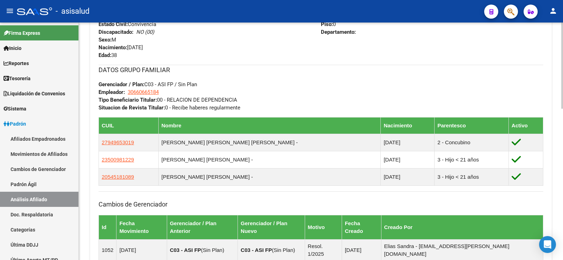
scroll to position [416, 0]
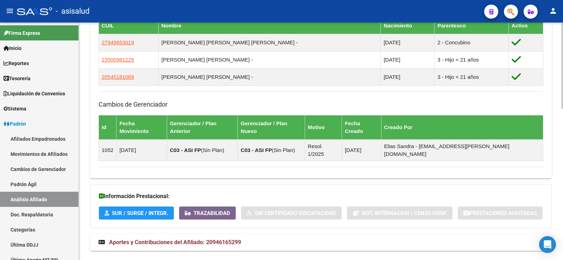
click at [198, 234] on mat-expansion-panel-header "Aportes y Contribuciones del Afiliado: 20946165299" at bounding box center [320, 242] width 461 height 17
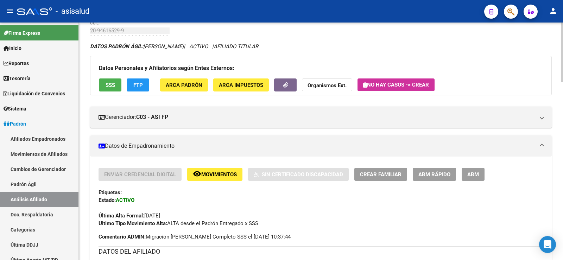
scroll to position [0, 0]
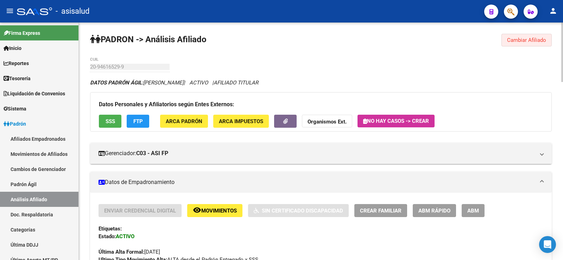
click at [521, 37] on span "Cambiar Afiliado" at bounding box center [526, 40] width 39 height 6
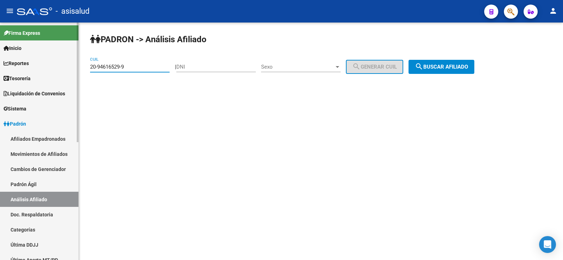
drag, startPoint x: 150, startPoint y: 68, endPoint x: 74, endPoint y: 67, distance: 75.9
click at [74, 67] on mat-sidenav-container "Firma Express Inicio Calendario SSS Instructivos Contacto OS Reportes Tablero d…" at bounding box center [281, 141] width 563 height 237
click at [467, 68] on span "search Buscar afiliado" at bounding box center [441, 67] width 53 height 6
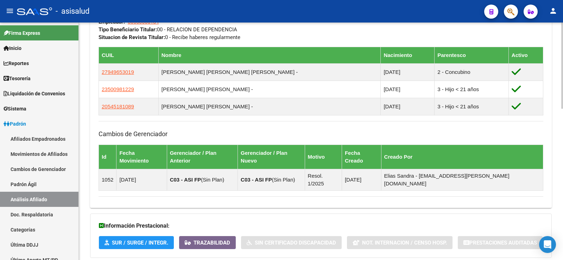
scroll to position [416, 0]
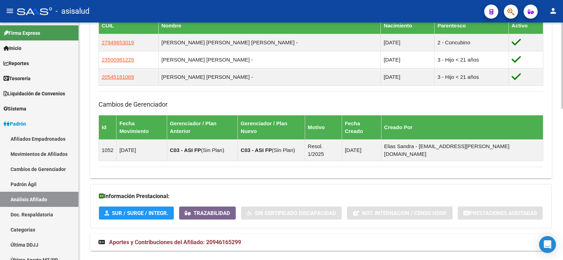
click at [226, 234] on mat-expansion-panel-header "Aportes y Contribuciones del Afiliado: 20946165299" at bounding box center [320, 242] width 461 height 17
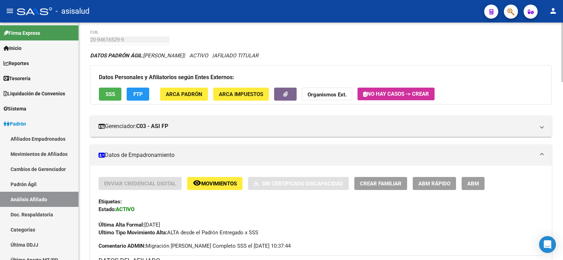
scroll to position [0, 0]
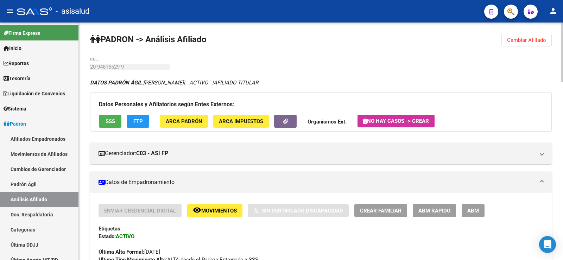
click at [524, 37] on button "Cambiar Afiliado" at bounding box center [526, 40] width 50 height 13
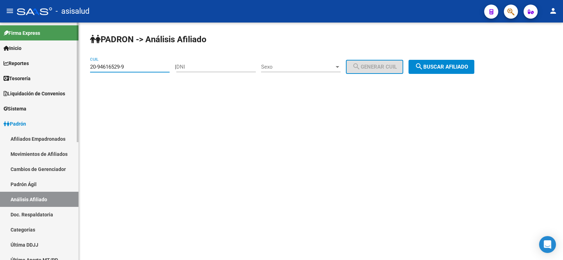
drag, startPoint x: 135, startPoint y: 70, endPoint x: 76, endPoint y: 69, distance: 58.4
click at [76, 69] on mat-sidenav-container "Firma Express Inicio Calendario SSS Instructivos Contacto OS Reportes Tablero d…" at bounding box center [281, 141] width 563 height 237
paste input "24272579-5"
type input "20-24272579-5"
click at [447, 73] on button "search Buscar afiliado" at bounding box center [441, 67] width 66 height 14
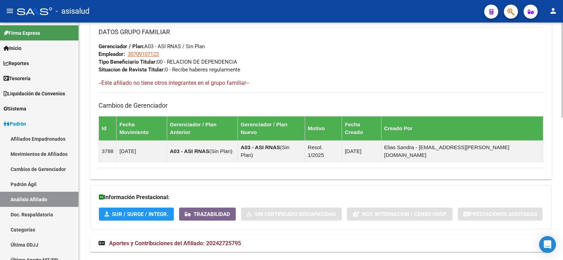
scroll to position [355, 0]
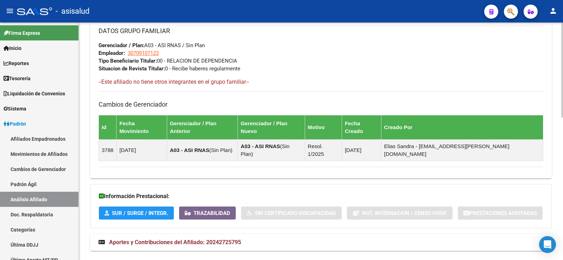
click at [205, 234] on mat-expansion-panel-header "Aportes y Contribuciones del Afiliado: 20242725795" at bounding box center [320, 242] width 461 height 17
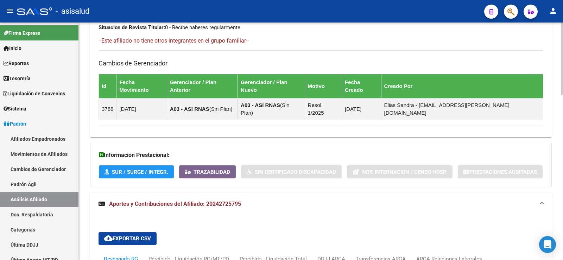
scroll to position [537, 0]
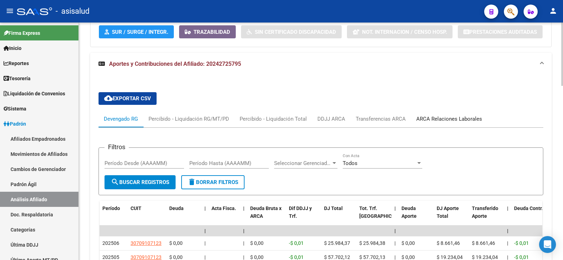
click at [454, 110] on div "ARCA Relaciones Laborales" at bounding box center [449, 118] width 76 height 17
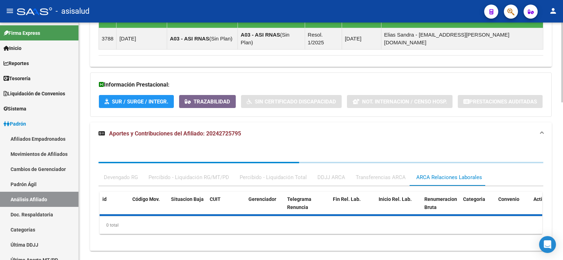
scroll to position [519, 0]
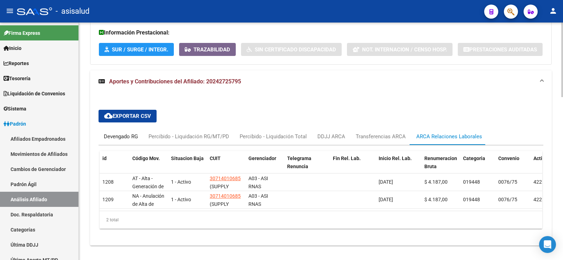
click at [113, 133] on div "Devengado RG" at bounding box center [121, 137] width 34 height 8
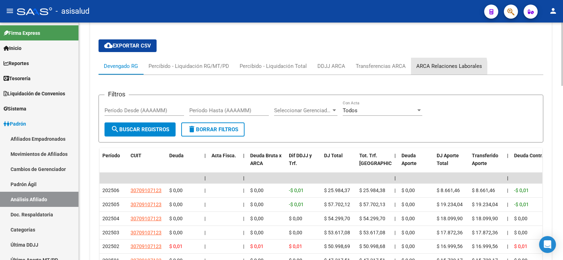
click at [436, 62] on div "ARCA Relaciones Laborales" at bounding box center [449, 66] width 66 height 8
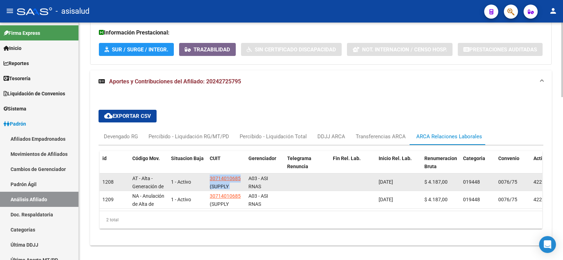
drag, startPoint x: 210, startPoint y: 163, endPoint x: 246, endPoint y: 163, distance: 36.9
click at [246, 173] on div "1208 AT - Alta - Generación de clave 1 - Activo 30714010685 (SUPPLY SOUTH SRL) …" at bounding box center [537, 182] width 874 height 18
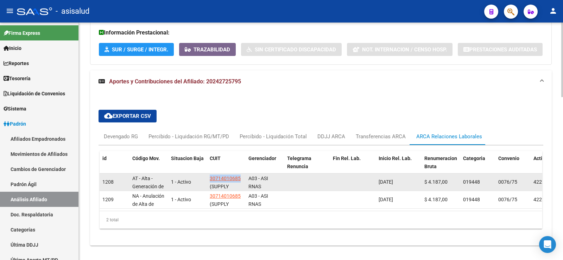
drag, startPoint x: 210, startPoint y: 162, endPoint x: 244, endPoint y: 163, distance: 33.8
click at [244, 173] on datatable-body-cell "30714010685 (SUPPLY SOUTH SRL)" at bounding box center [226, 181] width 39 height 17
copy span "30714010685"
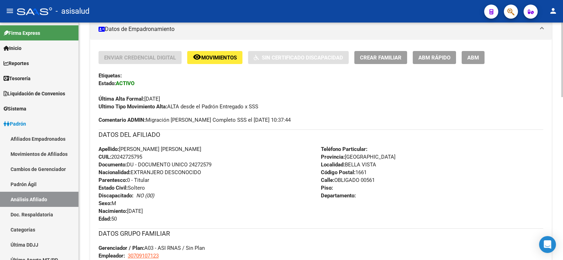
scroll to position [27, 0]
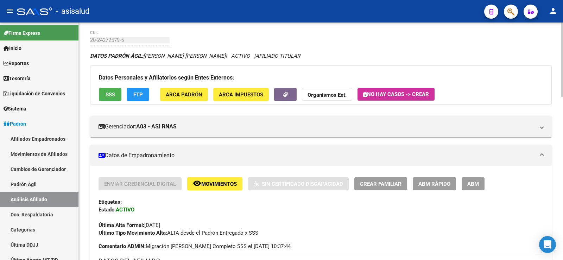
click at [433, 182] on span "ABM Rápido" at bounding box center [434, 184] width 32 height 6
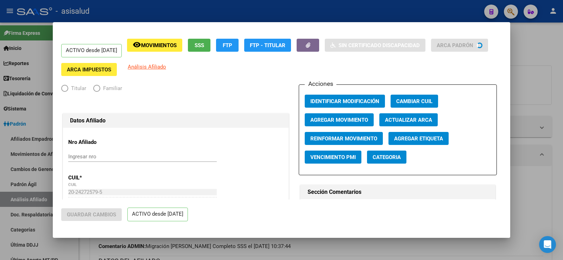
radio input "true"
type input "30-70910712-3"
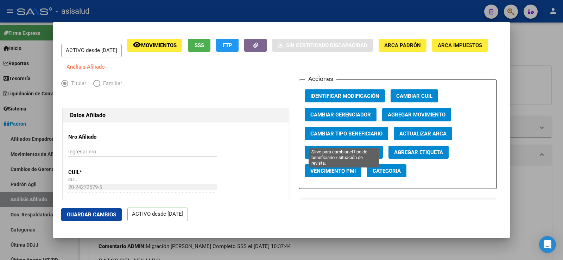
click at [329, 137] on span "Cambiar Tipo Beneficiario" at bounding box center [346, 133] width 72 height 6
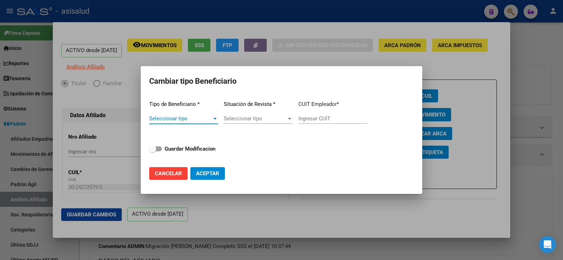
click at [181, 119] on span "Seleccionar tipo" at bounding box center [180, 118] width 63 height 6
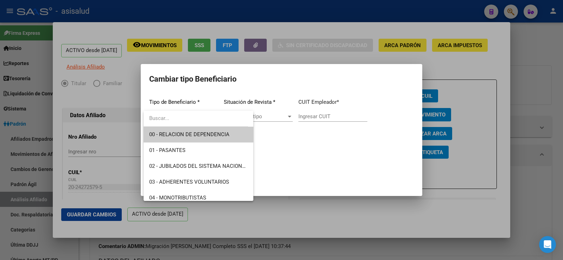
click at [184, 130] on span "00 - RELACION DE DEPENDENCIA" at bounding box center [198, 135] width 98 height 16
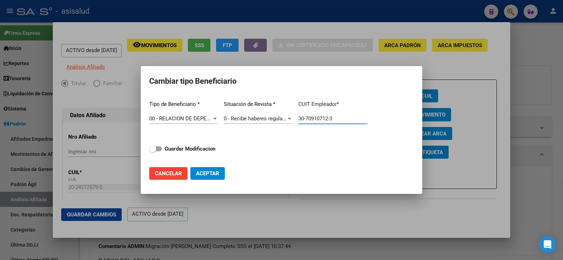
drag, startPoint x: 346, startPoint y: 120, endPoint x: 278, endPoint y: 119, distance: 68.6
click at [278, 119] on div "Tipo de Beneficiario * 00 - RELACION DE DEPENDENCIA Seleccionar tipo Situación …" at bounding box center [281, 128] width 264 height 66
paste input "1401068-5"
type input "30-71401068-5"
click at [174, 147] on strong "Guardar Modificacion" at bounding box center [190, 149] width 51 height 6
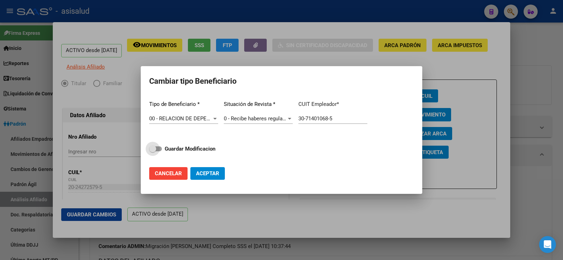
click at [153, 151] on input "Guardar Modificacion" at bounding box center [152, 151] width 0 height 0
checkbox input "true"
drag, startPoint x: 209, startPoint y: 175, endPoint x: 176, endPoint y: 195, distance: 38.2
click at [208, 175] on span "Aceptar" at bounding box center [207, 173] width 23 height 6
type input "30-71401068-5"
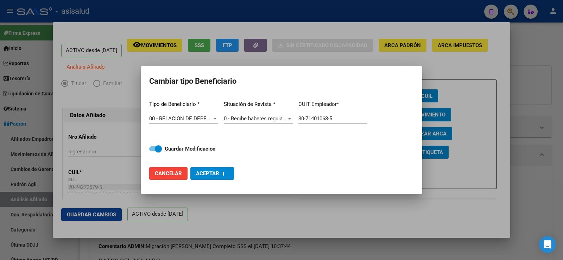
checkbox input "false"
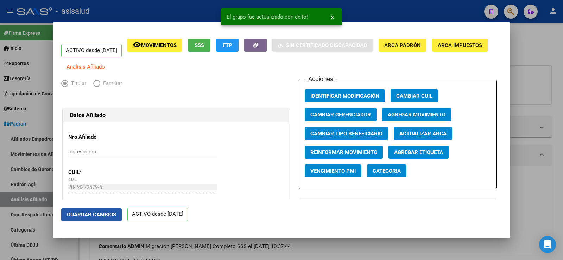
click at [108, 213] on span "Guardar Cambios" at bounding box center [91, 214] width 49 height 6
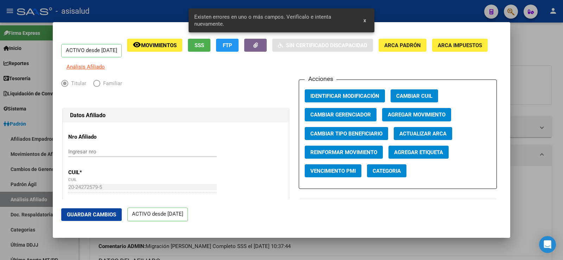
click at [424, 137] on span "Actualizar ARCA" at bounding box center [422, 133] width 47 height 6
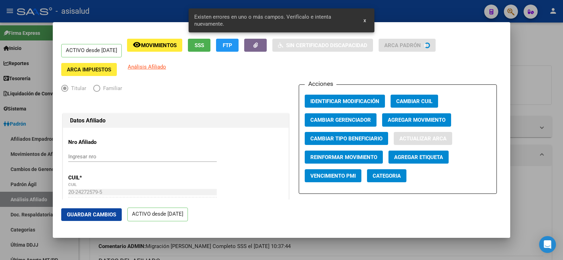
type input "CORONEL"
type input "[PERSON_NAME]"
type input "BELLA VISTA"
type input "OBLIGADO"
type input "5612"
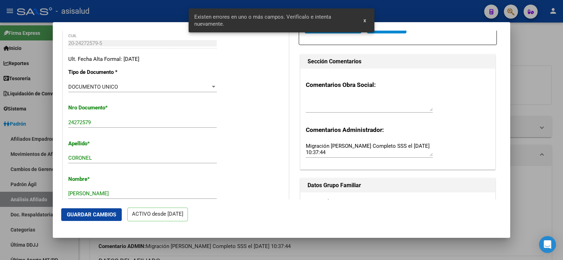
scroll to position [176, 0]
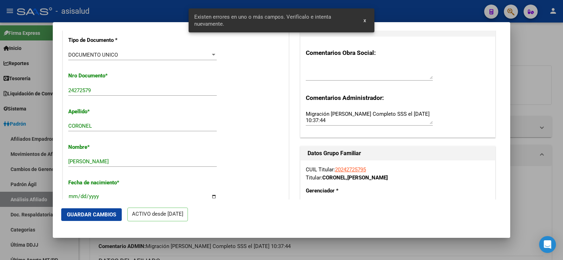
click at [106, 212] on span "Guardar Cambios" at bounding box center [91, 214] width 49 height 6
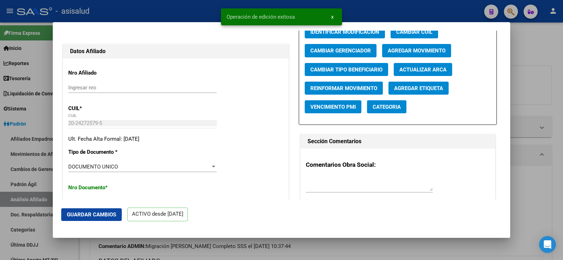
scroll to position [0, 0]
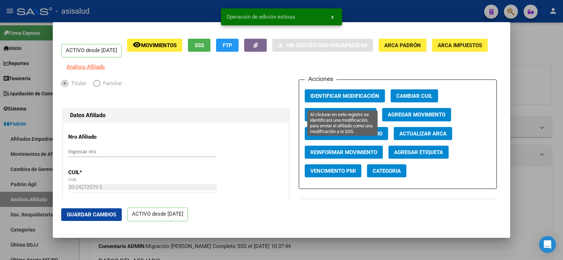
click at [360, 99] on span "Identificar Modificación" at bounding box center [344, 96] width 69 height 6
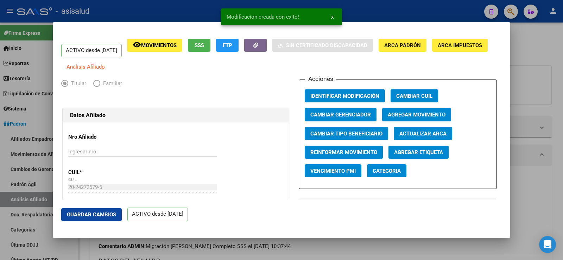
click at [556, 51] on div at bounding box center [281, 130] width 563 height 260
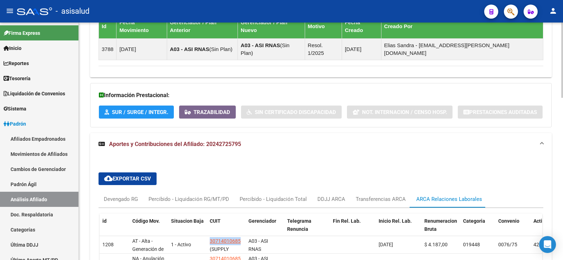
scroll to position [511, 0]
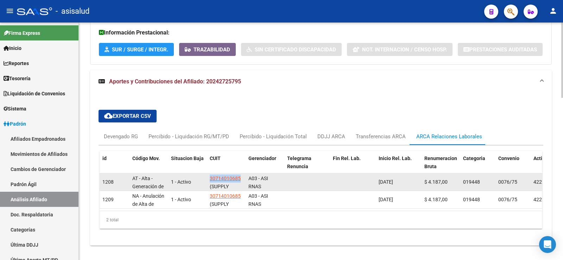
drag, startPoint x: 380, startPoint y: 167, endPoint x: 403, endPoint y: 167, distance: 22.2
click at [393, 179] on span "[DATE]" at bounding box center [385, 182] width 14 height 6
drag, startPoint x: 379, startPoint y: 167, endPoint x: 404, endPoint y: 168, distance: 24.3
click at [393, 179] on span "[DATE]" at bounding box center [385, 182] width 14 height 6
copy span "[DATE]"
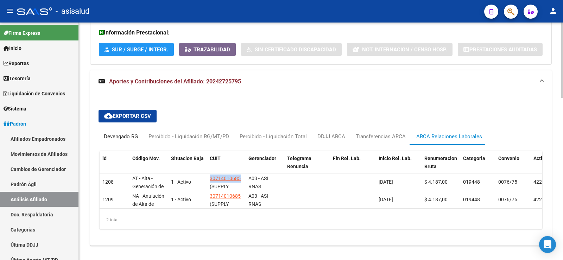
click at [115, 133] on div "Devengado RG" at bounding box center [121, 137] width 34 height 8
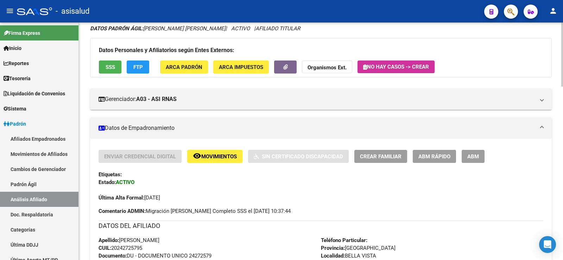
scroll to position [0, 0]
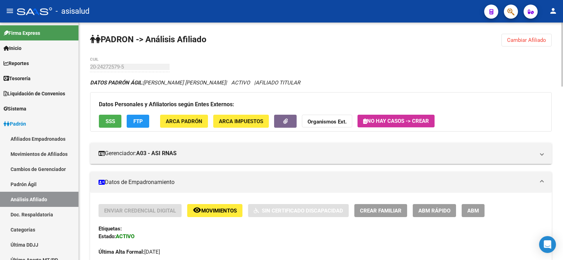
click at [524, 42] on span "Cambiar Afiliado" at bounding box center [526, 40] width 39 height 6
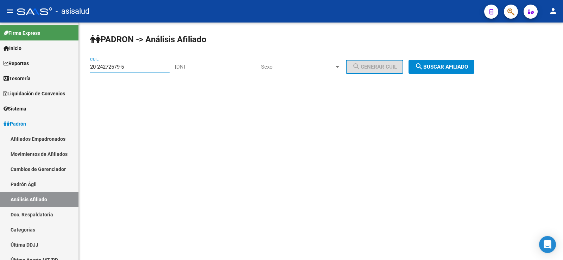
paste input "32618504-4"
drag, startPoint x: 137, startPoint y: 67, endPoint x: 85, endPoint y: 68, distance: 52.0
click at [85, 68] on div "[PERSON_NAME] -> Análisis Afiliado 20-24272579-5 CUIL | DNI Sexo Sexo search Ge…" at bounding box center [321, 60] width 484 height 74
click at [465, 66] on span "search Buscar afiliado" at bounding box center [441, 67] width 53 height 6
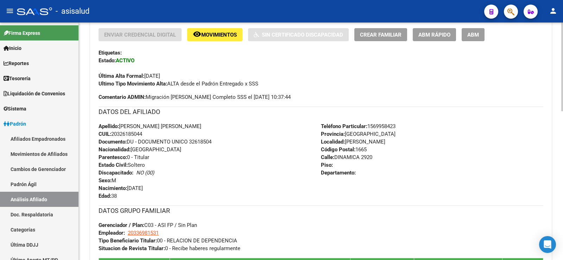
scroll to position [399, 0]
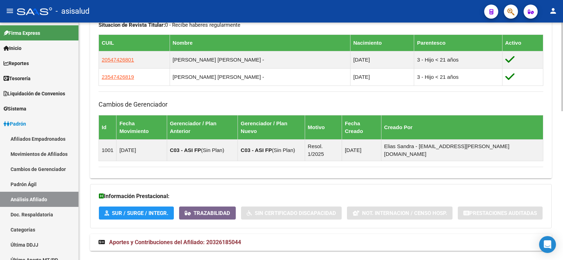
click at [214, 234] on mat-expansion-panel-header "Aportes y Contribuciones del Afiliado: 20326185044" at bounding box center [320, 242] width 461 height 17
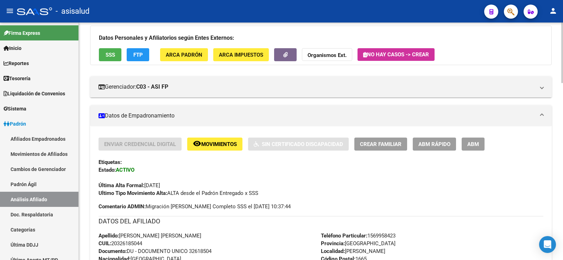
scroll to position [0, 0]
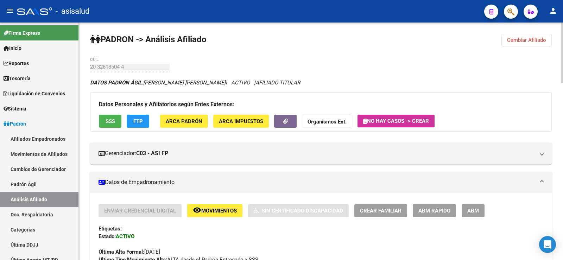
click at [514, 39] on span "Cambiar Afiliado" at bounding box center [526, 40] width 39 height 6
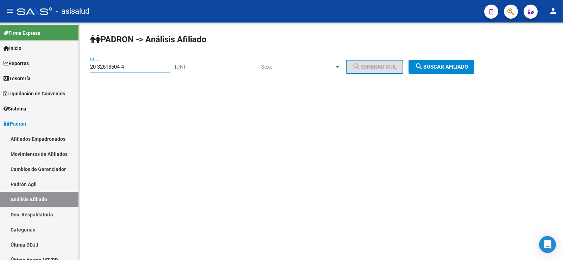
drag, startPoint x: 132, startPoint y: 69, endPoint x: 88, endPoint y: 69, distance: 44.3
click at [88, 69] on div "[PERSON_NAME] -> Análisis Afiliado 20-32618504-4 CUIL | DNI Sexo Sexo search Ge…" at bounding box center [321, 60] width 484 height 74
paste input "5602782-6"
type input "20-35602782-6"
click at [437, 67] on span "search Buscar afiliado" at bounding box center [441, 67] width 53 height 6
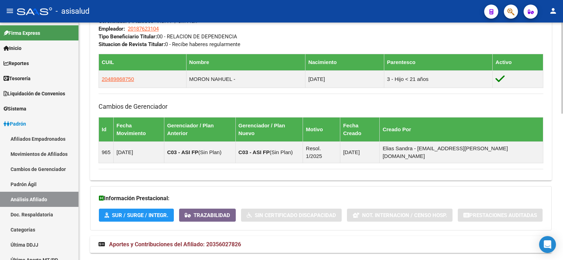
scroll to position [382, 0]
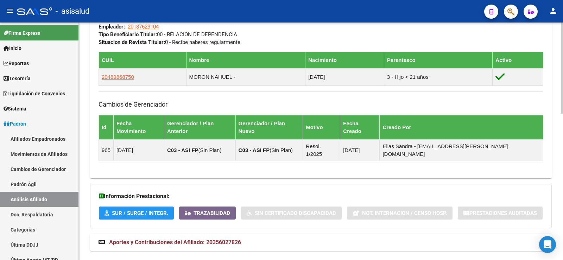
click at [244, 238] on mat-panel-title "Aportes y Contribuciones del Afiliado: 20356027826" at bounding box center [316, 242] width 436 height 8
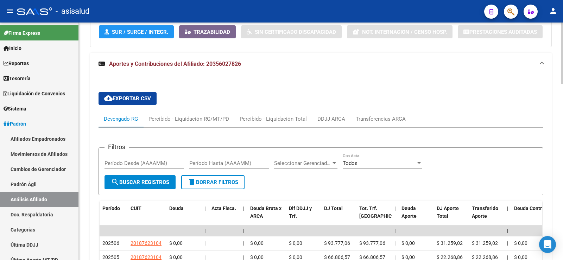
scroll to position [598, 0]
